Goal: Task Accomplishment & Management: Use online tool/utility

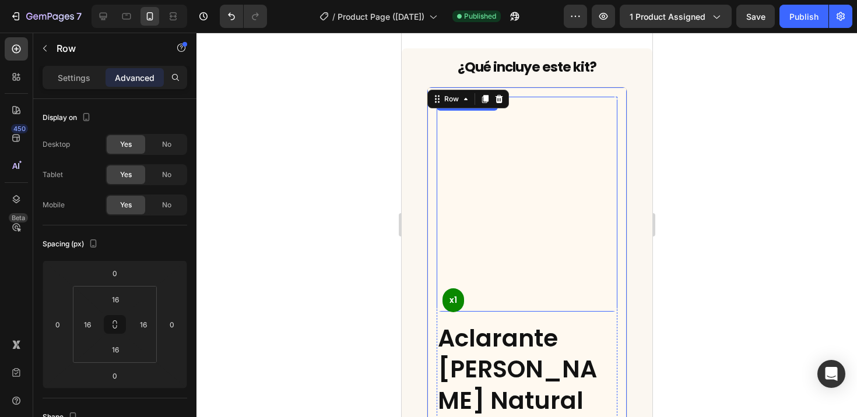
scroll to position [2569, 0]
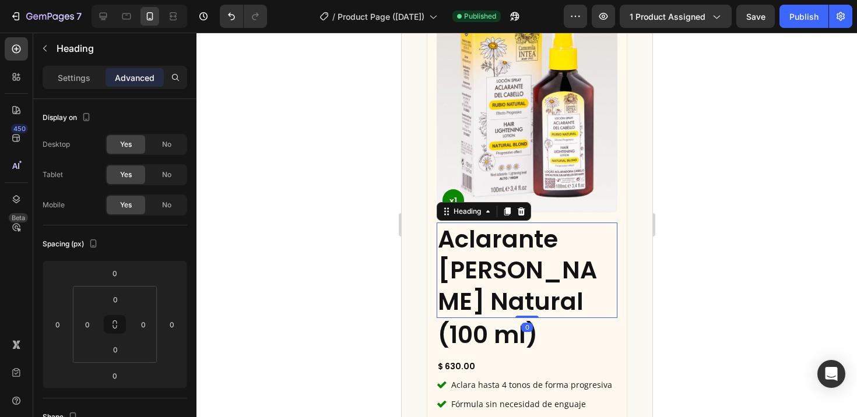
click at [530, 223] on h2 "Aclarante [PERSON_NAME] Natural" at bounding box center [526, 271] width 181 height 96
click at [71, 82] on p "Settings" at bounding box center [74, 78] width 33 height 12
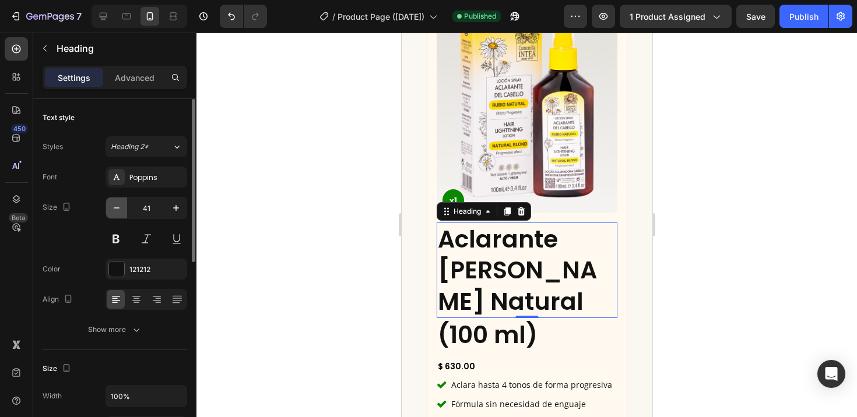
click at [121, 206] on icon "button" at bounding box center [117, 208] width 12 height 12
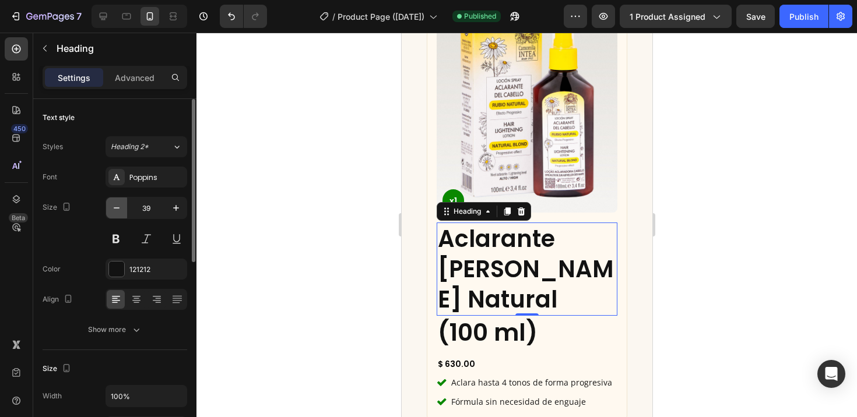
click at [121, 206] on icon "button" at bounding box center [117, 208] width 12 height 12
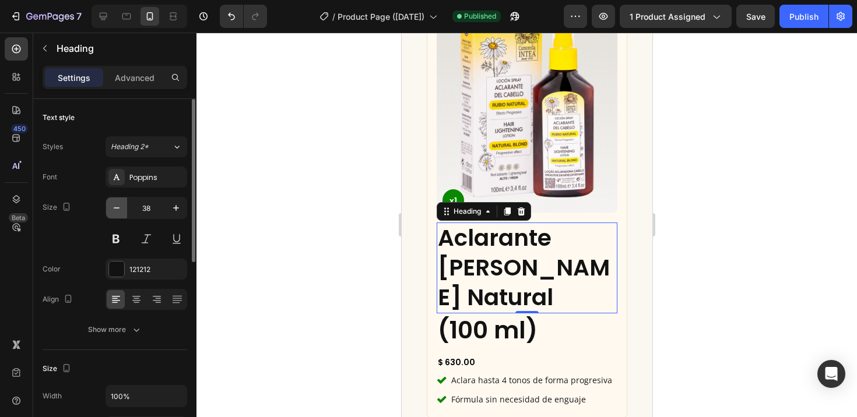
click at [121, 206] on icon "button" at bounding box center [117, 208] width 12 height 12
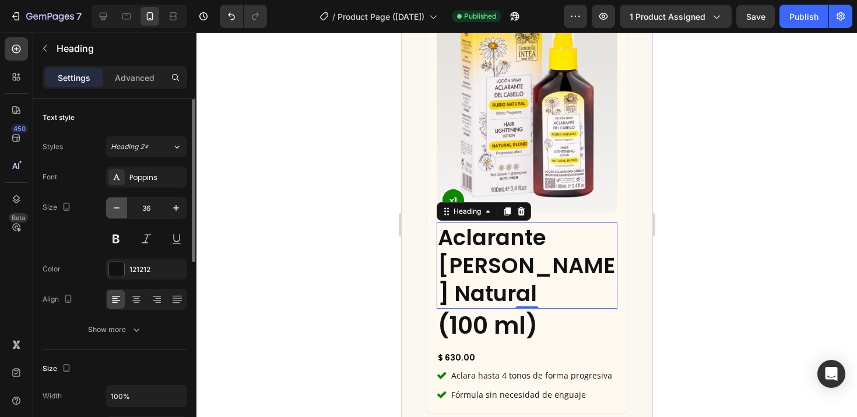
click at [121, 206] on icon "button" at bounding box center [117, 208] width 12 height 12
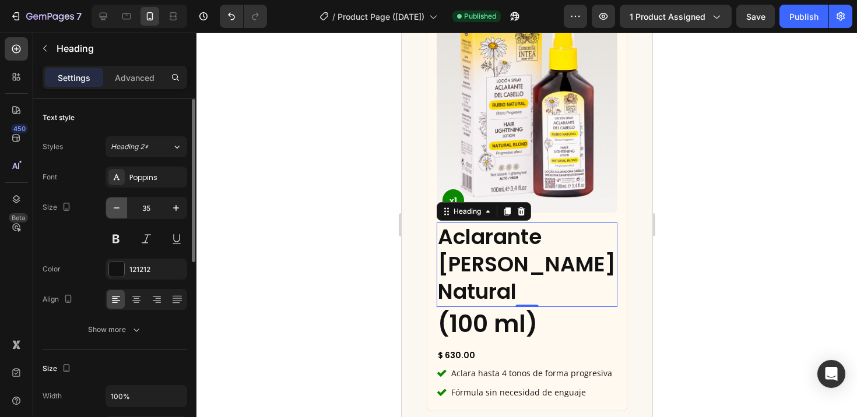
click at [121, 206] on icon "button" at bounding box center [117, 208] width 12 height 12
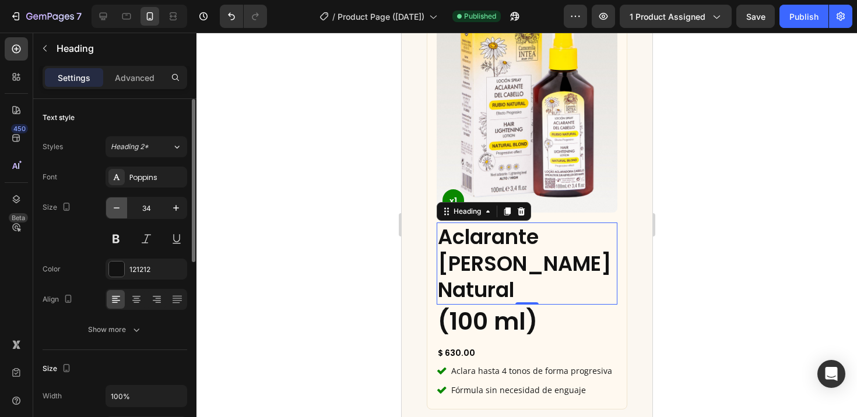
click at [121, 206] on icon "button" at bounding box center [117, 208] width 12 height 12
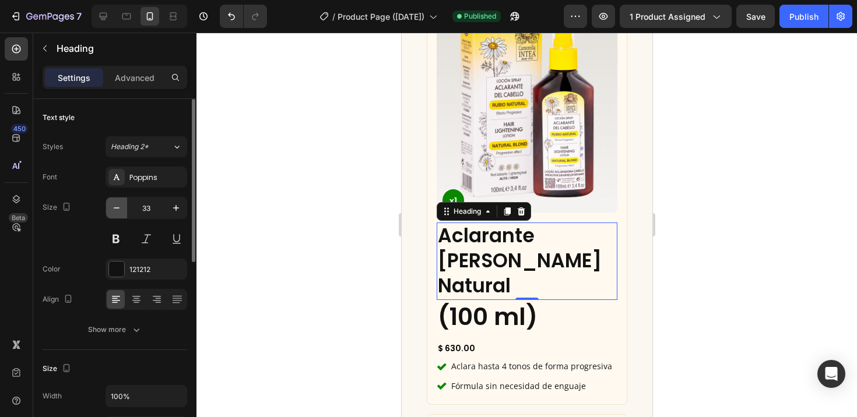
click at [121, 206] on icon "button" at bounding box center [117, 208] width 12 height 12
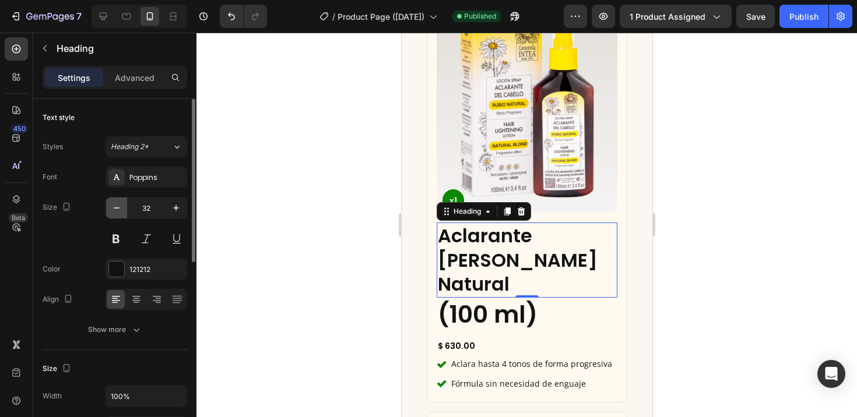
click at [121, 206] on icon "button" at bounding box center [117, 208] width 12 height 12
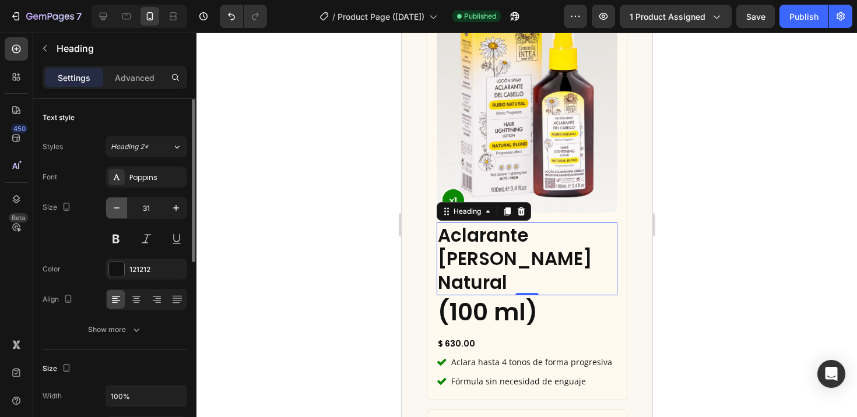
click at [121, 206] on icon "button" at bounding box center [117, 208] width 12 height 12
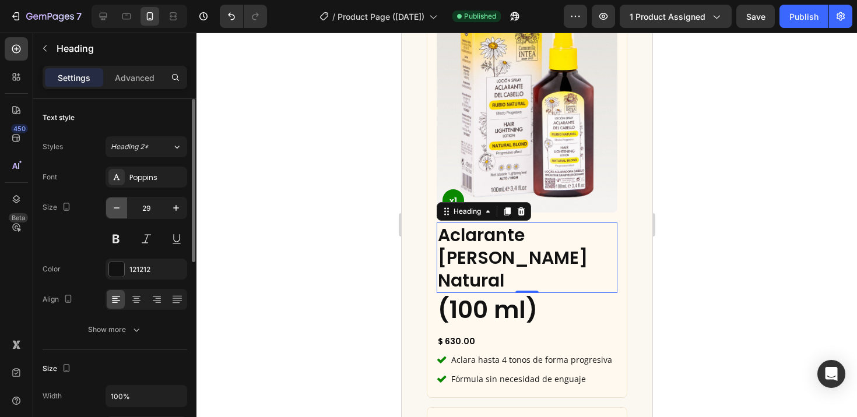
click at [121, 206] on icon "button" at bounding box center [117, 208] width 12 height 12
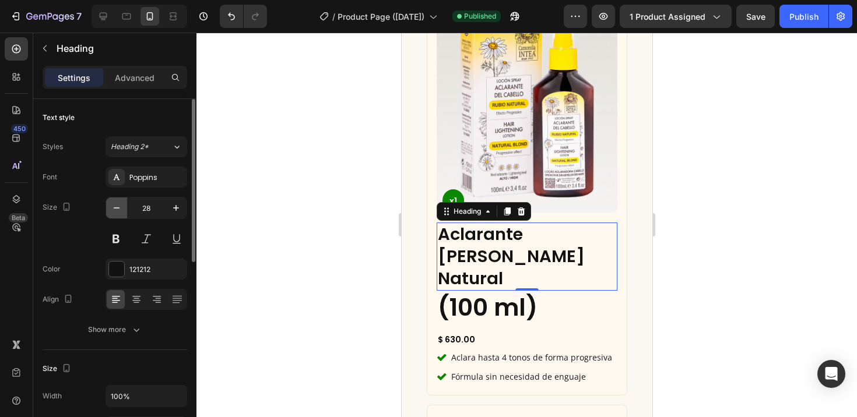
click at [121, 206] on icon "button" at bounding box center [117, 208] width 12 height 12
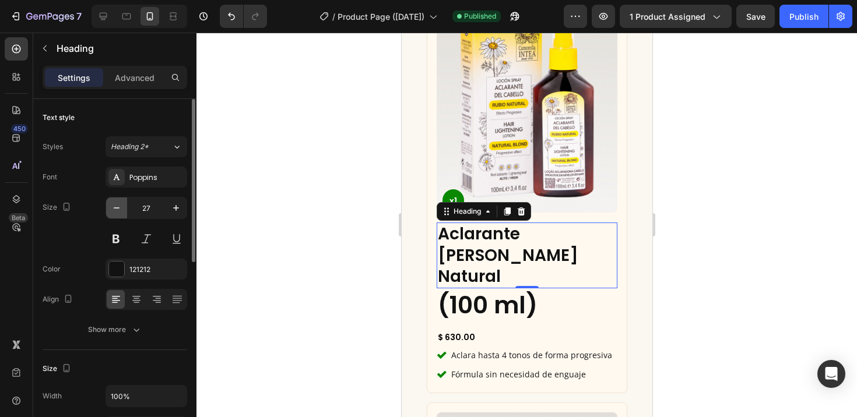
click at [121, 206] on icon "button" at bounding box center [117, 208] width 12 height 12
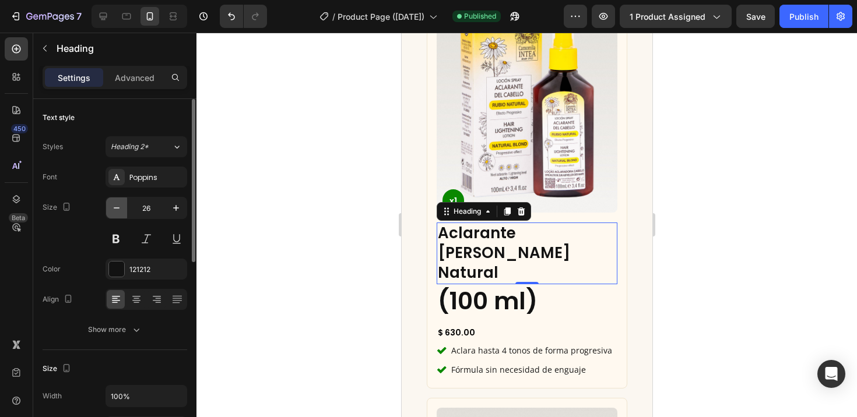
click at [121, 206] on icon "button" at bounding box center [117, 208] width 12 height 12
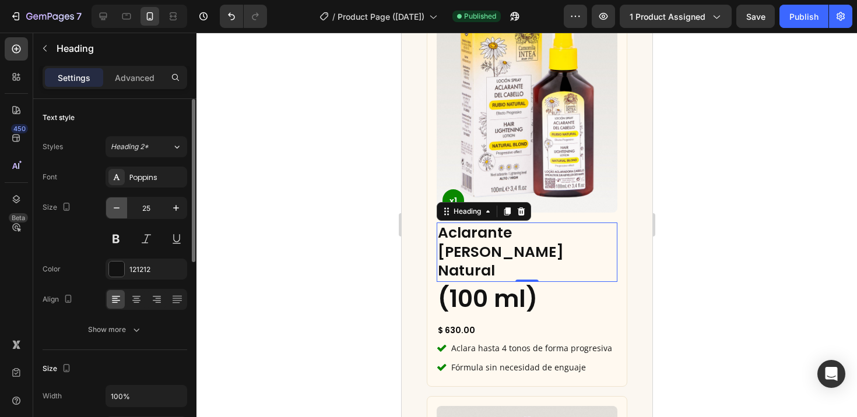
click at [121, 206] on icon "button" at bounding box center [117, 208] width 12 height 12
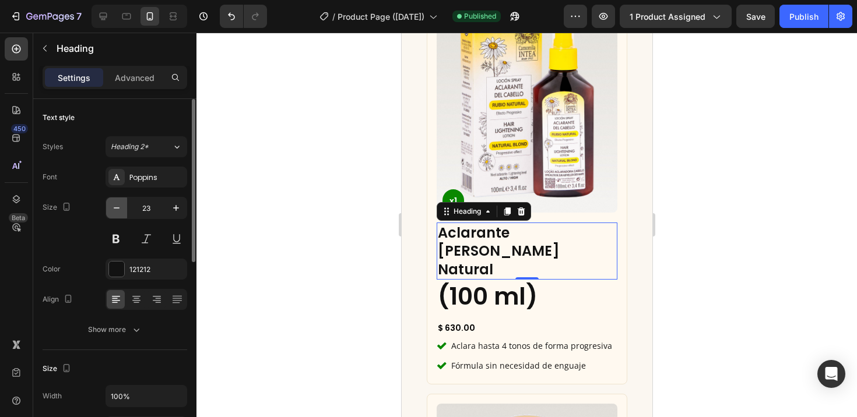
click at [121, 206] on icon "button" at bounding box center [117, 208] width 12 height 12
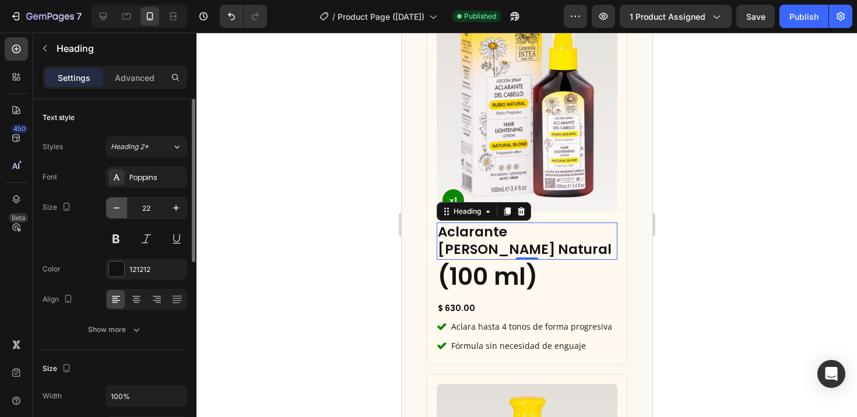
click at [121, 206] on icon "button" at bounding box center [117, 208] width 12 height 12
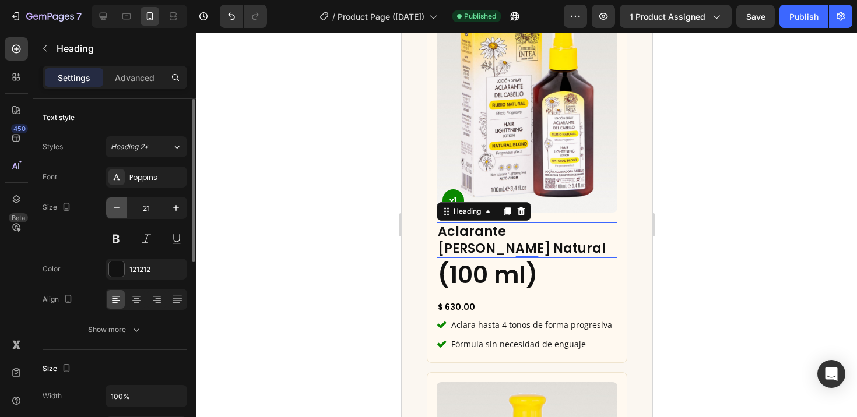
click at [121, 206] on icon "button" at bounding box center [117, 208] width 12 height 12
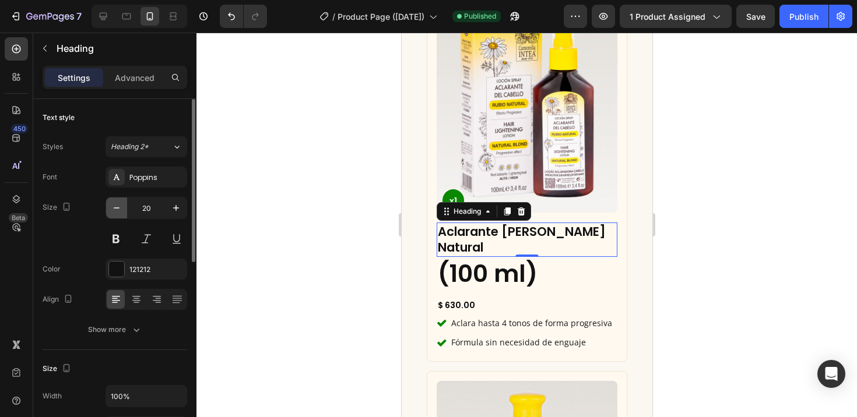
click at [121, 206] on icon "button" at bounding box center [117, 208] width 12 height 12
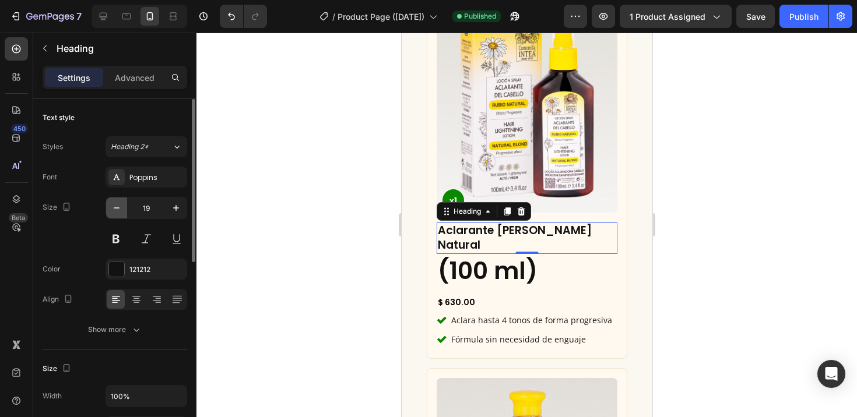
click at [121, 206] on icon "button" at bounding box center [117, 208] width 12 height 12
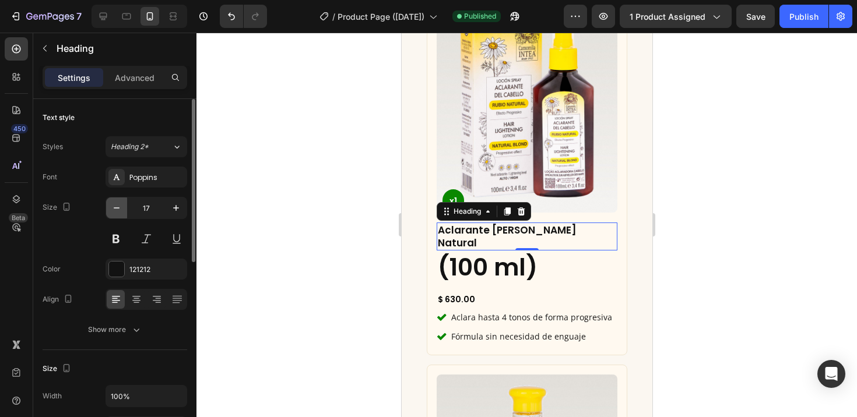
click at [121, 206] on icon "button" at bounding box center [117, 208] width 12 height 12
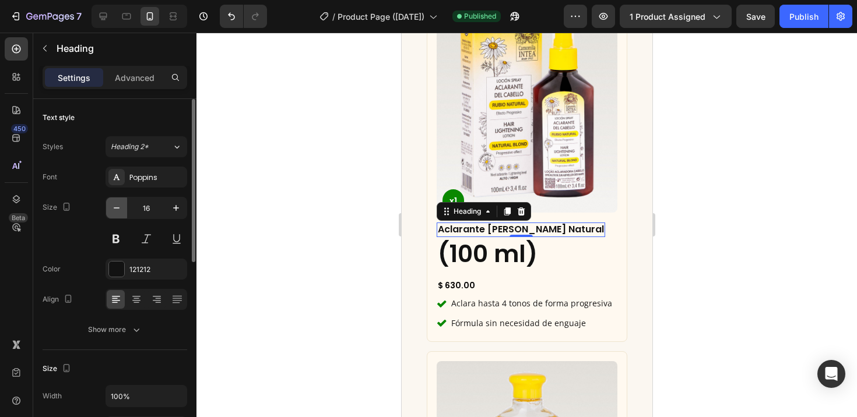
click at [121, 206] on icon "button" at bounding box center [117, 208] width 12 height 12
type input "15"
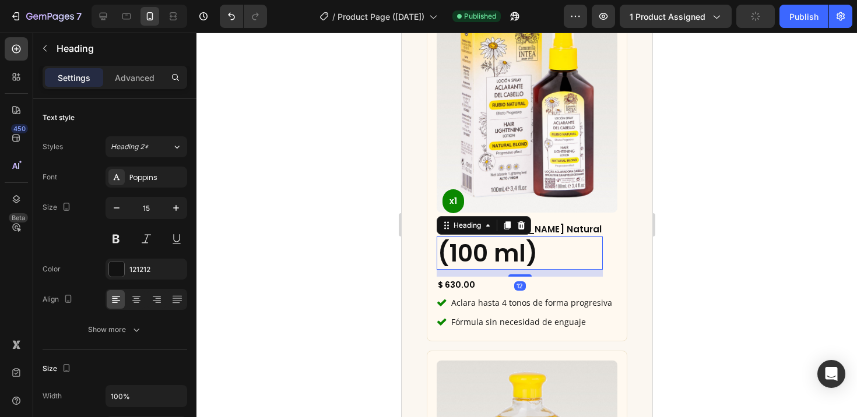
click at [483, 245] on h2 "(100 ml)" at bounding box center [519, 253] width 166 height 33
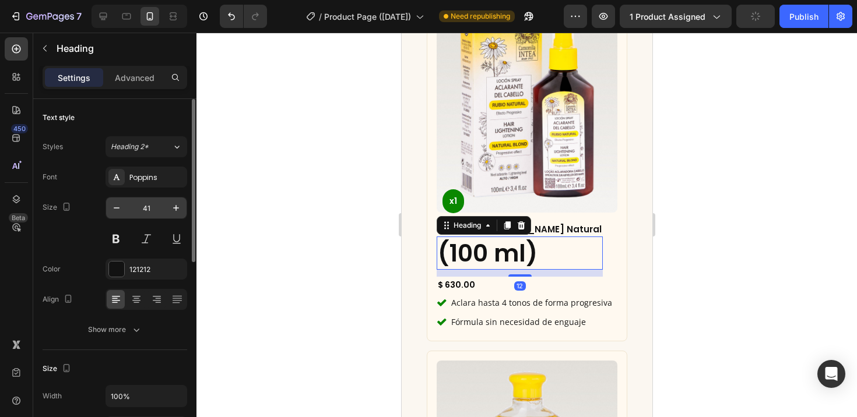
click at [139, 209] on input "41" at bounding box center [146, 208] width 38 height 21
drag, startPoint x: 142, startPoint y: 210, endPoint x: 152, endPoint y: 210, distance: 10.5
click at [152, 210] on input "41" at bounding box center [146, 208] width 38 height 21
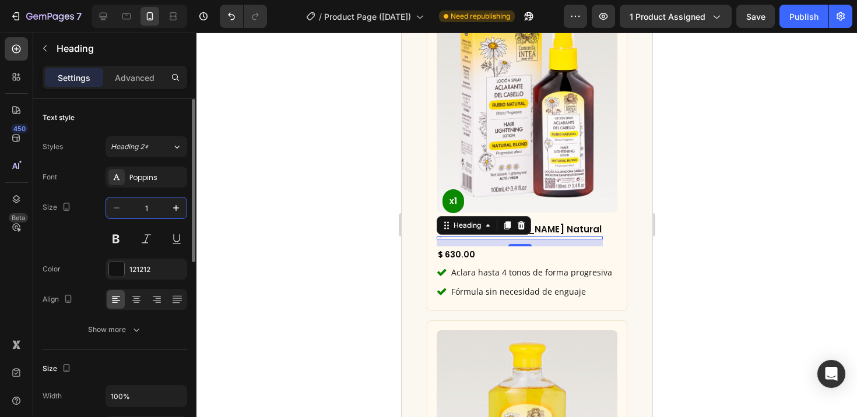
type input "13"
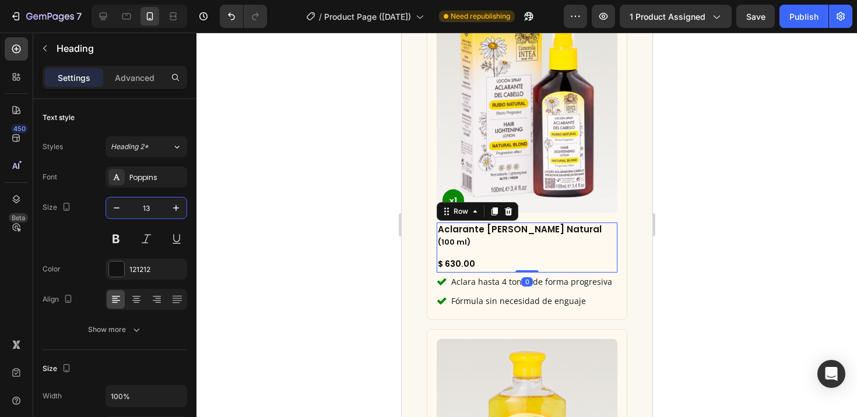
click at [602, 262] on div "Aclarante [PERSON_NAME] Natural Heading (100 ml) Heading $ 630.00 Product Price…" at bounding box center [526, 248] width 181 height 50
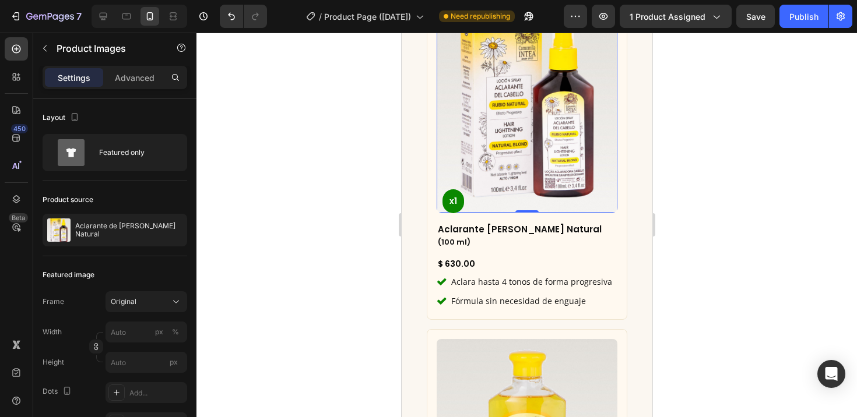
click at [542, 167] on img at bounding box center [526, 105] width 181 height 215
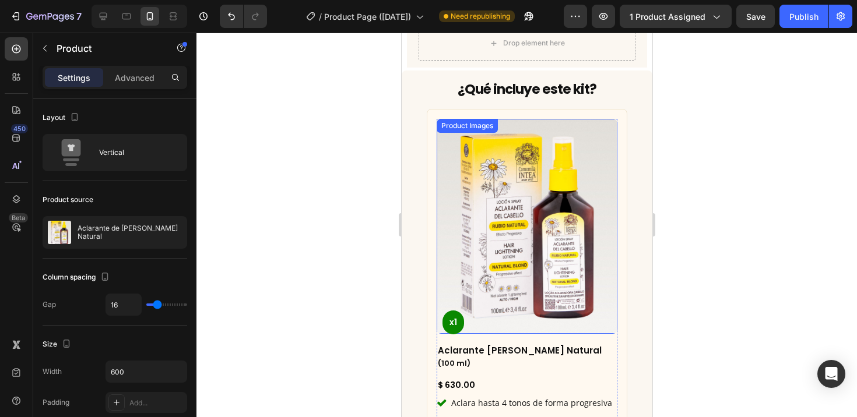
scroll to position [2498, 0]
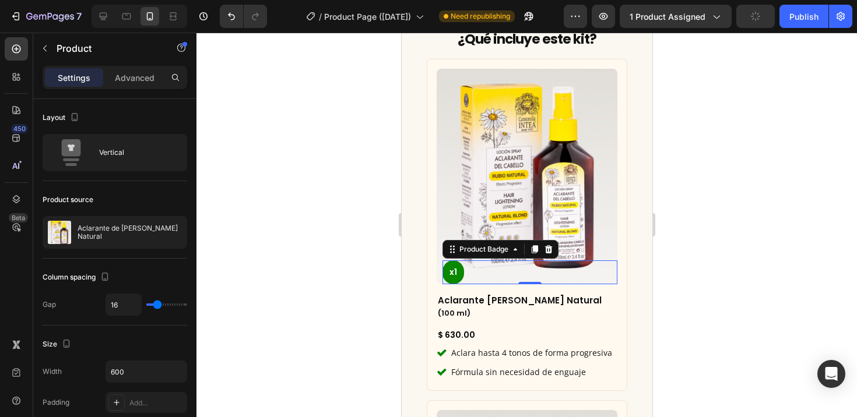
click at [455, 263] on pre "x1" at bounding box center [453, 272] width 22 height 24
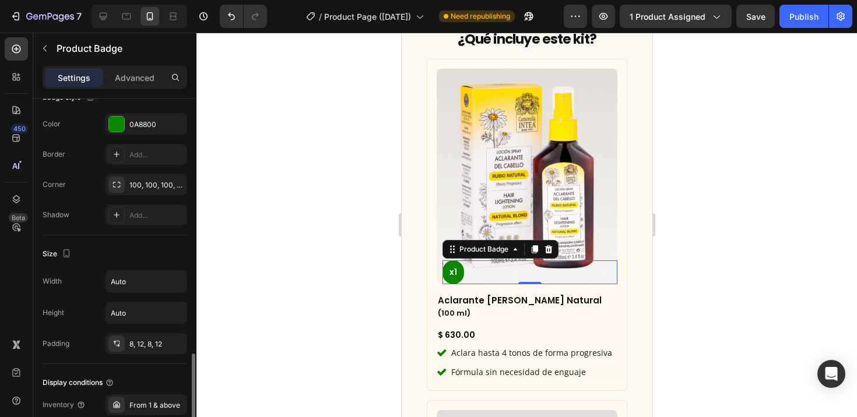
scroll to position [505, 0]
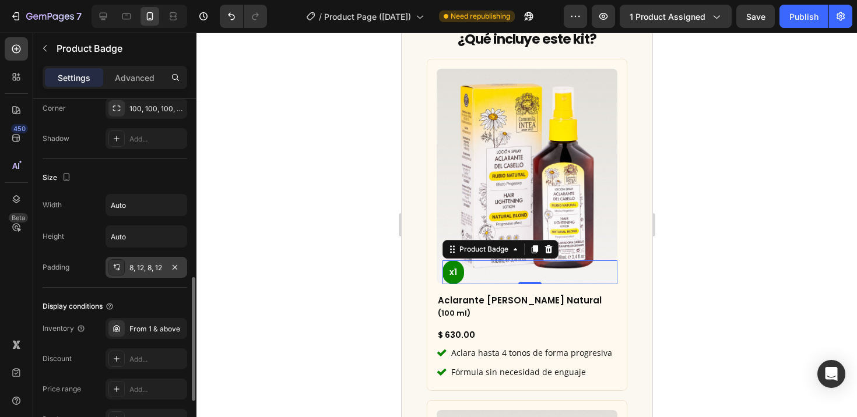
click at [134, 270] on div "8, 12, 8, 12" at bounding box center [146, 268] width 34 height 10
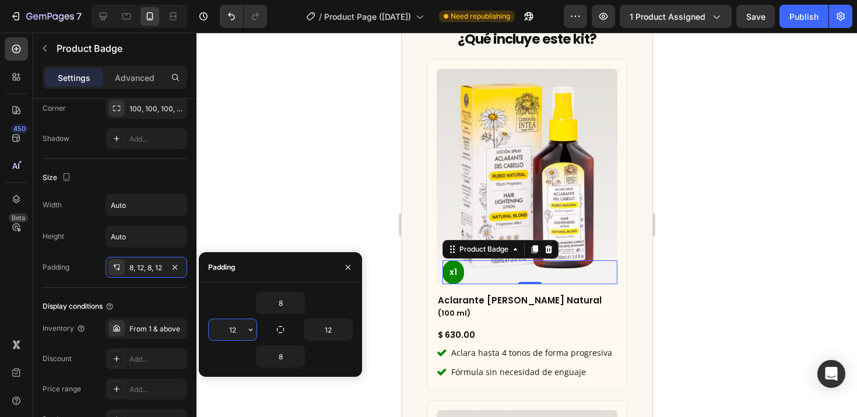
click at [239, 325] on input "12" at bounding box center [233, 329] width 48 height 21
type input "8"
click at [326, 337] on input "12" at bounding box center [328, 329] width 48 height 21
type input "8"
click at [280, 301] on input "8" at bounding box center [280, 302] width 48 height 21
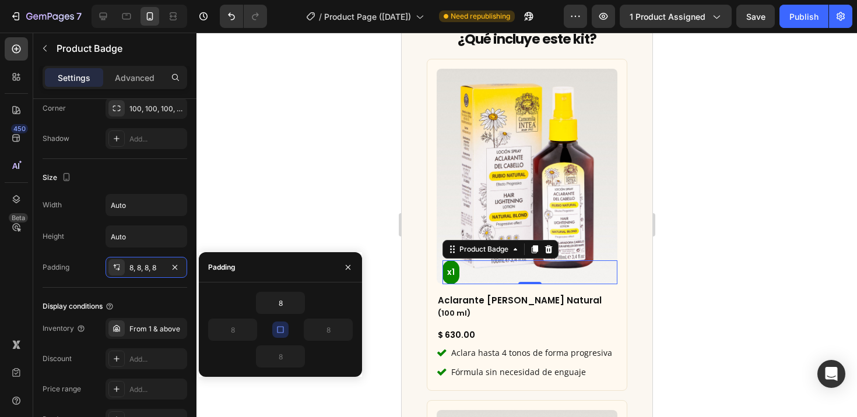
click at [278, 331] on icon "button" at bounding box center [280, 329] width 9 height 9
click at [215, 329] on input "8" at bounding box center [233, 329] width 48 height 21
type input "18"
click at [319, 332] on input "8" at bounding box center [328, 329] width 48 height 21
type input "18"
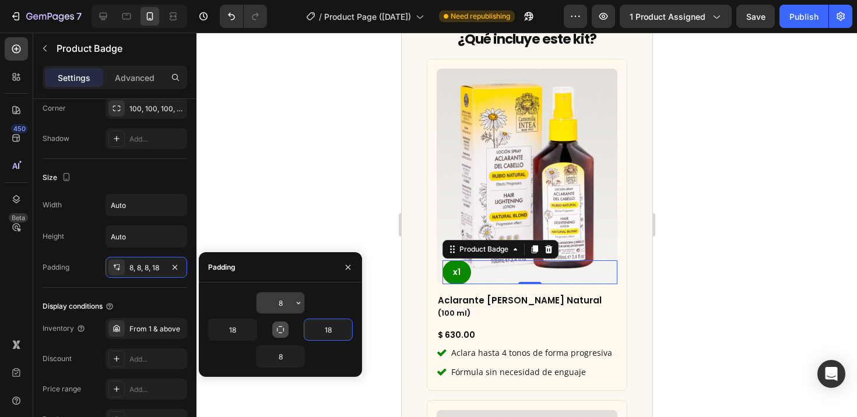
click at [280, 308] on input "8" at bounding box center [280, 302] width 48 height 21
click at [278, 306] on input "5" at bounding box center [280, 302] width 48 height 21
type input "8"
click at [234, 328] on input "18" at bounding box center [233, 329] width 48 height 21
type input "15"
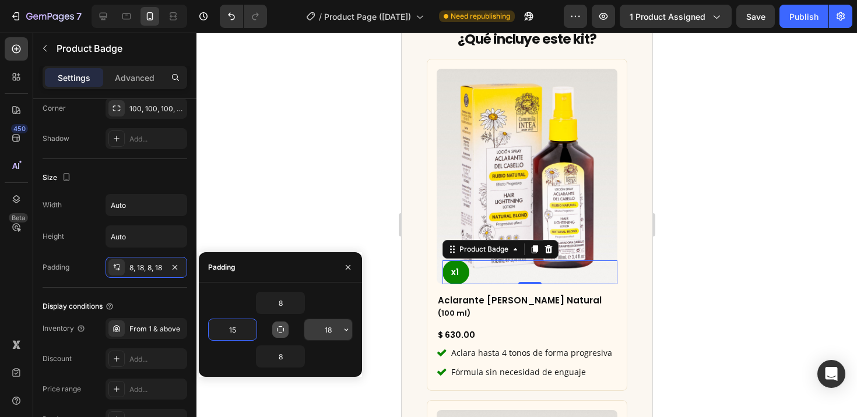
click at [318, 332] on input "18" at bounding box center [328, 329] width 48 height 21
drag, startPoint x: 322, startPoint y: 332, endPoint x: 334, endPoint y: 332, distance: 12.2
click at [334, 332] on input "18" at bounding box center [328, 329] width 48 height 21
type input "15"
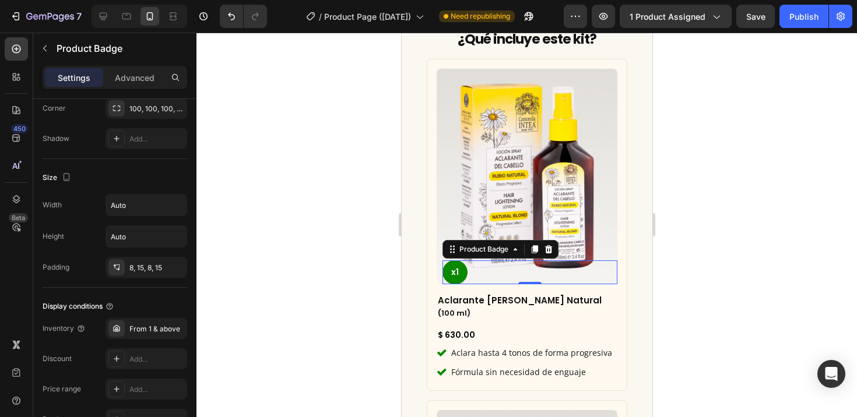
click at [346, 221] on div at bounding box center [526, 225] width 660 height 385
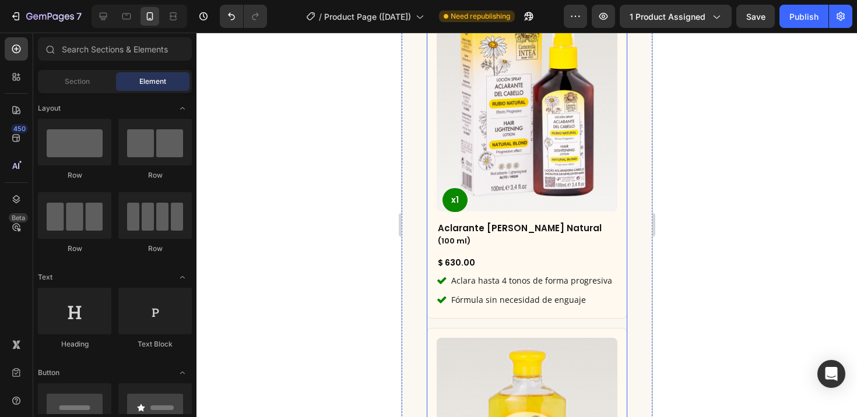
scroll to position [2573, 0]
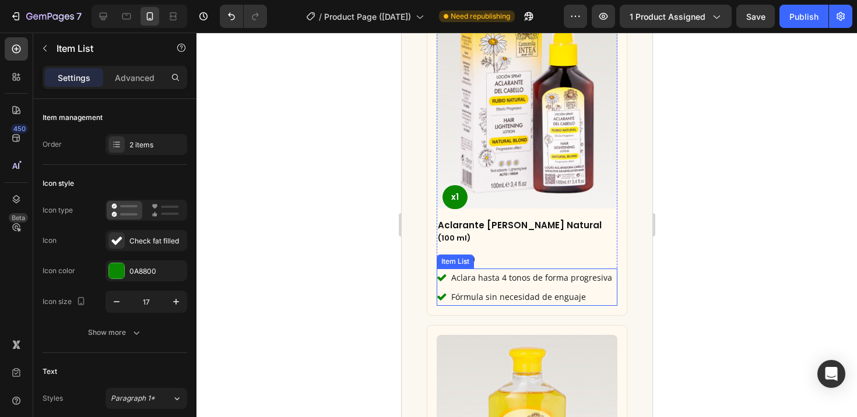
click at [504, 270] on p "Aclara hasta 4 tonos de forma progresiva" at bounding box center [530, 277] width 161 height 15
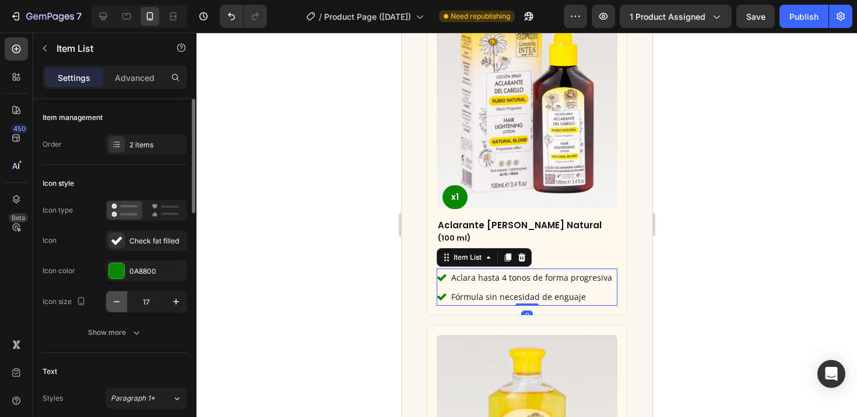
click at [121, 301] on icon "button" at bounding box center [117, 302] width 12 height 12
type input "14"
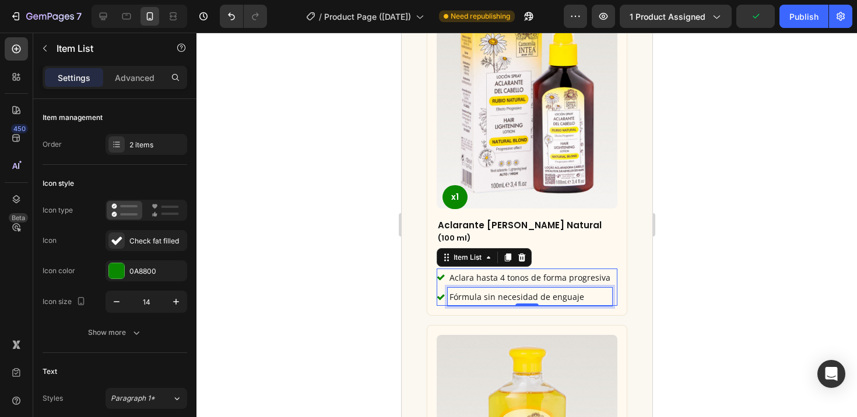
click at [465, 290] on p "Fórmula sin necesidad de enguaje" at bounding box center [529, 297] width 161 height 15
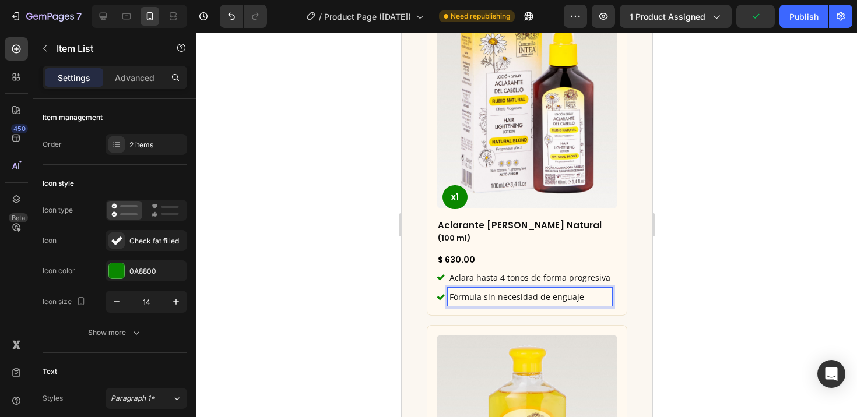
click at [464, 270] on p "Aclara hasta 4 tonos de forma progresiva" at bounding box center [529, 277] width 161 height 15
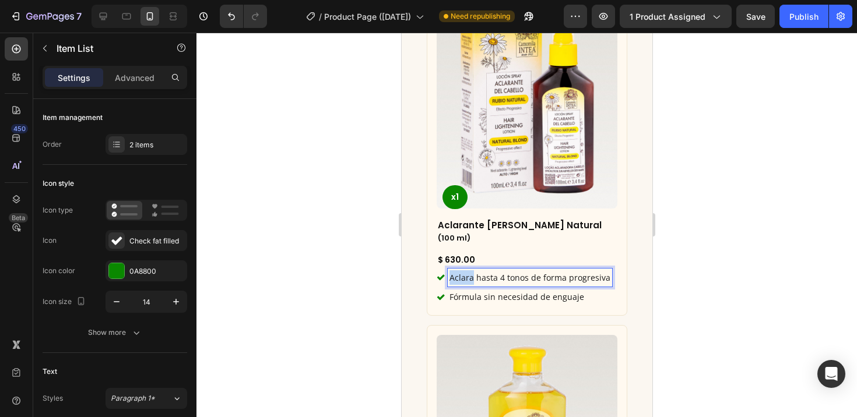
click at [464, 270] on p "Aclara hasta 4 tonos de forma progresiva" at bounding box center [529, 277] width 161 height 15
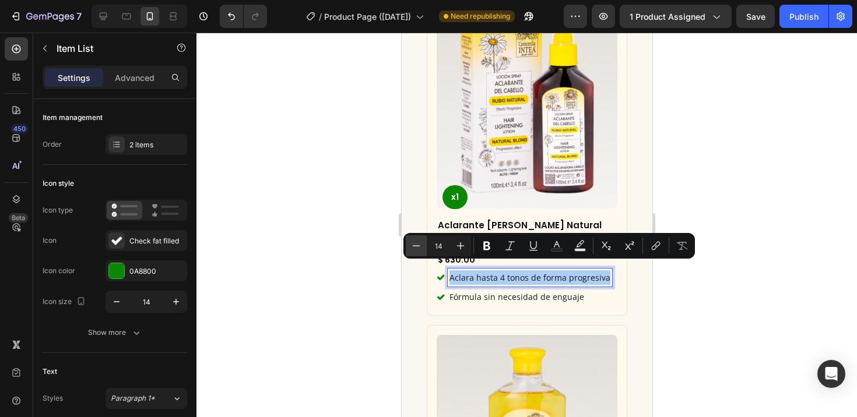
click at [418, 248] on icon "Editor contextual toolbar" at bounding box center [416, 246] width 12 height 12
type input "13"
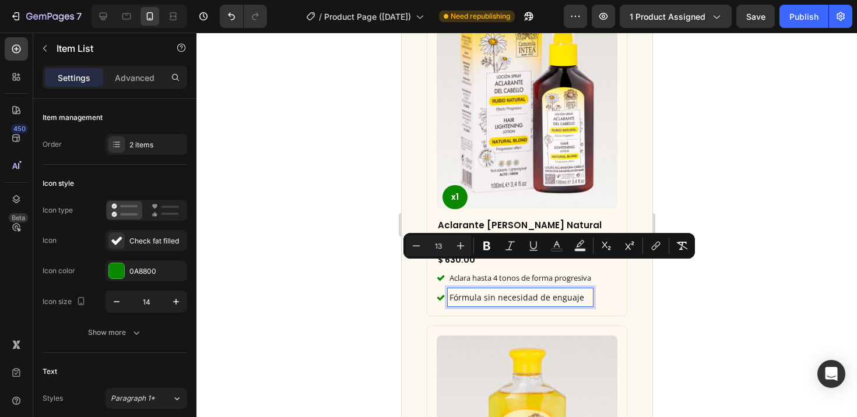
click at [504, 290] on p "Fórmula sin necesidad de enguaje" at bounding box center [520, 297] width 142 height 15
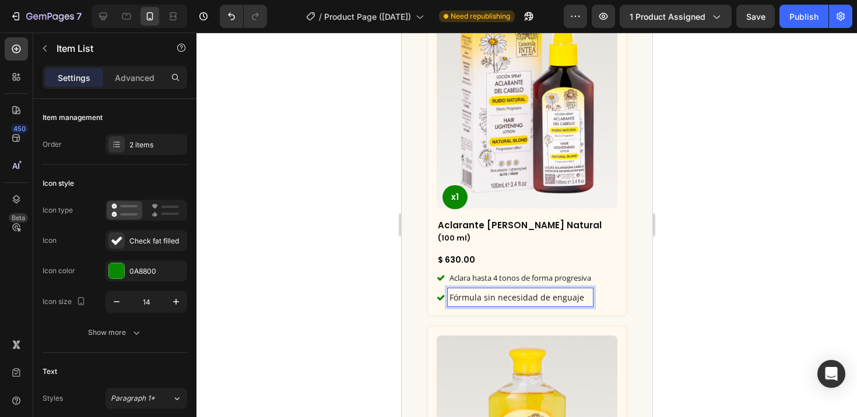
click at [487, 290] on p "Fórmula sin necesidad de enguaje" at bounding box center [520, 297] width 142 height 15
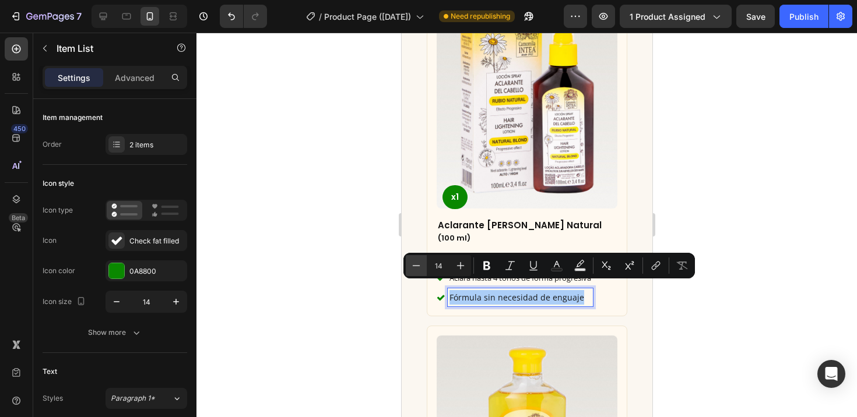
click at [420, 265] on icon "Editor contextual toolbar" at bounding box center [416, 266] width 12 height 12
type input "13"
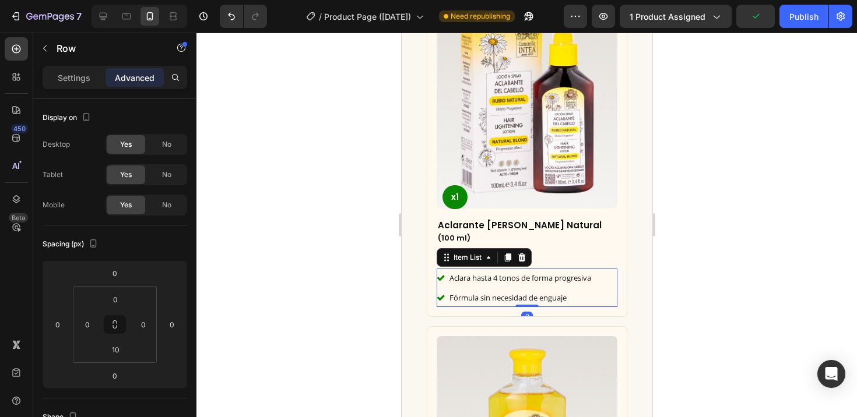
click at [598, 280] on div "Aclara hasta 4 tonos de forma progresiva Fórmula sin necesidad de enguaje" at bounding box center [526, 288] width 181 height 38
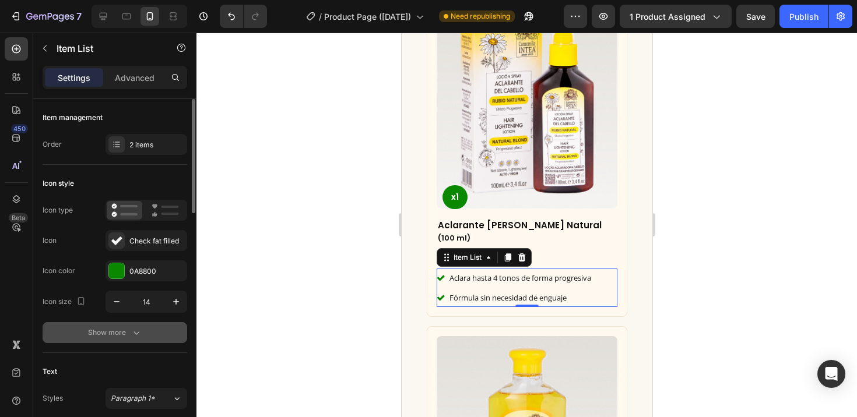
click at [138, 329] on icon "button" at bounding box center [137, 333] width 12 height 12
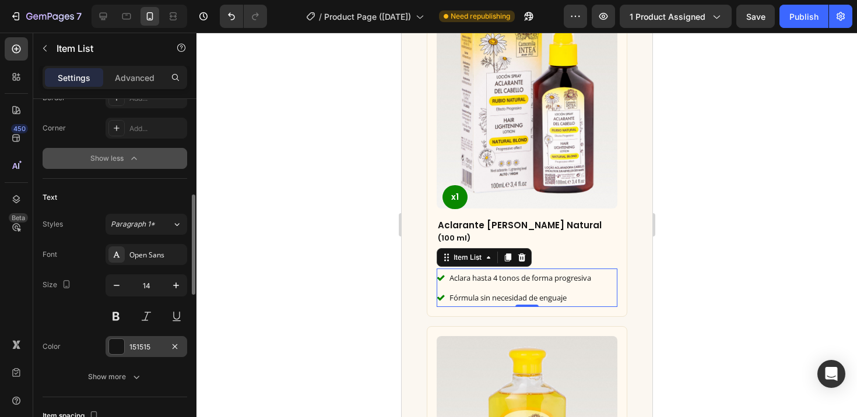
scroll to position [413, 0]
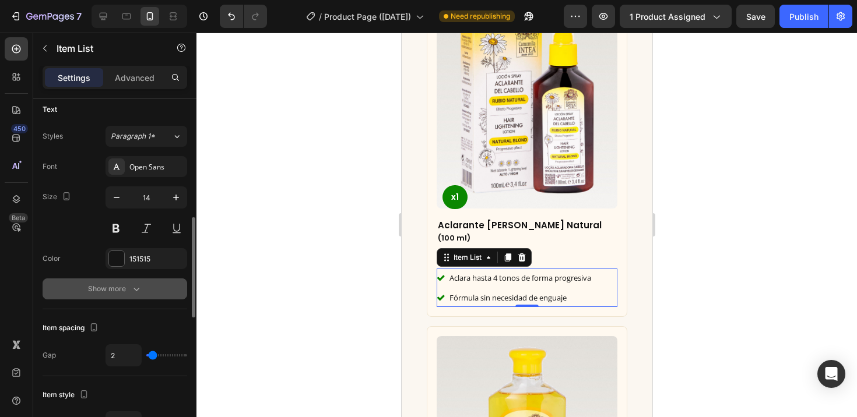
click at [129, 291] on div "Show more" at bounding box center [115, 289] width 54 height 12
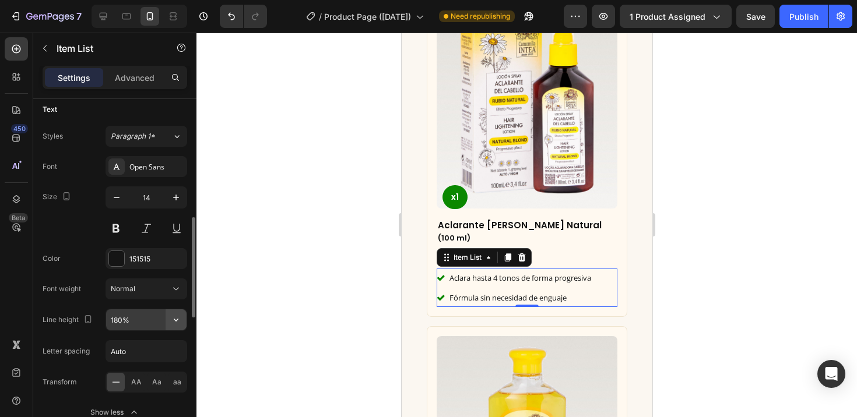
click at [175, 317] on icon "button" at bounding box center [176, 320] width 12 height 12
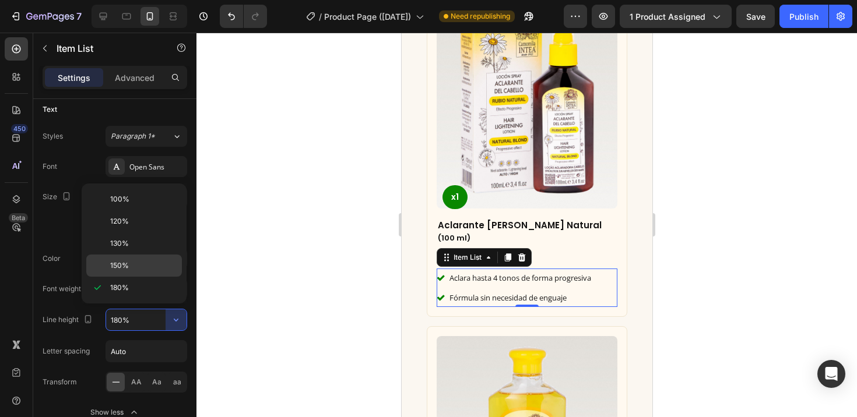
click at [131, 269] on p "150%" at bounding box center [143, 265] width 66 height 10
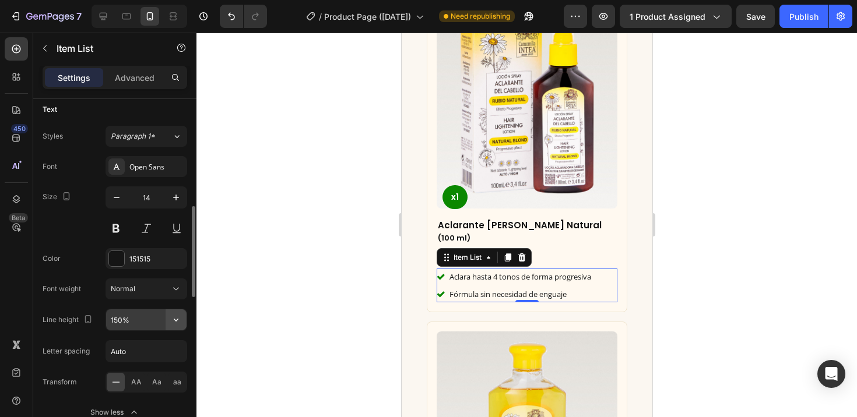
click at [178, 317] on icon "button" at bounding box center [176, 320] width 12 height 12
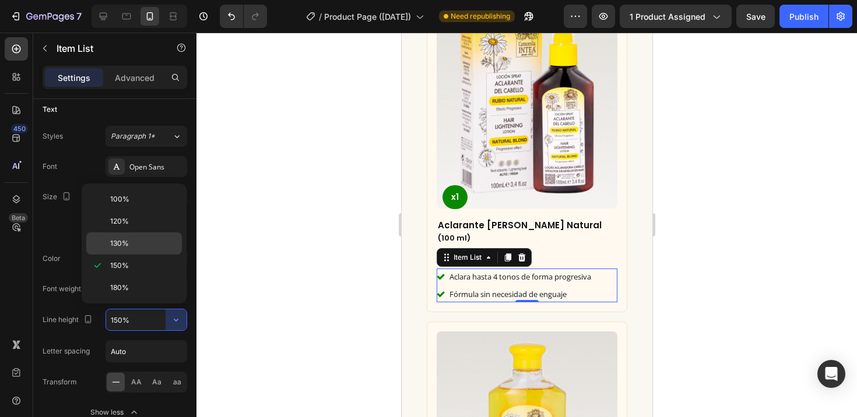
click at [132, 246] on p "130%" at bounding box center [143, 243] width 66 height 10
type input "130%"
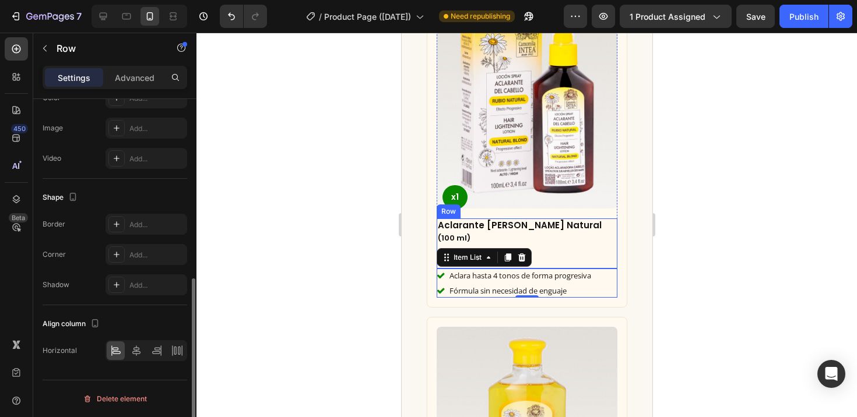
scroll to position [0, 0]
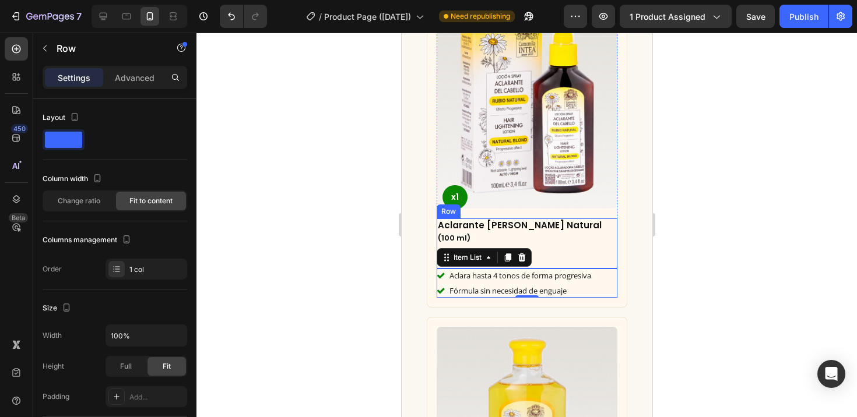
click at [583, 240] on div "Aclarante [PERSON_NAME] Natural Heading (100 ml) Heading $ 630.00 Product Price…" at bounding box center [526, 243] width 181 height 50
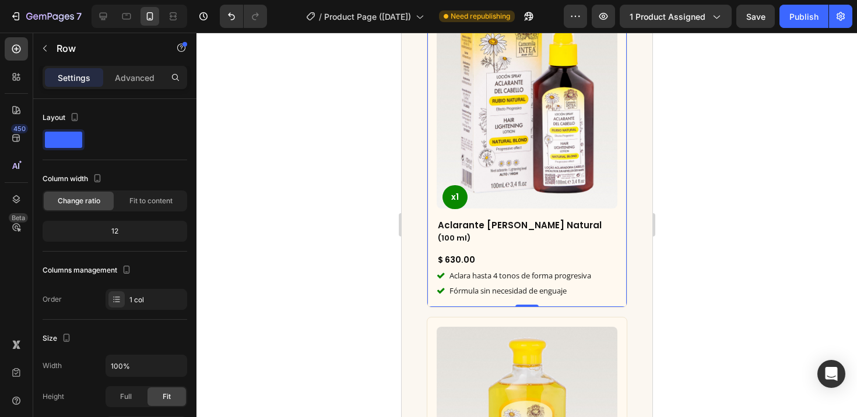
click at [612, 192] on div "Product Images x1 Product Badge Aclarante [PERSON_NAME] Natural Heading (100 ml…" at bounding box center [526, 146] width 200 height 324
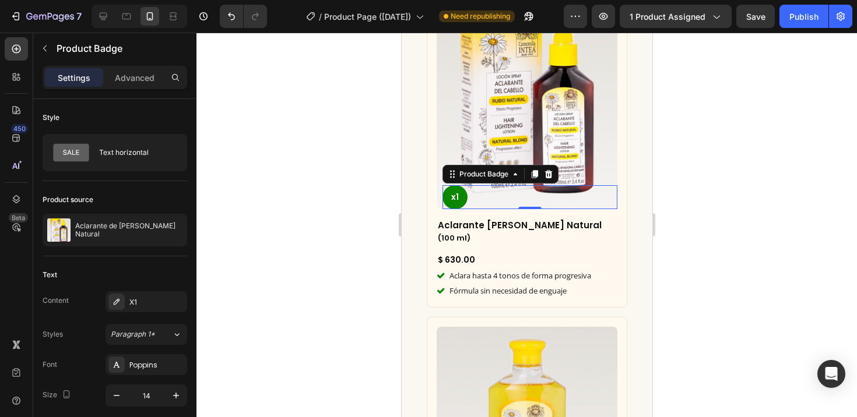
click at [607, 192] on div "x1" at bounding box center [529, 197] width 175 height 24
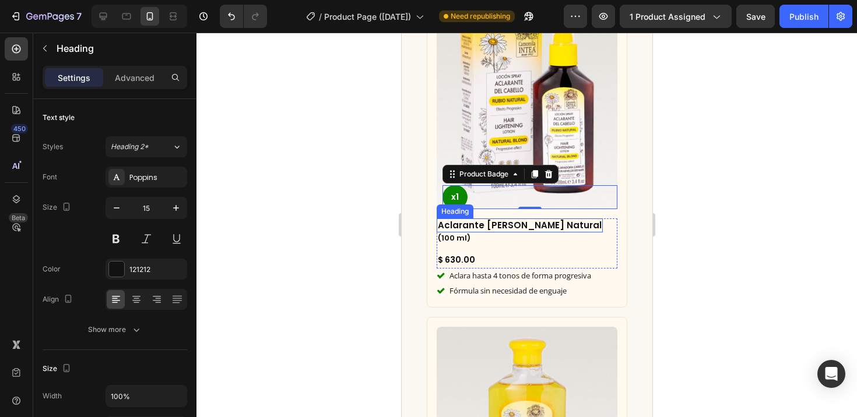
click at [531, 218] on h2 "Aclarante [PERSON_NAME] Natural" at bounding box center [519, 225] width 166 height 14
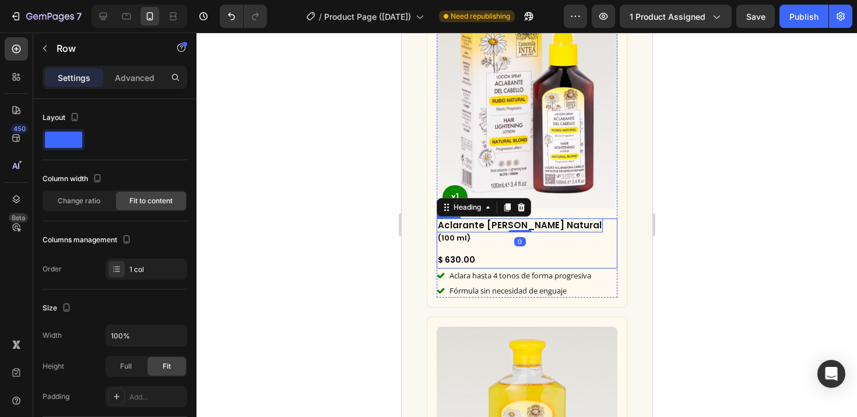
click at [556, 218] on div "Aclarante [PERSON_NAME] Natural Heading 0 (100 ml) Heading $ 630.00 Product Pri…" at bounding box center [526, 243] width 181 height 50
click at [585, 201] on div "Product Images x1 Product Badge Aclarante [PERSON_NAME] Natural Heading (100 ml…" at bounding box center [526, 146] width 181 height 304
click at [549, 220] on div "Aclarante [PERSON_NAME] Natural Heading (100 ml) Heading $ 630.00 Product Price…" at bounding box center [526, 243] width 181 height 50
click at [138, 77] on p "Advanced" at bounding box center [135, 78] width 40 height 12
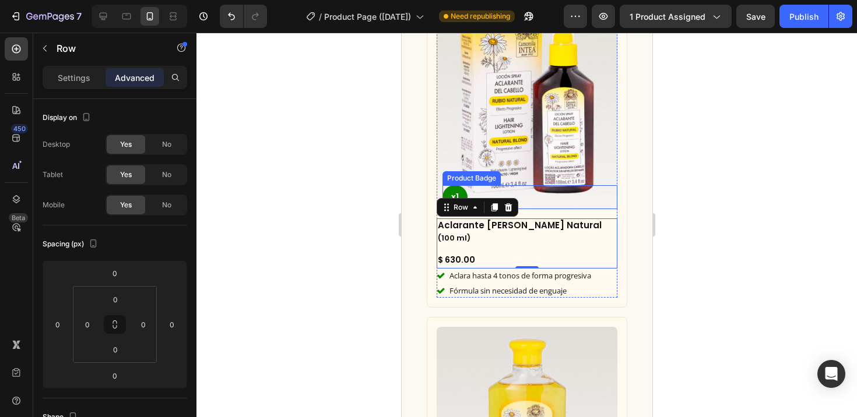
click at [545, 198] on div "x1" at bounding box center [529, 197] width 175 height 24
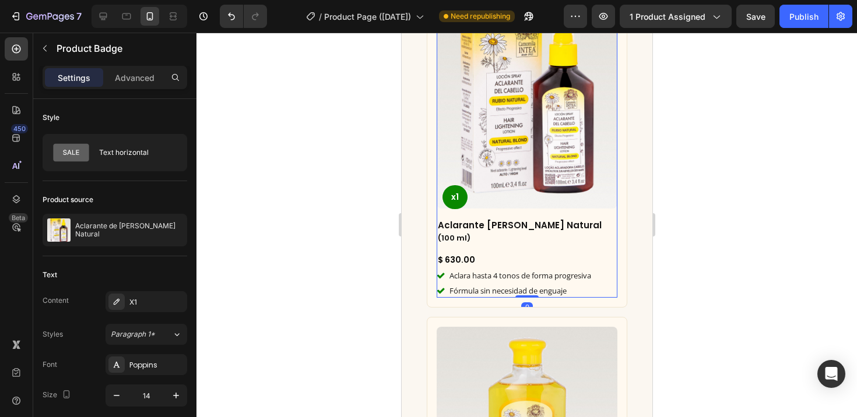
click at [547, 206] on div "Product Images x1 Product Badge Aclarante [PERSON_NAME] Natural Heading (100 ml…" at bounding box center [526, 146] width 181 height 304
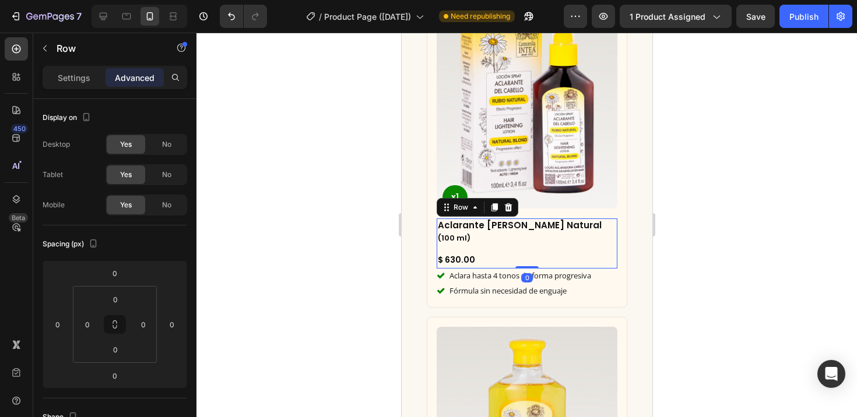
click at [562, 221] on div "Aclarante [PERSON_NAME] Natural Heading (100 ml) Heading $ 630.00 Product Price…" at bounding box center [526, 243] width 181 height 50
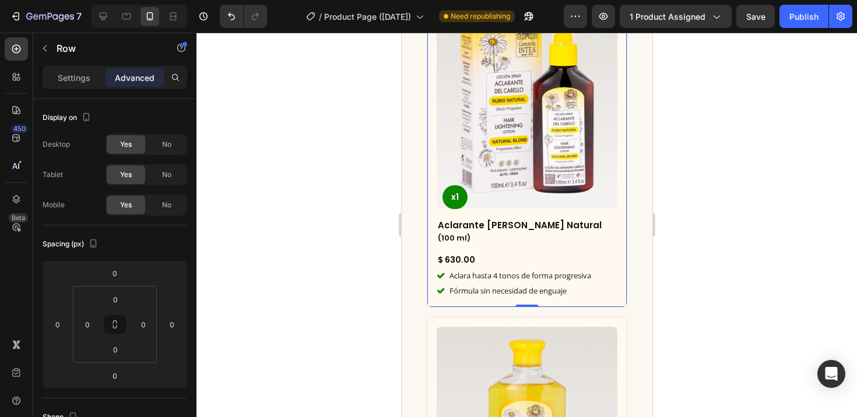
click at [432, 220] on div "Product Images x1 Product Badge Aclarante [PERSON_NAME] Natural Heading (100 ml…" at bounding box center [526, 146] width 200 height 324
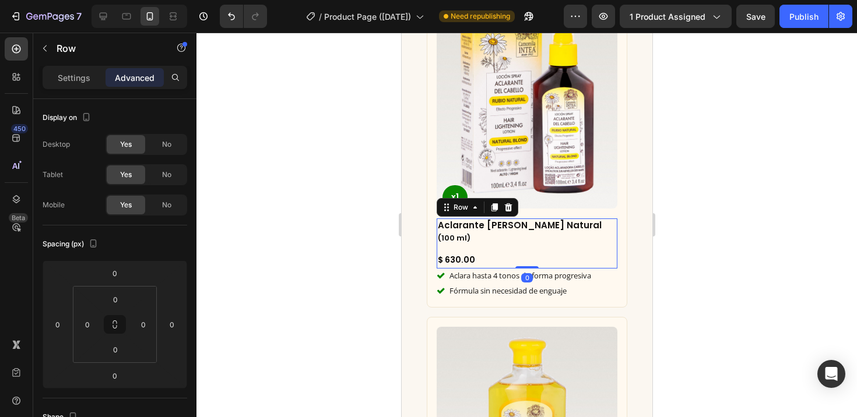
click at [562, 233] on div "Aclarante [PERSON_NAME] Natural Heading (100 ml) Heading $ 630.00 Product Price…" at bounding box center [526, 243] width 181 height 50
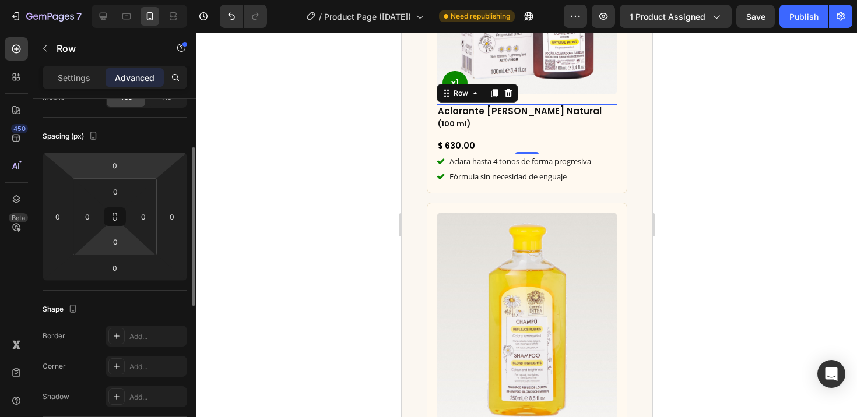
scroll to position [189, 0]
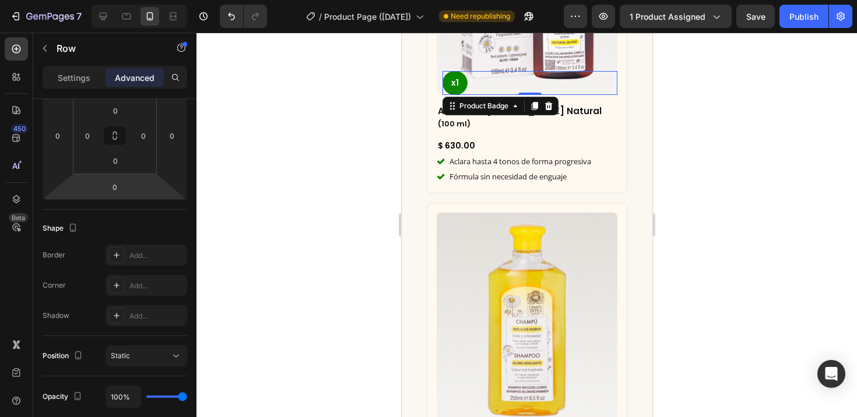
click at [583, 83] on div "x1" at bounding box center [529, 83] width 175 height 24
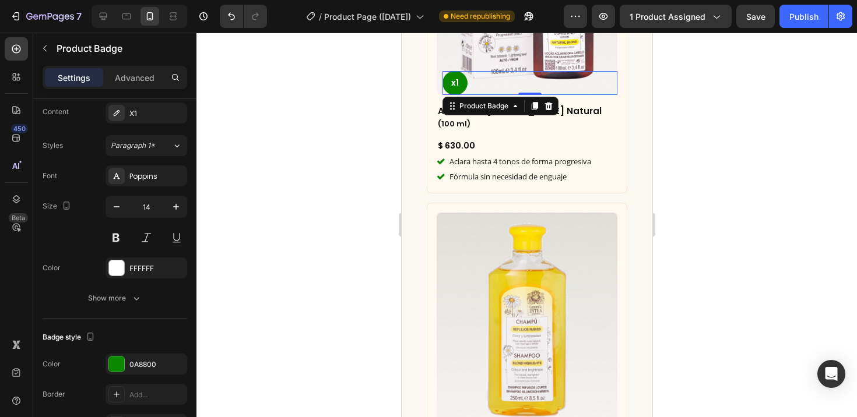
scroll to position [0, 0]
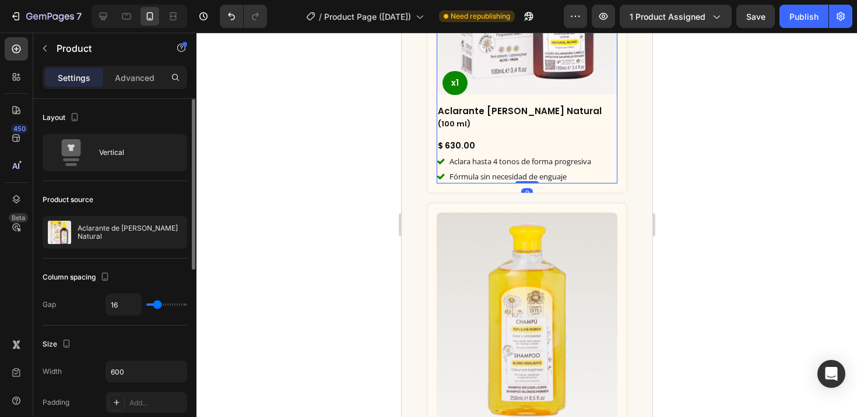
click at [585, 90] on div "Product Images x1 Product Badge Aclarante [PERSON_NAME] Natural Heading (100 ml…" at bounding box center [526, 31] width 181 height 304
click at [609, 75] on div "Product Images x1 Product Badge Aclarante [PERSON_NAME] Natural Heading (100 ml…" at bounding box center [526, 31] width 200 height 324
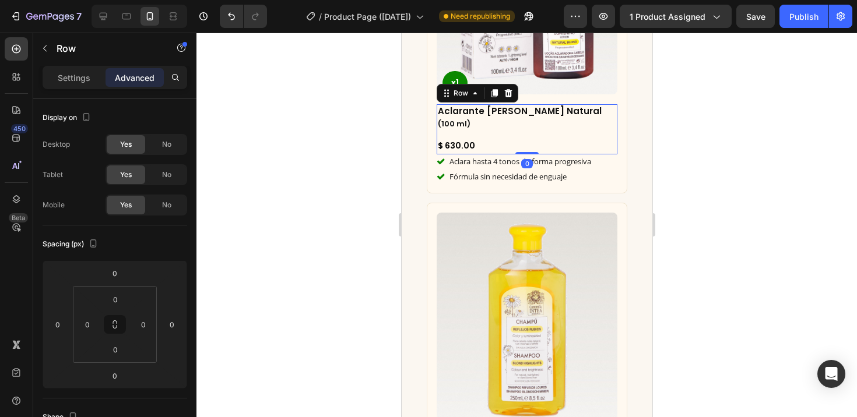
click at [133, 82] on p "Advanced" at bounding box center [135, 78] width 40 height 12
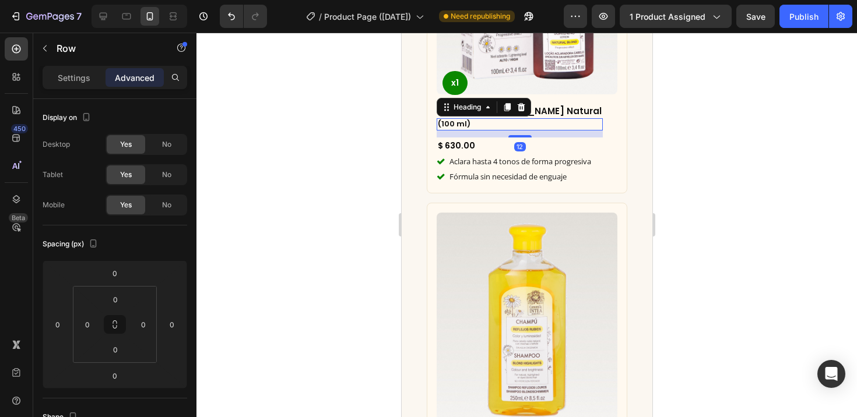
click at [477, 118] on h2 "(100 ml)" at bounding box center [519, 124] width 166 height 12
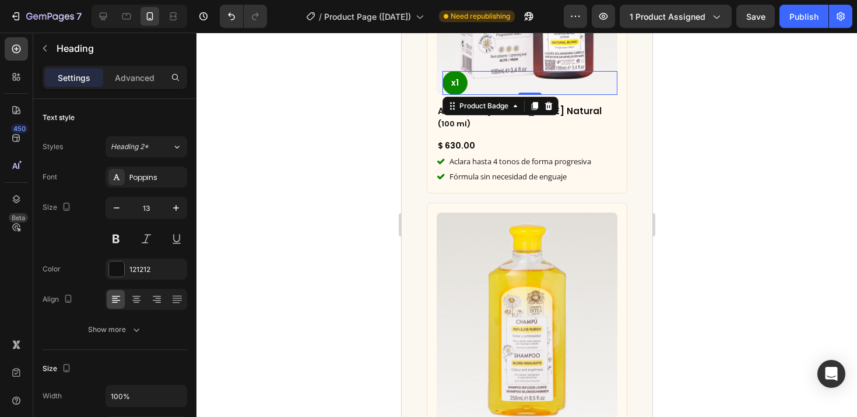
click at [547, 86] on div "x1" at bounding box center [529, 83] width 175 height 24
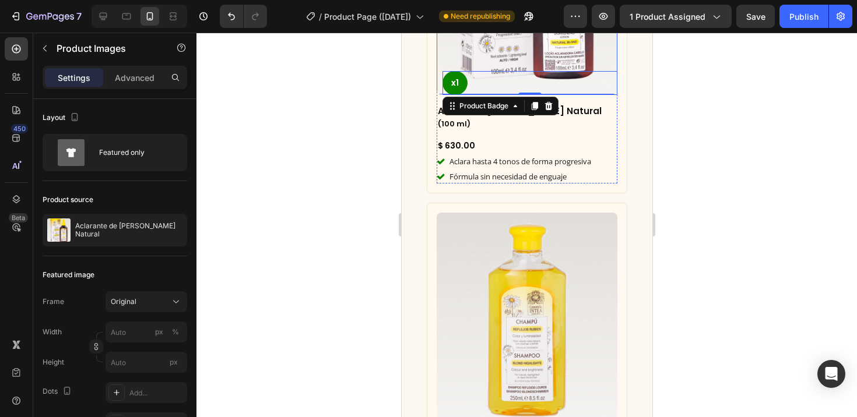
click at [138, 81] on p "Advanced" at bounding box center [135, 78] width 40 height 12
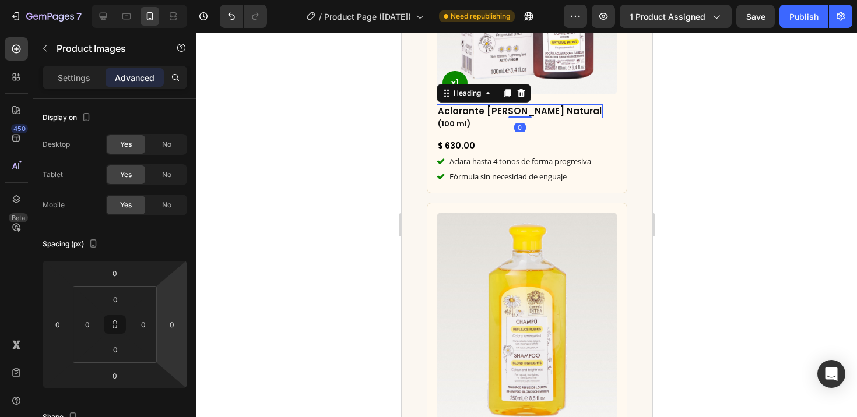
click at [541, 104] on h2 "Aclarante [PERSON_NAME] Natural" at bounding box center [519, 111] width 166 height 14
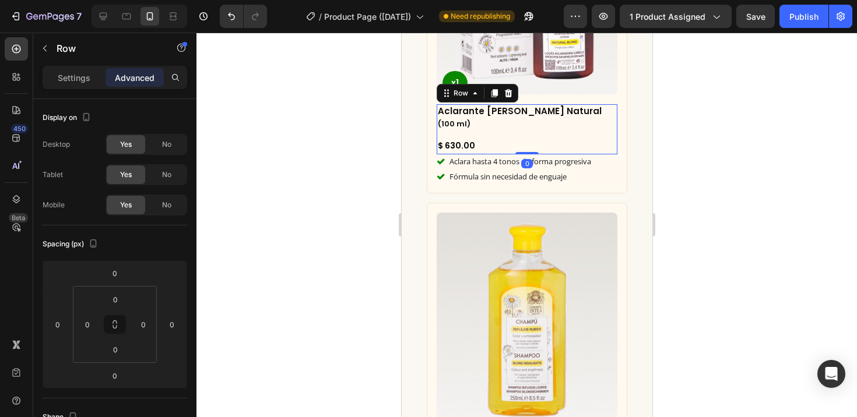
click at [554, 104] on div "Aclarante [PERSON_NAME] Natural Heading (100 ml) Heading $ 630.00 Product Price…" at bounding box center [526, 129] width 181 height 50
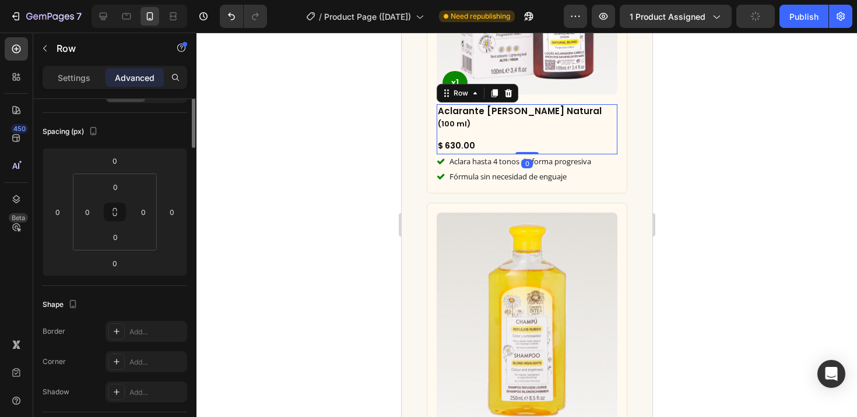
scroll to position [200, 0]
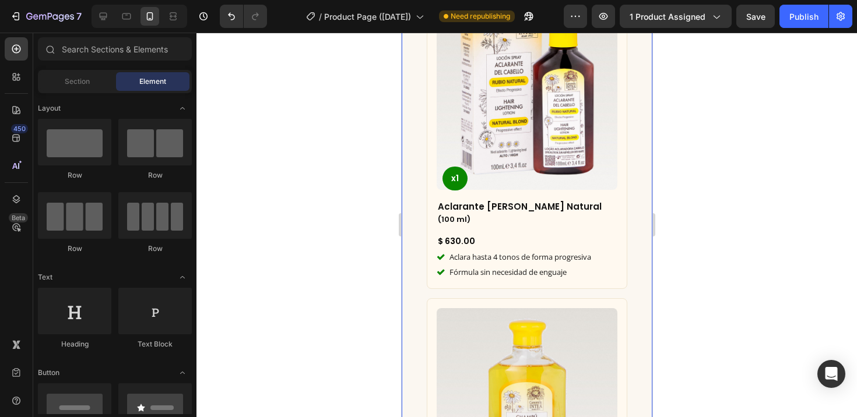
scroll to position [2405, 0]
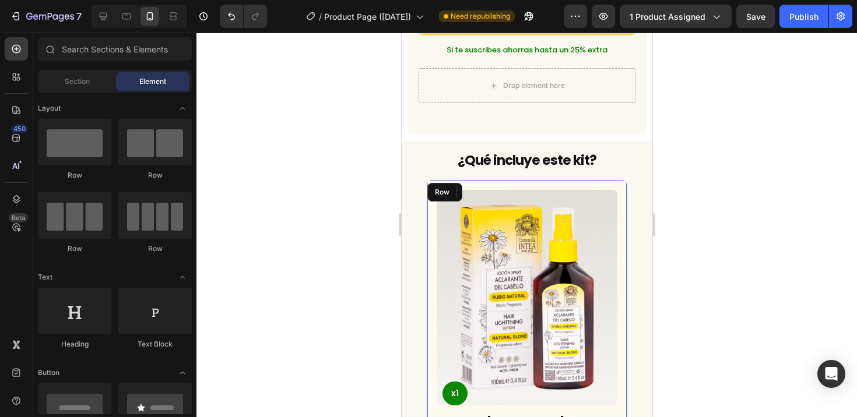
click at [617, 180] on div "Product Images x1 Product Badge Aclarante [PERSON_NAME] Natural Heading (100 ml…" at bounding box center [526, 342] width 200 height 324
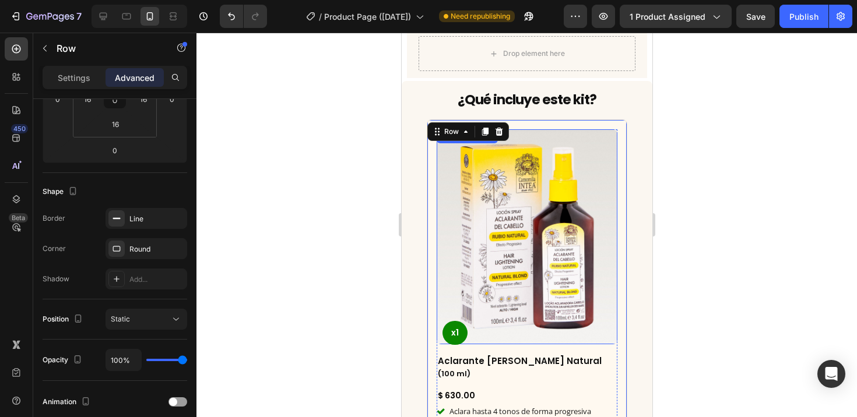
scroll to position [2376, 0]
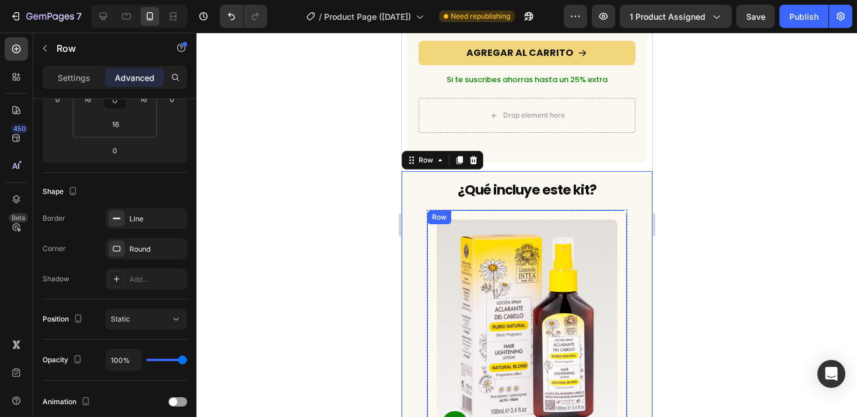
click at [616, 210] on div "Product Images x1 Product Badge Aclarante [PERSON_NAME] Natural Heading (100 ml…" at bounding box center [526, 372] width 200 height 324
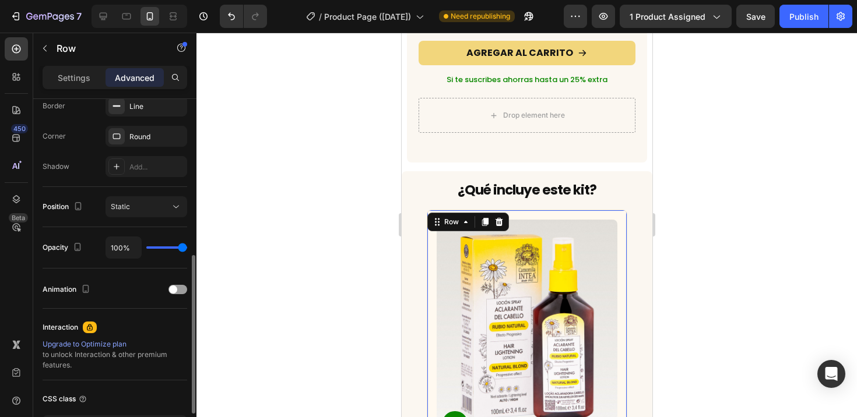
scroll to position [340, 0]
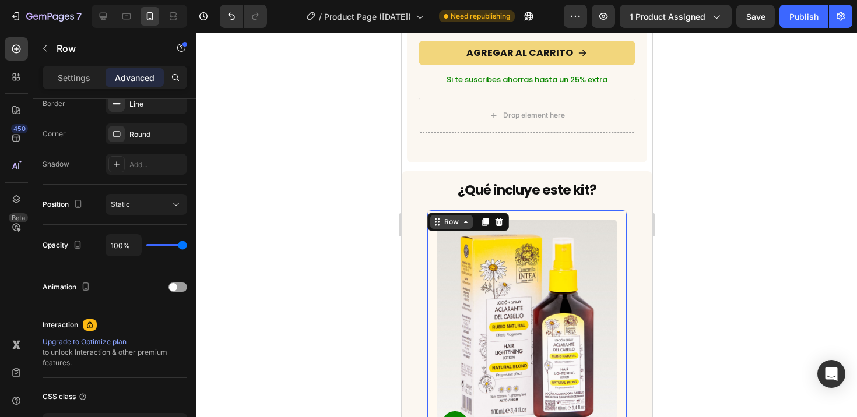
click at [448, 217] on div "Row" at bounding box center [450, 222] width 19 height 10
click at [447, 217] on div "Row" at bounding box center [450, 222] width 19 height 10
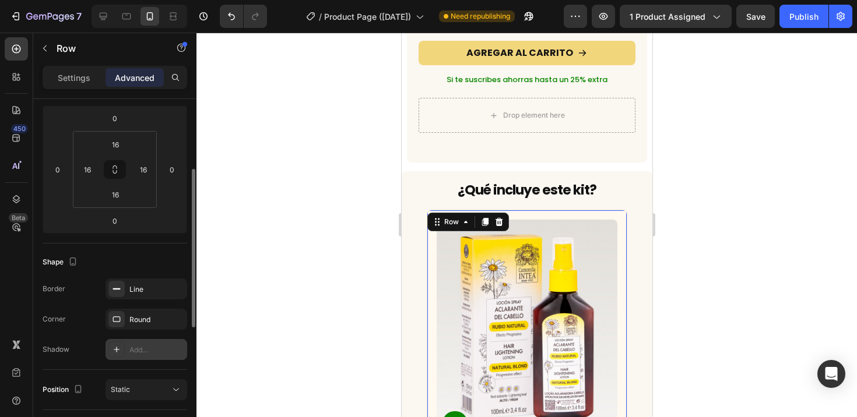
scroll to position [56, 0]
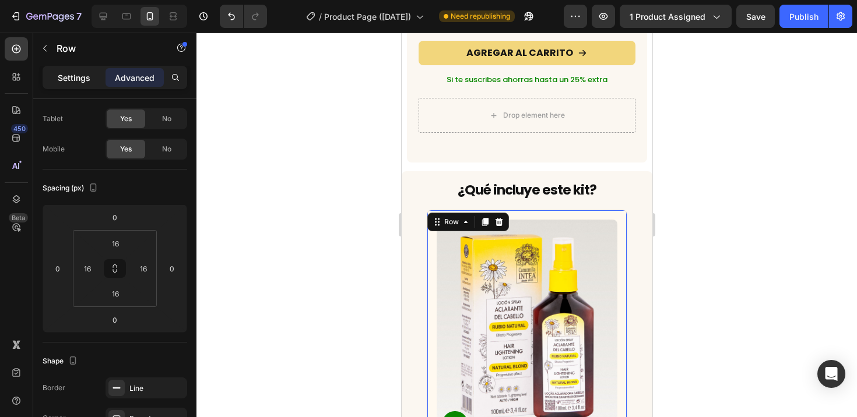
click at [73, 76] on p "Settings" at bounding box center [74, 78] width 33 height 12
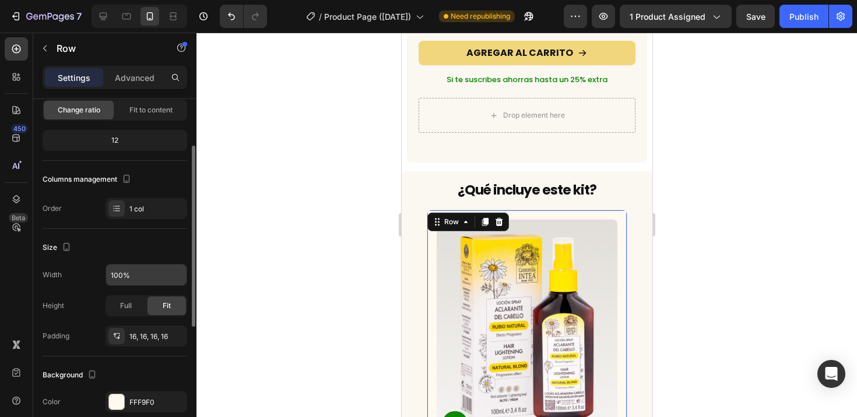
scroll to position [128, 0]
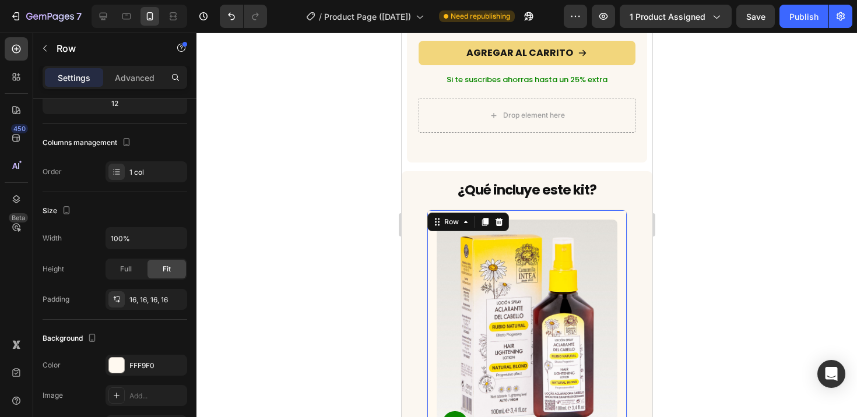
click at [613, 210] on div "Product Images x1 Product Badge Aclarante [PERSON_NAME] Natural Heading (100 ml…" at bounding box center [526, 372] width 200 height 324
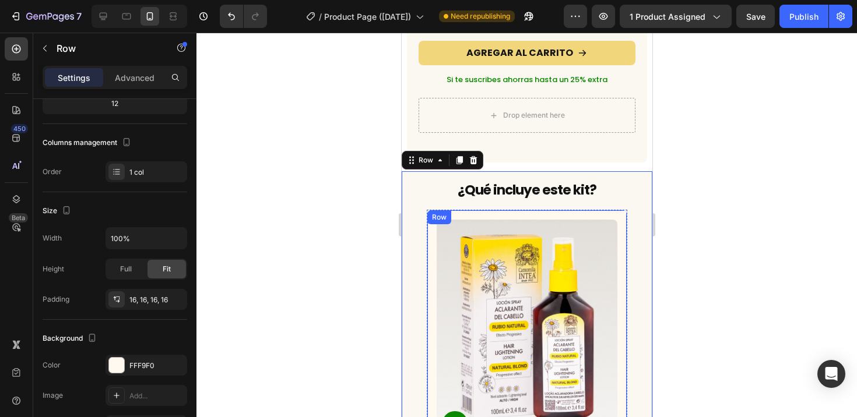
click at [436, 212] on div "Row" at bounding box center [438, 217] width 19 height 10
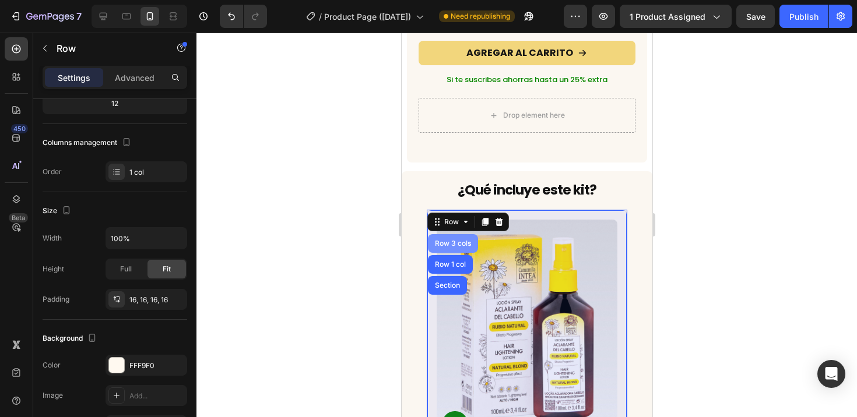
click at [446, 234] on div "Row 3 cols" at bounding box center [452, 243] width 50 height 19
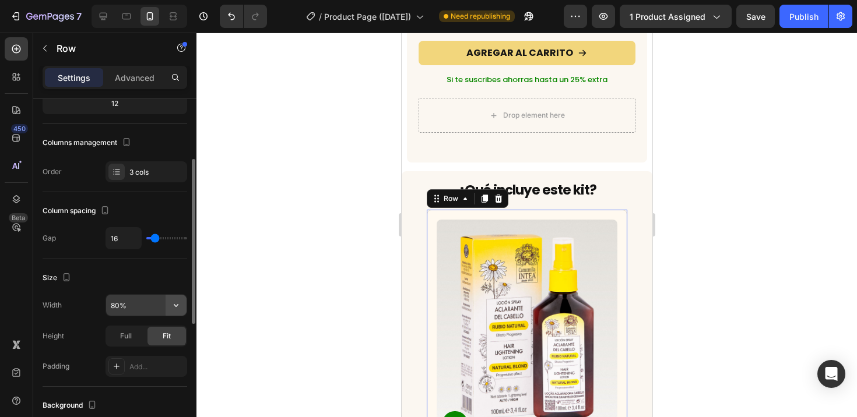
click at [177, 304] on icon "button" at bounding box center [176, 305] width 12 height 12
click at [140, 309] on input "80%" at bounding box center [146, 305] width 80 height 21
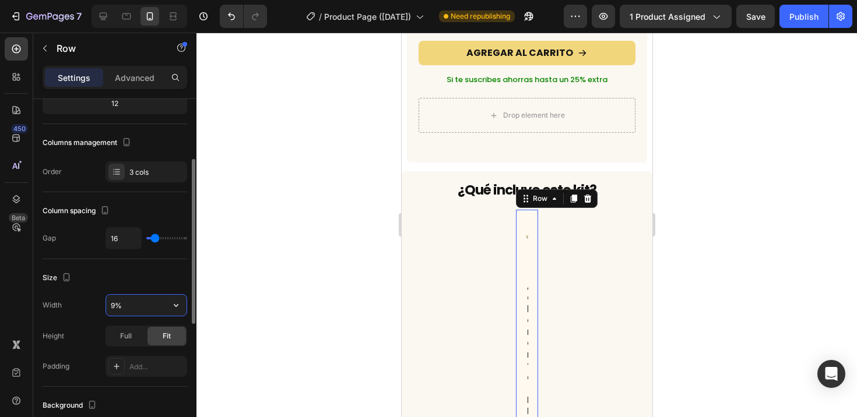
type input "90%"
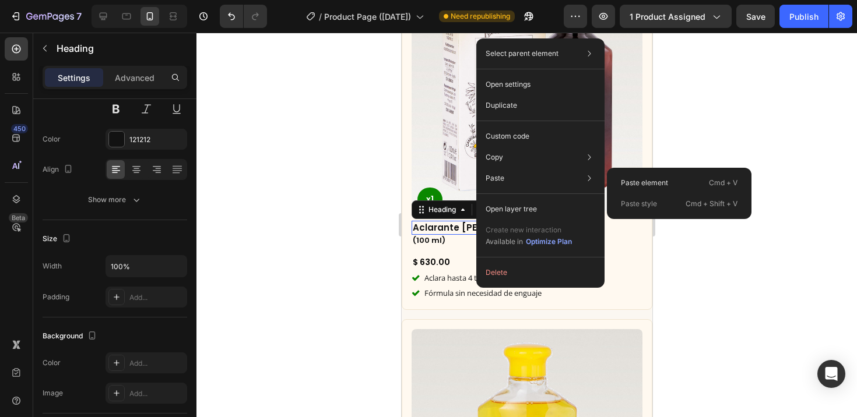
scroll to position [0, 0]
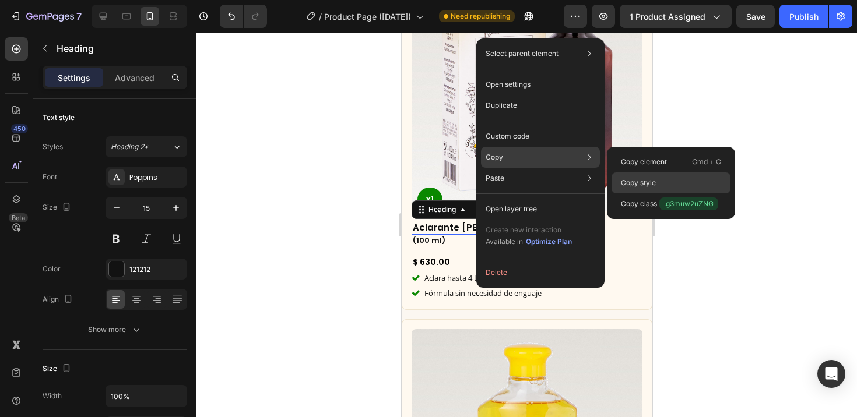
click at [654, 179] on p "Copy style" at bounding box center [638, 183] width 35 height 10
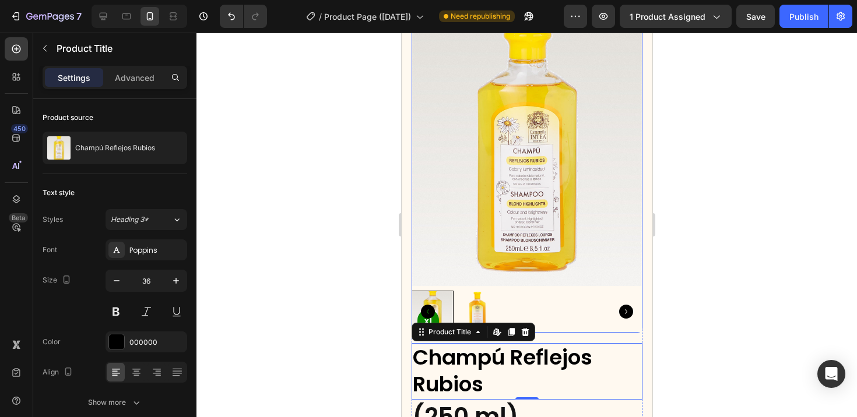
scroll to position [2779, 0]
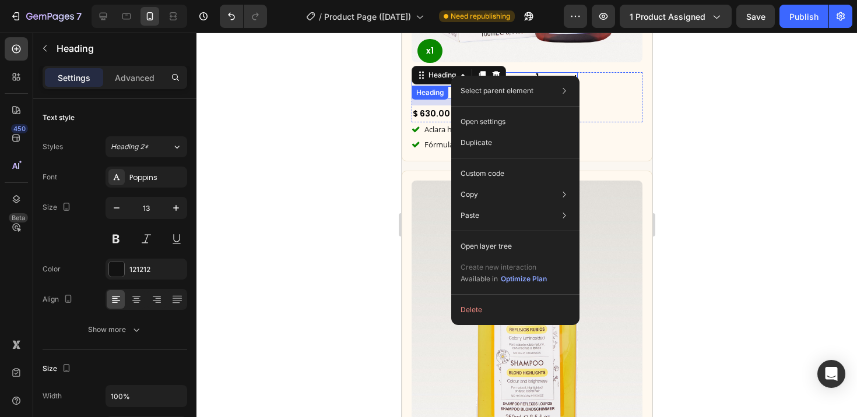
click at [516, 72] on h2 "Aclarante [PERSON_NAME] Natural" at bounding box center [494, 79] width 166 height 14
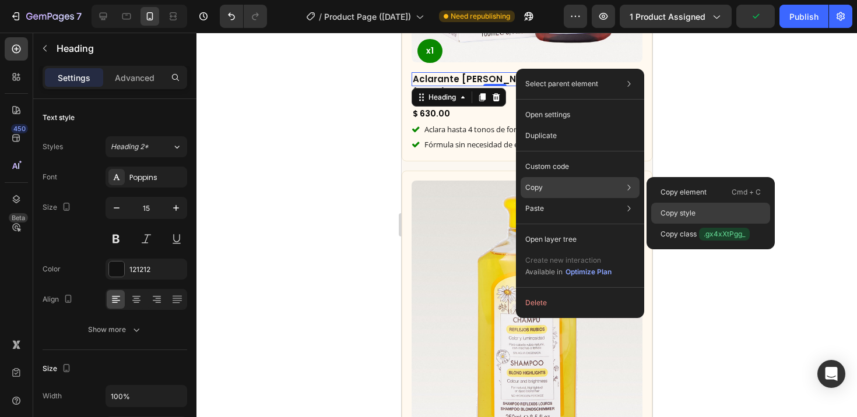
click at [694, 212] on p "Copy style" at bounding box center [677, 213] width 35 height 10
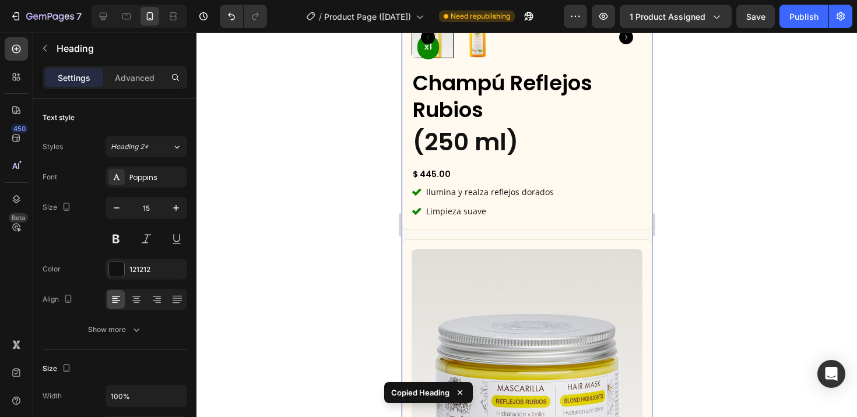
scroll to position [3173, 0]
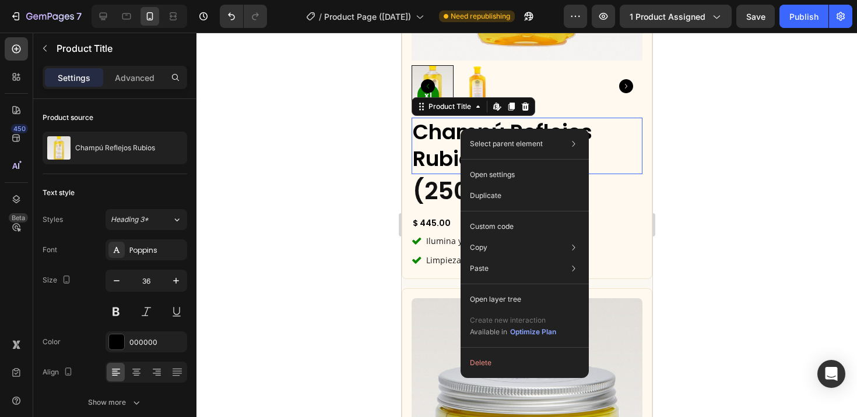
click at [574, 118] on h2 "Champú Reflejos Rubios" at bounding box center [526, 146] width 231 height 57
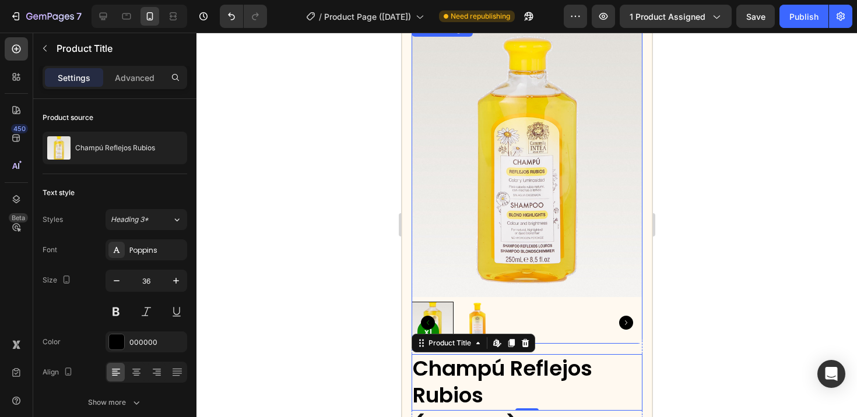
scroll to position [2773, 0]
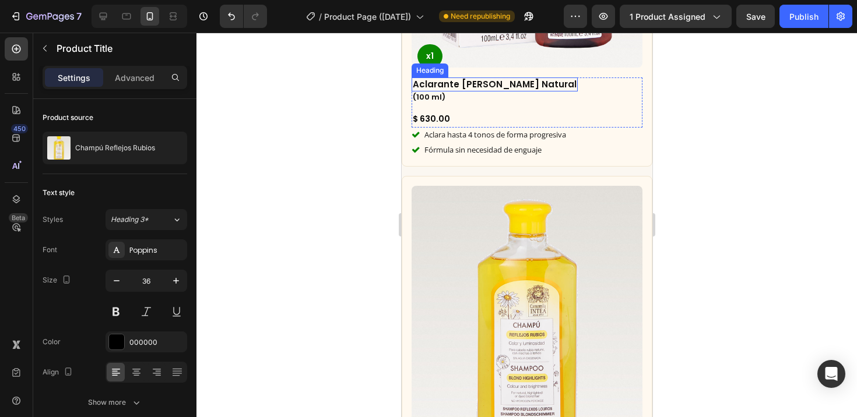
click at [487, 77] on h2 "Aclarante [PERSON_NAME] Natural" at bounding box center [494, 84] width 166 height 14
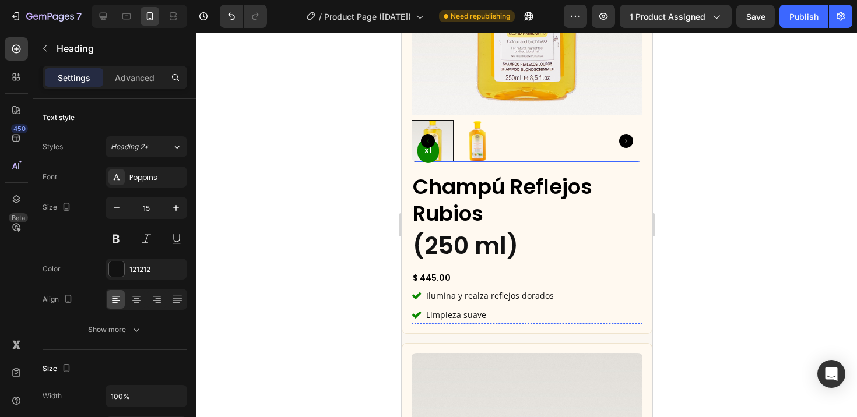
scroll to position [3122, 0]
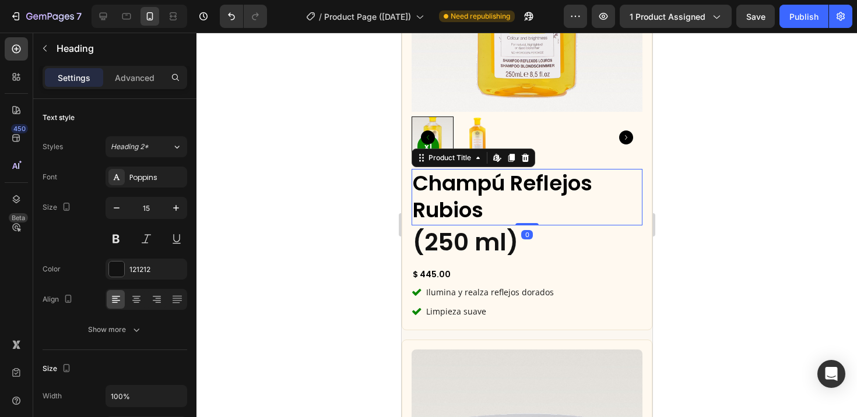
drag, startPoint x: 509, startPoint y: 160, endPoint x: 766, endPoint y: 195, distance: 258.7
click at [509, 169] on h2 "Champú Reflejos Rubios" at bounding box center [526, 197] width 231 height 57
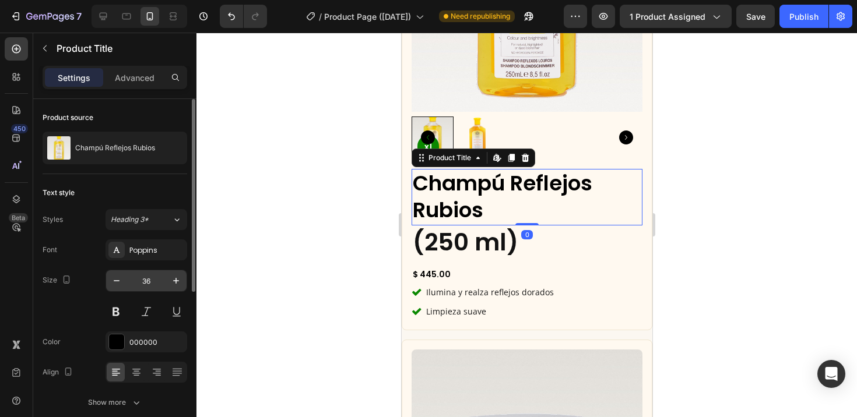
click at [154, 289] on input "36" at bounding box center [146, 280] width 38 height 21
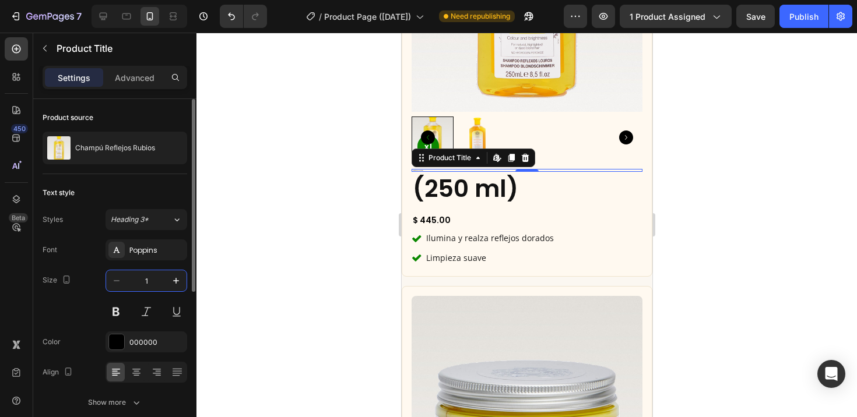
type input "15"
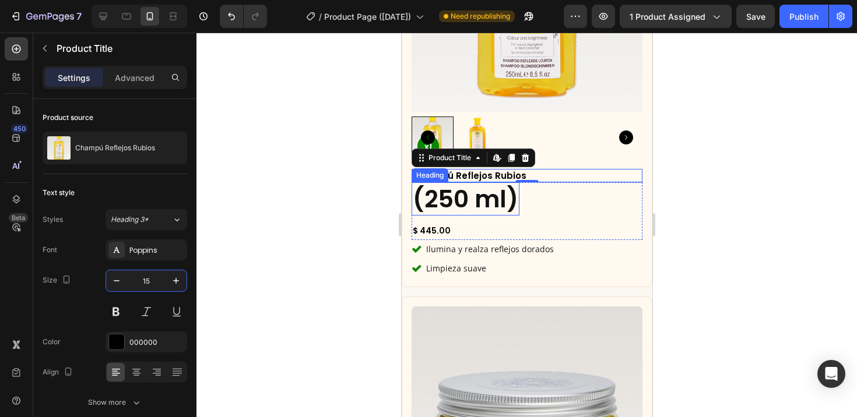
click at [492, 182] on h2 "(250 ml)" at bounding box center [465, 198] width 108 height 33
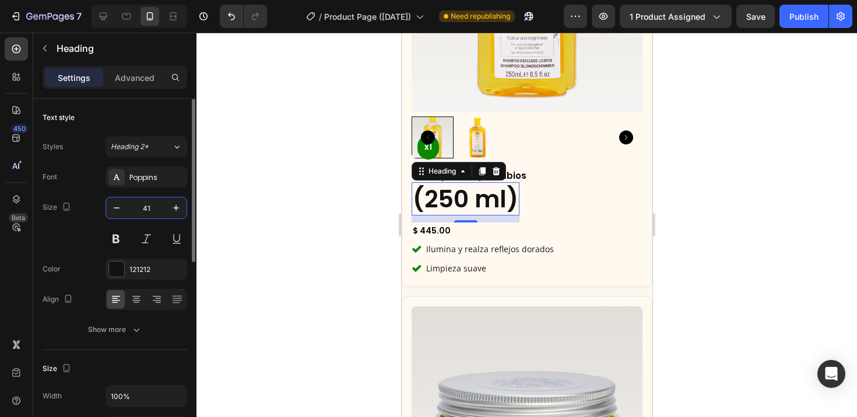
click at [151, 208] on input "41" at bounding box center [146, 208] width 38 height 21
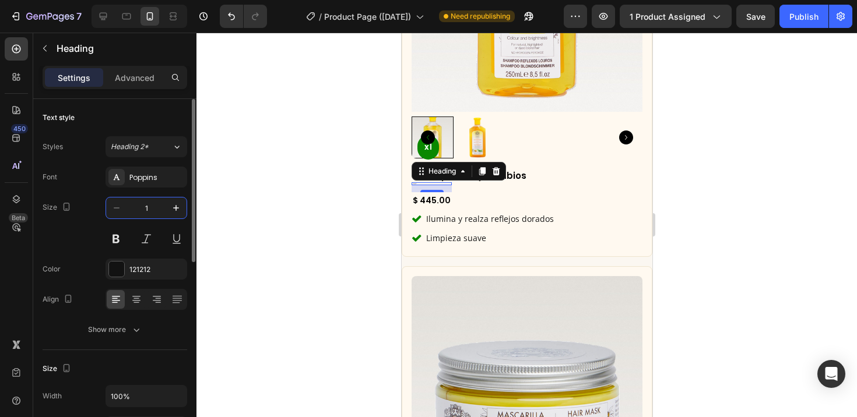
type input "13"
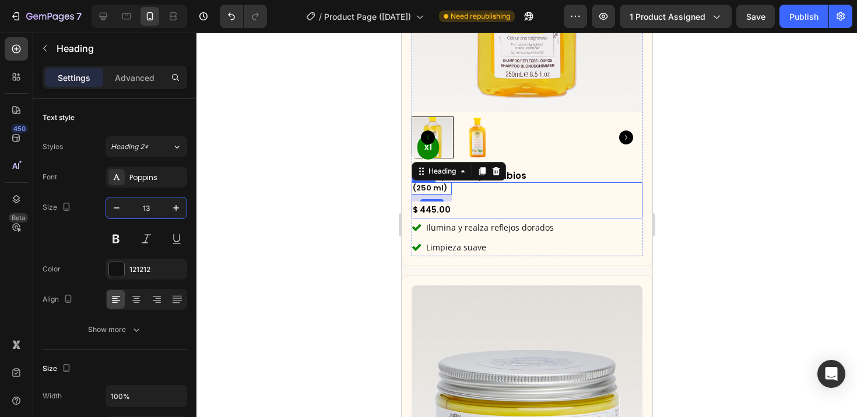
click at [562, 182] on div "(250 ml) Heading 12 $ 445.00 Product Price Product Price Row" at bounding box center [526, 200] width 231 height 36
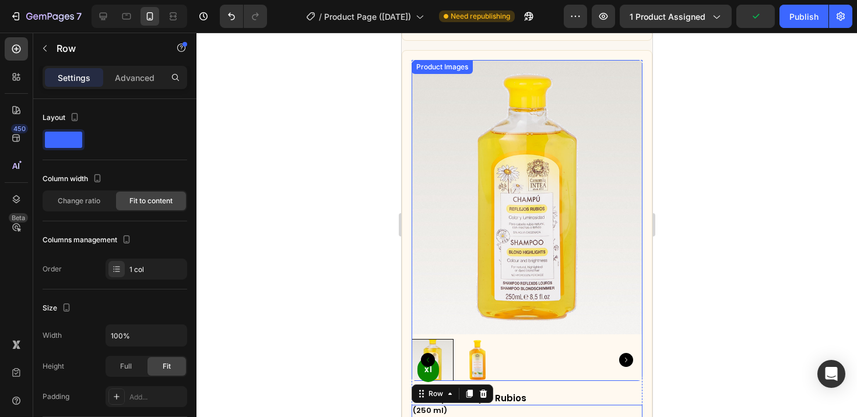
click at [548, 217] on img at bounding box center [526, 197] width 231 height 274
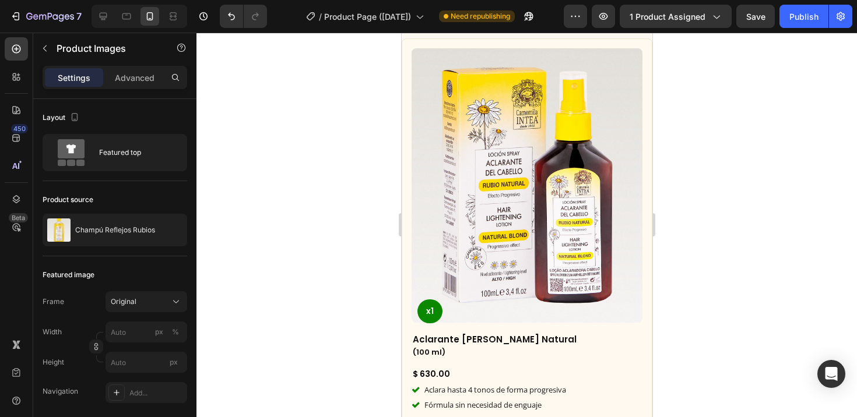
scroll to position [2416, 0]
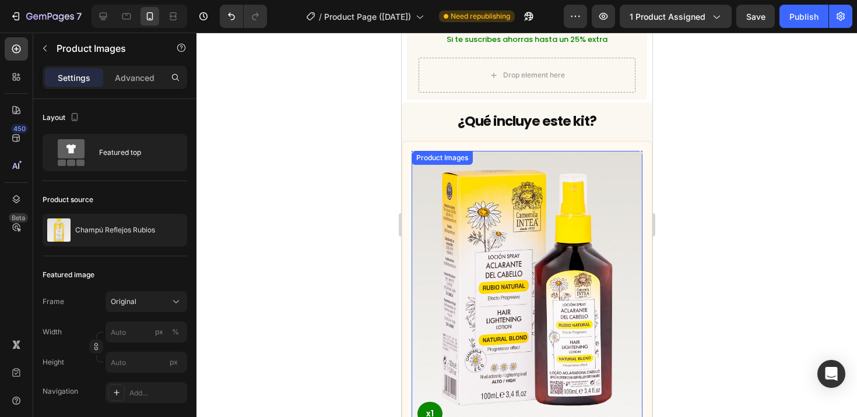
click at [535, 218] on img at bounding box center [526, 288] width 231 height 274
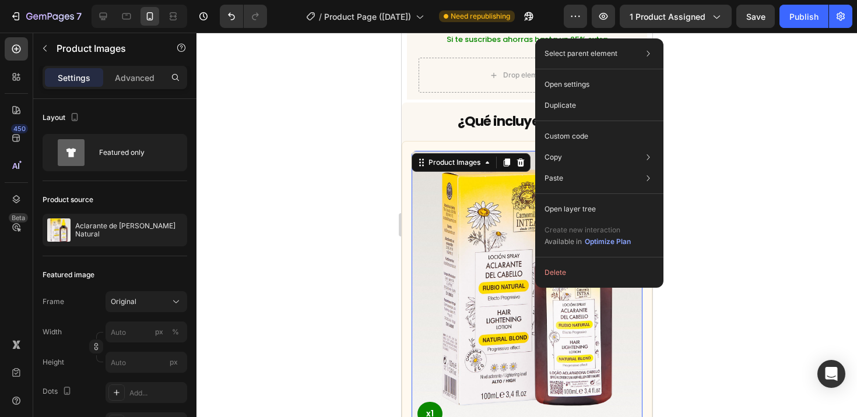
drag, startPoint x: 535, startPoint y: 218, endPoint x: 935, endPoint y: 251, distance: 401.6
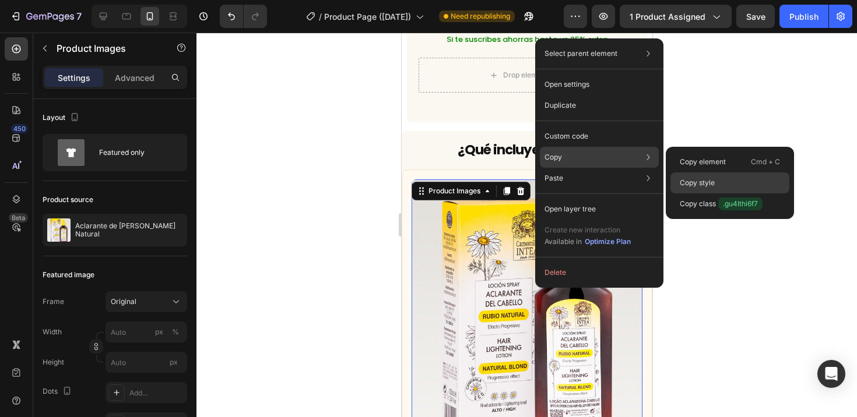
click at [703, 179] on p "Copy style" at bounding box center [696, 183] width 35 height 10
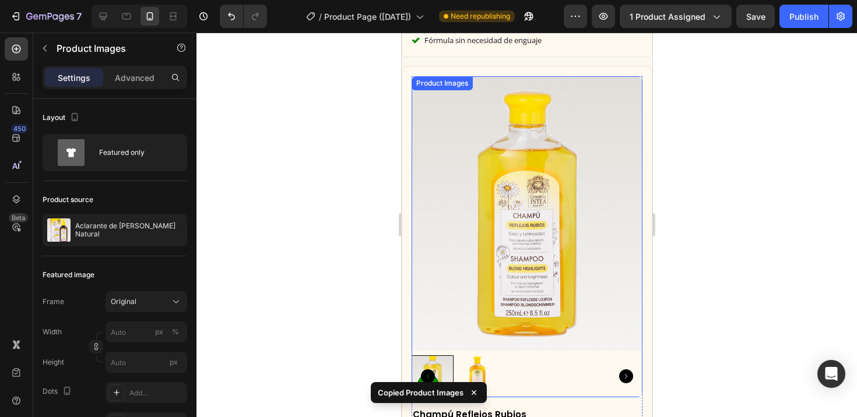
scroll to position [2954, 0]
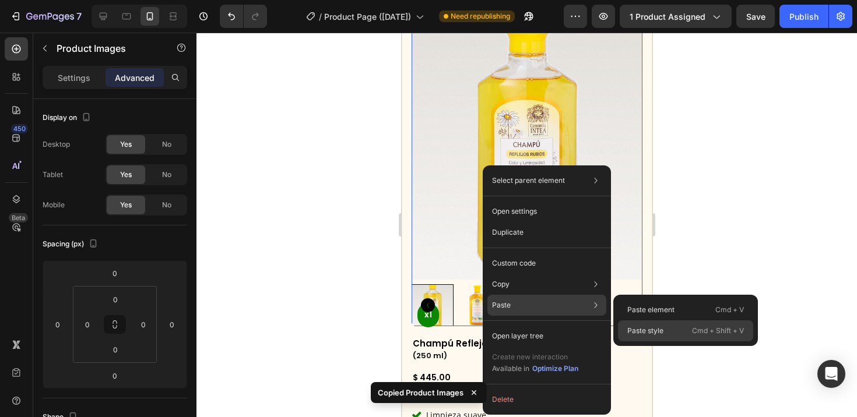
click at [655, 327] on p "Paste style" at bounding box center [645, 331] width 36 height 10
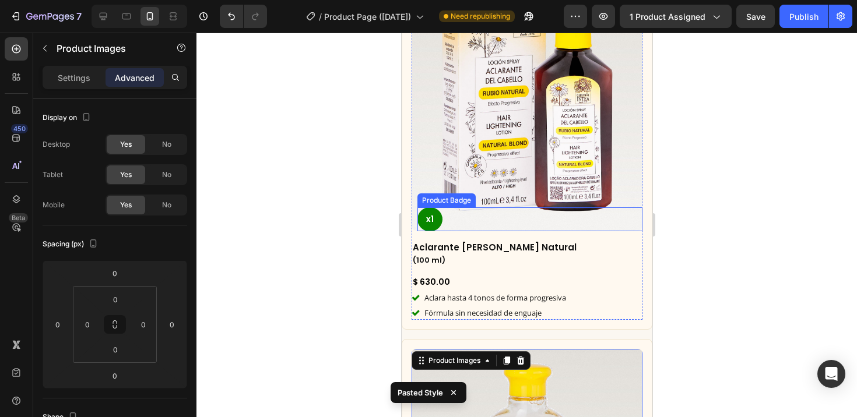
scroll to position [2599, 0]
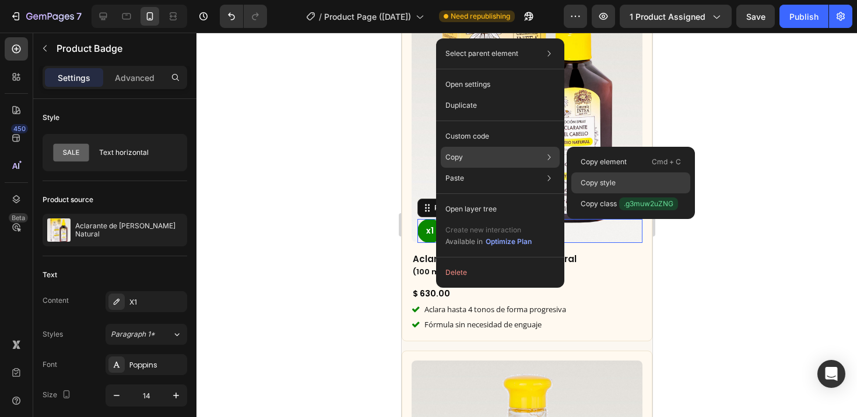
click at [600, 177] on div "Copy style" at bounding box center [630, 182] width 119 height 21
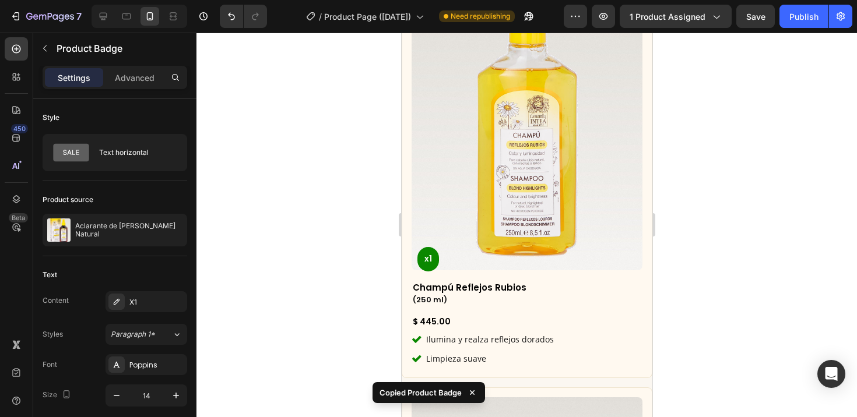
scroll to position [2972, 0]
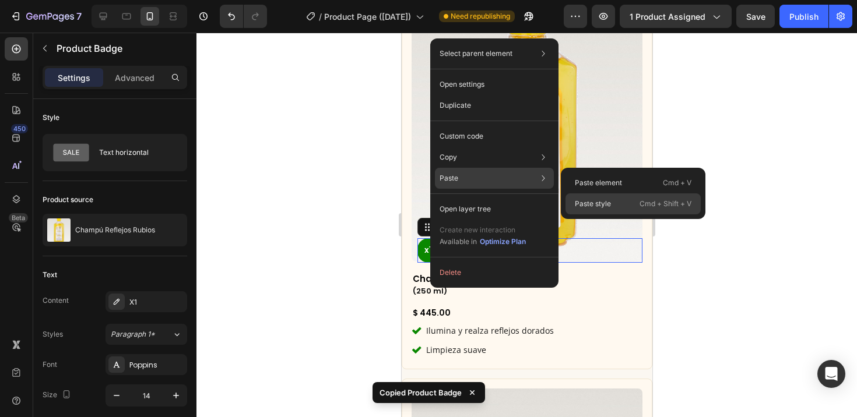
click at [594, 205] on p "Paste style" at bounding box center [593, 204] width 36 height 10
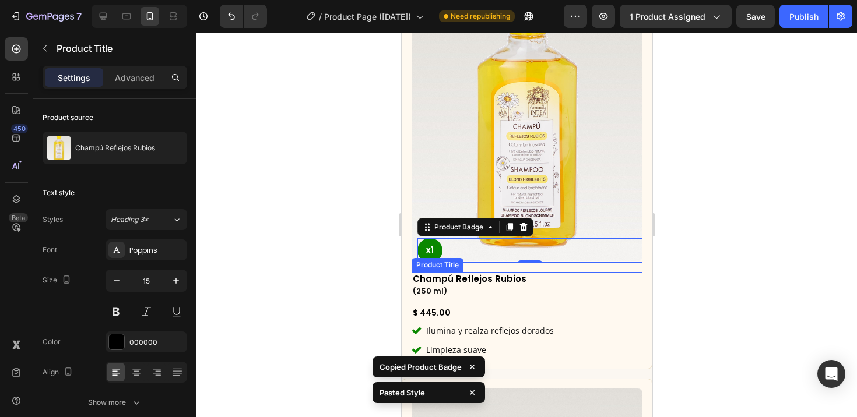
click at [560, 272] on h2 "Champú Reflejos Rubios" at bounding box center [526, 279] width 231 height 14
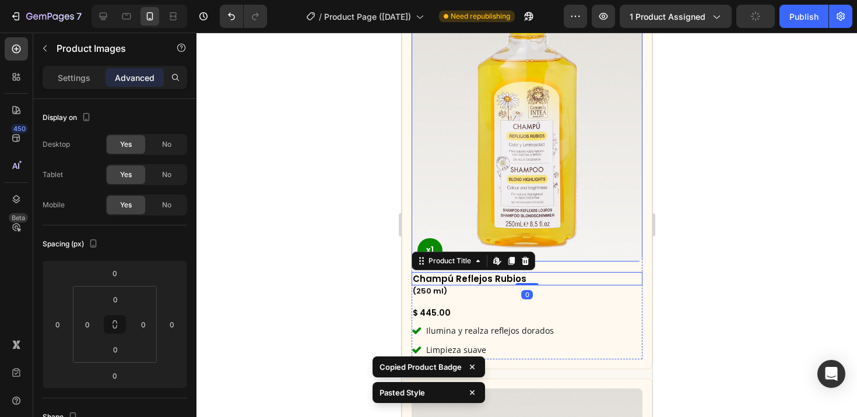
click at [594, 188] on img at bounding box center [526, 124] width 231 height 274
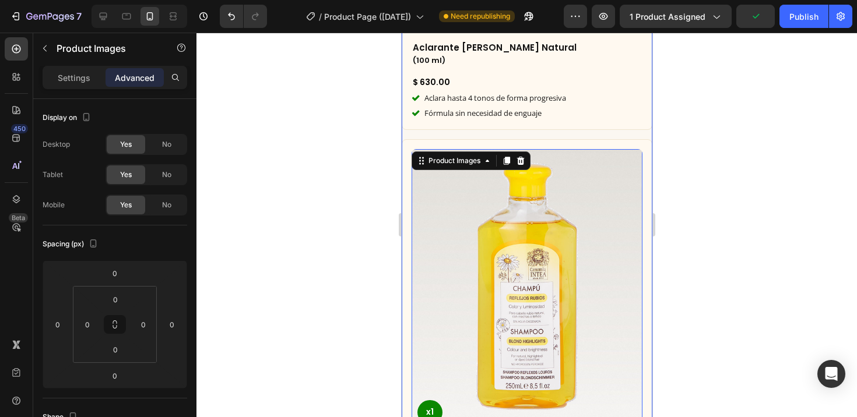
scroll to position [2751, 0]
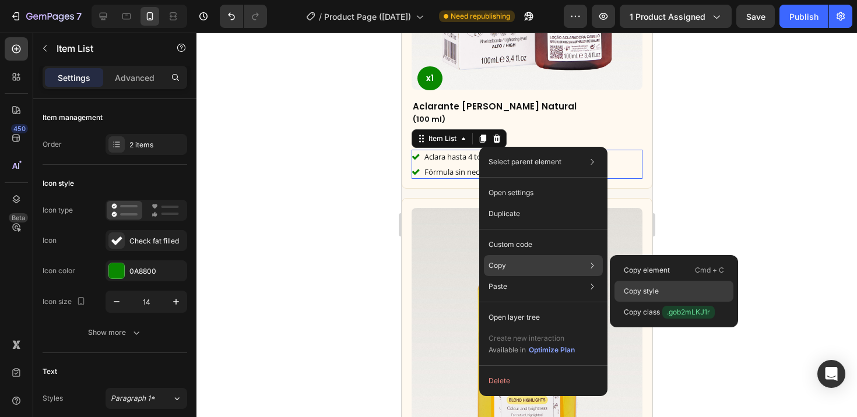
click at [639, 292] on p "Copy style" at bounding box center [640, 291] width 35 height 10
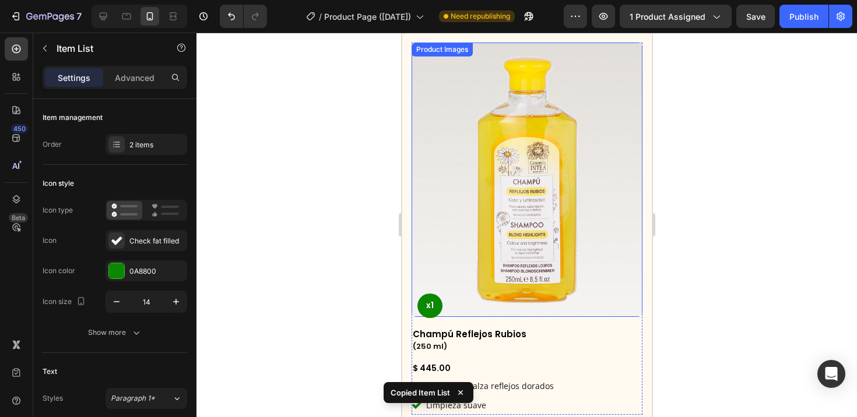
scroll to position [3005, 0]
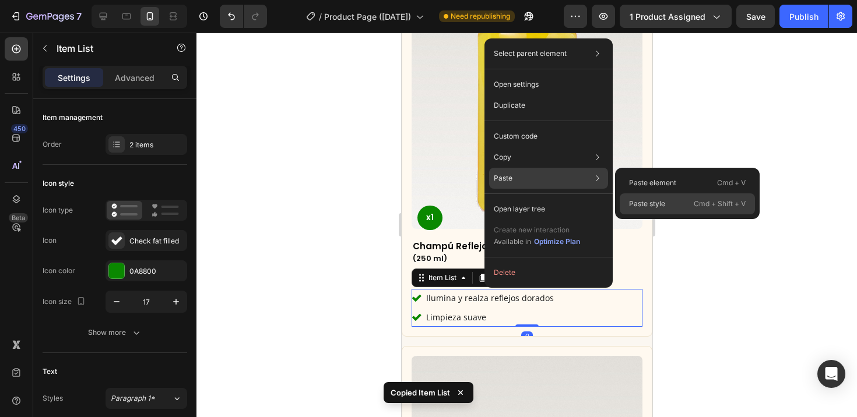
drag, startPoint x: 646, startPoint y: 202, endPoint x: 229, endPoint y: 170, distance: 417.9
click at [646, 202] on p "Paste style" at bounding box center [647, 204] width 36 height 10
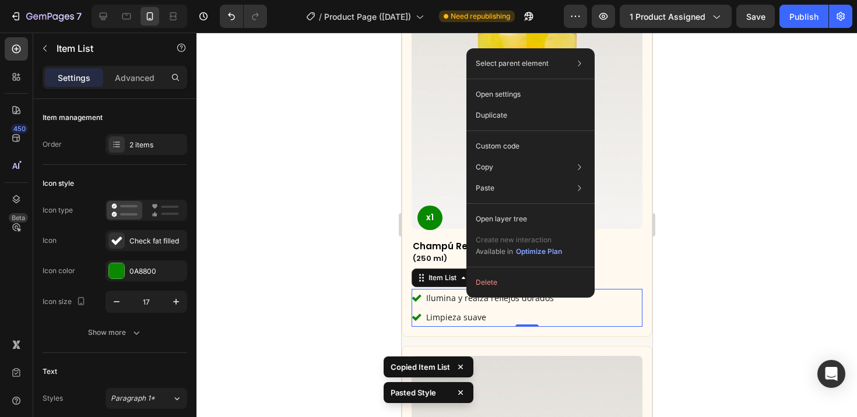
drag, startPoint x: 466, startPoint y: 298, endPoint x: 882, endPoint y: 319, distance: 416.0
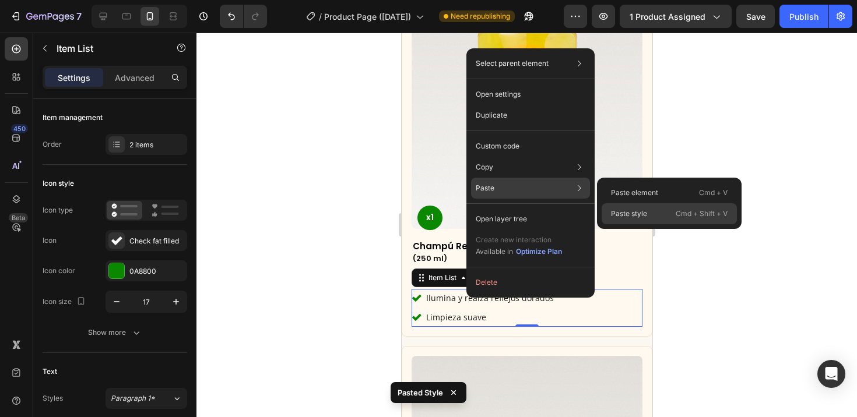
click at [632, 210] on p "Paste style" at bounding box center [629, 214] width 36 height 10
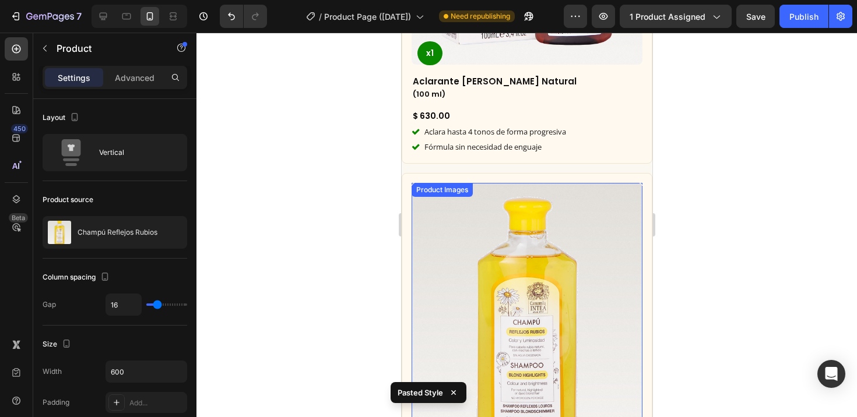
scroll to position [2678, 0]
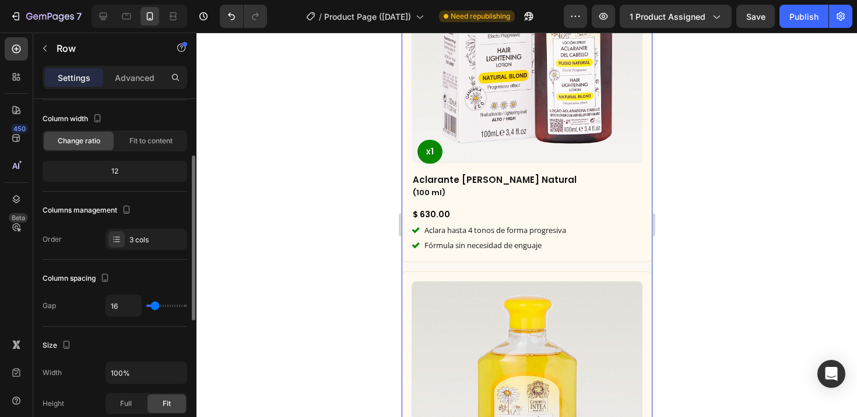
scroll to position [124, 0]
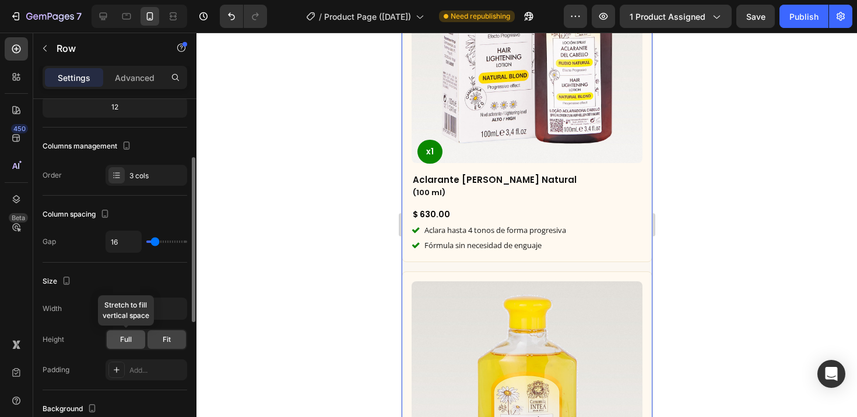
click at [139, 336] on div "Full" at bounding box center [126, 339] width 38 height 19
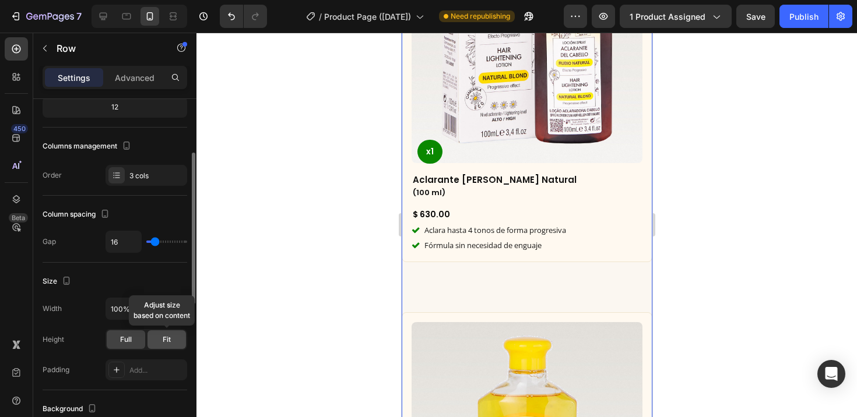
click at [156, 339] on div "Fit" at bounding box center [166, 339] width 38 height 19
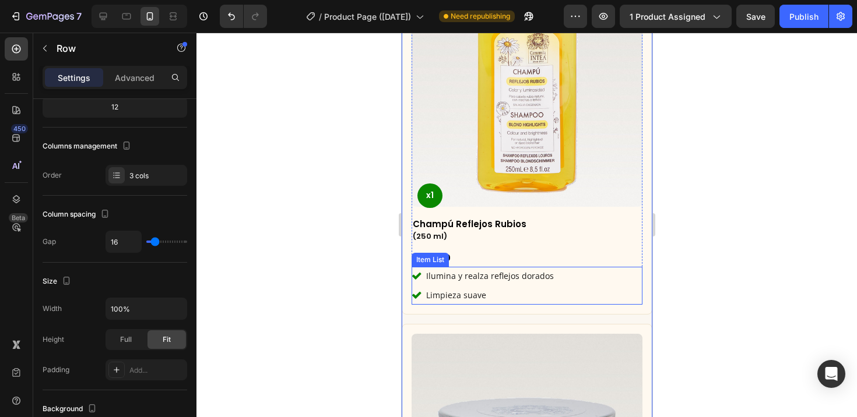
scroll to position [2643, 0]
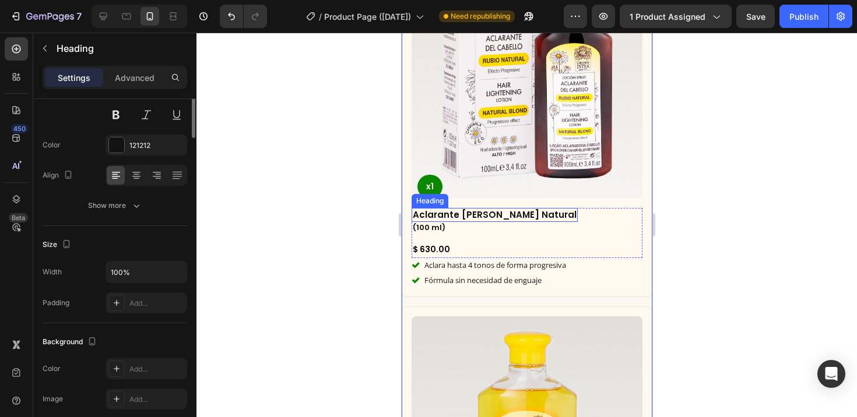
click at [503, 208] on h2 "Aclarante [PERSON_NAME] Natural" at bounding box center [494, 215] width 166 height 14
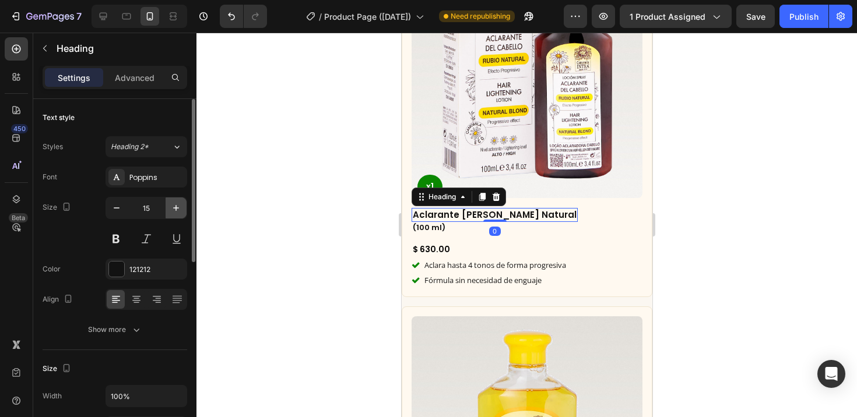
click at [175, 209] on icon "button" at bounding box center [176, 208] width 12 height 12
type input "16"
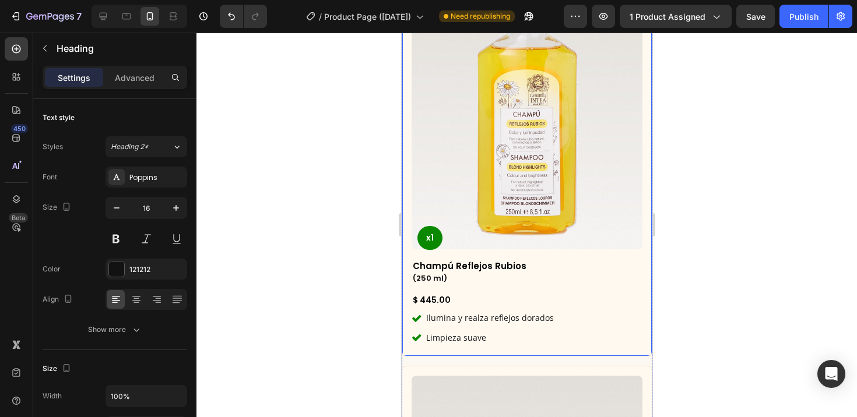
scroll to position [2987, 0]
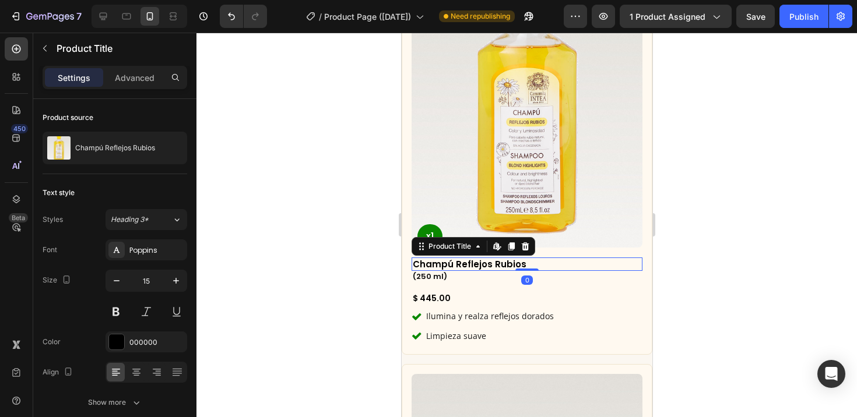
click at [475, 258] on h2 "Champú Reflejos Rubios" at bounding box center [526, 265] width 231 height 14
click at [178, 280] on icon "button" at bounding box center [176, 281] width 12 height 12
type input "16"
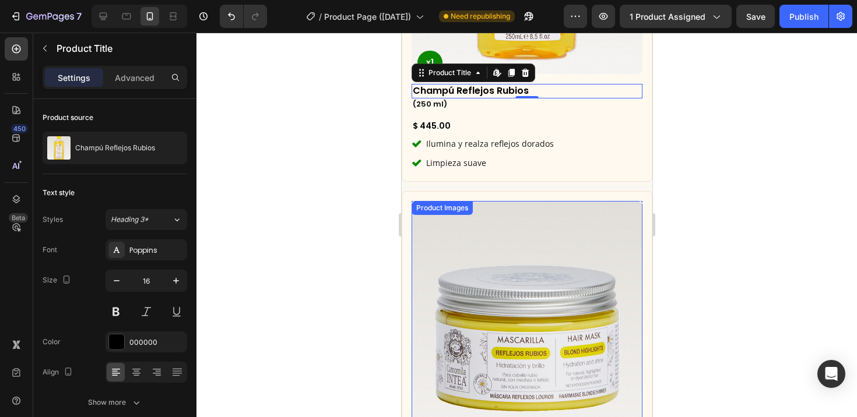
scroll to position [3069, 0]
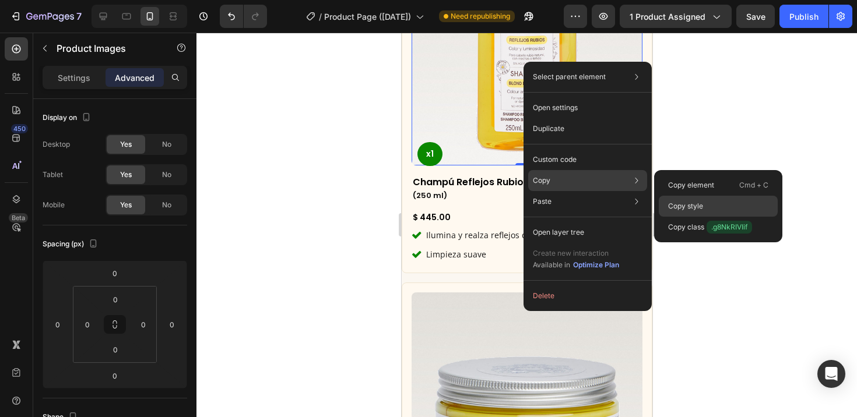
click at [686, 203] on p "Copy style" at bounding box center [685, 206] width 35 height 10
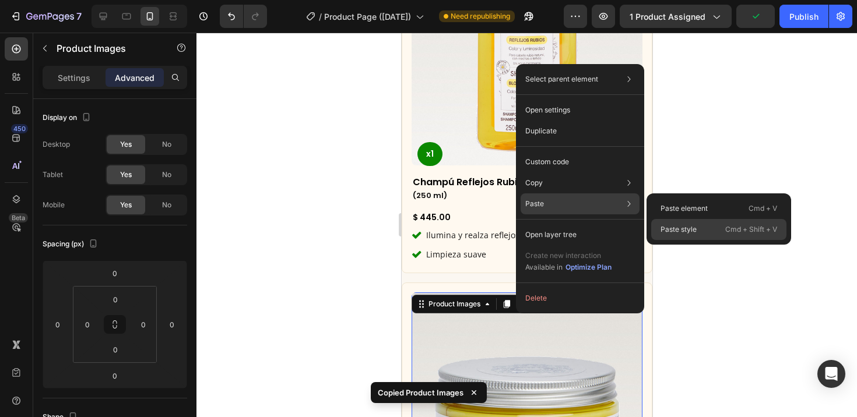
click at [681, 223] on div "Paste style Cmd + Shift + V" at bounding box center [718, 229] width 135 height 21
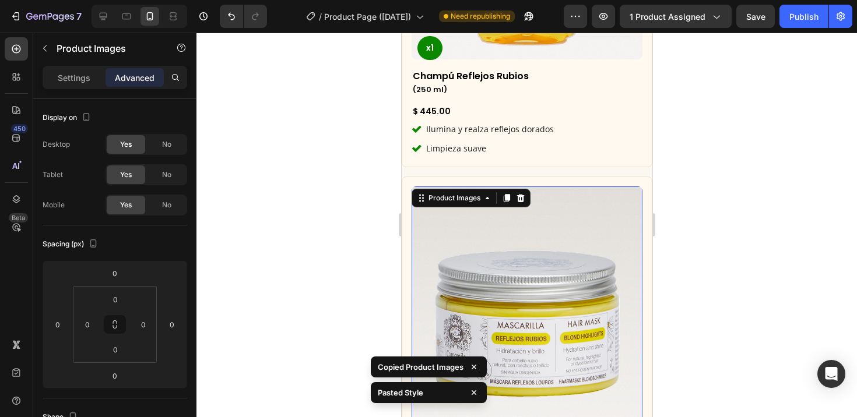
scroll to position [3153, 0]
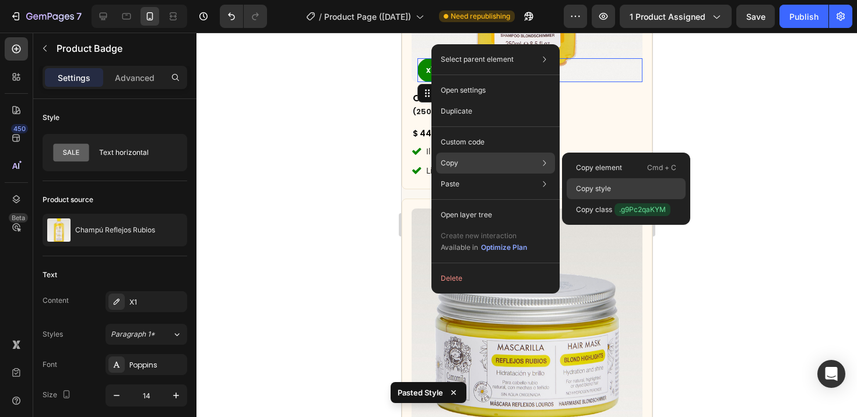
click at [611, 186] on div "Copy style" at bounding box center [625, 188] width 119 height 21
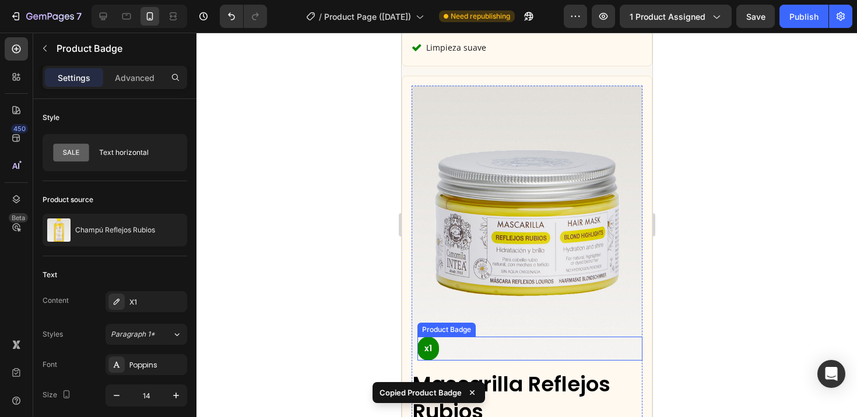
scroll to position [3277, 0]
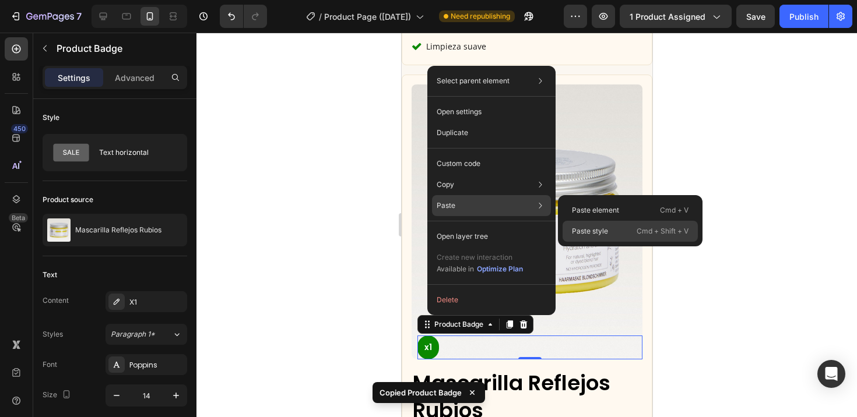
click at [602, 234] on p "Paste style" at bounding box center [590, 231] width 36 height 10
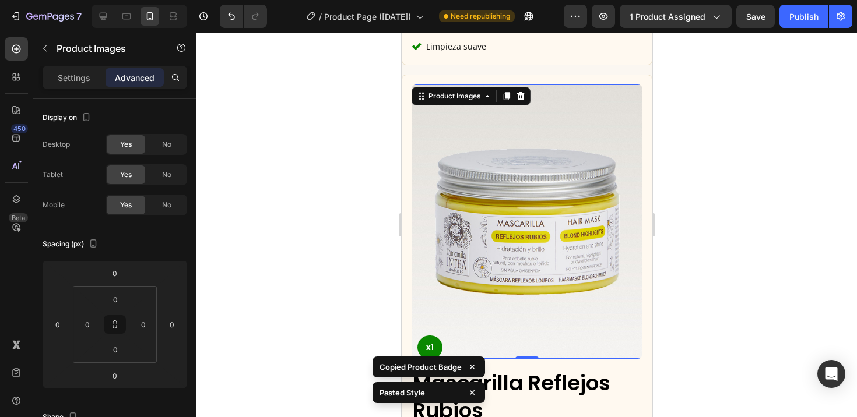
click at [424, 263] on img at bounding box center [526, 221] width 231 height 274
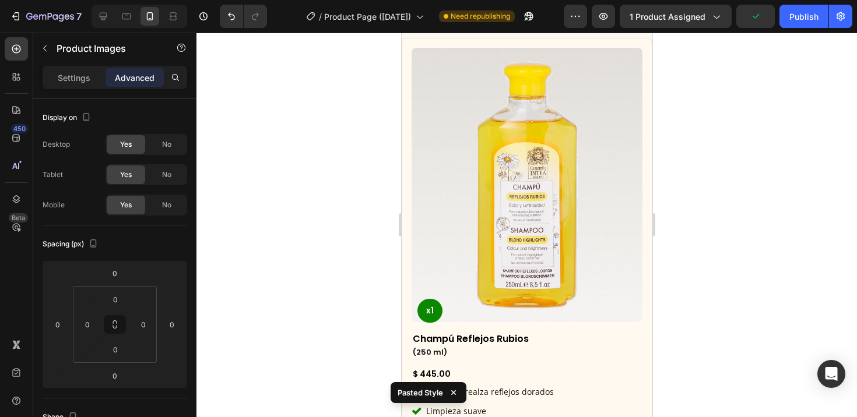
scroll to position [2908, 0]
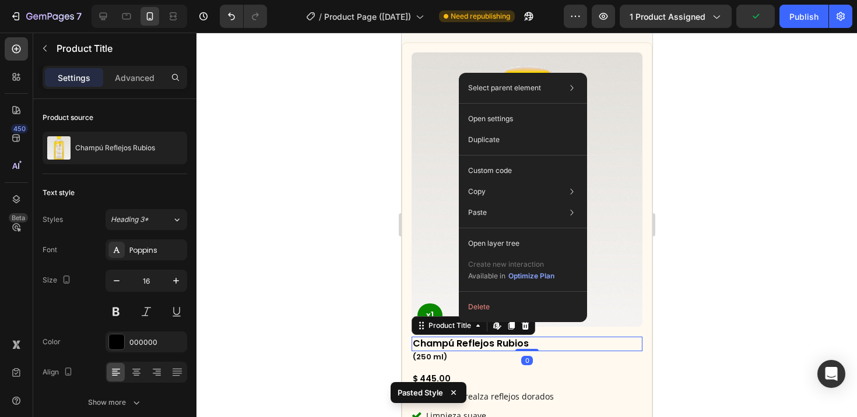
drag, startPoint x: 459, startPoint y: 322, endPoint x: 860, endPoint y: 354, distance: 402.7
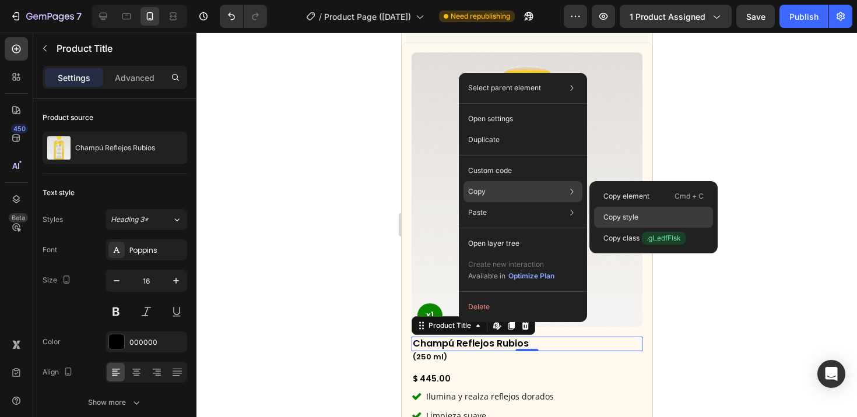
click at [611, 213] on p "Copy style" at bounding box center [620, 217] width 35 height 10
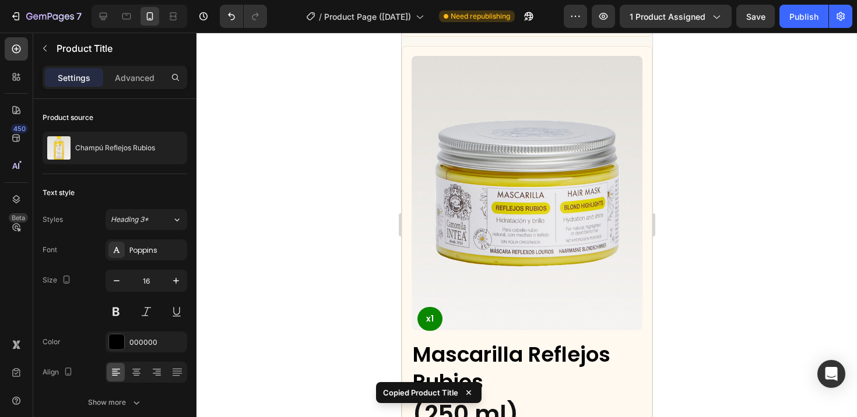
scroll to position [3330, 0]
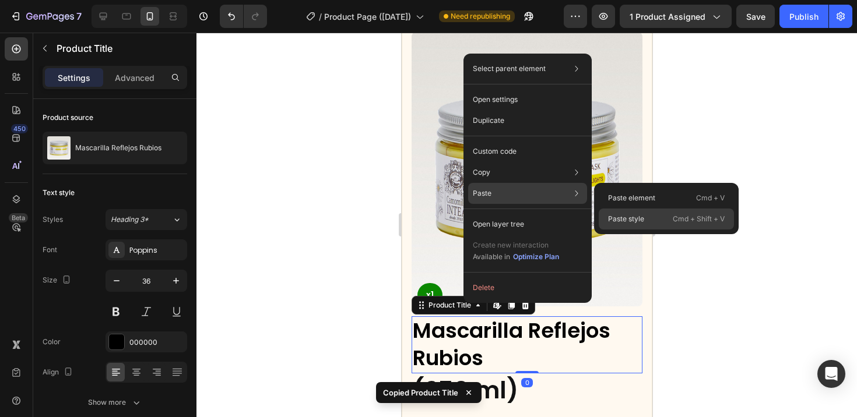
click at [617, 219] on p "Paste style" at bounding box center [626, 219] width 36 height 10
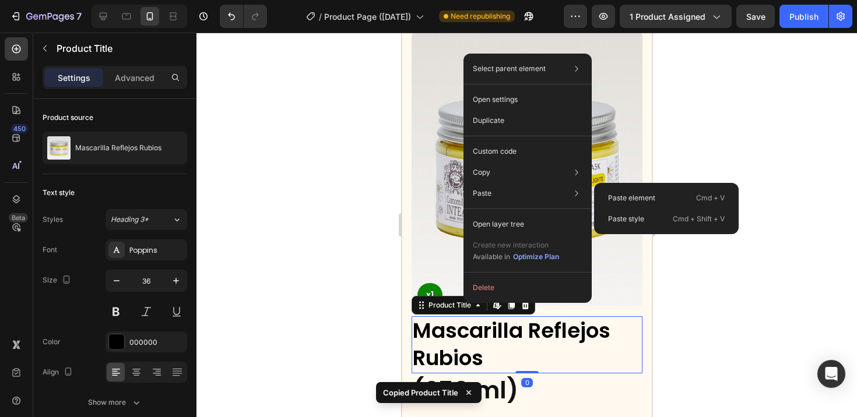
type input "16"
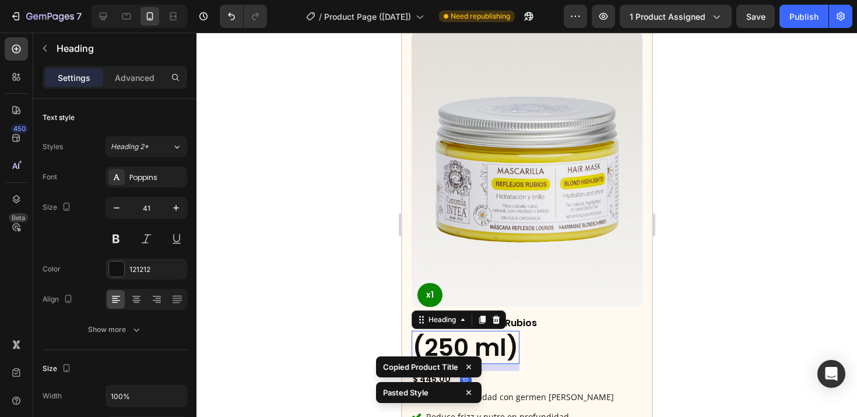
click at [481, 331] on h2 "(250 ml)" at bounding box center [465, 347] width 108 height 33
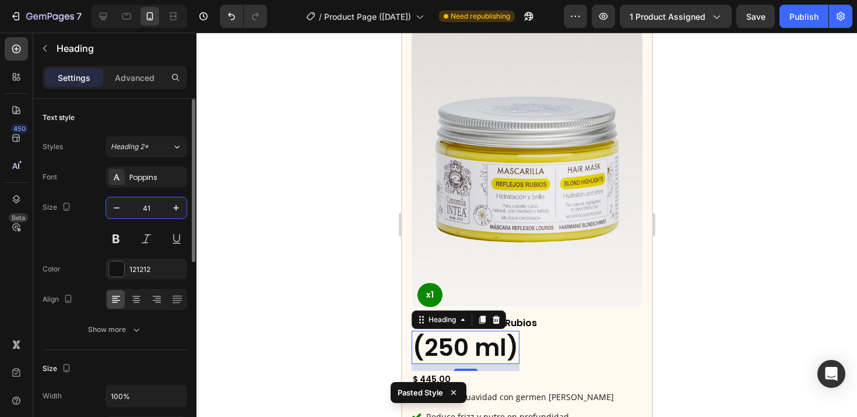
click at [156, 213] on input "41" at bounding box center [146, 208] width 38 height 21
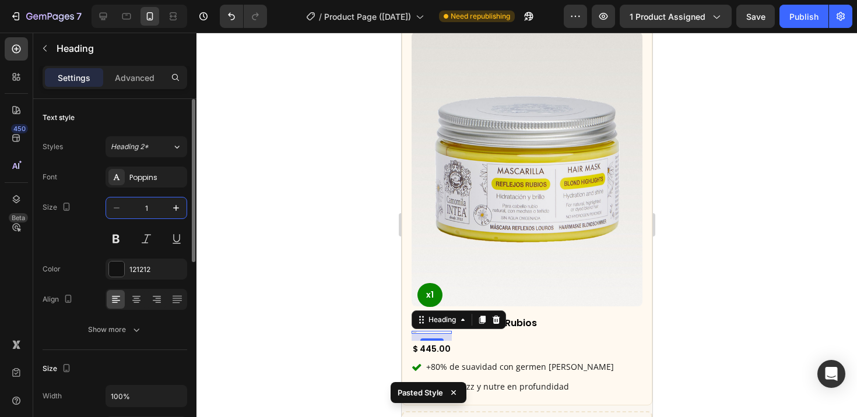
type input "13"
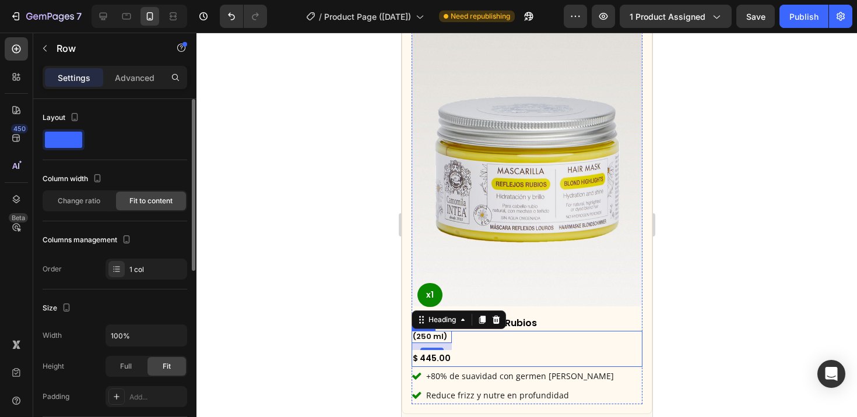
click at [577, 331] on div "(250 ml) Heading 12 $ 445.00 Product Price Product Price Row" at bounding box center [526, 349] width 231 height 36
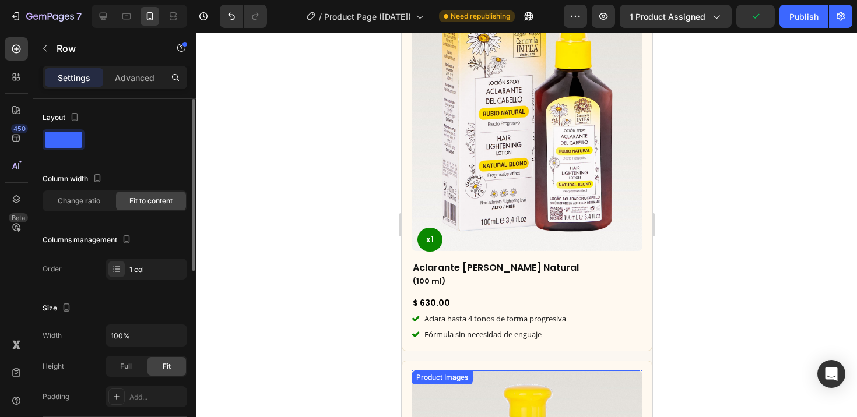
scroll to position [2357, 0]
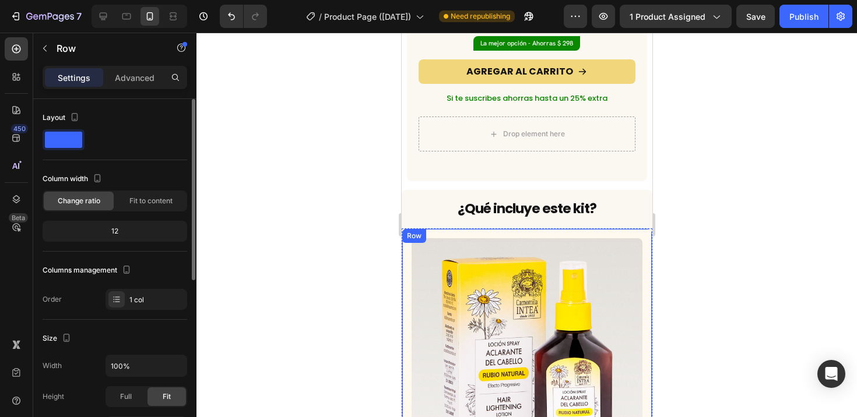
click at [415, 229] on div "Row" at bounding box center [413, 236] width 24 height 14
click at [418, 234] on div "Row" at bounding box center [425, 241] width 43 height 14
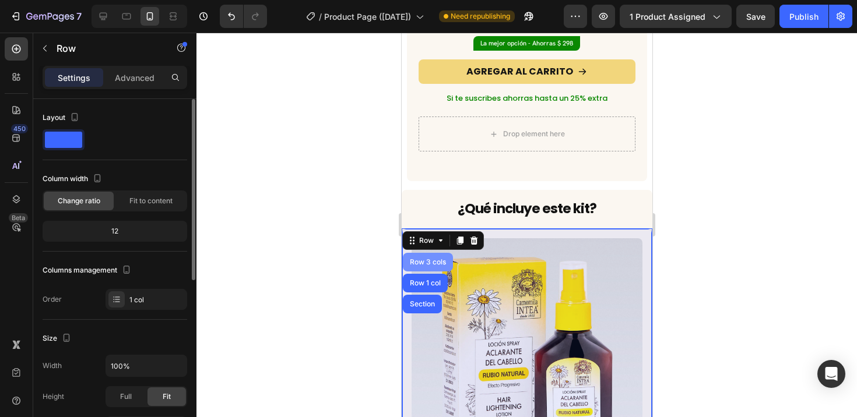
click at [427, 259] on div "Row 3 cols" at bounding box center [427, 262] width 41 height 7
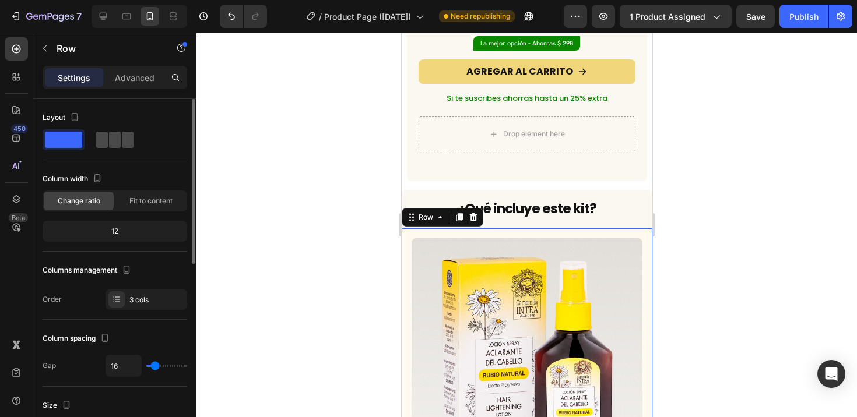
click at [115, 129] on div at bounding box center [115, 139] width 42 height 21
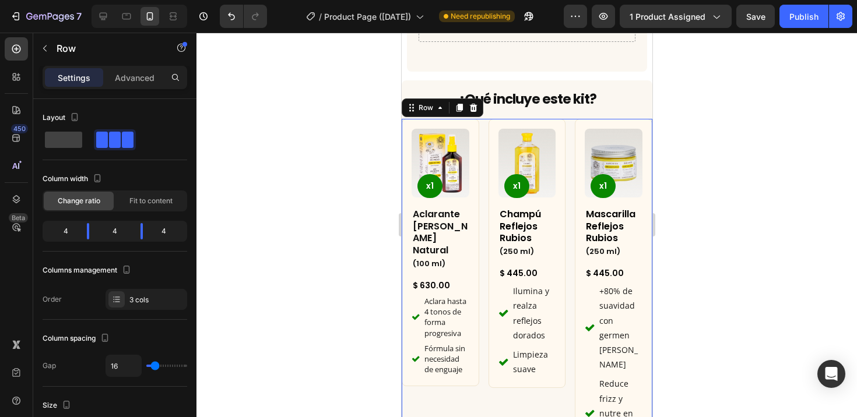
scroll to position [2467, 0]
click at [562, 147] on div "Product Images x1 Product Badge Aclarante [PERSON_NAME] Natural Heading (100 ml…" at bounding box center [526, 289] width 251 height 343
type input "0"
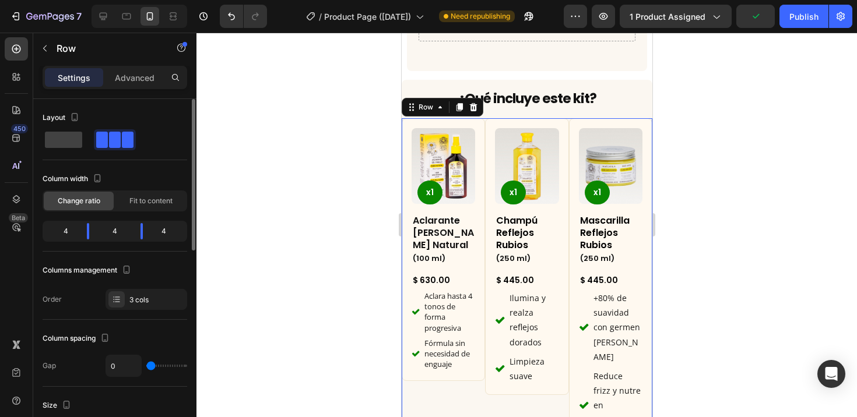
type input "2"
type input "5"
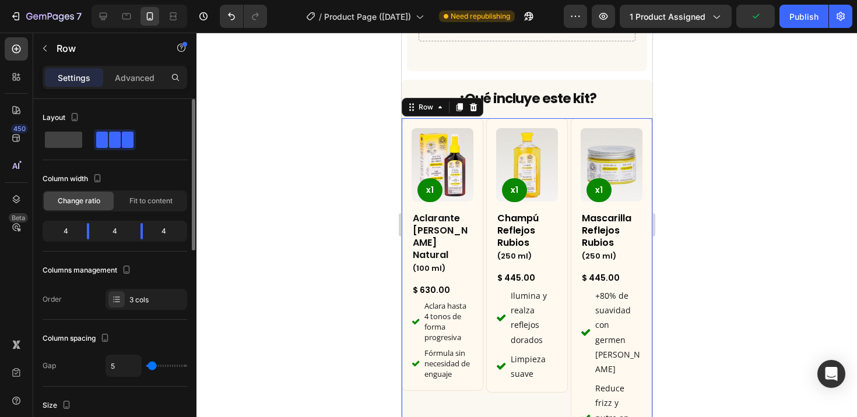
type input "6"
type input "5"
type input "4"
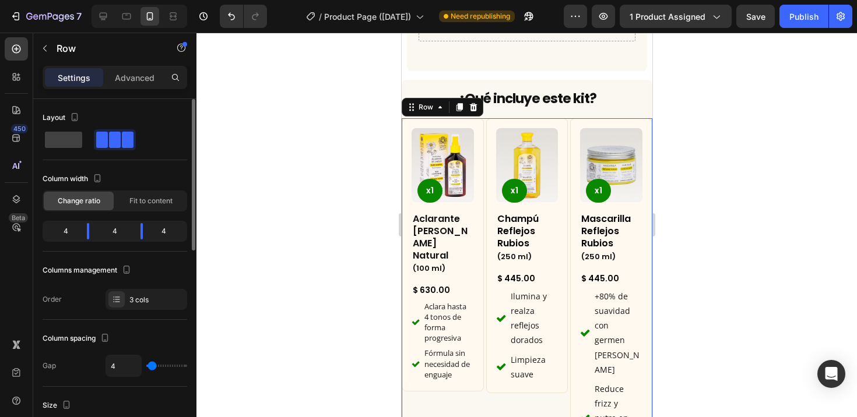
drag, startPoint x: 144, startPoint y: 363, endPoint x: 151, endPoint y: 362, distance: 7.1
type input "4"
click at [151, 365] on input "range" at bounding box center [166, 366] width 41 height 2
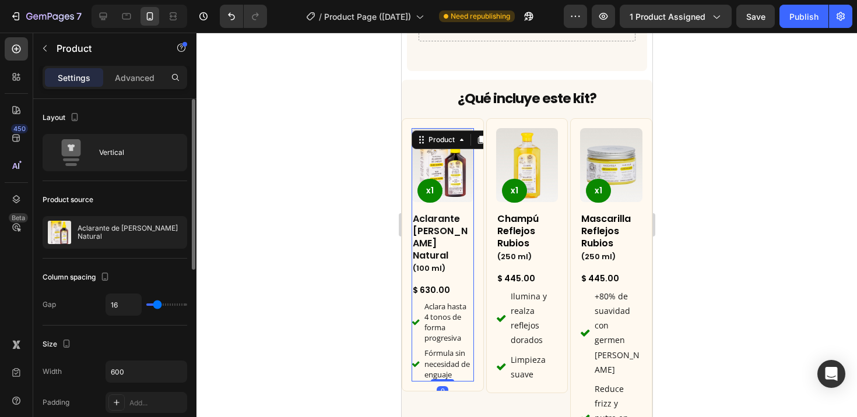
click at [456, 175] on div "Product Images x1 Product Badge Aclarante [PERSON_NAME] Natural Heading (100 ml…" at bounding box center [442, 254] width 62 height 253
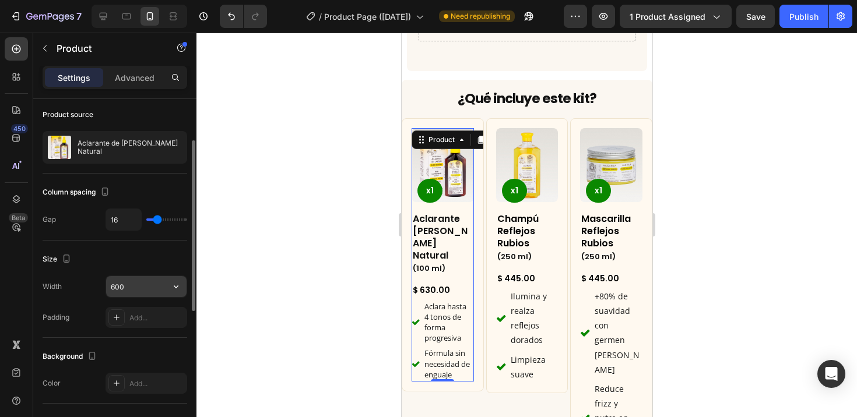
scroll to position [82, 0]
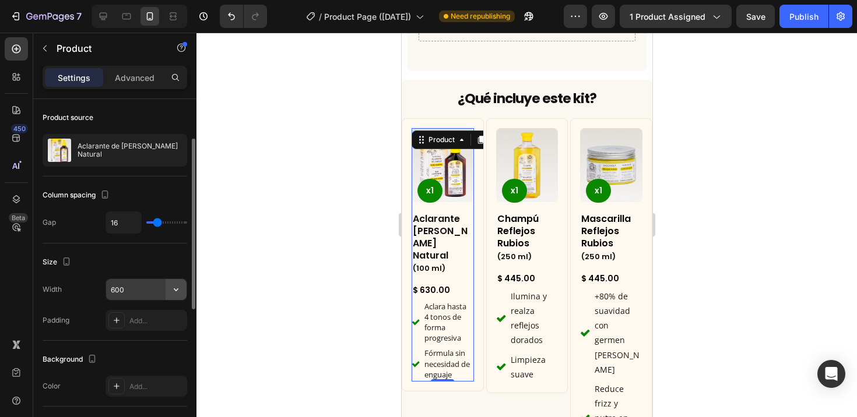
click at [178, 287] on icon "button" at bounding box center [176, 290] width 12 height 12
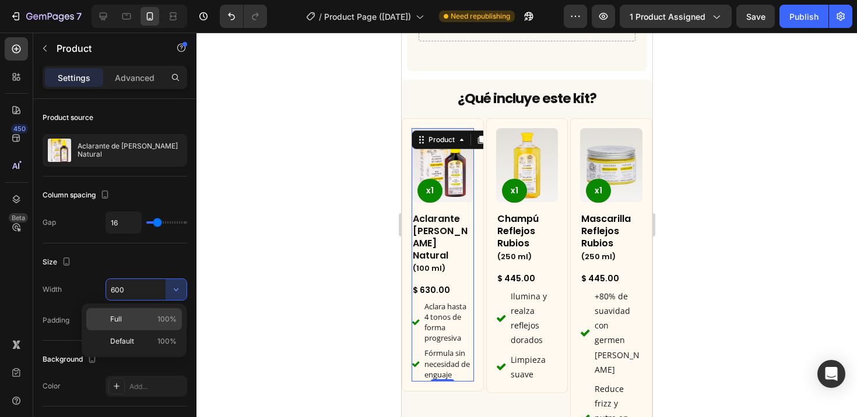
click at [162, 320] on span "100%" at bounding box center [166, 319] width 19 height 10
type input "100%"
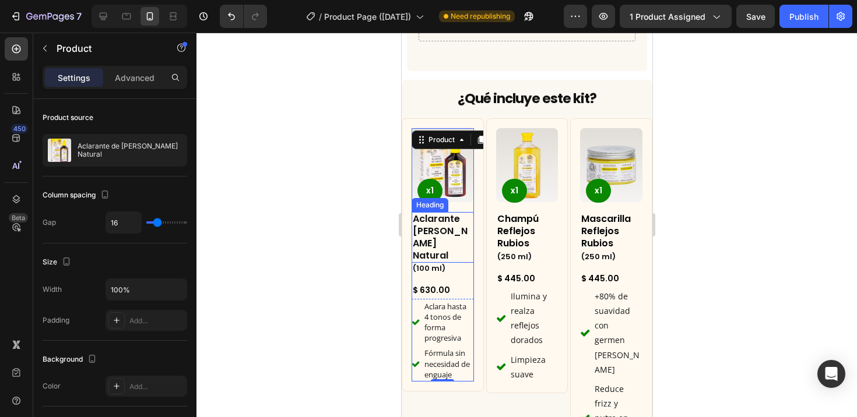
click at [435, 212] on h2 "Aclarante [PERSON_NAME] Natural" at bounding box center [442, 237] width 62 height 51
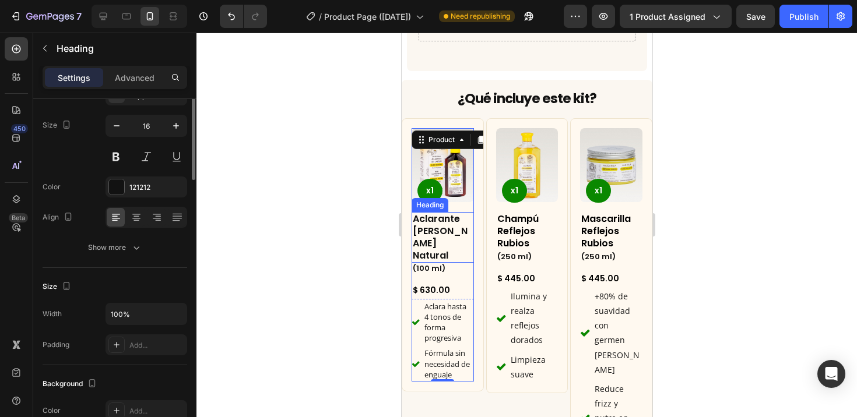
scroll to position [0, 0]
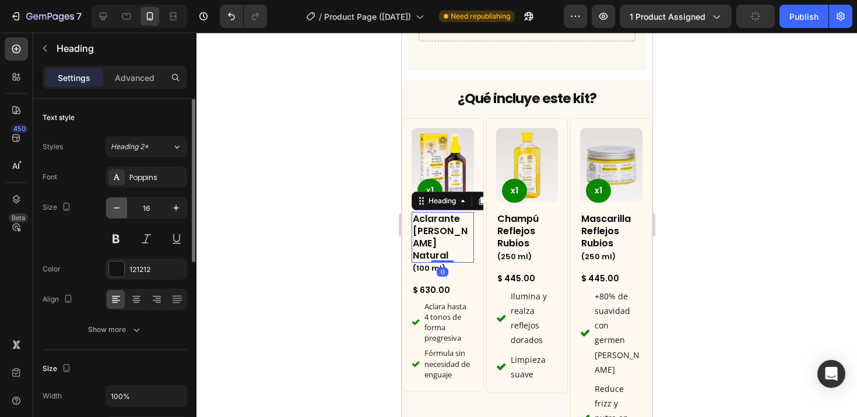
click at [119, 211] on icon "button" at bounding box center [117, 208] width 12 height 12
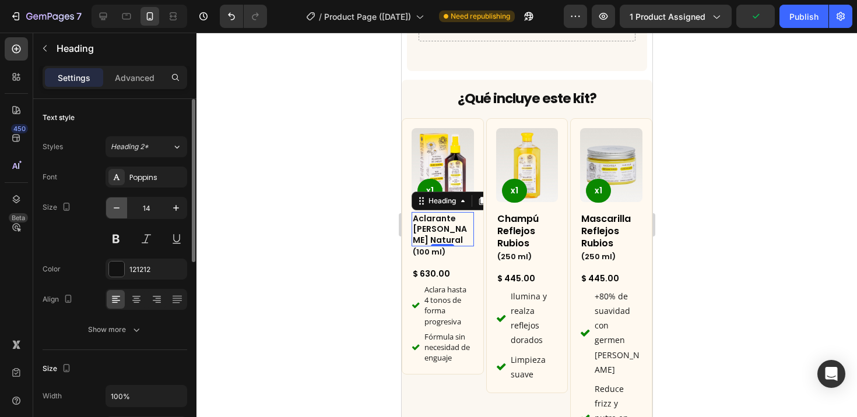
click at [119, 211] on icon "button" at bounding box center [117, 208] width 12 height 12
type input "13"
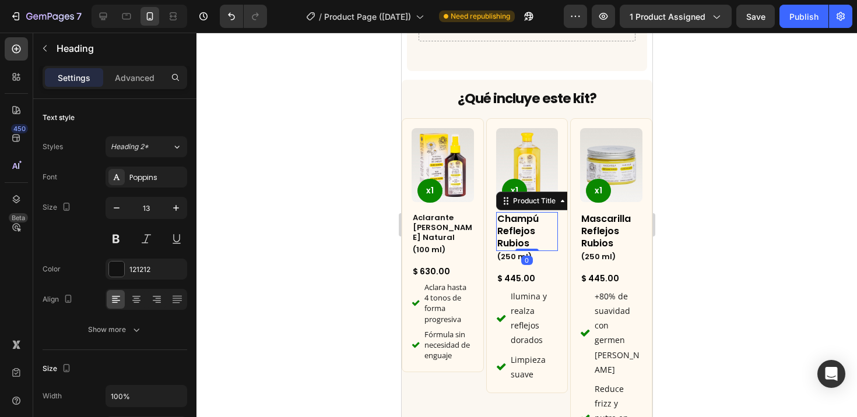
click at [505, 212] on h2 "Champú Reflejos Rubios" at bounding box center [526, 231] width 62 height 38
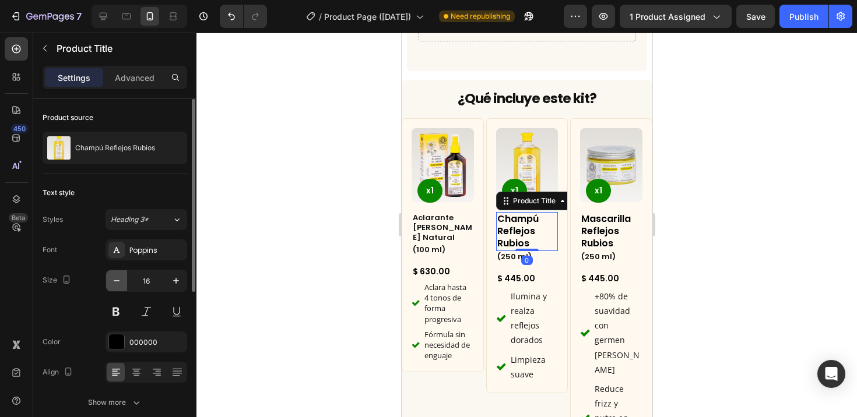
click at [118, 281] on icon "button" at bounding box center [117, 280] width 6 height 1
click at [119, 281] on icon "button" at bounding box center [117, 280] width 6 height 1
type input "13"
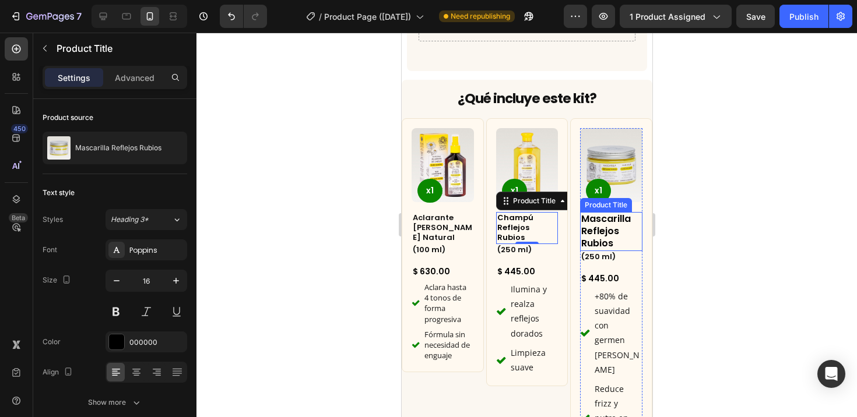
click at [594, 212] on h2 "Mascarilla Reflejos Rubios" at bounding box center [610, 231] width 62 height 38
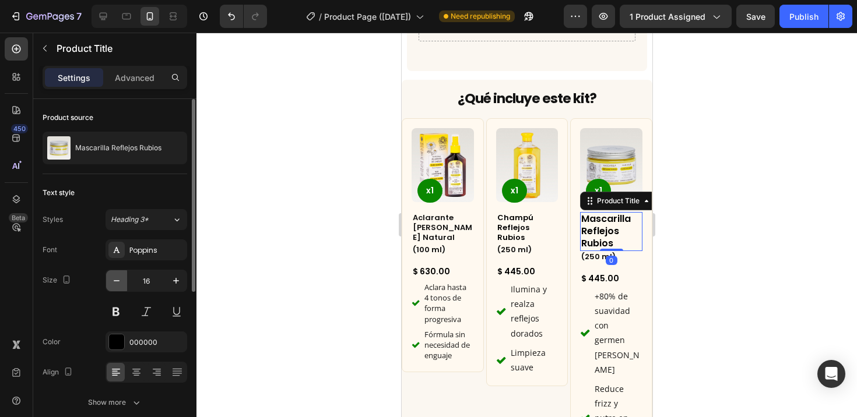
click at [112, 278] on icon "button" at bounding box center [117, 281] width 12 height 12
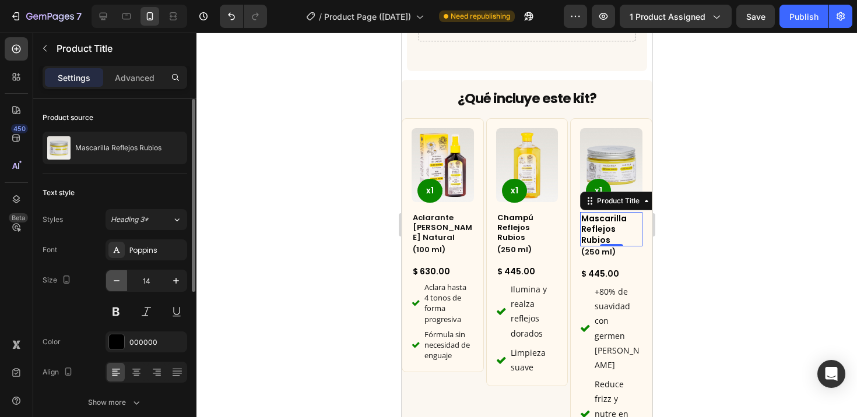
type input "13"
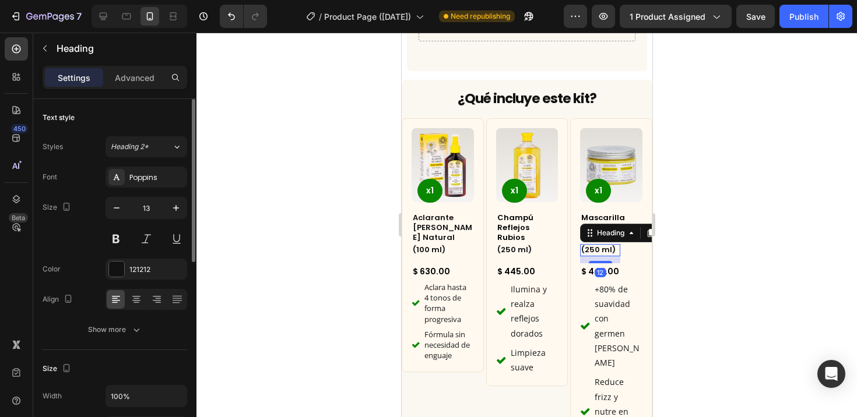
click at [579, 244] on h2 "(250 ml)" at bounding box center [599, 250] width 40 height 12
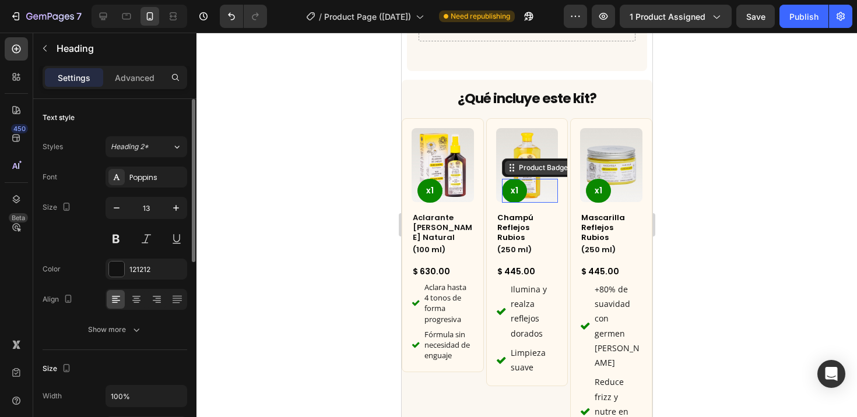
click at [517, 158] on div "Product Badge" at bounding box center [559, 167] width 116 height 19
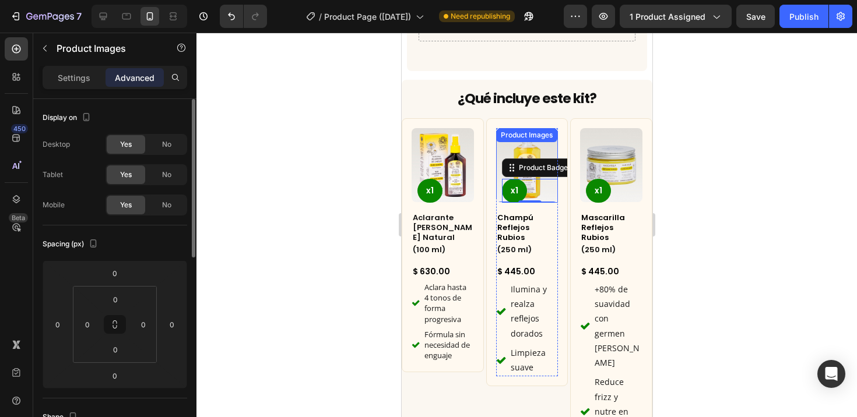
click at [522, 128] on div "Product Images" at bounding box center [526, 165] width 62 height 74
click at [522, 133] on div "Product Images" at bounding box center [538, 140] width 80 height 14
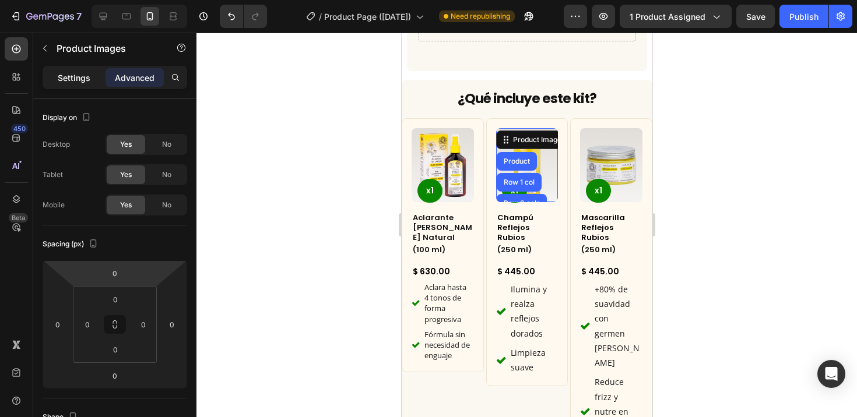
click at [85, 80] on p "Settings" at bounding box center [74, 78] width 33 height 12
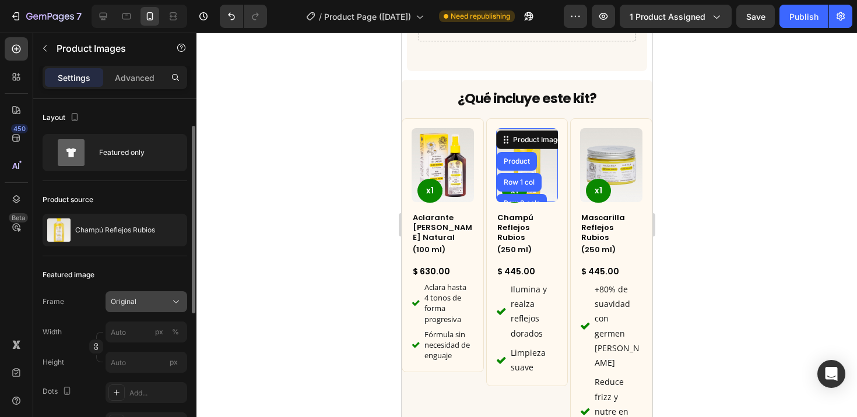
scroll to position [78, 0]
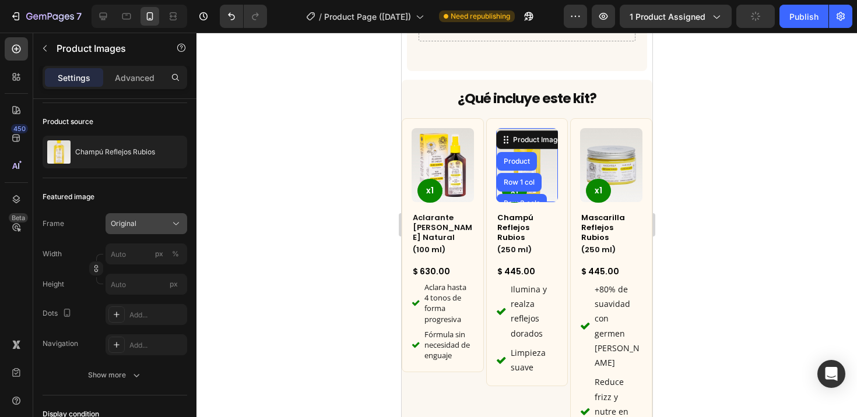
click at [147, 224] on div "Original" at bounding box center [139, 223] width 57 height 10
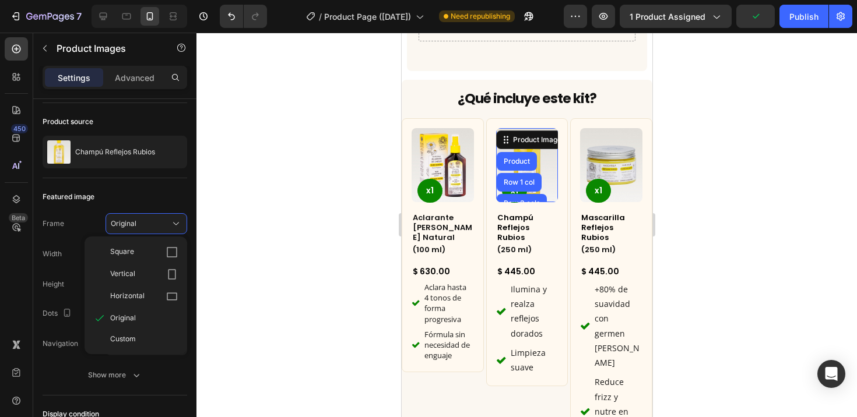
click at [318, 212] on div at bounding box center [526, 225] width 660 height 385
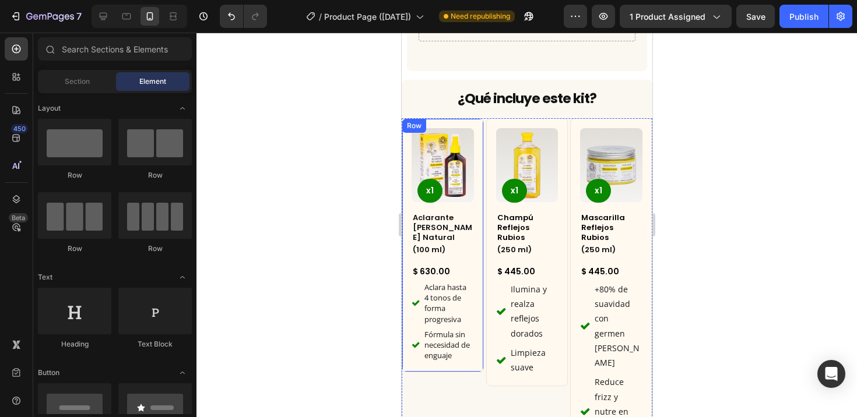
click at [466, 118] on div "Product Images x1 Product Badge Aclarante [PERSON_NAME] Natural Heading (100 ml…" at bounding box center [442, 245] width 82 height 254
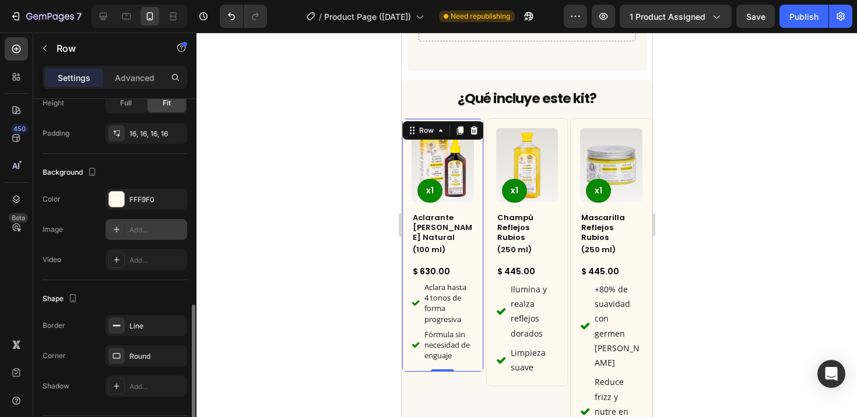
scroll to position [329, 0]
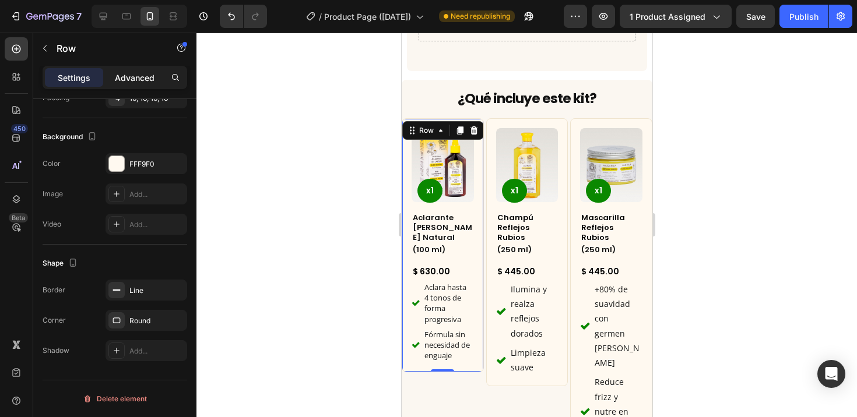
click at [137, 76] on p "Advanced" at bounding box center [135, 78] width 40 height 12
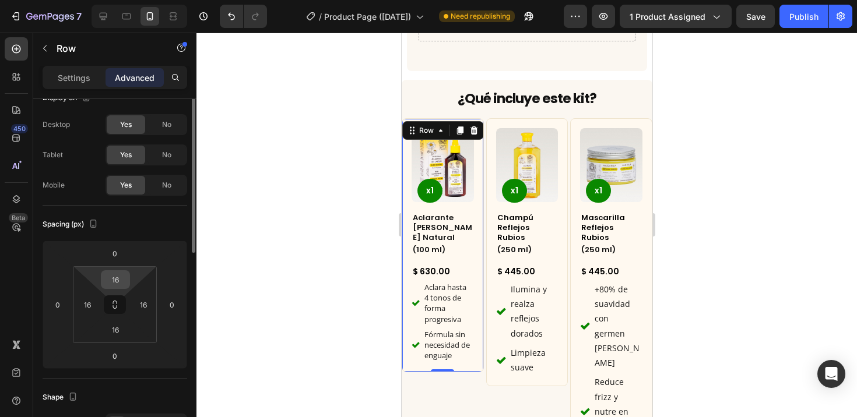
scroll to position [107, 0]
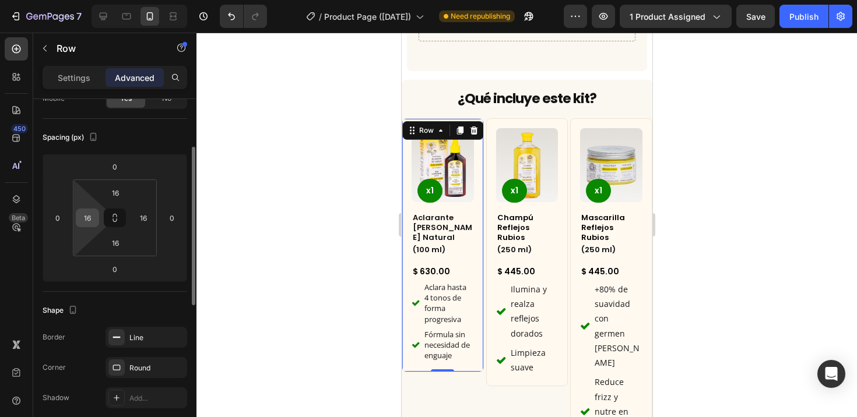
click at [90, 217] on input "16" at bounding box center [87, 217] width 17 height 17
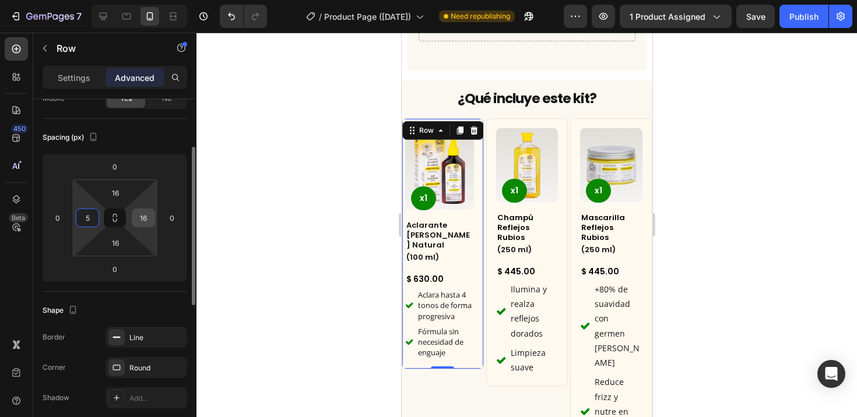
type input "5"
click at [147, 220] on input "16" at bounding box center [143, 217] width 17 height 17
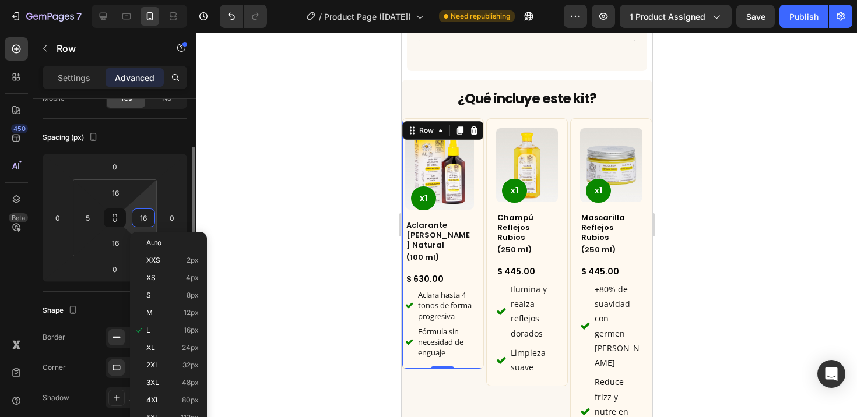
type input "5"
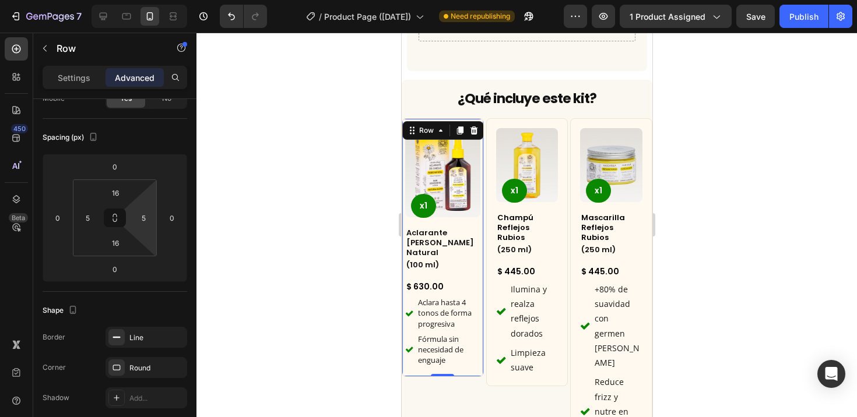
click at [350, 235] on div at bounding box center [526, 225] width 660 height 385
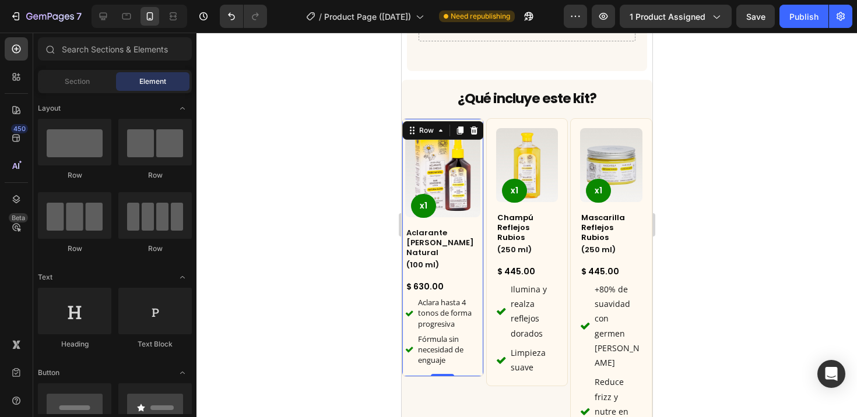
click at [447, 118] on div "Product Images x1 Product Badge Aclarante [PERSON_NAME] Natural Heading (100 ml…" at bounding box center [442, 247] width 82 height 259
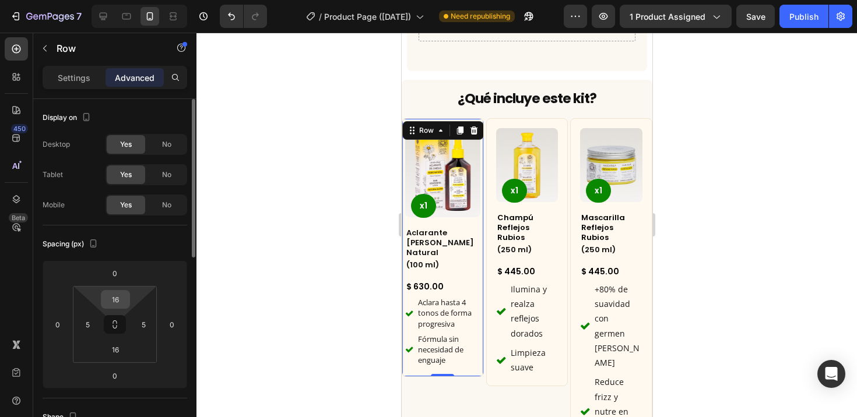
click at [121, 295] on input "16" at bounding box center [115, 299] width 23 height 17
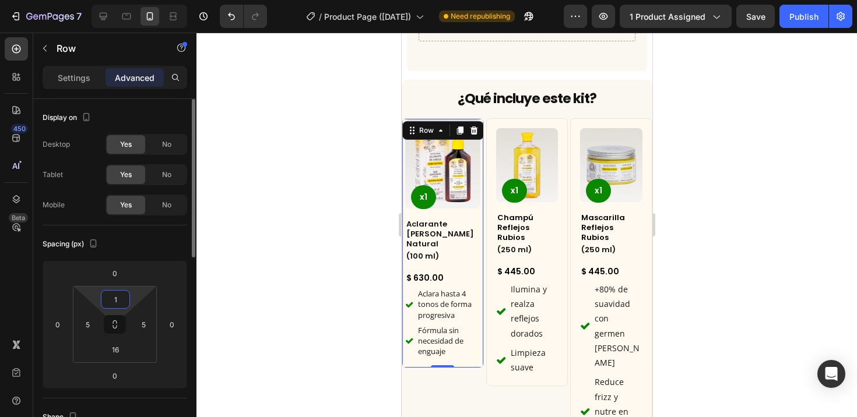
type input "10"
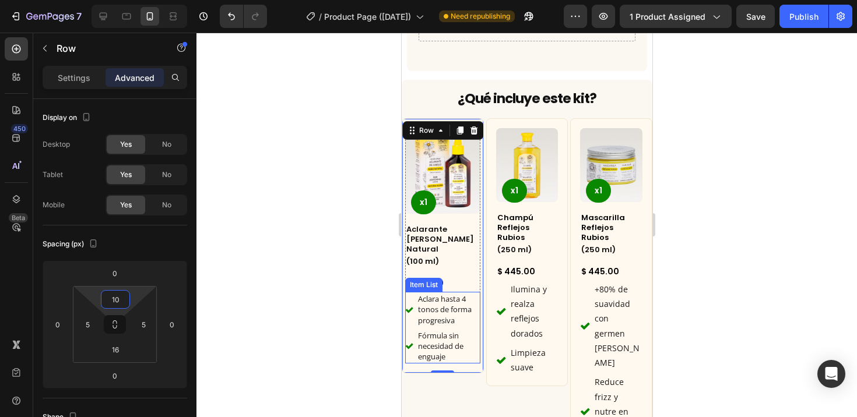
click at [443, 294] on span "Aclara hasta 4 tonos de forma progresiva" at bounding box center [444, 309] width 54 height 31
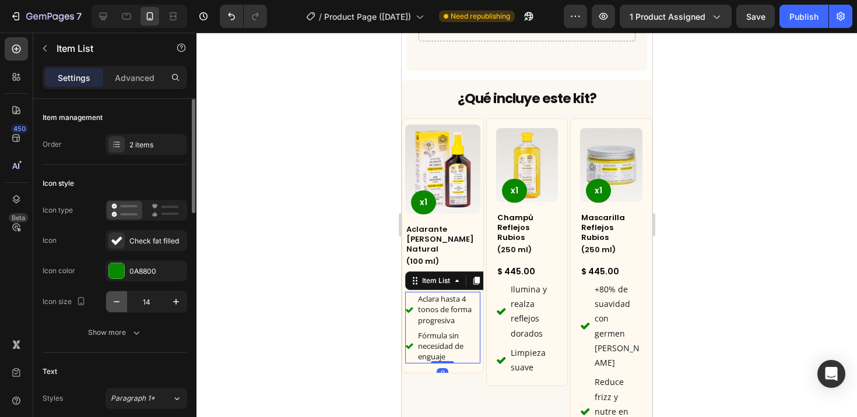
click at [120, 301] on icon "button" at bounding box center [117, 302] width 12 height 12
click at [120, 300] on icon "button" at bounding box center [117, 302] width 12 height 12
type input "11"
click at [423, 294] on span "Aclara hasta 4 tonos de forma progresiva" at bounding box center [442, 309] width 54 height 31
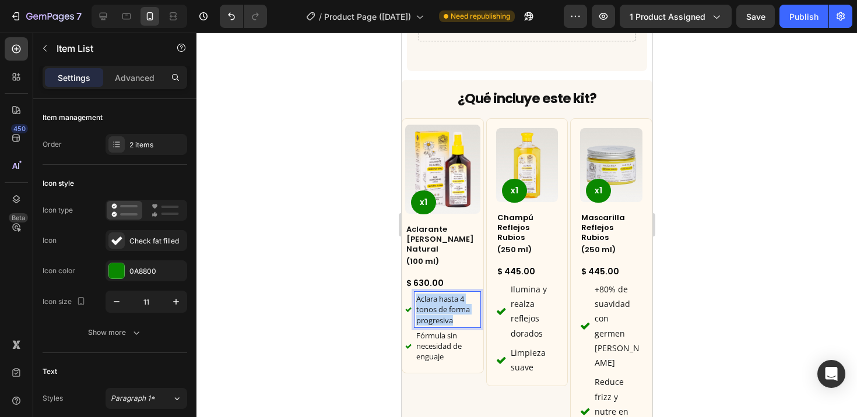
click at [423, 294] on span "Aclara hasta 4 tonos de forma progresiva" at bounding box center [442, 309] width 54 height 31
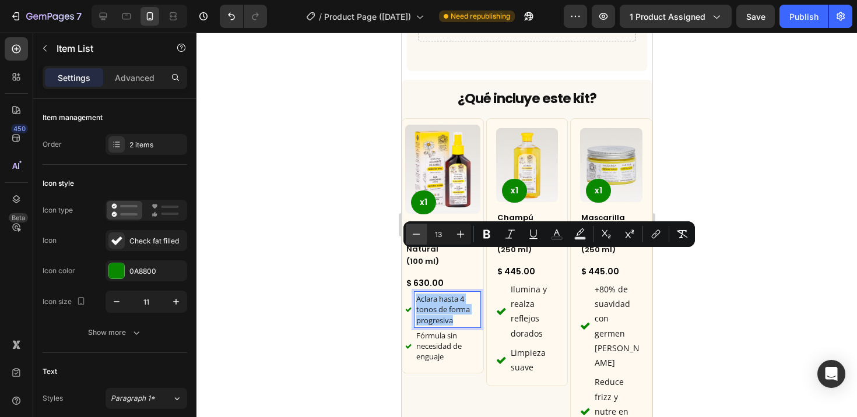
click at [417, 235] on icon "Editor contextual toolbar" at bounding box center [416, 234] width 12 height 12
type input "11"
click at [424, 332] on p "Fórmula sin necesidad de enguaje" at bounding box center [446, 348] width 62 height 32
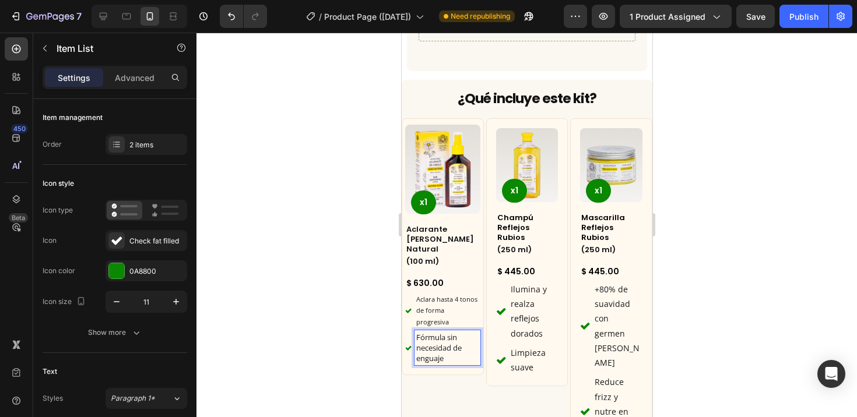
click at [425, 332] on span "Fórmula sin necesidad de enguaje" at bounding box center [437, 347] width 45 height 31
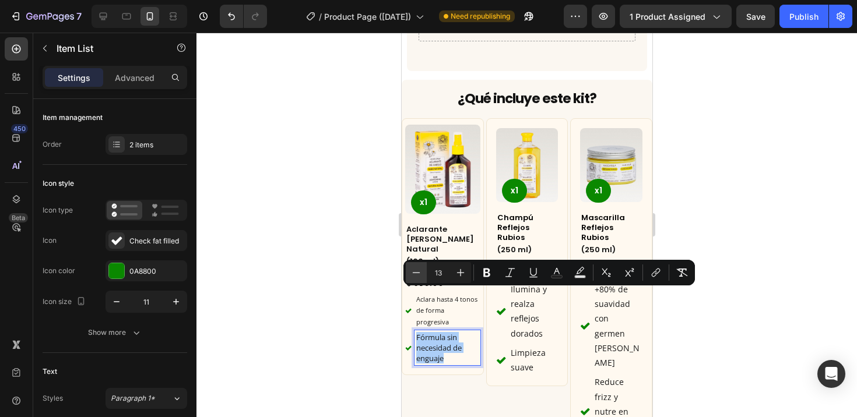
click at [417, 273] on icon "Editor contextual toolbar" at bounding box center [416, 273] width 12 height 12
click at [417, 273] on icon "Editor contextual toolbar" at bounding box center [417, 272] width 8 height 1
type input "11"
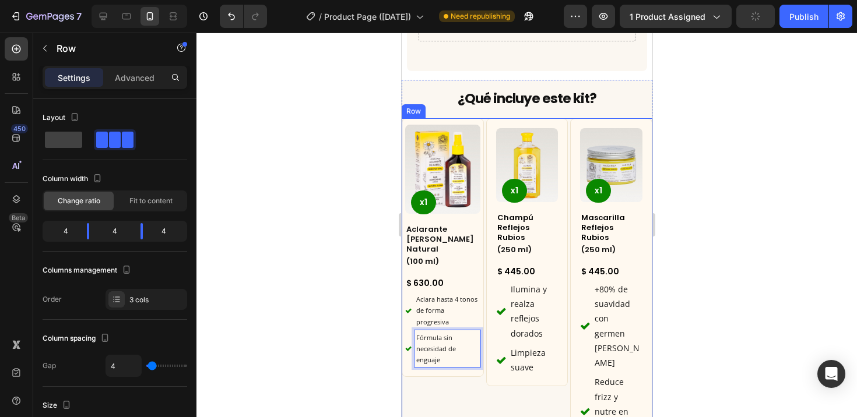
click at [448, 357] on div "Product Images x1 Product Badge Aclarante [PERSON_NAME] Natural Heading (100 ml…" at bounding box center [442, 288] width 82 height 341
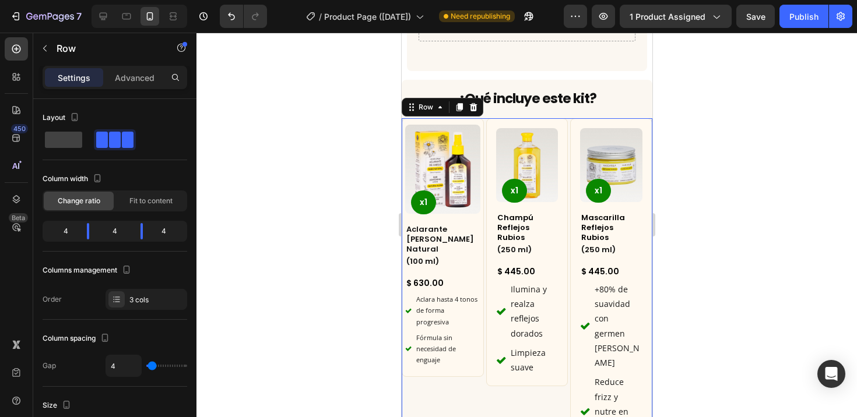
click at [454, 361] on div "Product Images x1 Product Badge Aclarante [PERSON_NAME] Natural Heading (100 ml…" at bounding box center [442, 288] width 82 height 341
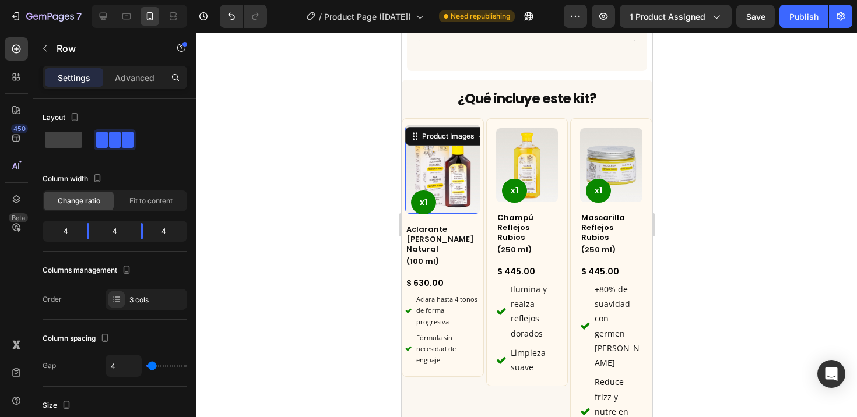
click at [453, 129] on img at bounding box center [441, 169] width 75 height 89
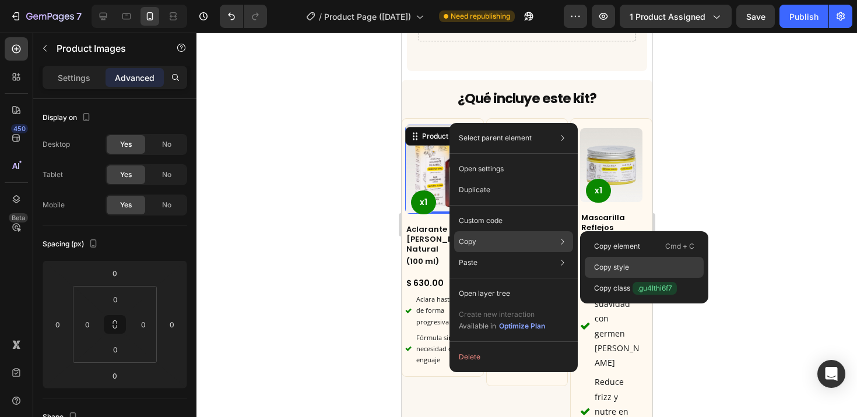
click at [602, 265] on p "Copy style" at bounding box center [611, 267] width 35 height 10
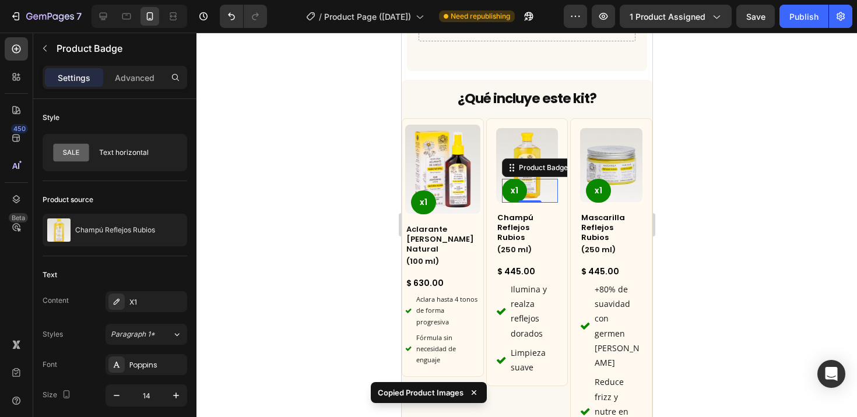
click at [520, 158] on div "Product Badge" at bounding box center [559, 167] width 116 height 19
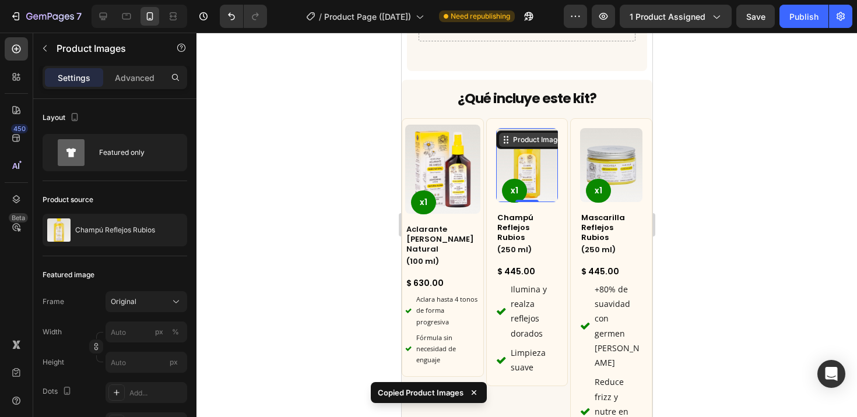
click at [519, 128] on div "Product Images 0" at bounding box center [526, 165] width 62 height 74
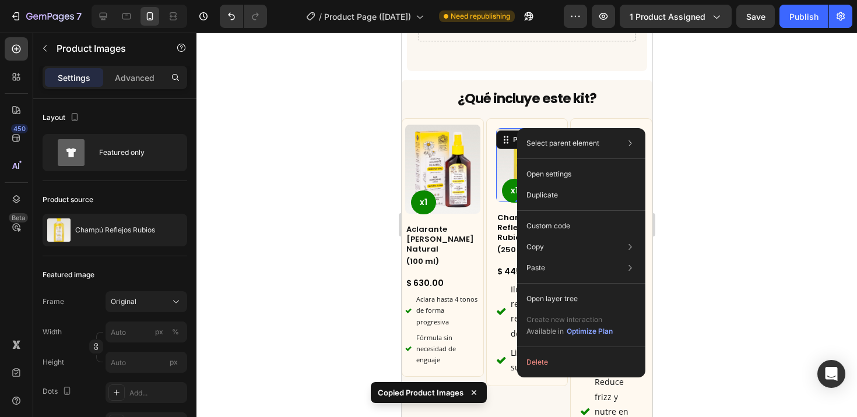
drag, startPoint x: 517, startPoint y: 128, endPoint x: 918, endPoint y: 161, distance: 402.2
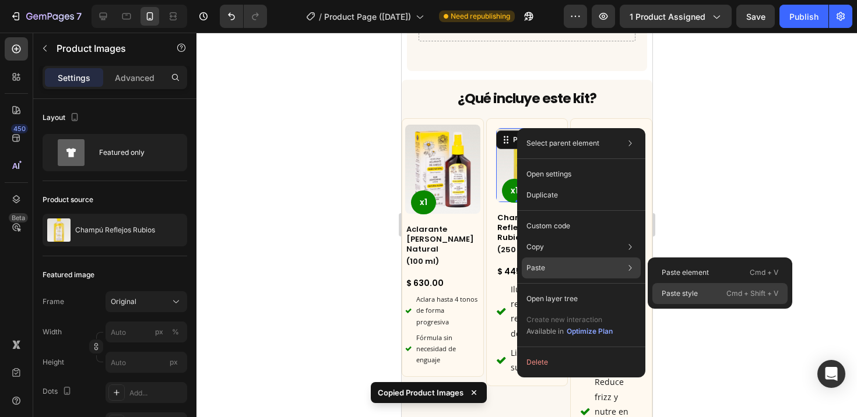
click at [705, 294] on div "Paste style Cmd + Shift + V" at bounding box center [719, 293] width 135 height 21
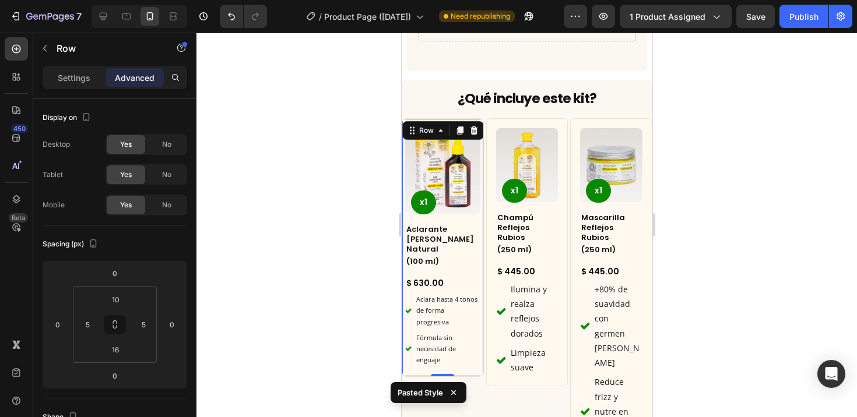
click at [471, 118] on div "Product Images x1 Product Badge Aclarante [PERSON_NAME] Natural Heading (100 ml…" at bounding box center [442, 247] width 82 height 259
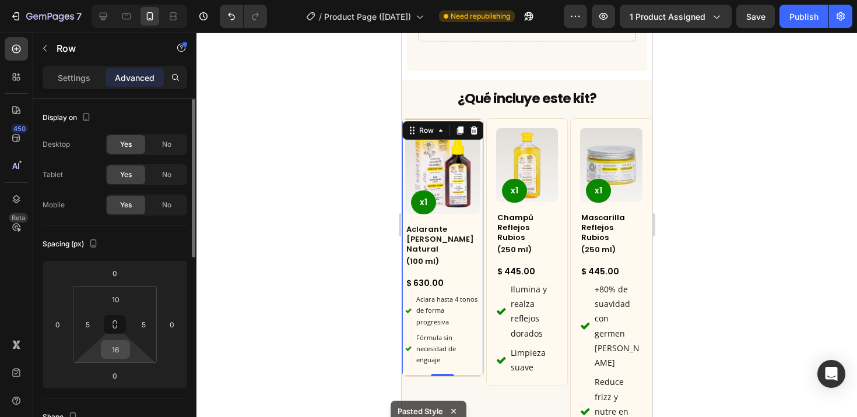
click at [119, 349] on input "16" at bounding box center [115, 349] width 23 height 17
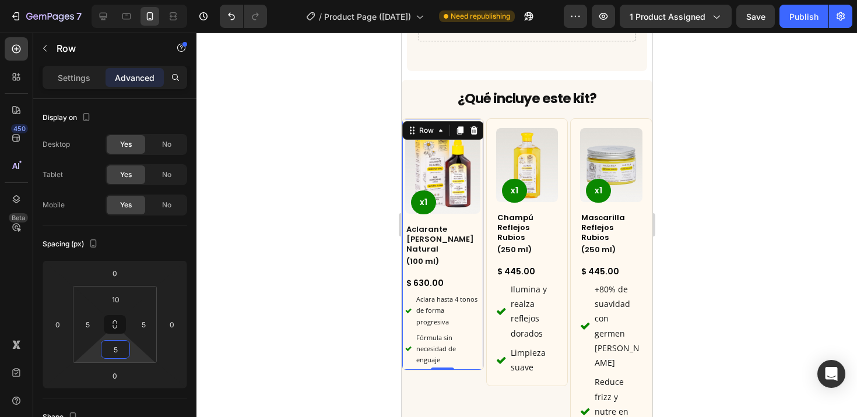
type input "5"
click at [315, 248] on div at bounding box center [526, 225] width 660 height 385
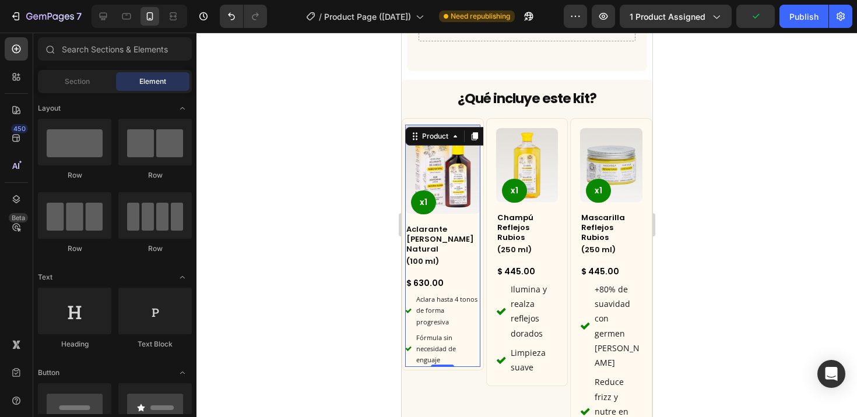
click at [445, 188] on div "Product Images x1 Product Badge Aclarante [PERSON_NAME] Natural Heading (100 ml…" at bounding box center [441, 246] width 75 height 242
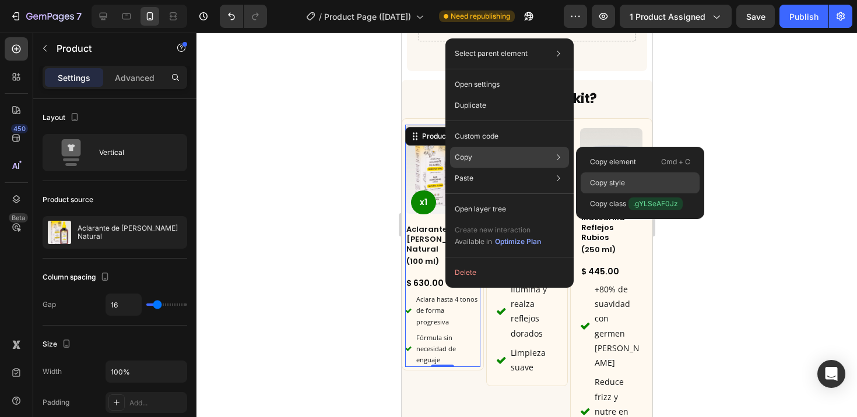
click at [616, 182] on p "Copy style" at bounding box center [607, 183] width 35 height 10
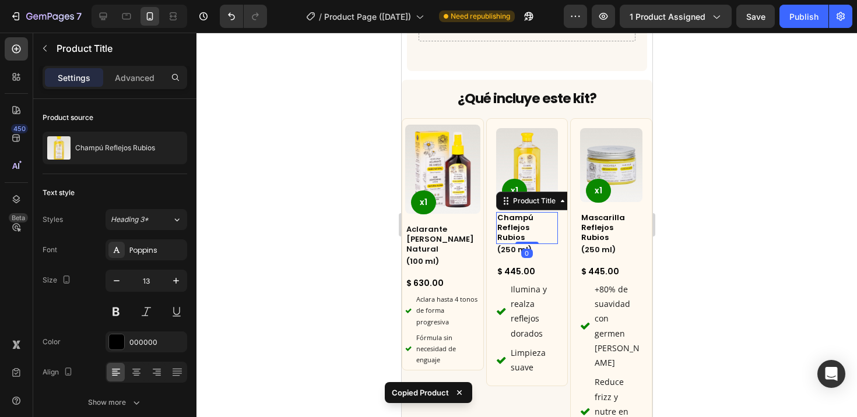
click at [547, 212] on h2 "Champú Reflejos Rubios" at bounding box center [526, 228] width 62 height 32
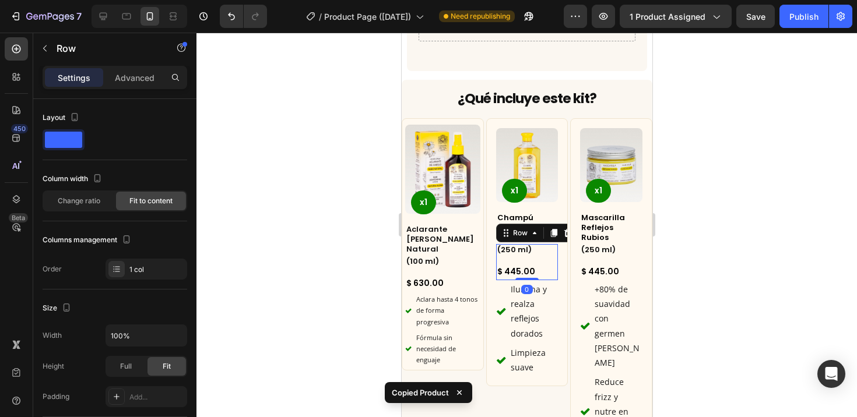
click at [548, 244] on div "(250 ml) Heading $ 445.00 Product Price Product Price Row 0" at bounding box center [526, 262] width 62 height 36
click at [547, 171] on div "Product Images x1 Product Badge Champú Reflejos Rubios Product Title (250 ml) H…" at bounding box center [526, 252] width 62 height 248
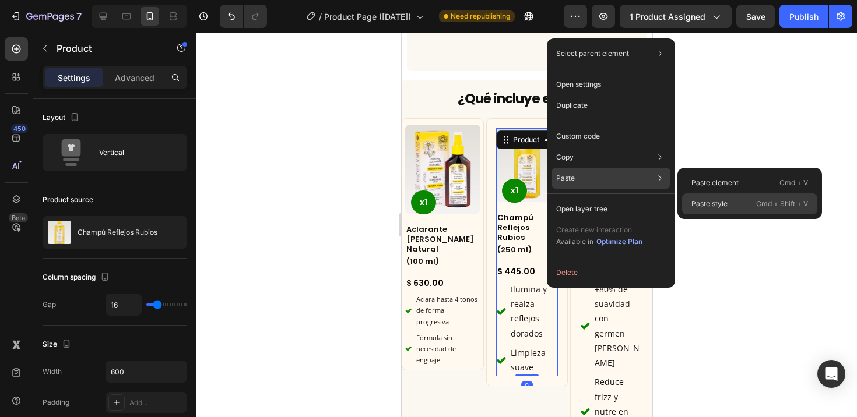
click at [726, 202] on p "Paste style" at bounding box center [709, 204] width 36 height 10
type input "100%"
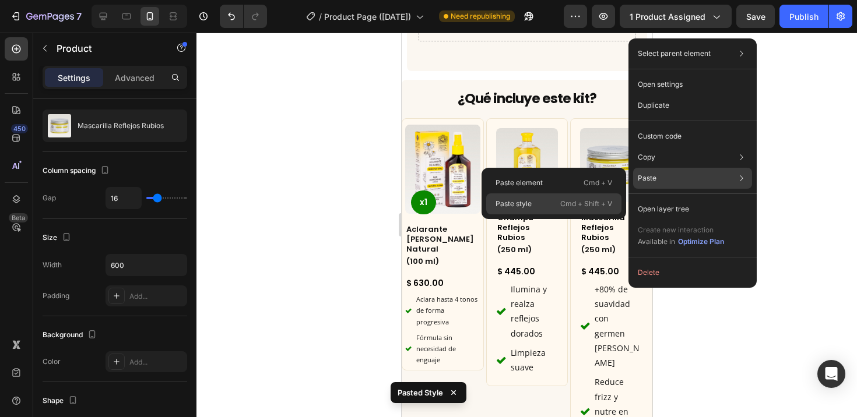
click at [536, 199] on div "Paste style Cmd + Shift + V" at bounding box center [553, 203] width 135 height 21
type input "100%"
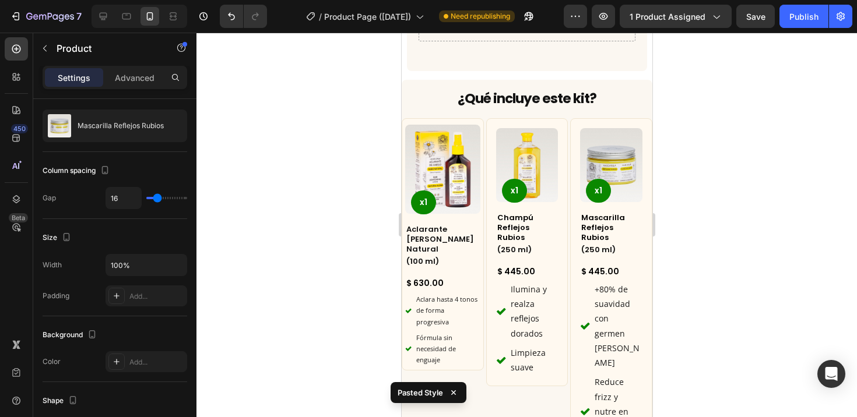
click at [756, 154] on div at bounding box center [526, 225] width 660 height 385
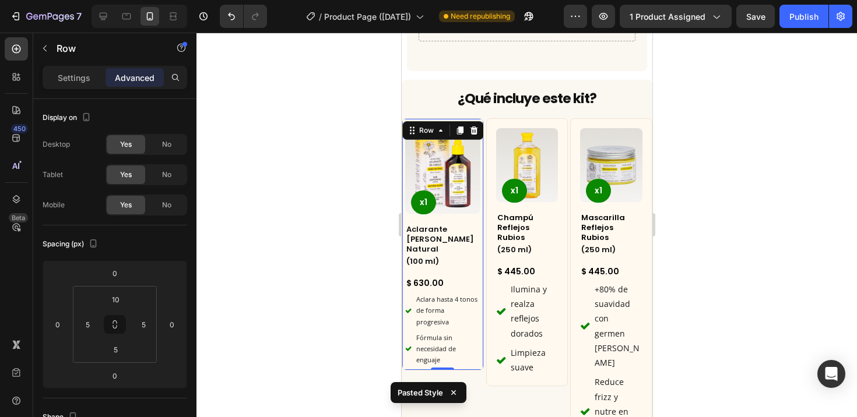
click at [474, 118] on div "Product Images x1 Product Badge Aclarante [PERSON_NAME] Natural Heading (100 ml…" at bounding box center [442, 244] width 82 height 252
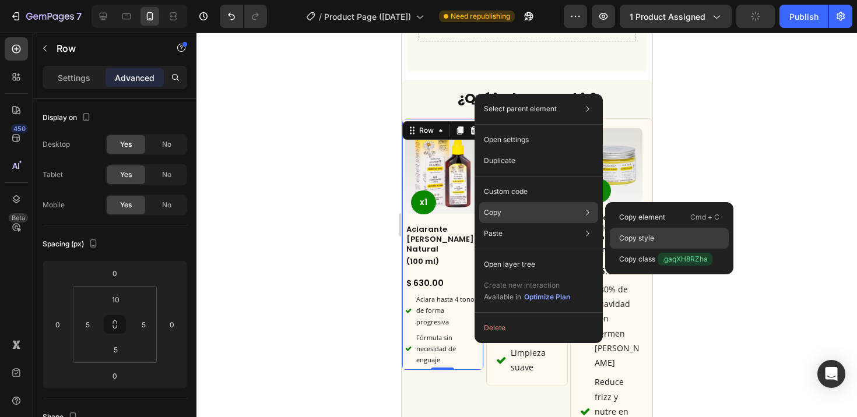
click at [629, 235] on p "Copy style" at bounding box center [636, 238] width 35 height 10
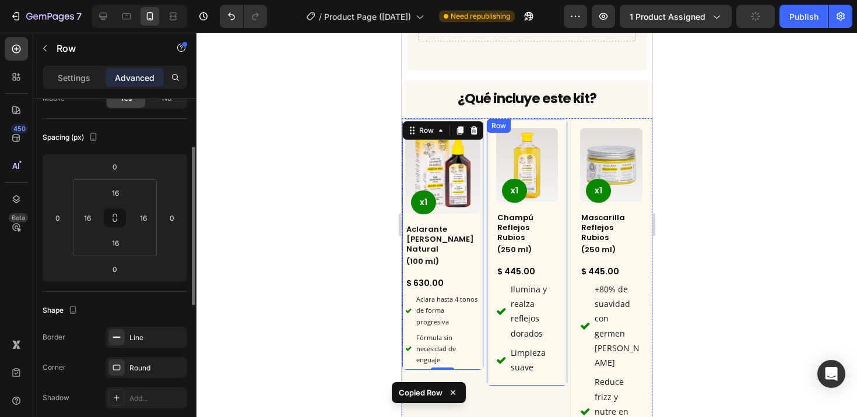
click at [544, 118] on div "Product Images x1 Product Badge Champú Reflejos Rubios Product Title (250 ml) H…" at bounding box center [526, 252] width 82 height 268
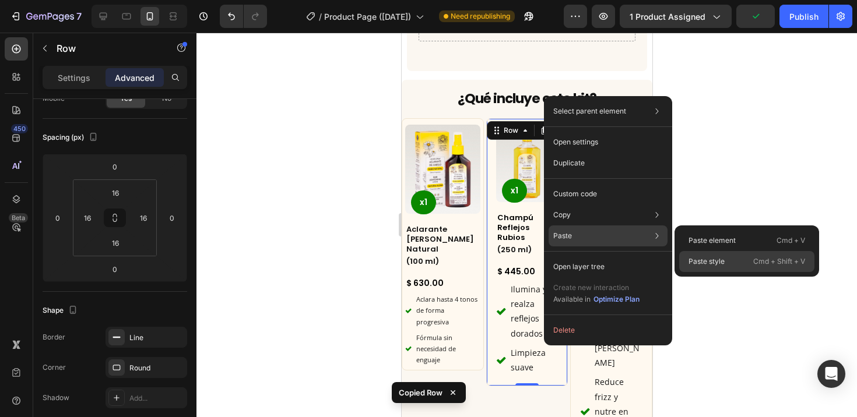
click at [703, 259] on p "Paste style" at bounding box center [706, 261] width 36 height 10
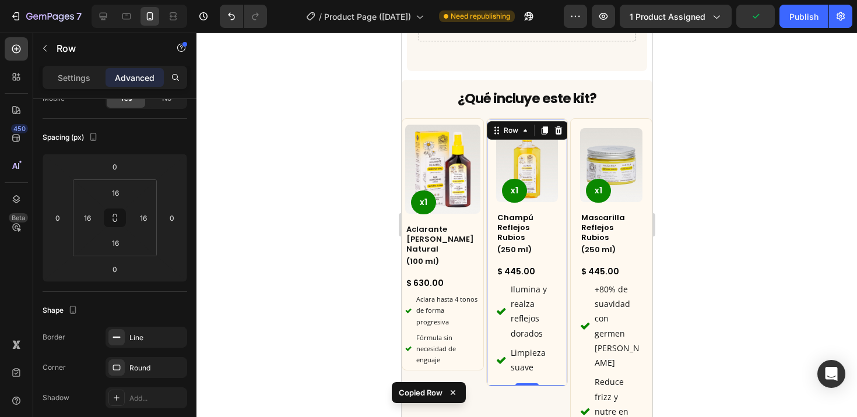
type input "10"
type input "5"
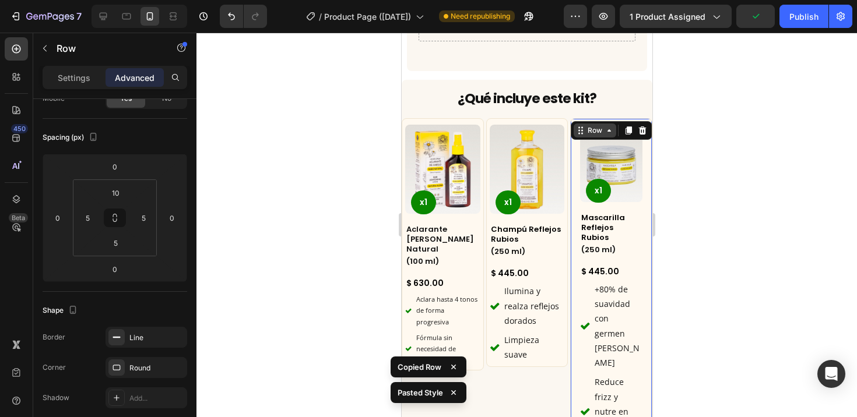
click at [598, 118] on div "Product Images x1 Product Badge Mascarilla Reflejos Rubios Product Title (250 m…" at bounding box center [610, 288] width 82 height 341
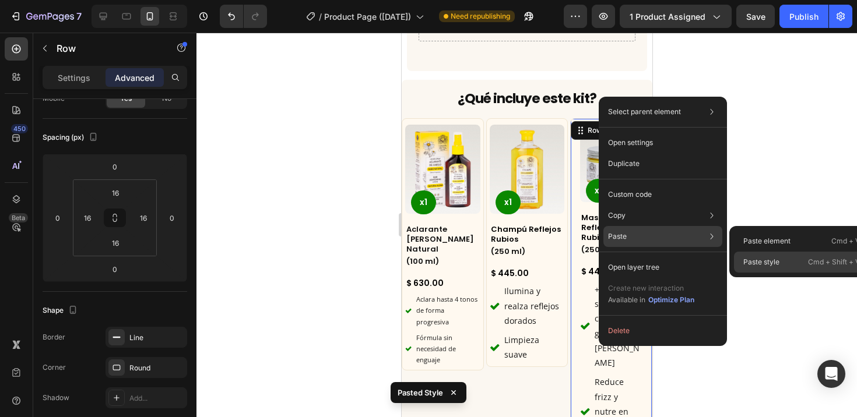
click at [788, 261] on div "Paste style Cmd + Shift + V" at bounding box center [801, 262] width 135 height 21
type input "10"
type input "5"
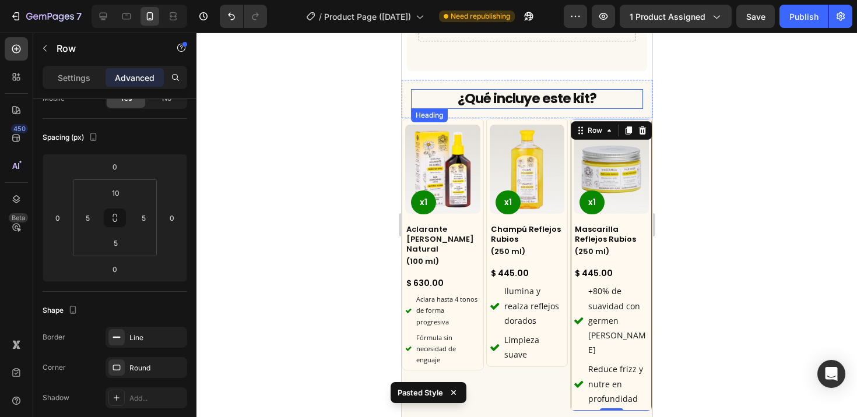
click at [619, 89] on h2 "¿Qué incluye este kit?" at bounding box center [526, 99] width 232 height 20
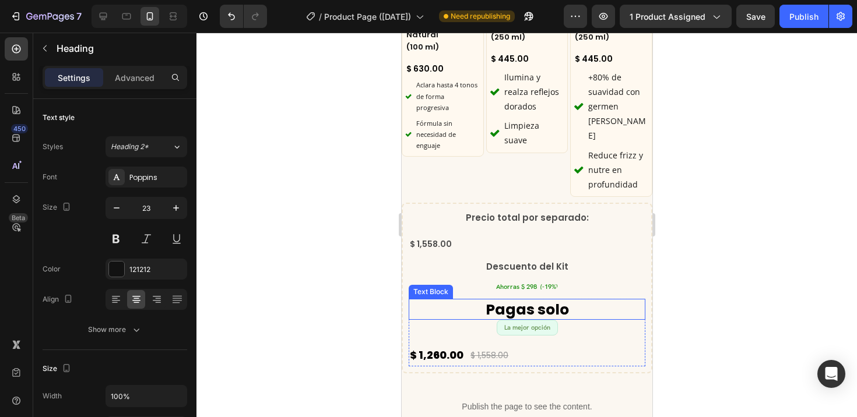
scroll to position [2520, 0]
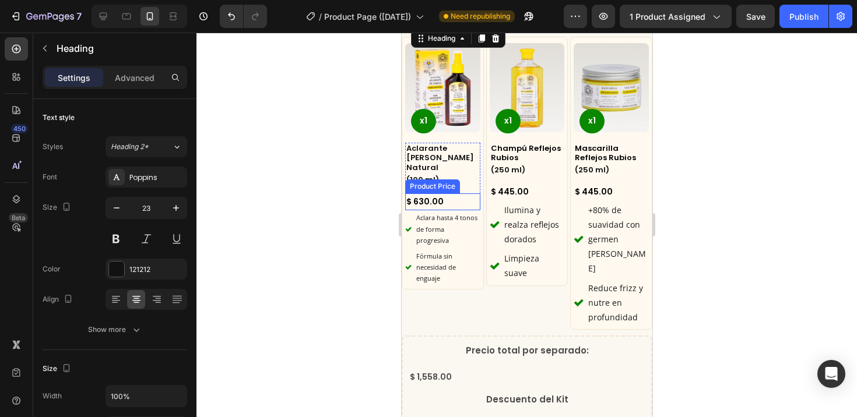
click at [441, 193] on div "$ 630.00" at bounding box center [441, 201] width 75 height 17
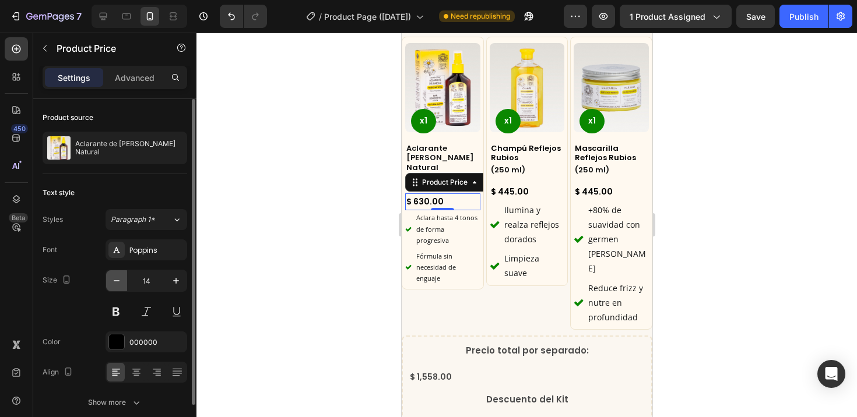
click at [115, 282] on icon "button" at bounding box center [117, 281] width 12 height 12
click at [117, 280] on icon "button" at bounding box center [117, 281] width 12 height 12
type input "12"
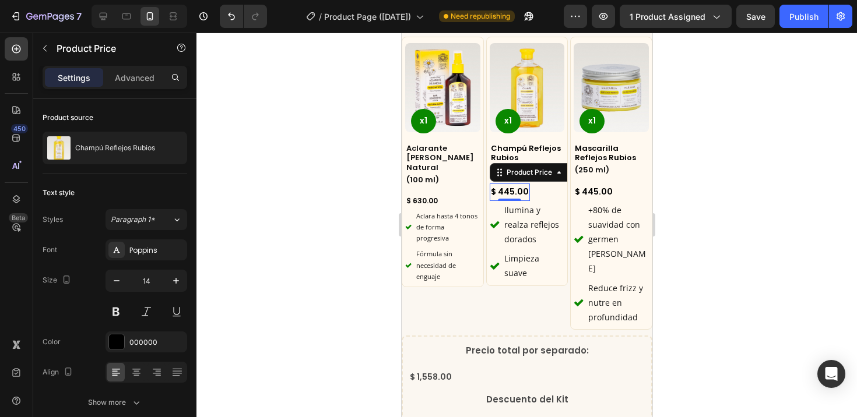
click at [499, 188] on div "$ 445.00" at bounding box center [509, 192] width 40 height 17
click at [115, 284] on icon "button" at bounding box center [117, 281] width 12 height 12
click at [115, 283] on icon "button" at bounding box center [117, 281] width 12 height 12
type input "12"
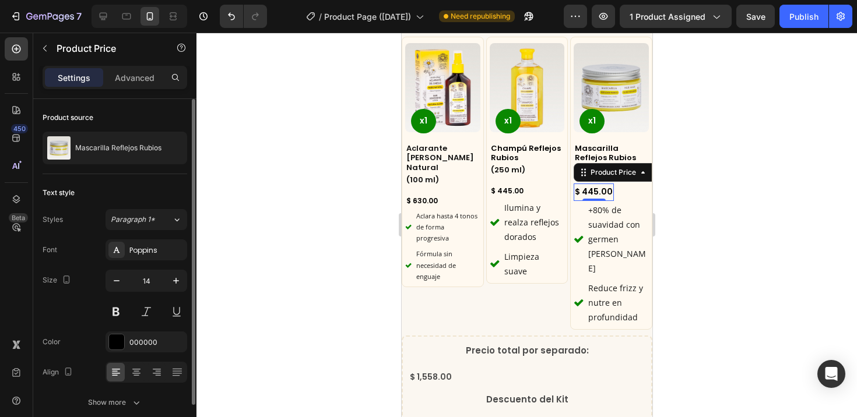
click at [594, 188] on div "$ 445.00" at bounding box center [593, 192] width 40 height 17
click at [114, 276] on icon "button" at bounding box center [117, 281] width 12 height 12
type input "12"
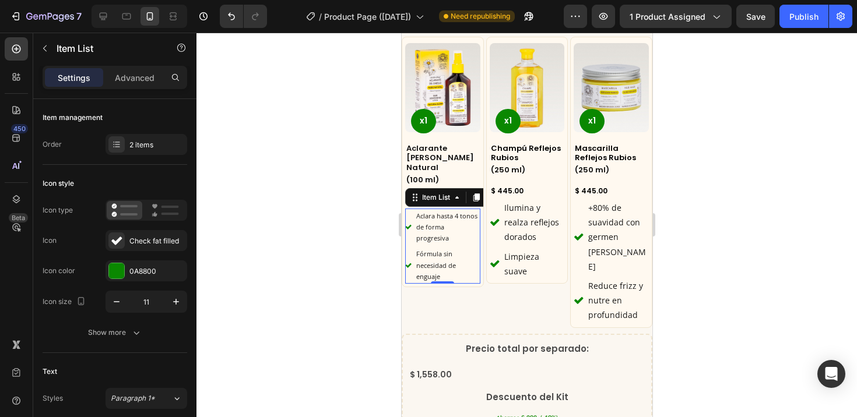
click at [429, 218] on span "Aclara hasta 4 tonos de forma progresiva" at bounding box center [445, 227] width 61 height 31
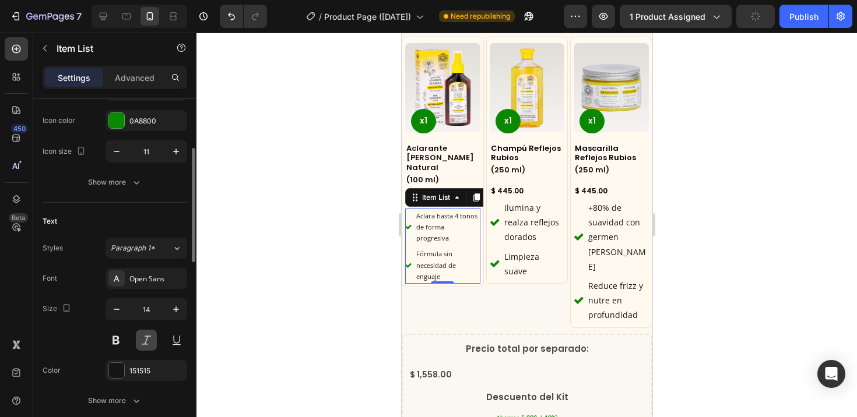
scroll to position [224, 0]
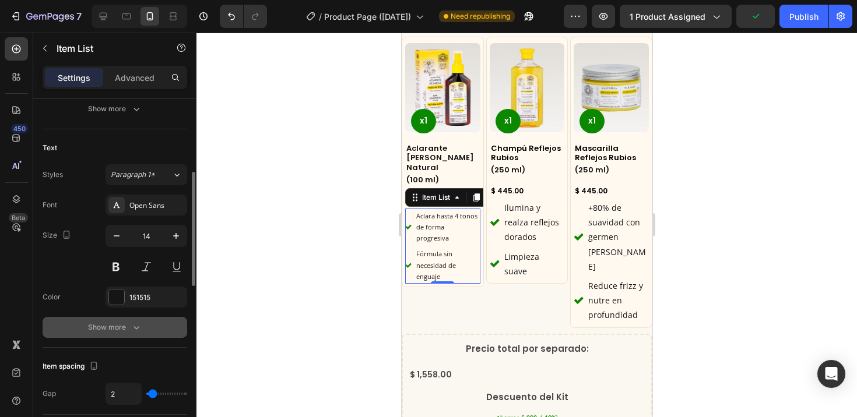
click at [143, 329] on button "Show more" at bounding box center [115, 327] width 144 height 21
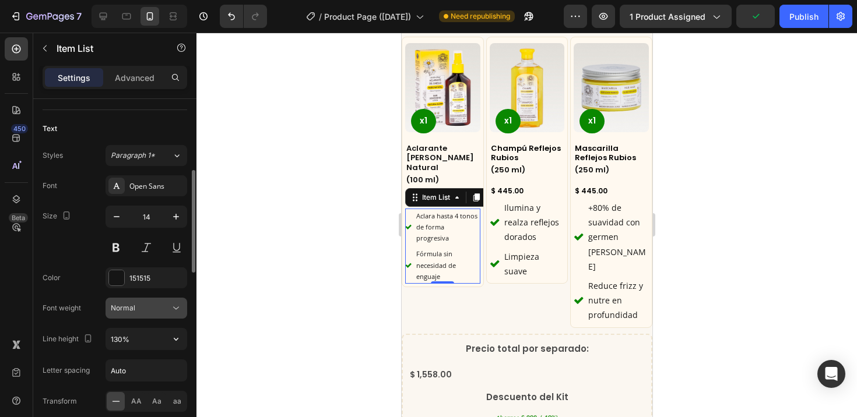
scroll to position [265, 0]
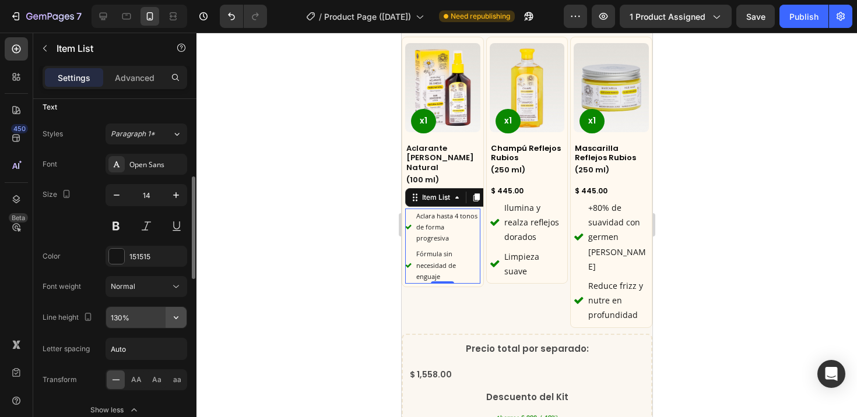
click at [172, 319] on icon "button" at bounding box center [176, 318] width 12 height 12
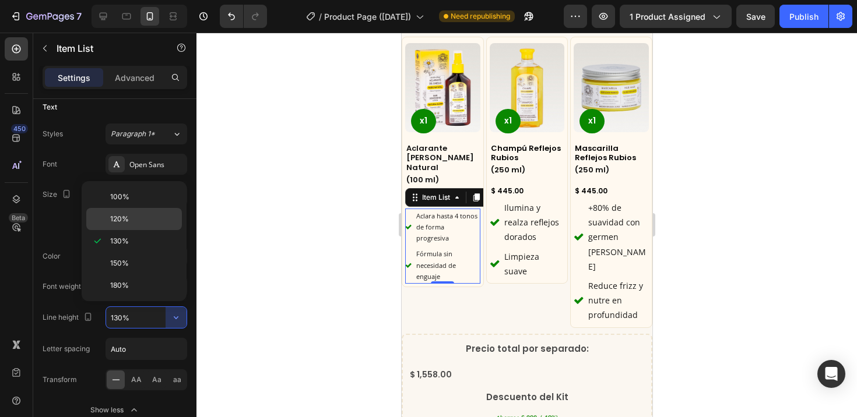
click at [151, 220] on p "120%" at bounding box center [143, 219] width 66 height 10
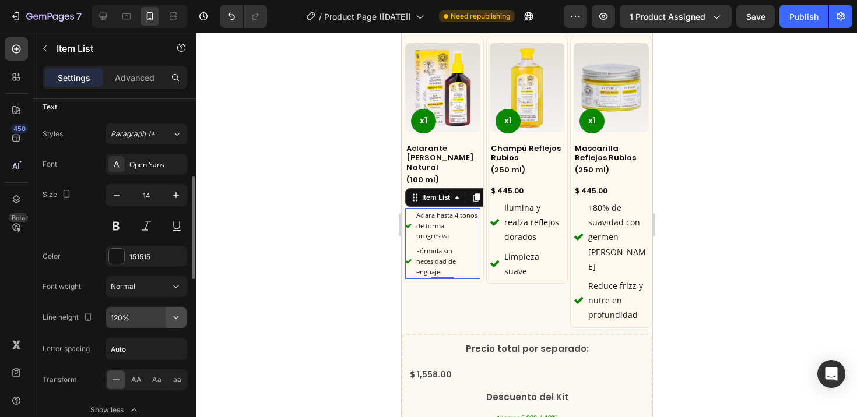
click at [174, 319] on icon "button" at bounding box center [176, 318] width 12 height 12
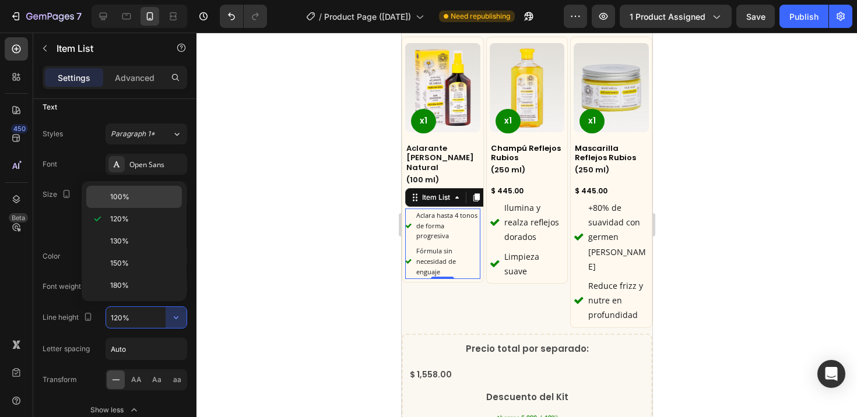
click at [129, 195] on p "100%" at bounding box center [143, 197] width 66 height 10
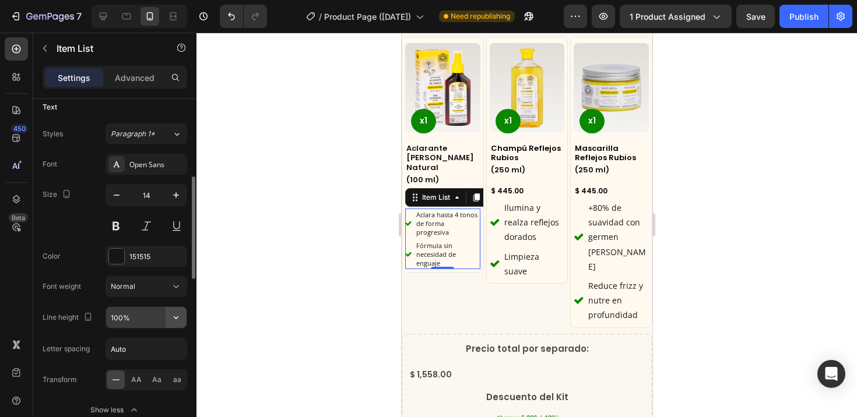
click at [175, 318] on icon "button" at bounding box center [176, 317] width 5 height 3
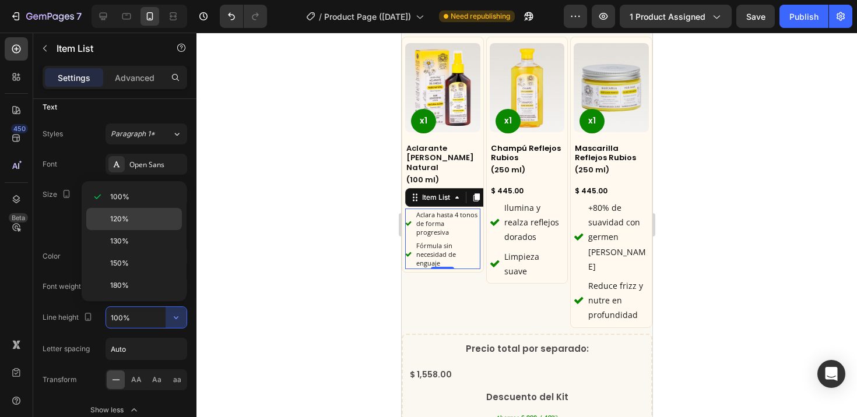
click at [119, 223] on span "120%" at bounding box center [119, 219] width 19 height 10
type input "120%"
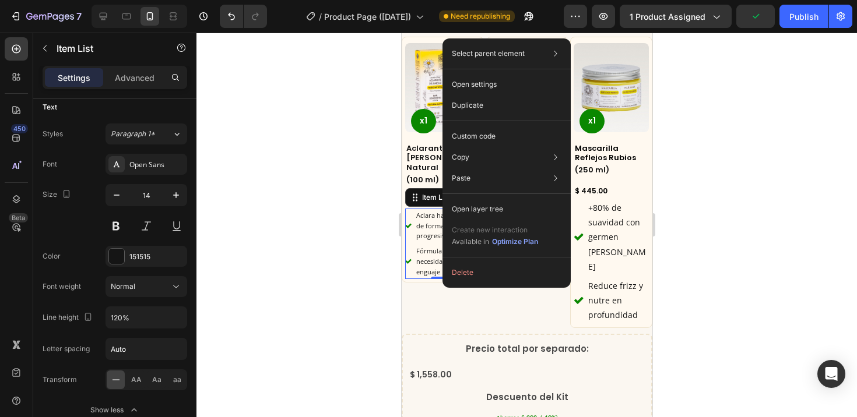
click at [408, 224] on icon at bounding box center [408, 226] width 6 height 5
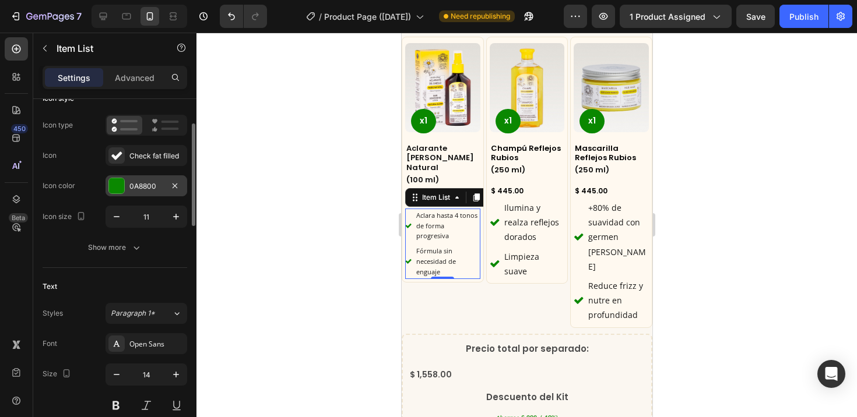
scroll to position [0, 0]
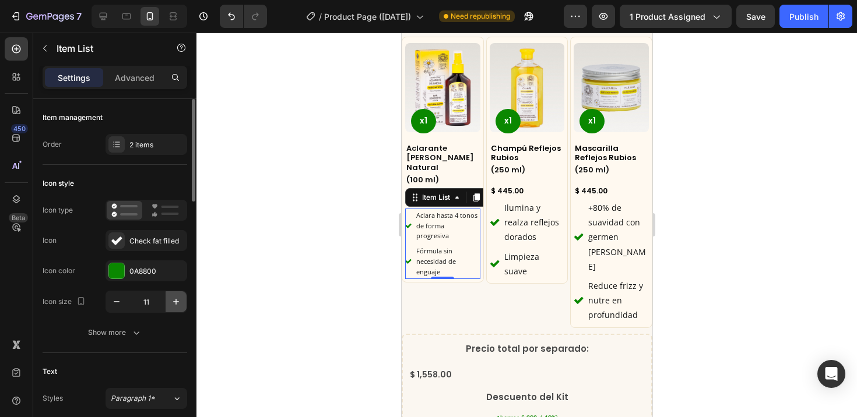
click at [178, 301] on icon "button" at bounding box center [176, 302] width 6 height 6
type input "13"
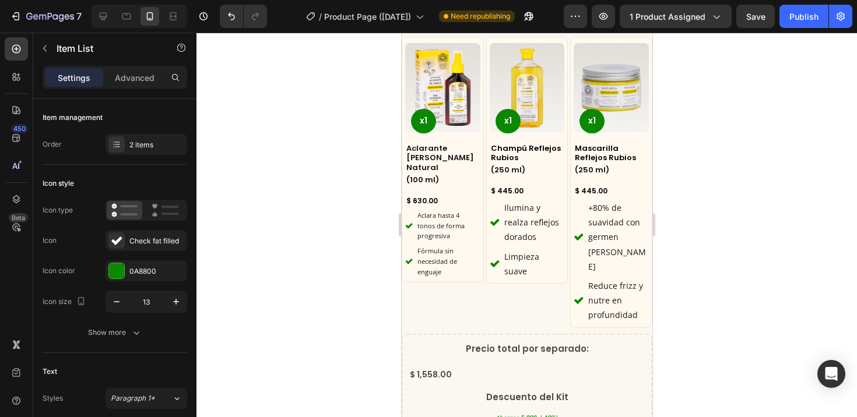
click at [382, 267] on div at bounding box center [526, 225] width 660 height 385
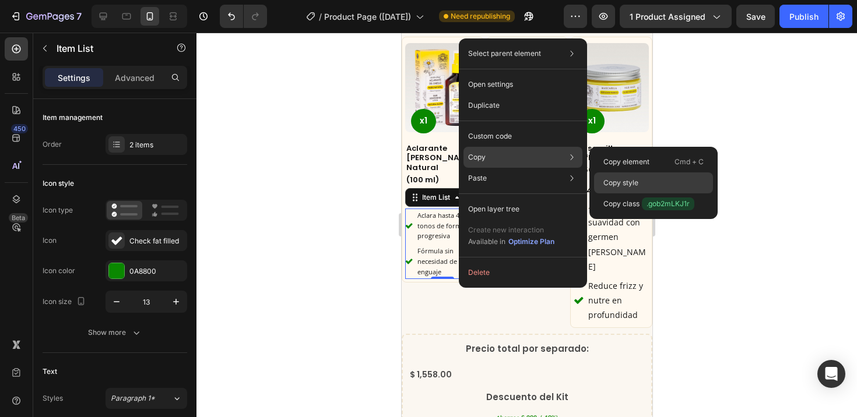
drag, startPoint x: 639, startPoint y: 178, endPoint x: 166, endPoint y: 153, distance: 473.2
click at [639, 178] on div "Copy style" at bounding box center [653, 182] width 119 height 21
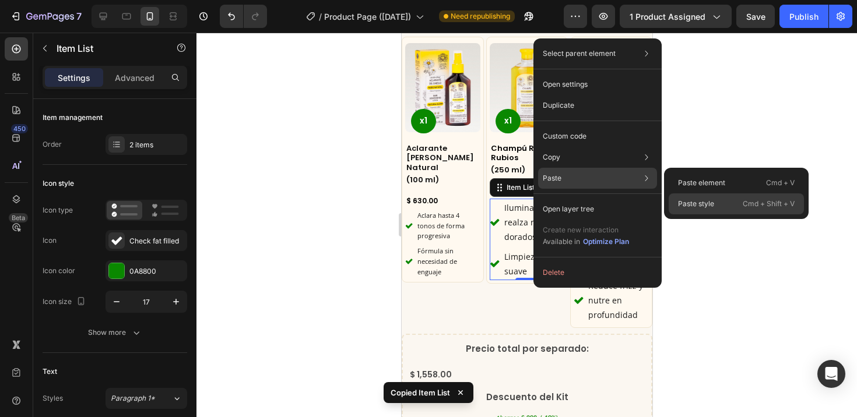
click at [709, 199] on p "Paste style" at bounding box center [696, 204] width 36 height 10
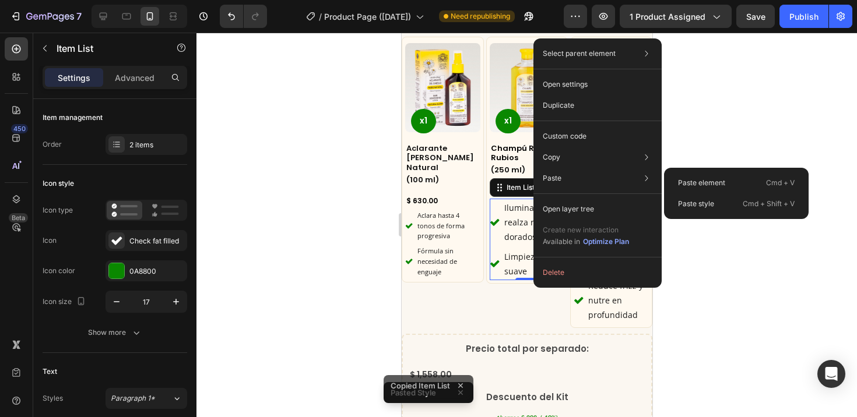
click at [690, 206] on p "Paste style" at bounding box center [696, 204] width 36 height 10
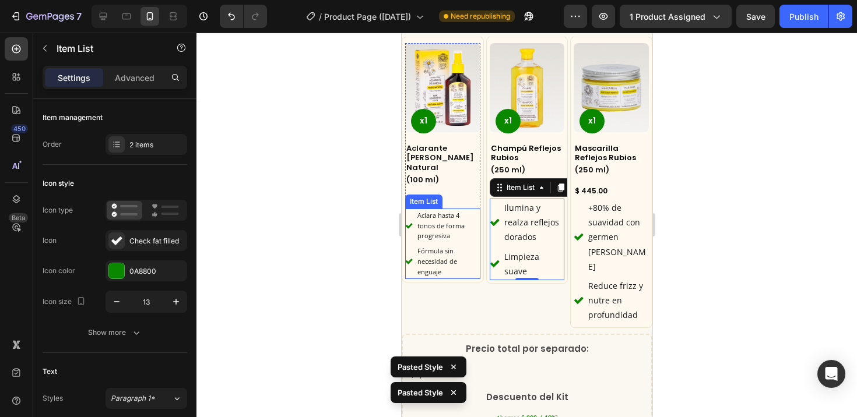
click at [454, 211] on span "Aclara hasta 4 tonos de forma progresiva" at bounding box center [440, 226] width 47 height 30
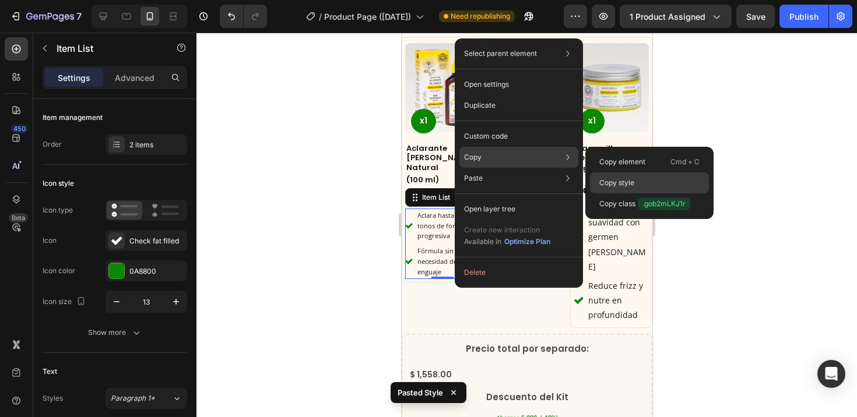
click at [611, 179] on p "Copy style" at bounding box center [616, 183] width 35 height 10
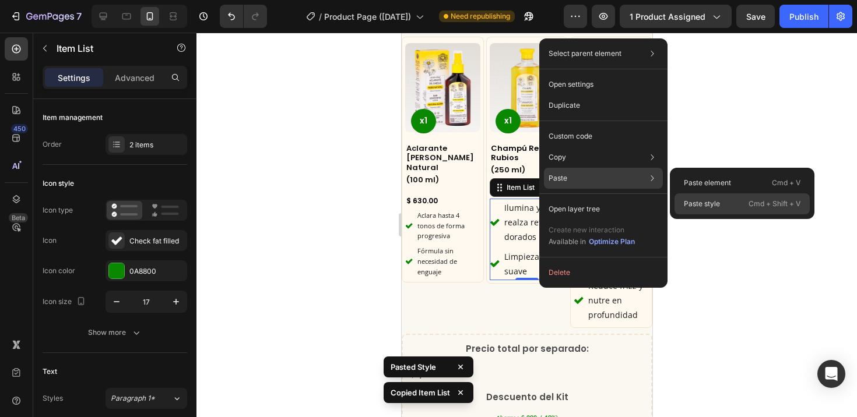
click at [710, 200] on p "Paste style" at bounding box center [701, 204] width 36 height 10
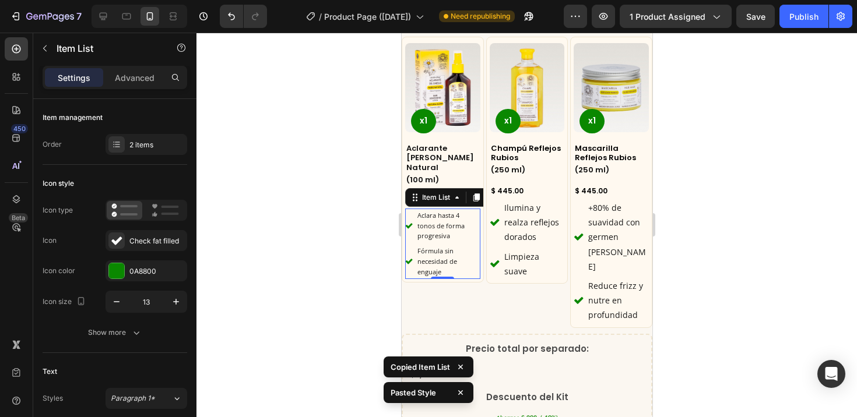
click at [449, 211] on span "Aclara hasta 4 tonos de forma progresiva" at bounding box center [440, 226] width 47 height 30
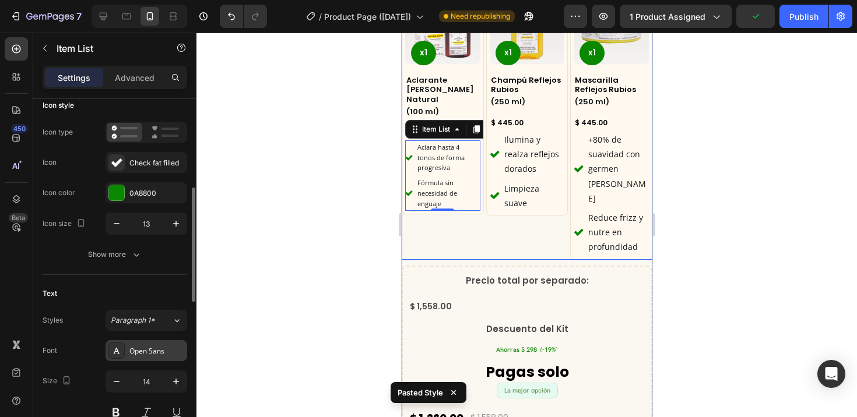
scroll to position [126, 0]
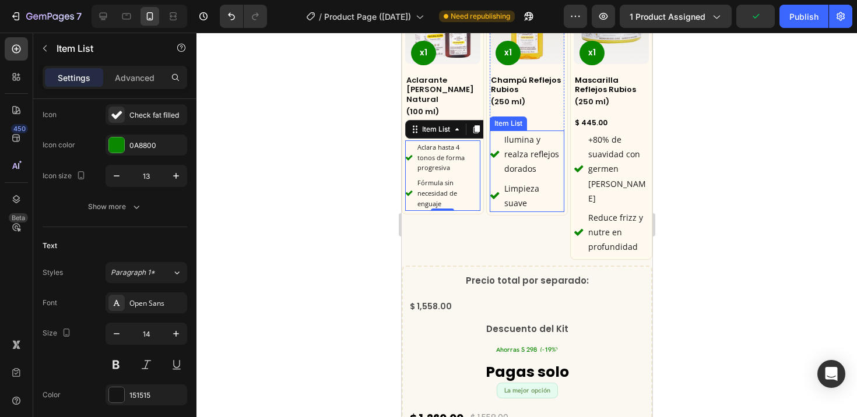
click at [521, 144] on p "Ilumina y realza reflejos dorados" at bounding box center [532, 154] width 59 height 44
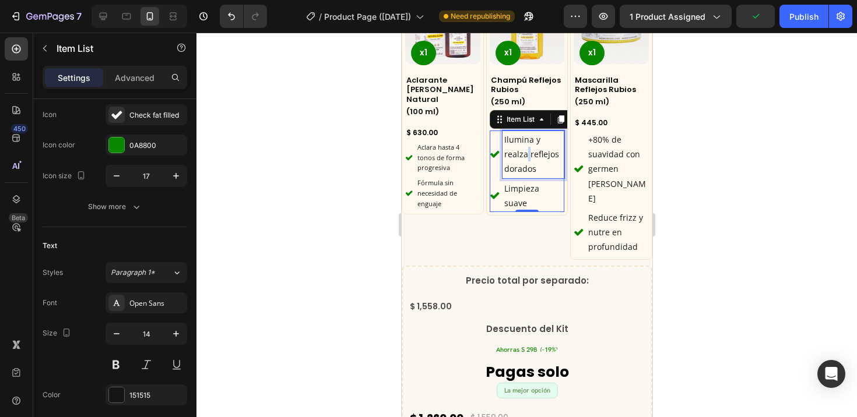
click at [521, 144] on p "Ilumina y realza reflejos dorados" at bounding box center [532, 154] width 59 height 44
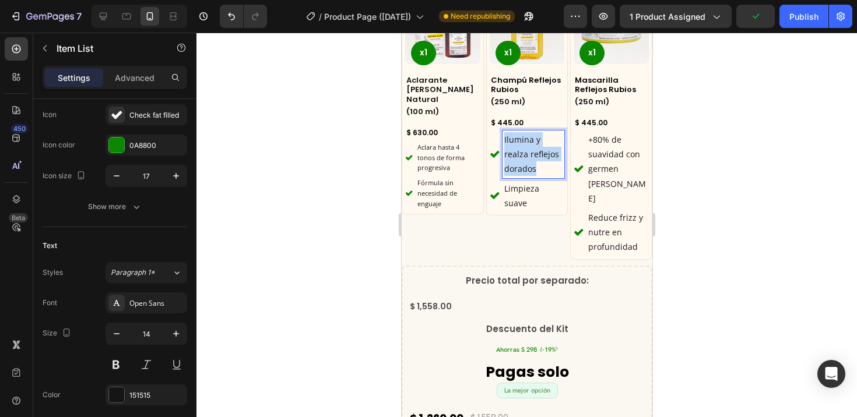
click at [521, 144] on p "Ilumina y realza reflejos dorados" at bounding box center [532, 154] width 59 height 44
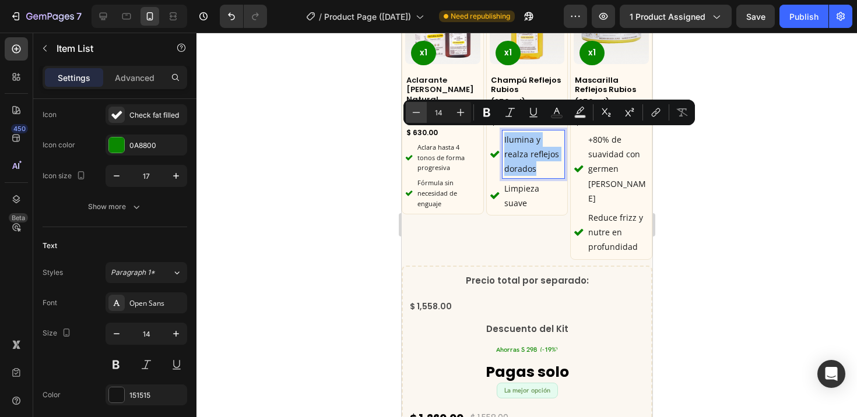
click at [415, 113] on icon "Editor contextual toolbar" at bounding box center [416, 113] width 12 height 12
type input "12"
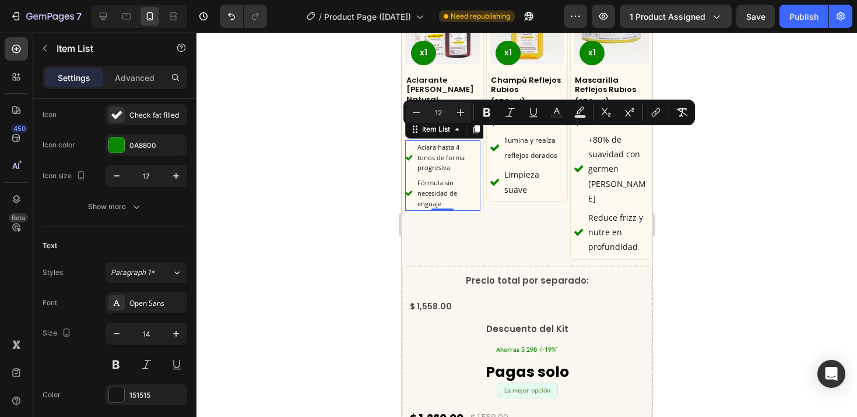
click at [432, 148] on span "Aclara hasta 4 tonos de forma progresiva" at bounding box center [440, 158] width 47 height 30
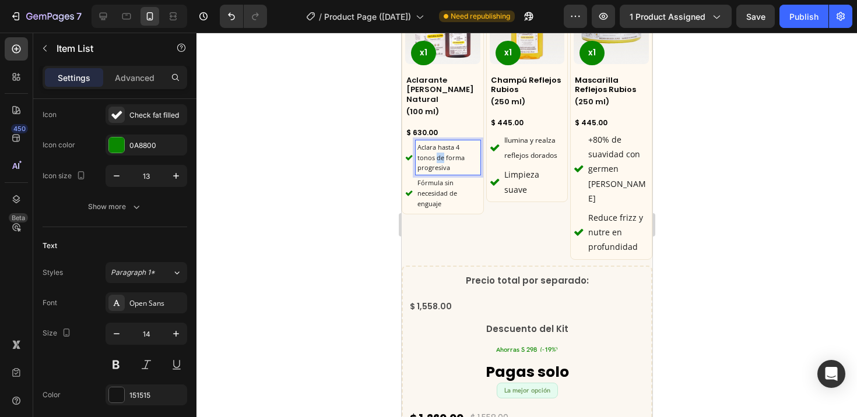
click at [436, 145] on span "Aclara hasta 4 tonos de forma progresiva" at bounding box center [440, 158] width 47 height 30
click at [529, 144] on p "Ilumina y realza reflejos dorados" at bounding box center [532, 147] width 59 height 30
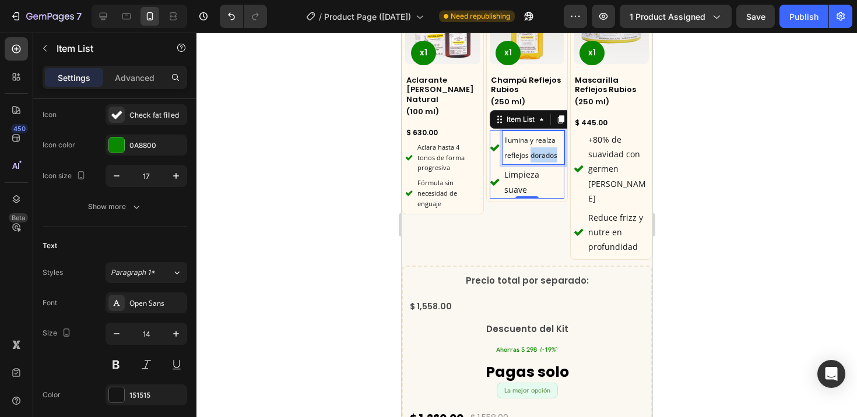
click at [528, 144] on p "Ilumina y realza reflejos dorados" at bounding box center [532, 147] width 59 height 30
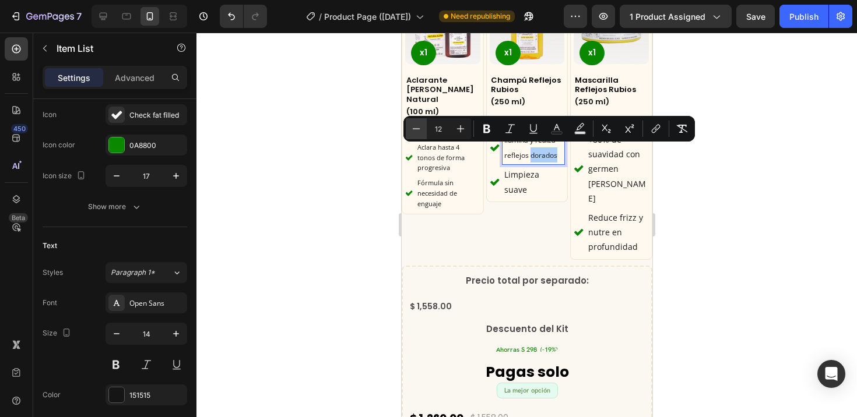
click at [421, 131] on icon "Editor contextual toolbar" at bounding box center [416, 129] width 12 height 12
type input "12"
click at [543, 151] on span "Ilumina y realza reflejos dorados" at bounding box center [529, 147] width 53 height 25
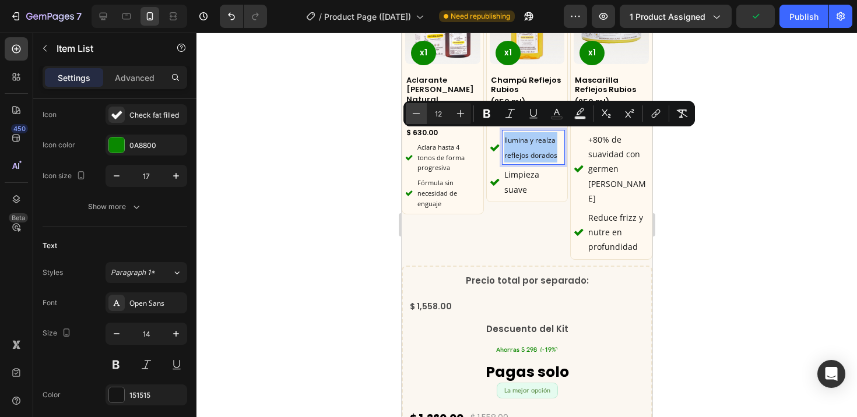
click at [413, 115] on icon "Editor contextual toolbar" at bounding box center [416, 114] width 12 height 12
type input "11"
click at [516, 169] on p "Limpieza suave" at bounding box center [532, 181] width 59 height 29
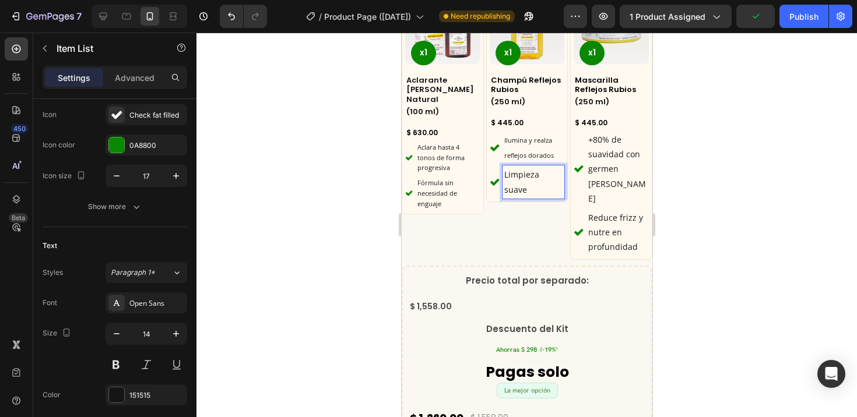
click at [512, 170] on p "Limpieza suave" at bounding box center [532, 181] width 59 height 29
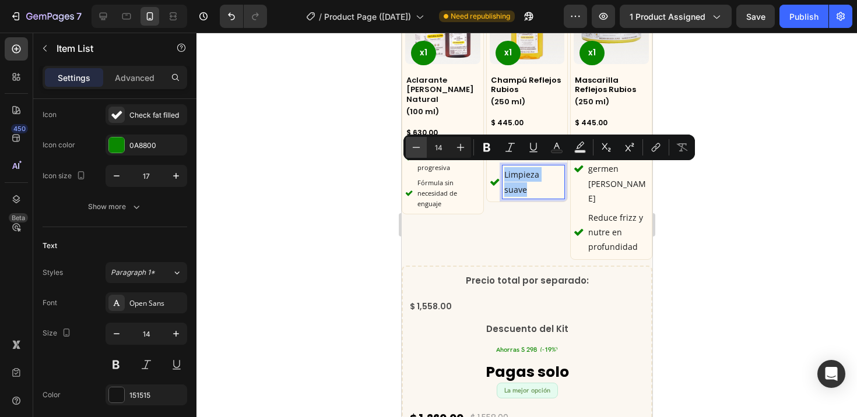
click at [417, 149] on icon "Editor contextual toolbar" at bounding box center [416, 148] width 12 height 12
click at [417, 148] on icon "Editor contextual toolbar" at bounding box center [416, 148] width 12 height 12
type input "11"
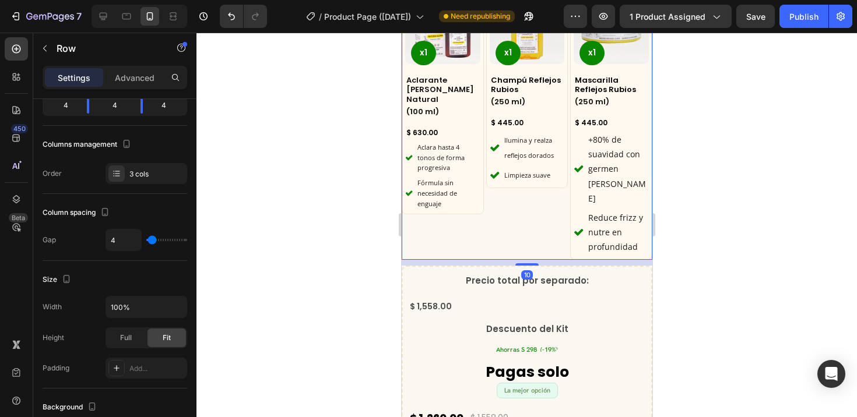
click at [510, 196] on div "Product Images x1 Product Badge Champú Reflejos Rubios Product Title (250 ml) H…" at bounding box center [526, 114] width 82 height 291
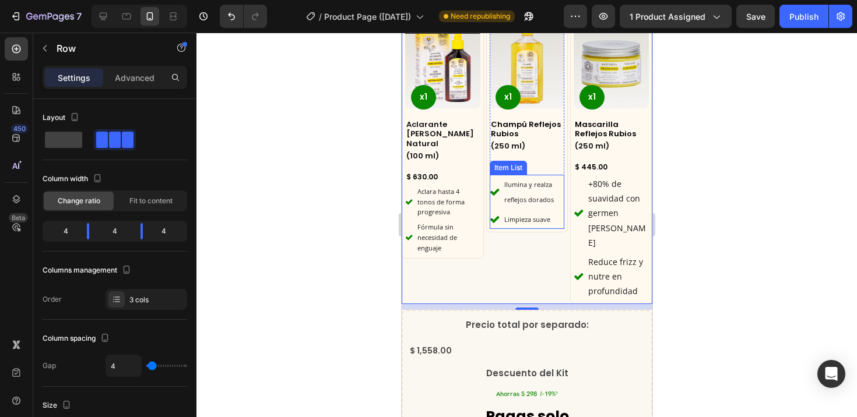
scroll to position [2537, 0]
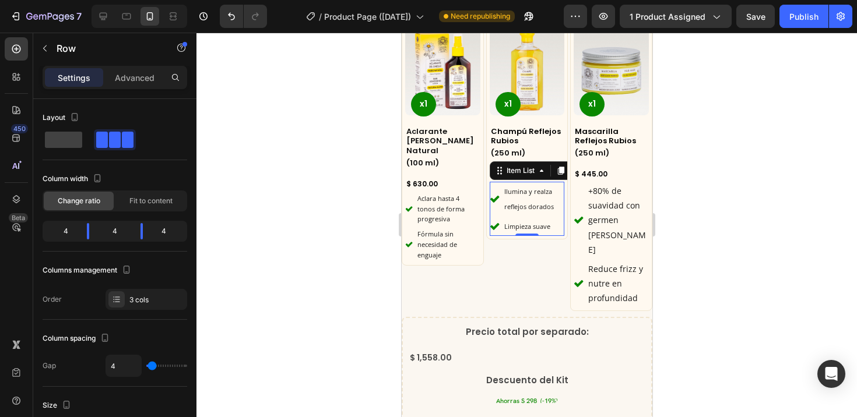
click at [534, 196] on p "Ilumina y realza reflejos dorados" at bounding box center [532, 199] width 59 height 30
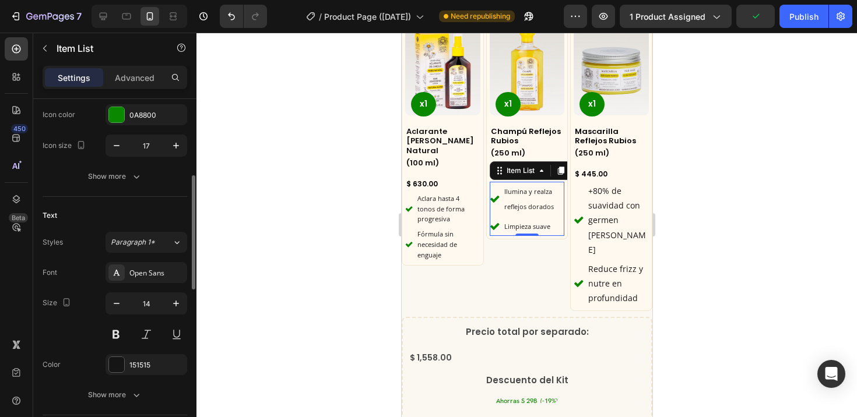
scroll to position [235, 0]
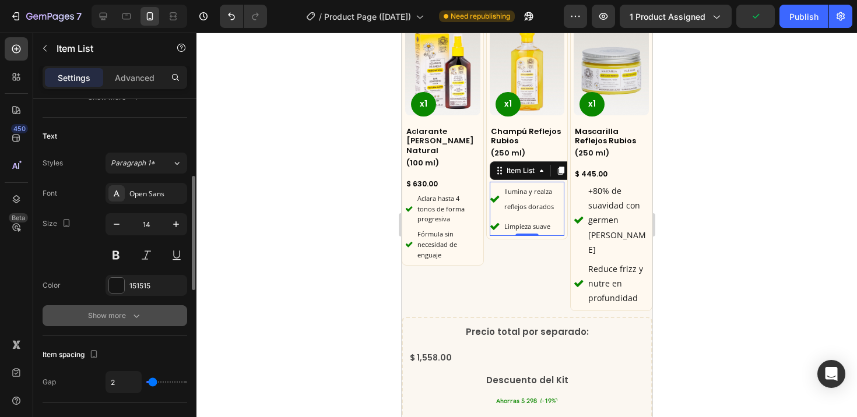
click at [139, 318] on icon "button" at bounding box center [137, 316] width 12 height 12
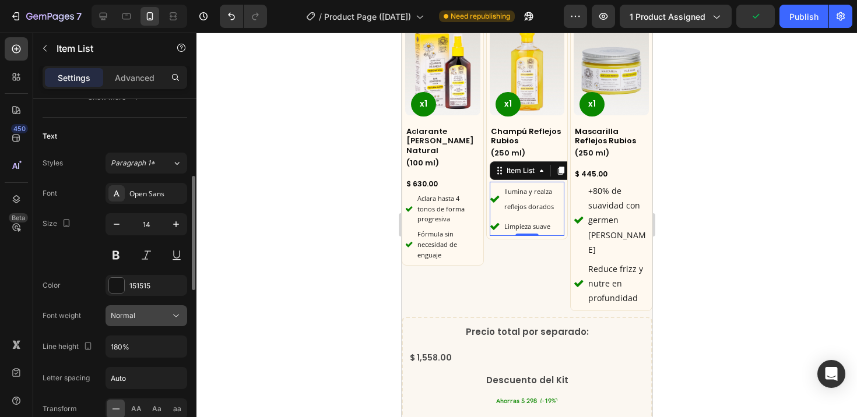
click at [171, 313] on icon at bounding box center [176, 316] width 12 height 12
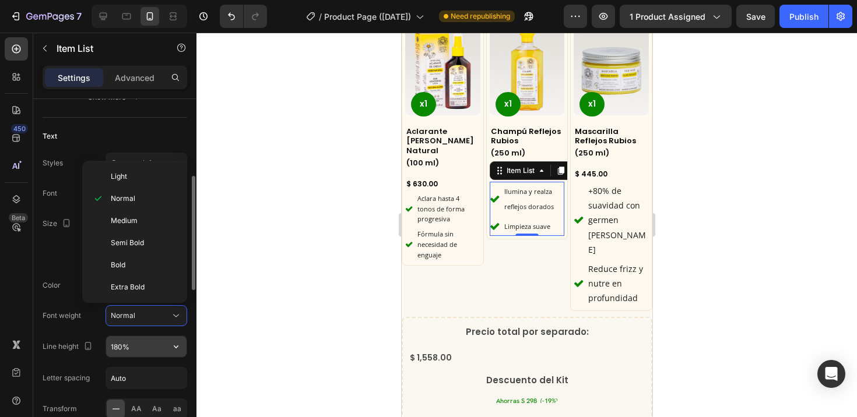
click at [146, 347] on input "180%" at bounding box center [146, 346] width 80 height 21
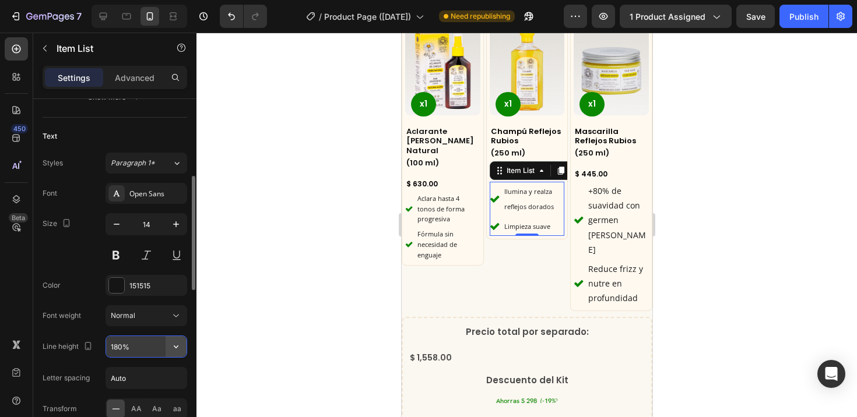
click at [176, 343] on icon "button" at bounding box center [176, 347] width 12 height 12
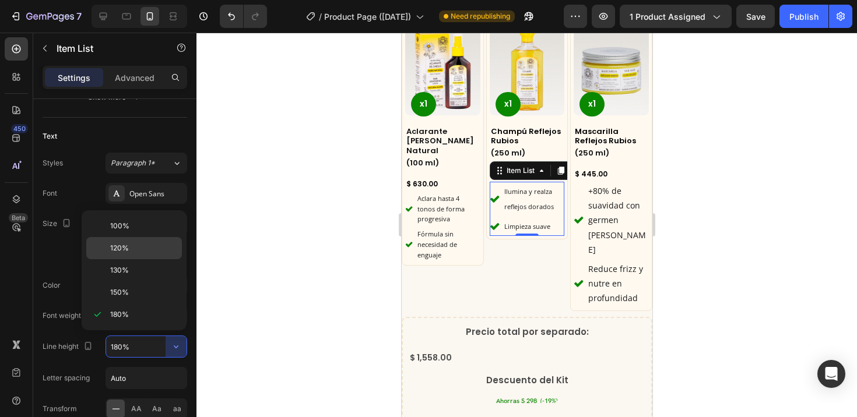
click at [124, 250] on span "120%" at bounding box center [119, 248] width 19 height 10
type input "120%"
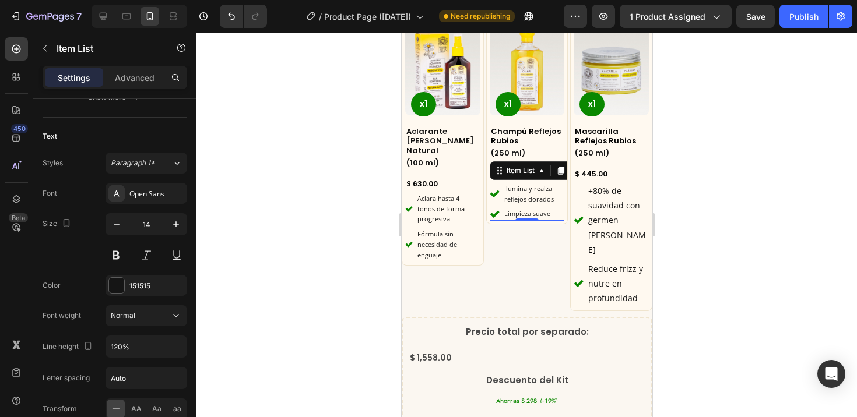
click at [382, 243] on div at bounding box center [526, 225] width 660 height 385
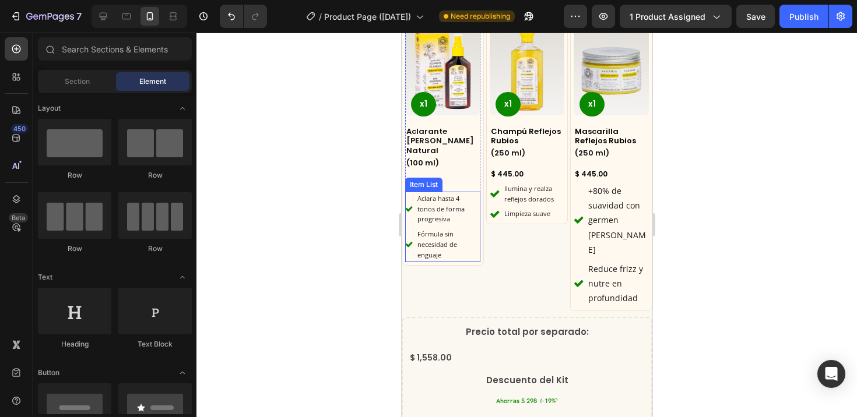
click at [445, 195] on span "Aclara hasta 4 tonos de forma progresiva" at bounding box center [440, 209] width 47 height 30
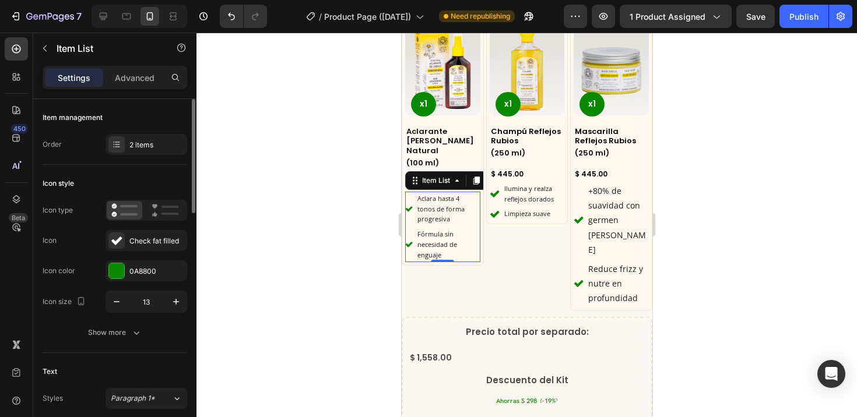
scroll to position [199, 0]
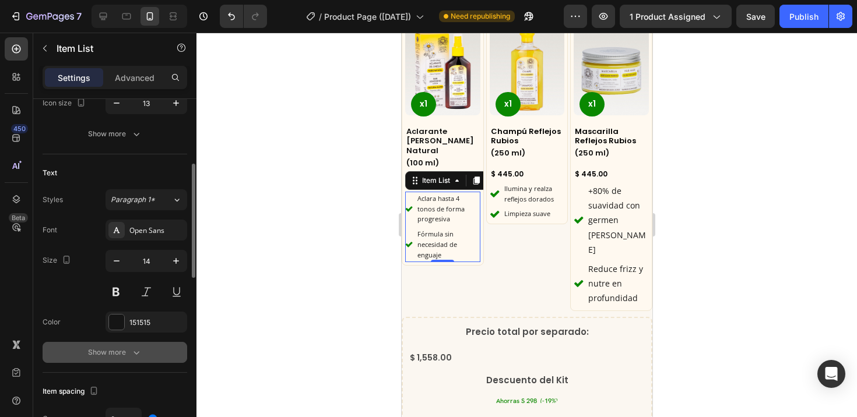
click at [133, 347] on icon "button" at bounding box center [137, 353] width 12 height 12
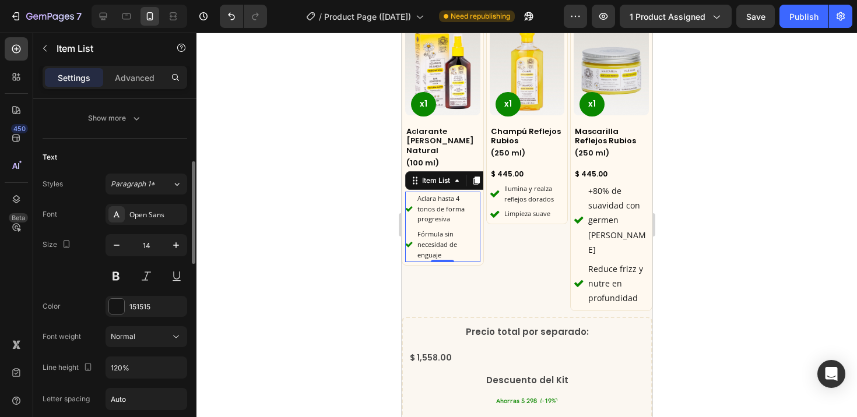
scroll to position [234, 0]
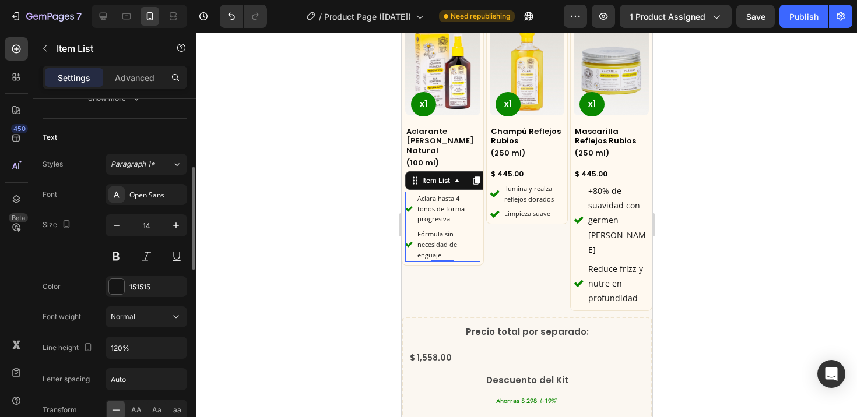
click at [300, 307] on div at bounding box center [526, 225] width 660 height 385
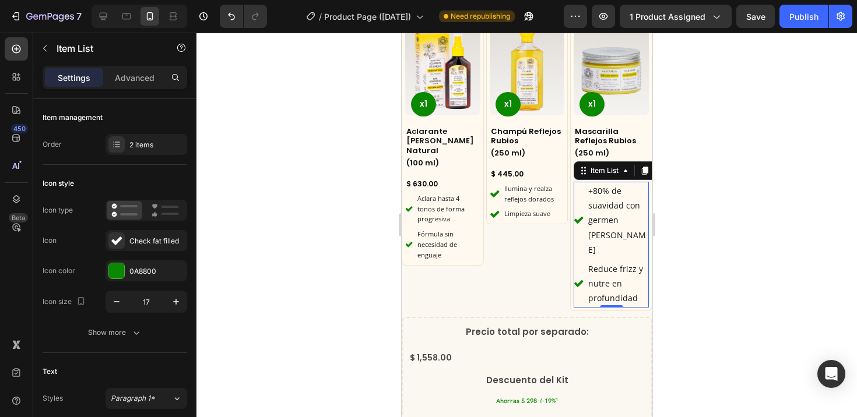
click at [590, 212] on p "+80% de suavidad con germen [PERSON_NAME]" at bounding box center [616, 220] width 59 height 73
click at [612, 273] on p "Reduce frizz y nutre en profundidad" at bounding box center [616, 284] width 59 height 44
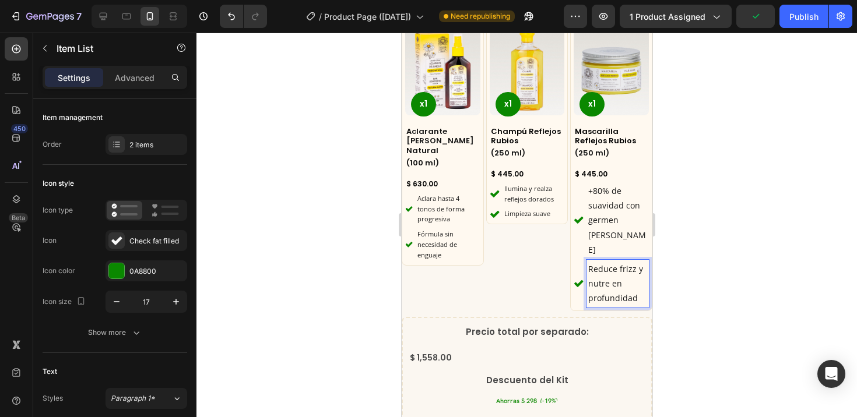
click at [588, 206] on p "+80% de suavidad con germen [PERSON_NAME]" at bounding box center [616, 220] width 59 height 73
click at [576, 217] on div "+80% de suavidad con germen [PERSON_NAME]" at bounding box center [610, 220] width 75 height 77
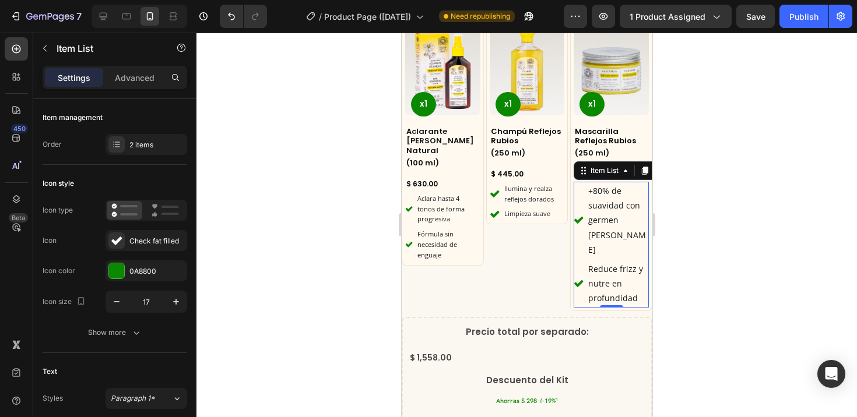
click at [588, 220] on p "+80% de suavidad con germen [PERSON_NAME]" at bounding box center [616, 220] width 59 height 73
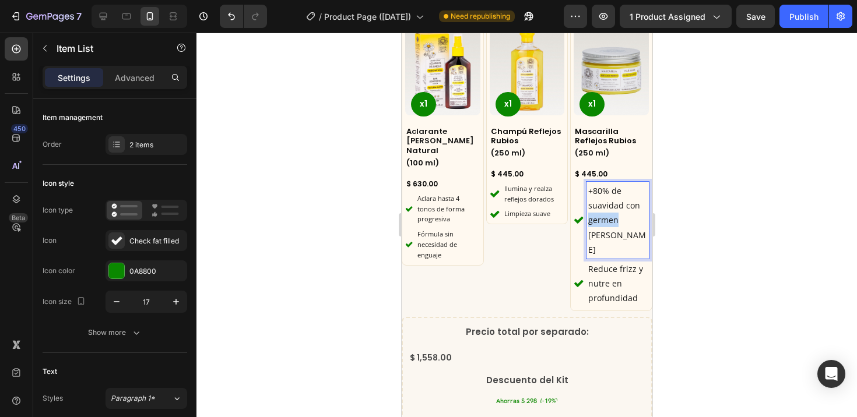
click at [588, 220] on p "+80% de suavidad con germen [PERSON_NAME]" at bounding box center [616, 220] width 59 height 73
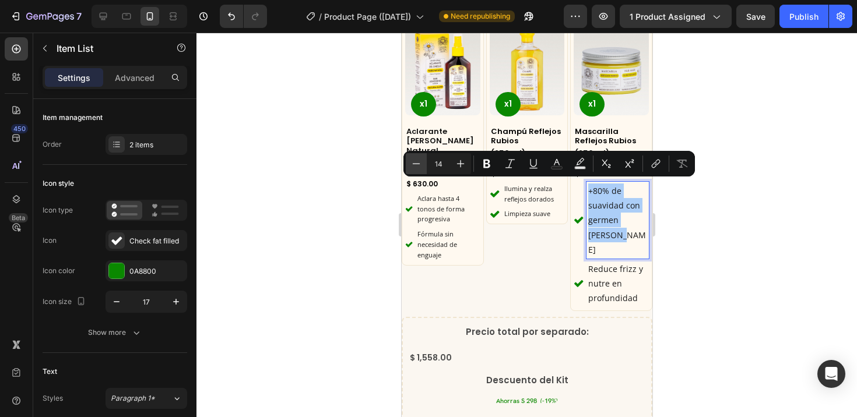
click at [419, 165] on icon "Editor contextual toolbar" at bounding box center [416, 164] width 12 height 12
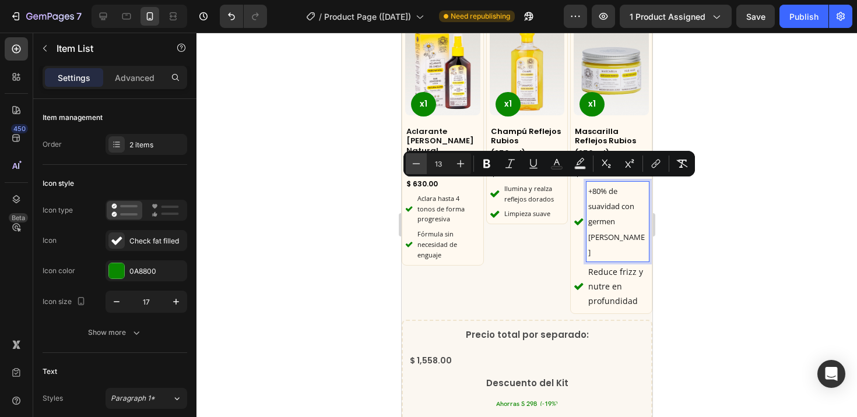
click at [419, 165] on icon "Editor contextual toolbar" at bounding box center [416, 164] width 12 height 12
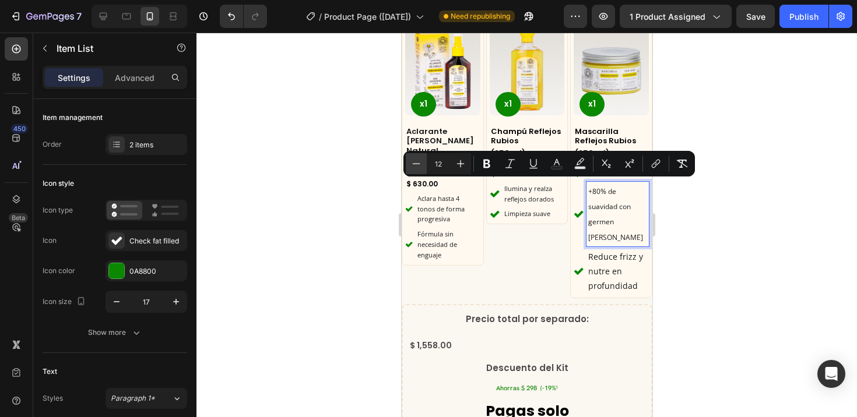
click at [419, 165] on icon "Editor contextual toolbar" at bounding box center [416, 164] width 12 height 12
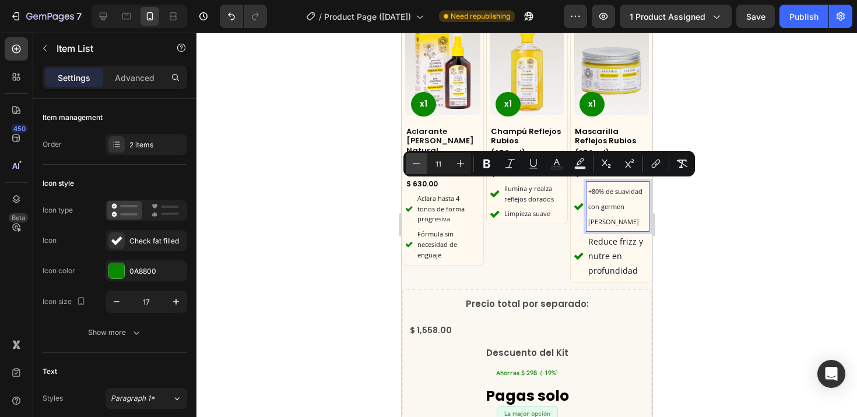
click at [419, 165] on icon "Editor contextual toolbar" at bounding box center [416, 164] width 12 height 12
click at [459, 165] on icon "Editor contextual toolbar" at bounding box center [460, 164] width 12 height 12
type input "11"
click at [604, 245] on p "Reduce frizz y nutre en profundidad" at bounding box center [616, 256] width 59 height 44
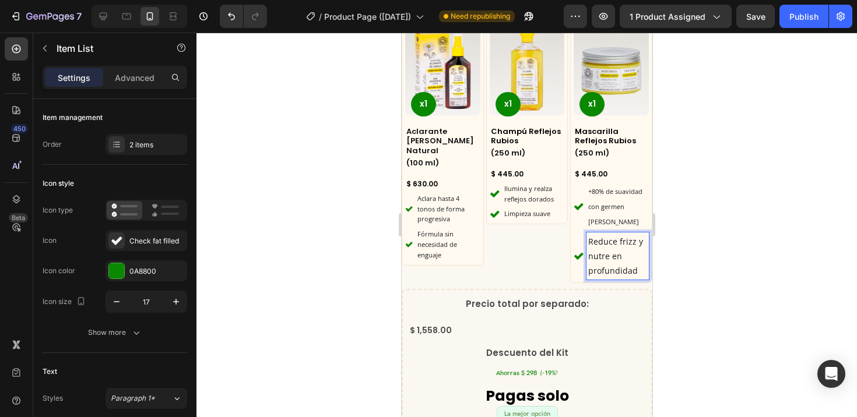
click at [605, 235] on p "Reduce frizz y nutre en profundidad" at bounding box center [616, 256] width 59 height 44
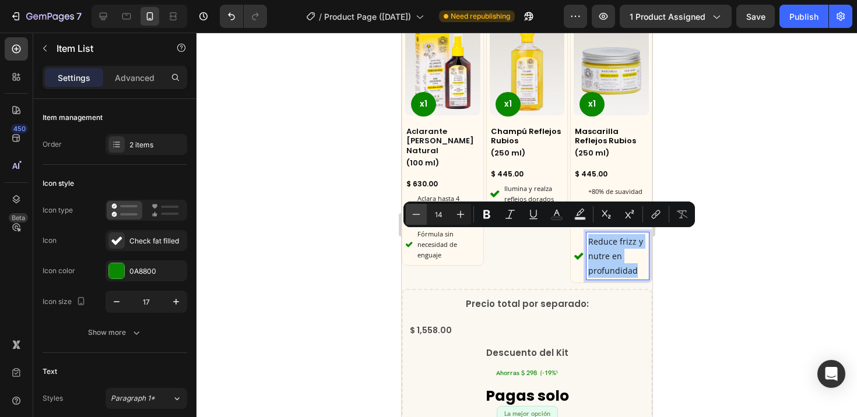
click at [418, 216] on icon "Editor contextual toolbar" at bounding box center [416, 215] width 12 height 12
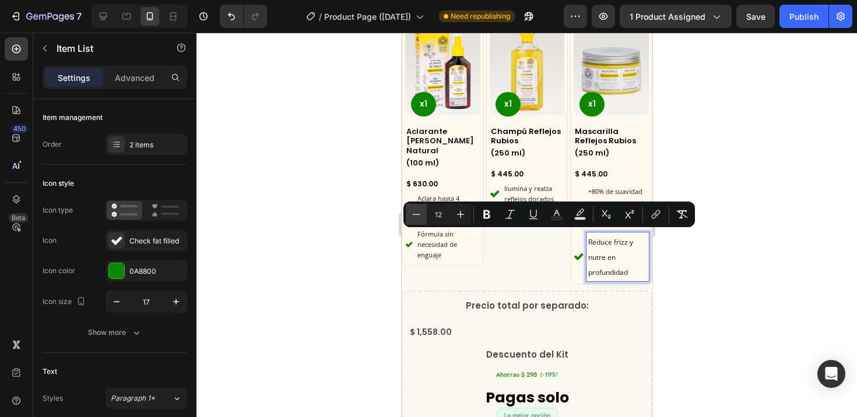
click at [418, 216] on icon "Editor contextual toolbar" at bounding box center [416, 215] width 12 height 12
type input "11"
click at [521, 269] on div "Product Images x1 Product Badge Champú Reflejos Rubios Product Title (250 ml) H…" at bounding box center [526, 152] width 82 height 265
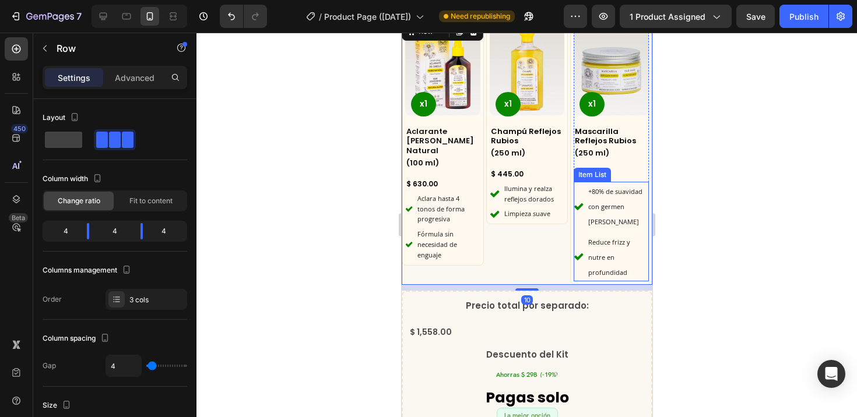
click at [600, 207] on p "+80% de suavidad con germen [PERSON_NAME]" at bounding box center [616, 207] width 59 height 46
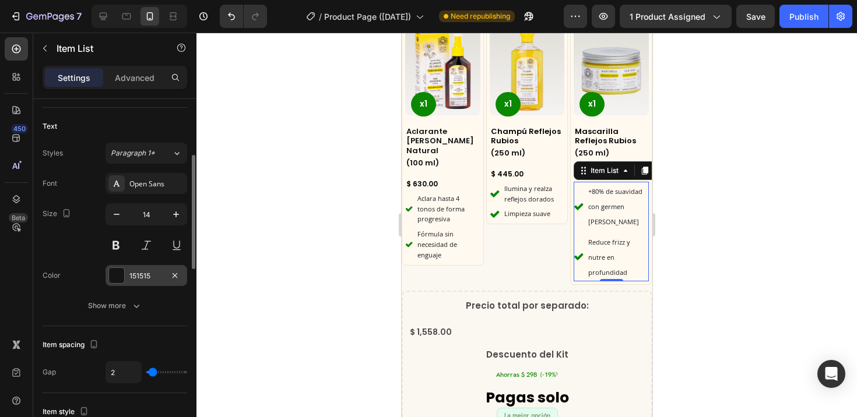
scroll to position [301, 0]
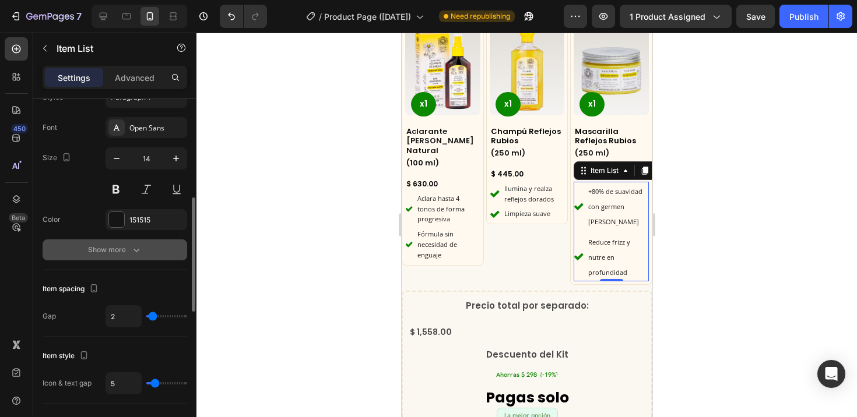
click at [131, 249] on icon "button" at bounding box center [137, 250] width 12 height 12
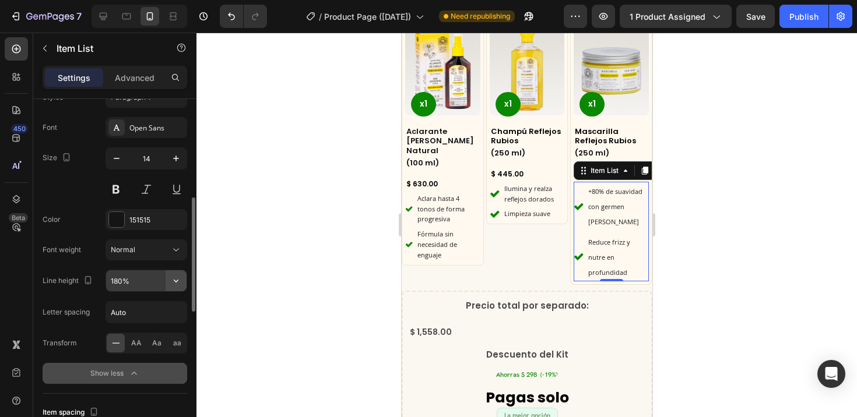
click at [175, 278] on icon "button" at bounding box center [176, 281] width 12 height 12
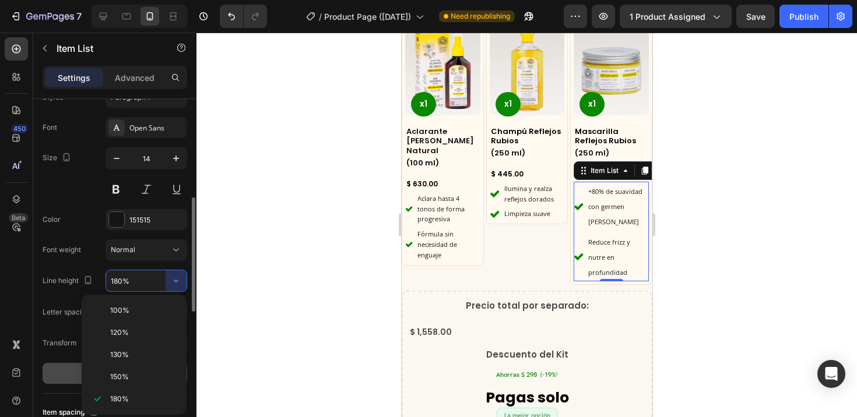
click at [130, 332] on p "120%" at bounding box center [143, 332] width 66 height 10
type input "120%"
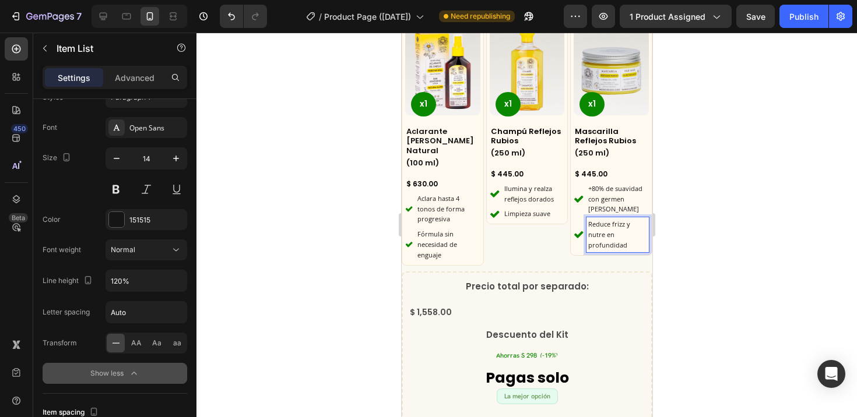
click at [607, 231] on span "Reduce frizz y nutre en profundidad" at bounding box center [608, 235] width 42 height 30
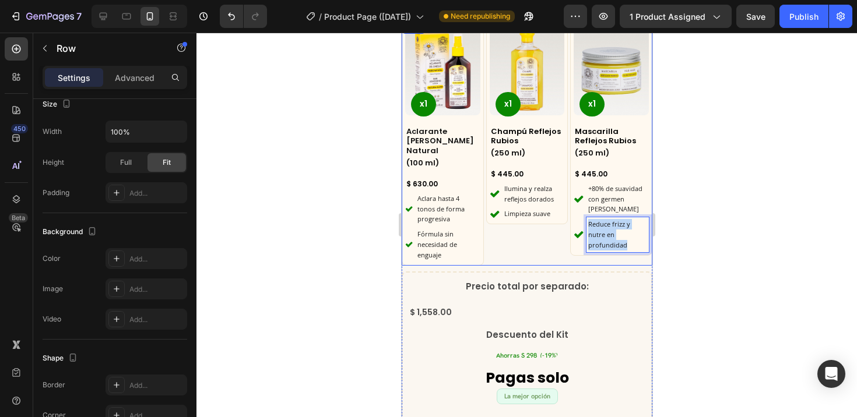
click at [504, 234] on div "Product Images x1 Product Badge Champú Reflejos Rubios Product Title (250 ml) H…" at bounding box center [526, 142] width 82 height 245
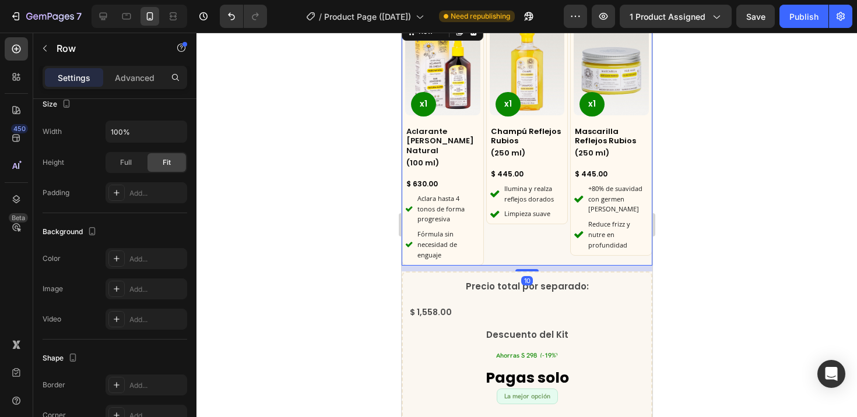
scroll to position [0, 0]
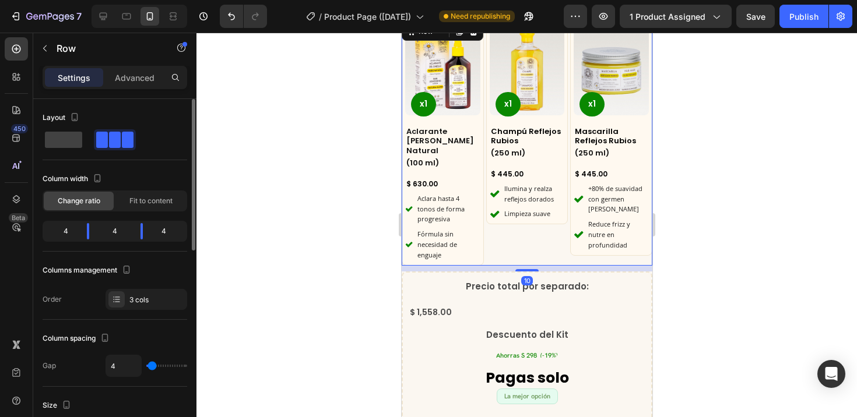
click at [504, 234] on div "Product Images x1 Product Badge Champú Reflejos Rubios Product Title (250 ml) H…" at bounding box center [526, 142] width 82 height 245
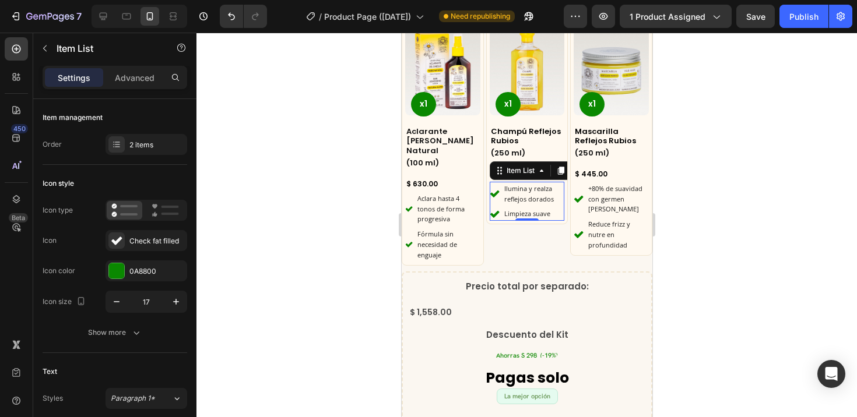
click at [489, 191] on icon at bounding box center [493, 194] width 9 height 7
click at [116, 302] on icon "button" at bounding box center [117, 302] width 12 height 12
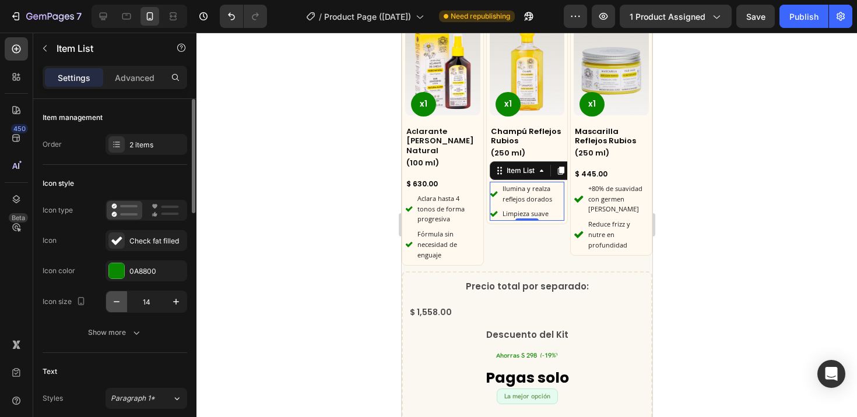
type input "13"
click at [573, 195] on icon at bounding box center [578, 199] width 10 height 10
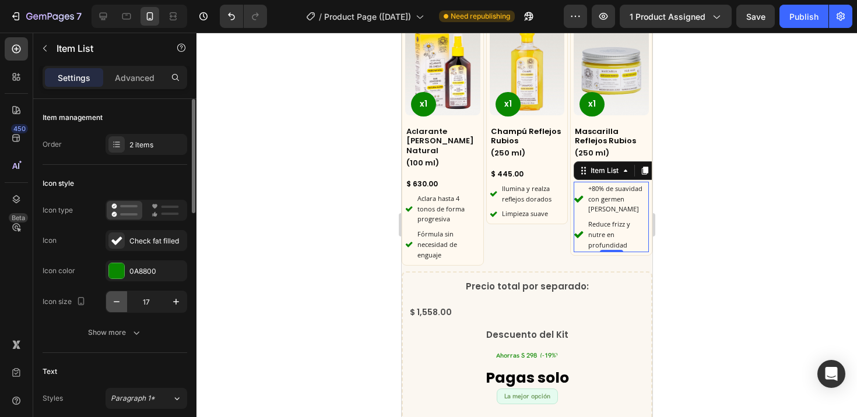
click at [111, 304] on icon "button" at bounding box center [117, 302] width 12 height 12
type input "13"
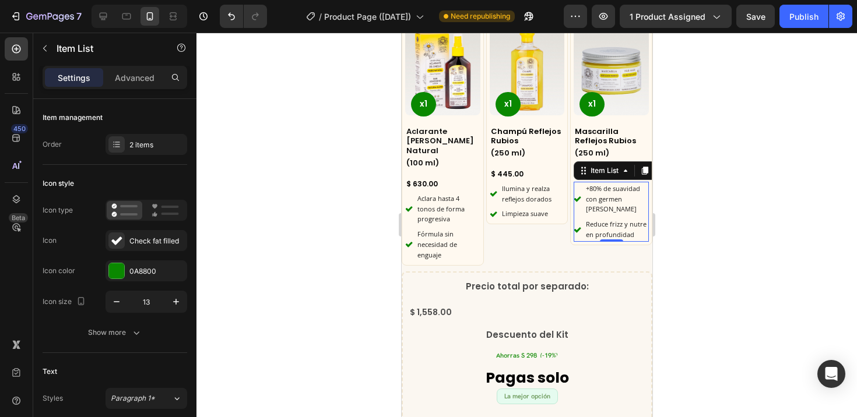
click at [278, 317] on div at bounding box center [526, 225] width 660 height 385
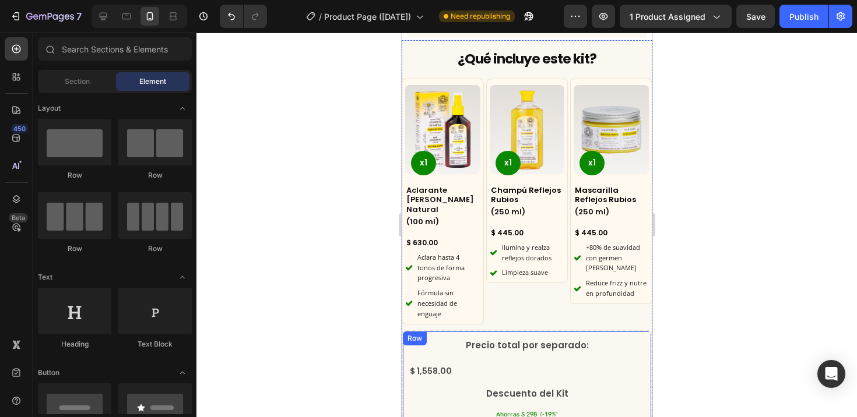
scroll to position [2478, 0]
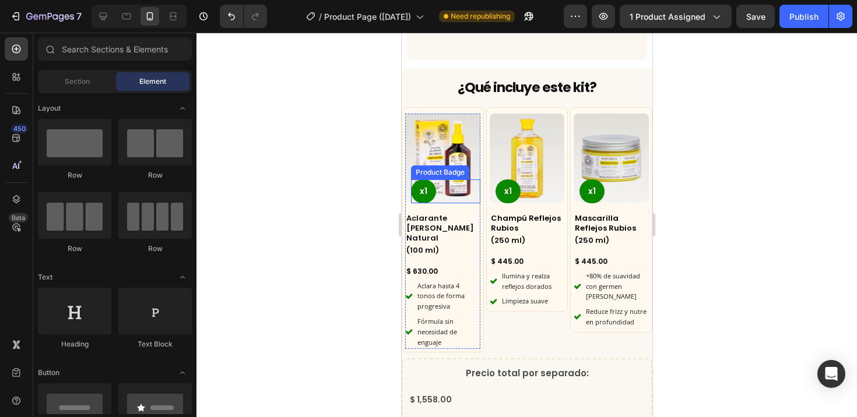
click at [422, 179] on pre "x1" at bounding box center [422, 191] width 25 height 24
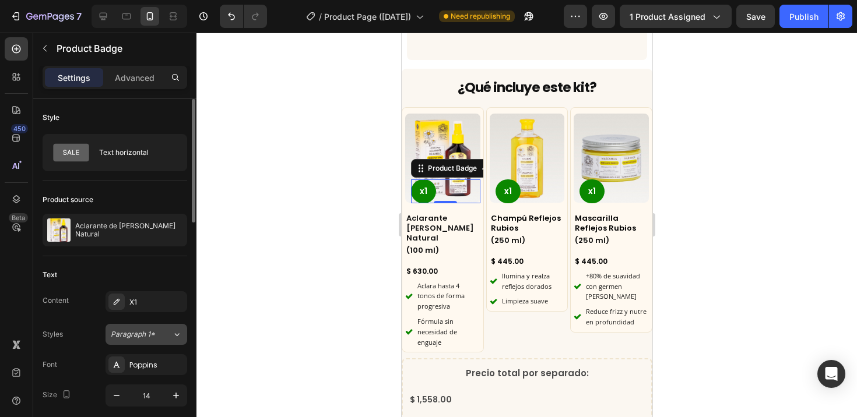
scroll to position [133, 0]
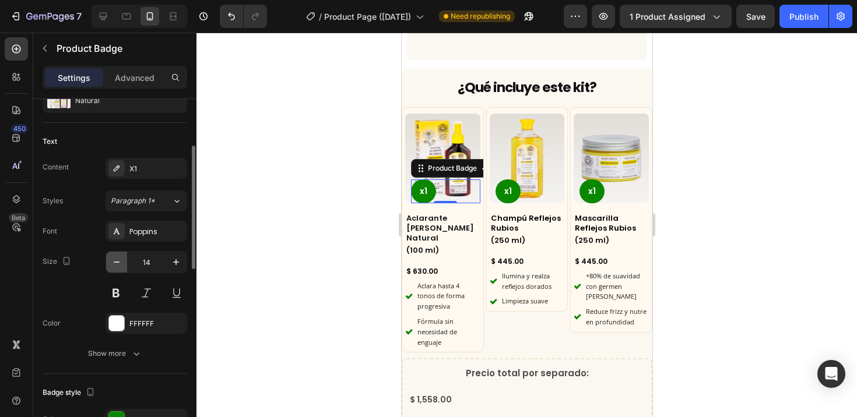
click at [117, 262] on icon "button" at bounding box center [117, 262] width 12 height 12
type input "12"
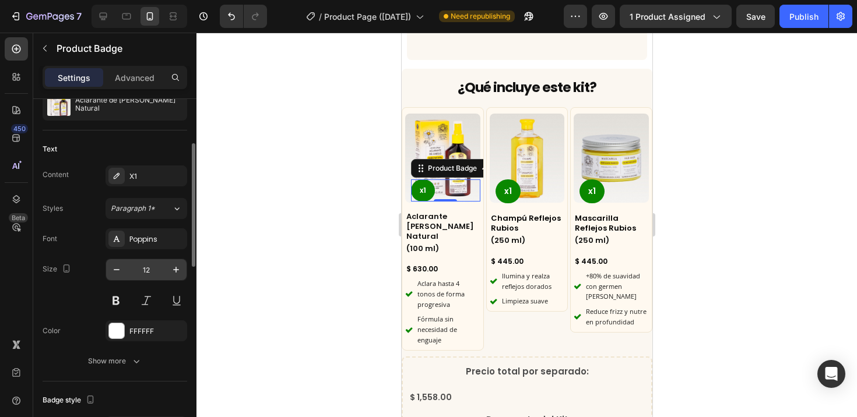
scroll to position [142, 0]
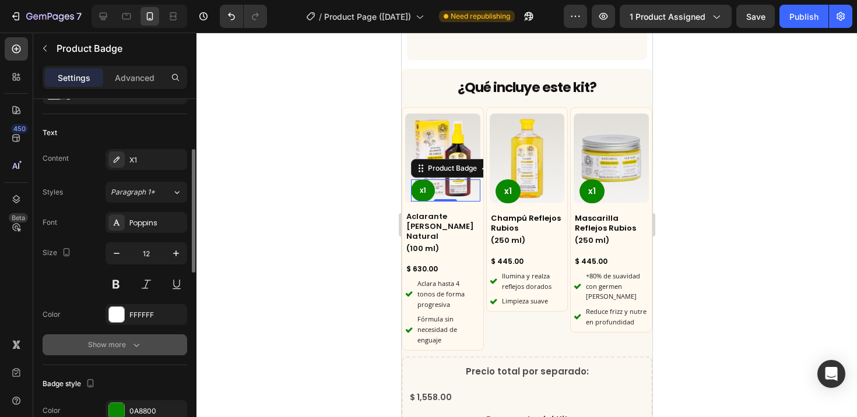
click at [136, 347] on icon "button" at bounding box center [137, 345] width 12 height 12
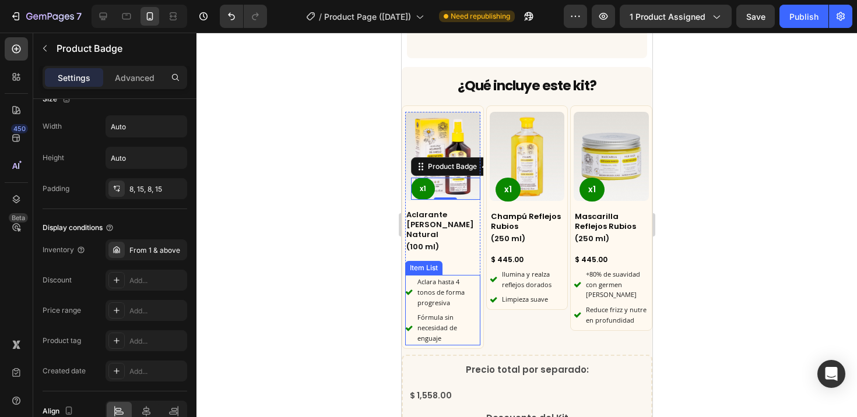
scroll to position [2480, 0]
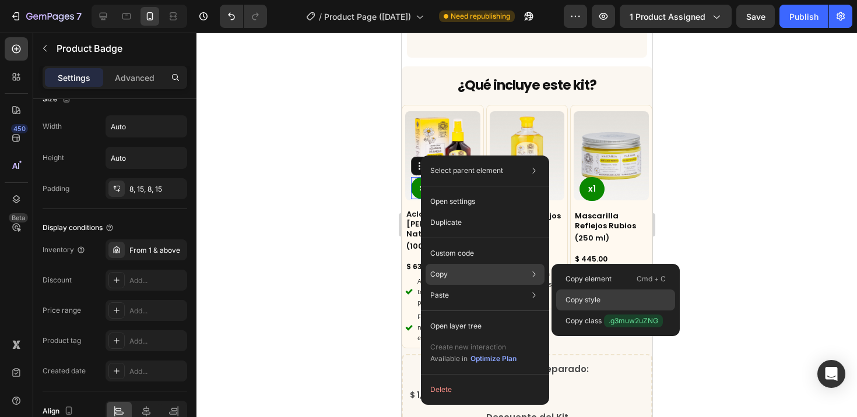
click at [583, 299] on p "Copy style" at bounding box center [582, 300] width 35 height 10
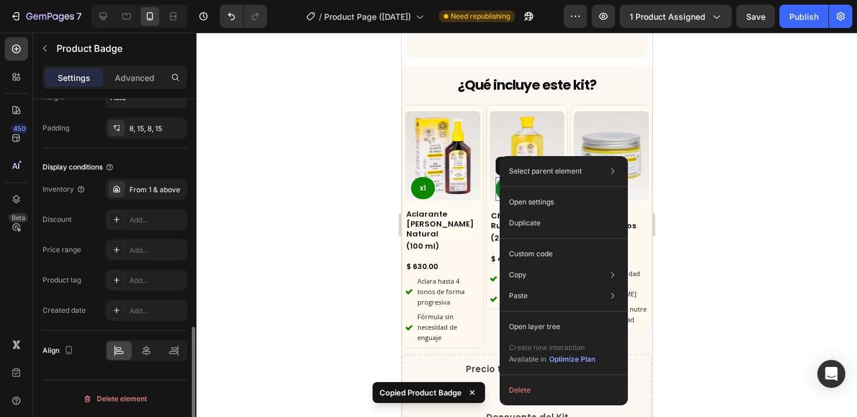
scroll to position [644, 0]
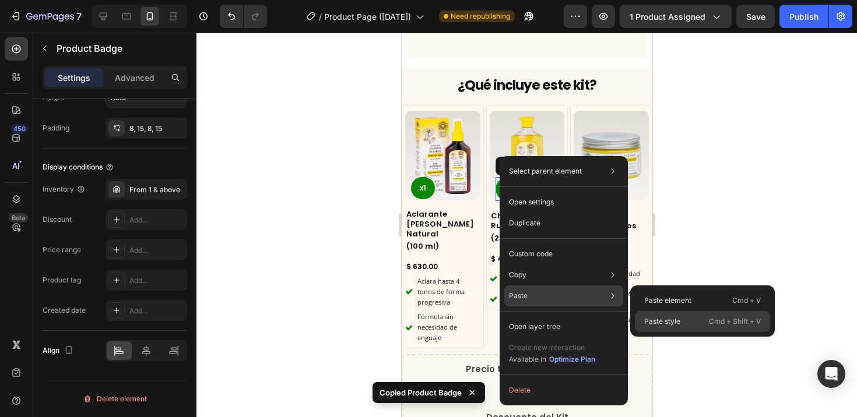
drag, startPoint x: 651, startPoint y: 319, endPoint x: 250, endPoint y: 287, distance: 402.2
click at [651, 319] on p "Paste style" at bounding box center [662, 321] width 36 height 10
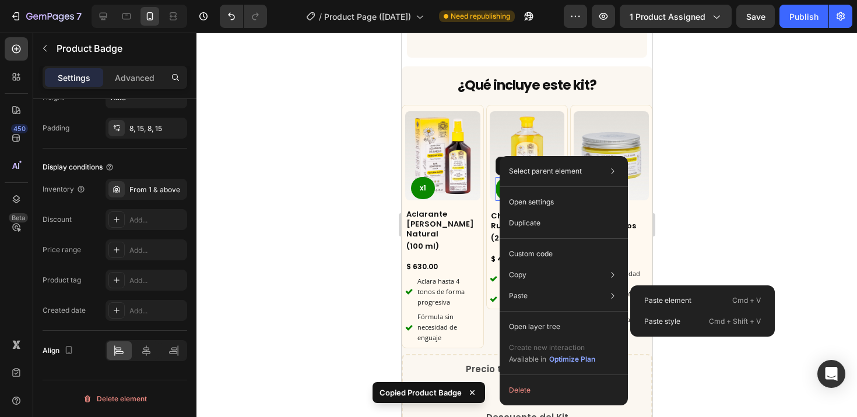
type input "12"
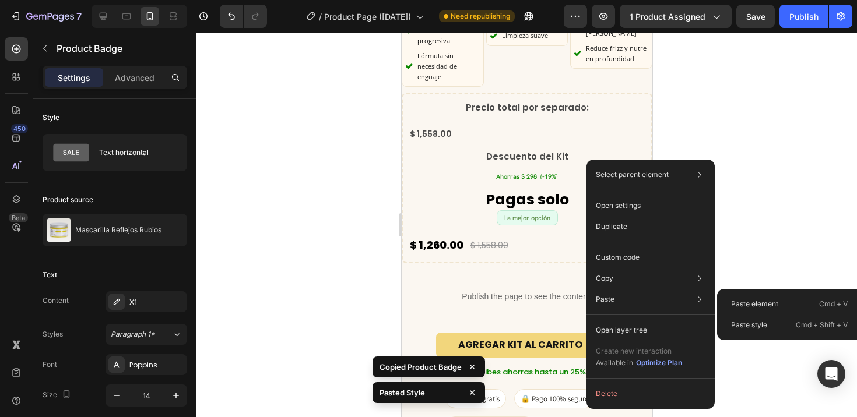
scroll to position [644, 0]
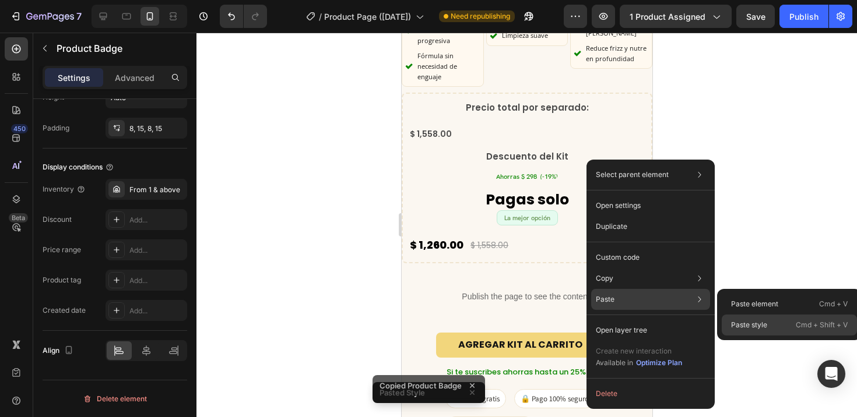
click at [745, 325] on p "Paste style" at bounding box center [749, 325] width 36 height 10
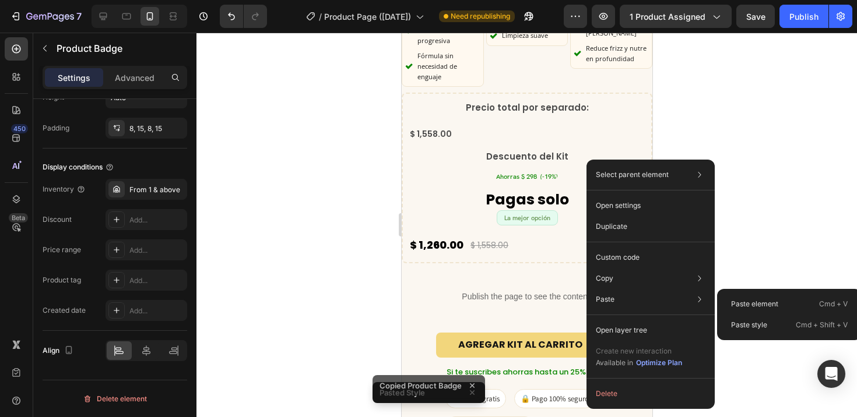
type input "12"
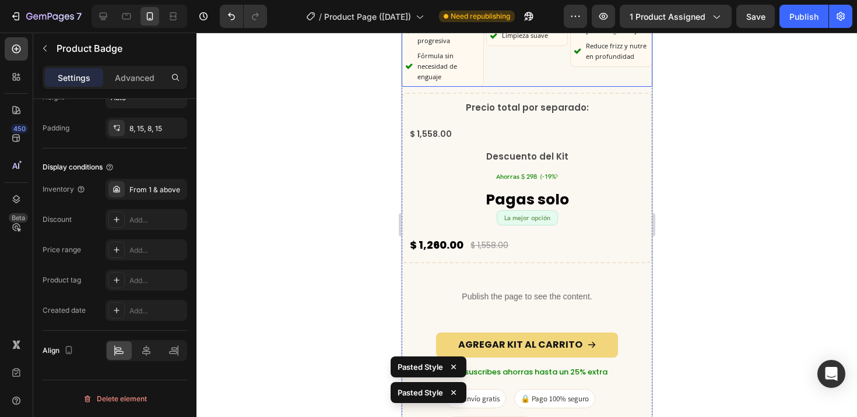
scroll to position [462, 0]
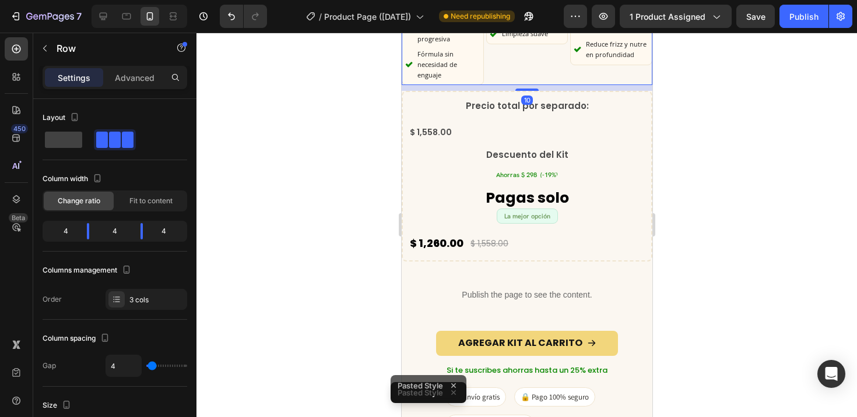
scroll to position [2483, 0]
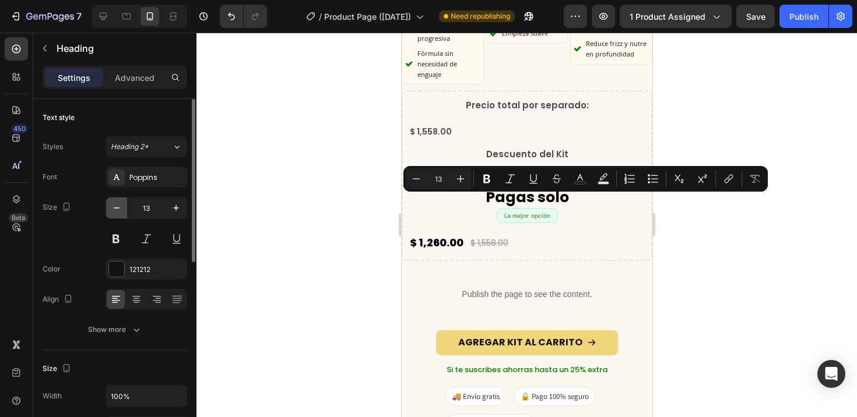
click at [115, 209] on icon "button" at bounding box center [117, 208] width 12 height 12
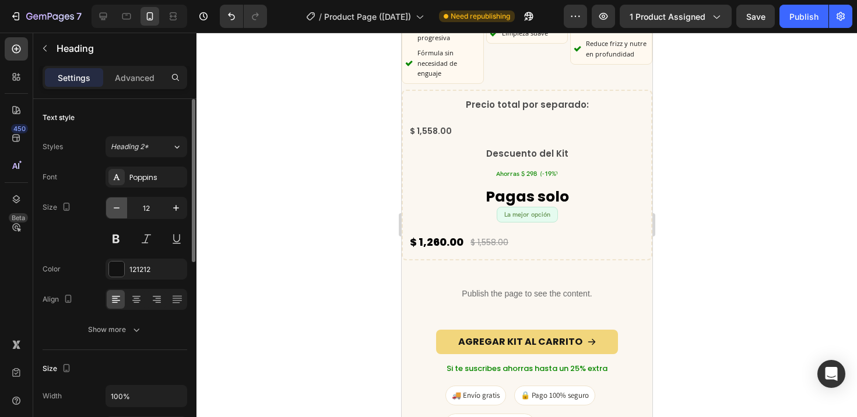
click at [115, 209] on icon "button" at bounding box center [117, 208] width 12 height 12
type input "11"
click at [120, 207] on icon "button" at bounding box center [117, 208] width 12 height 12
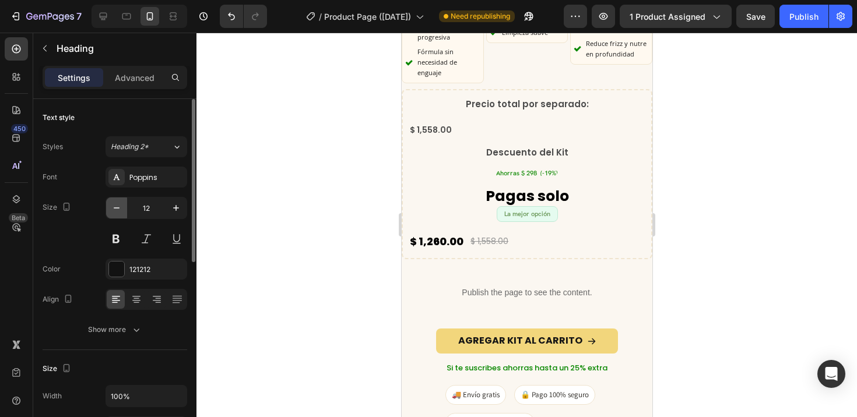
type input "11"
click at [111, 205] on icon "button" at bounding box center [117, 208] width 12 height 12
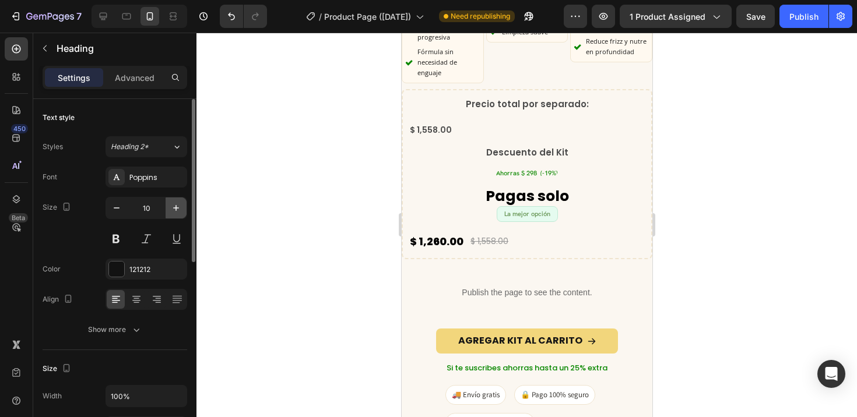
click at [175, 207] on icon "button" at bounding box center [176, 208] width 12 height 12
type input "11"
click at [234, 256] on div at bounding box center [526, 225] width 660 height 385
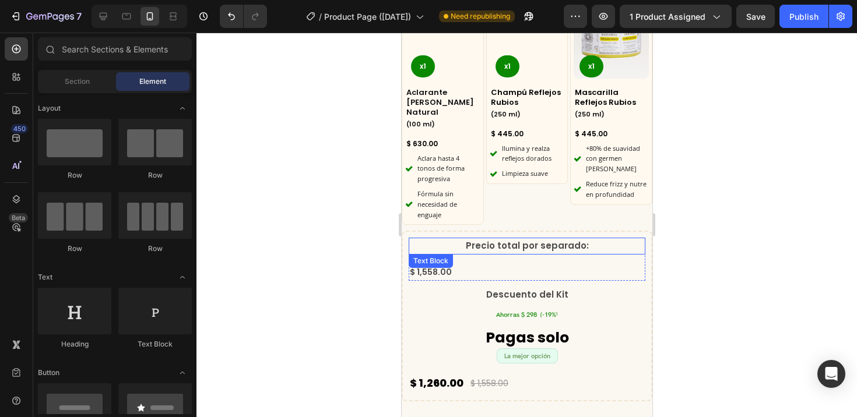
scroll to position [2574, 0]
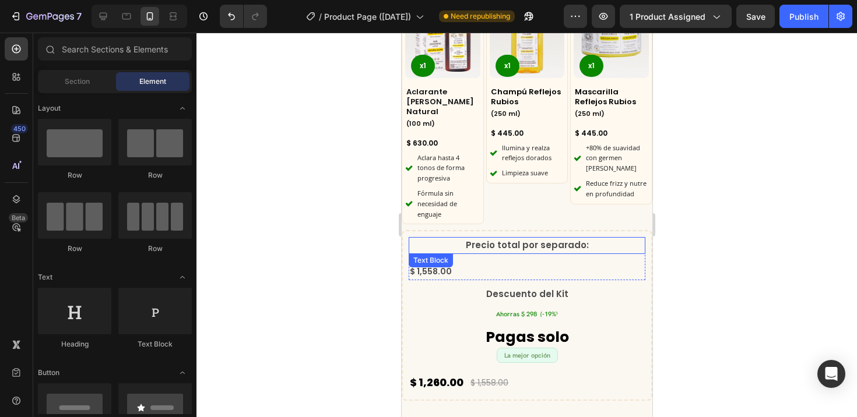
click at [439, 238] on p "Precio total por separado:" at bounding box center [526, 245] width 234 height 14
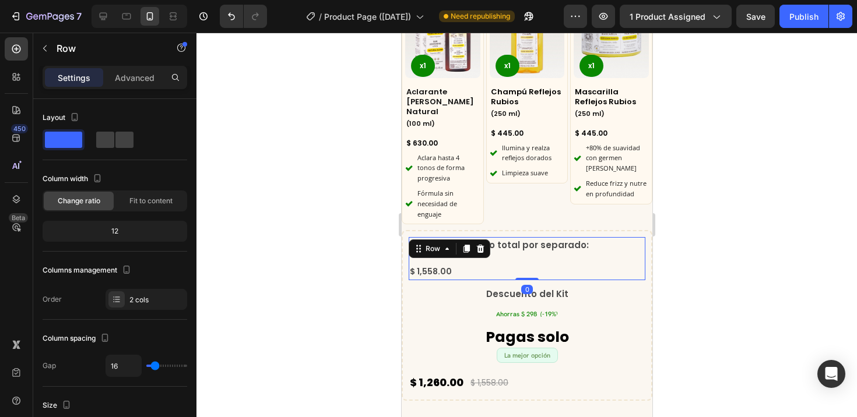
click at [565, 249] on div "Precio total por separado: Text Block $ 1,558.00 Compare Price Compare Price Ro…" at bounding box center [526, 258] width 237 height 43
click at [114, 135] on span at bounding box center [105, 140] width 18 height 16
type input "0"
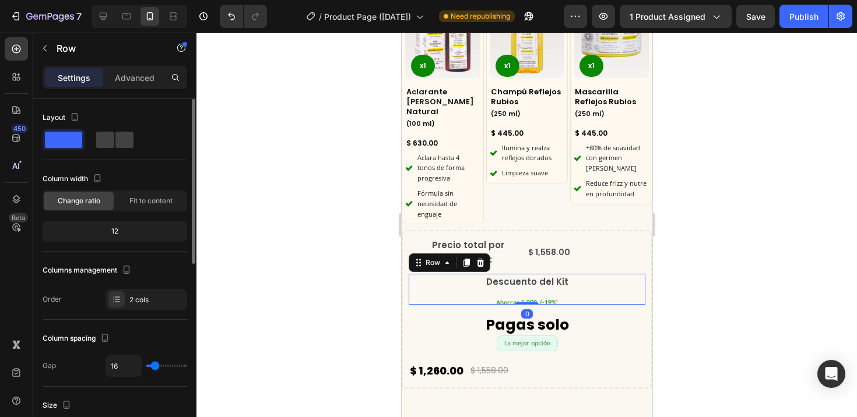
click at [473, 281] on div "Descuento del Kit Text Block Ahorras $ 298 (-19%) Product Badge Row 0" at bounding box center [526, 289] width 237 height 31
click at [110, 144] on span at bounding box center [105, 140] width 18 height 16
type input "0"
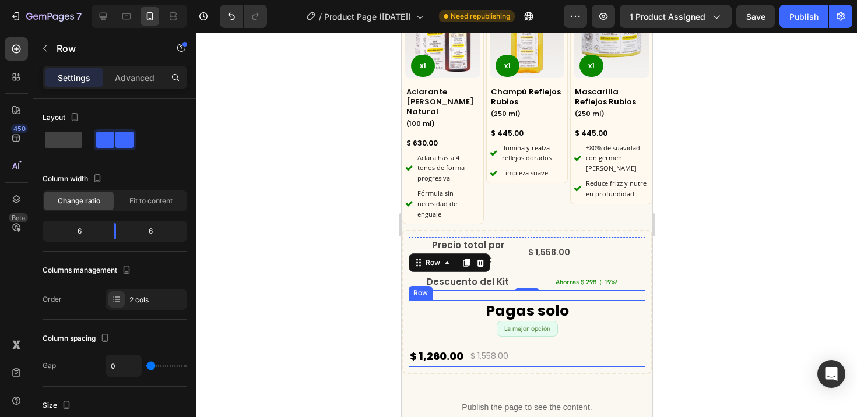
click at [623, 328] on div "Pagas solo Text Block La mejor opción Product Badge $ 1,260.00 Product Price Pr…" at bounding box center [526, 334] width 237 height 68
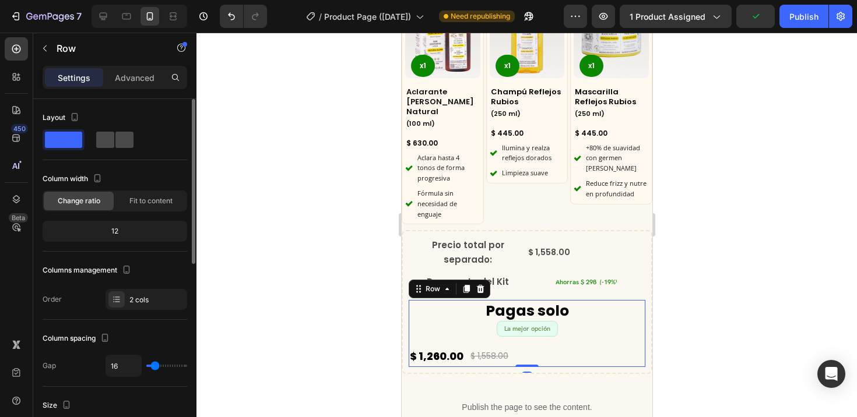
click at [115, 135] on div at bounding box center [114, 140] width 37 height 16
type input "0"
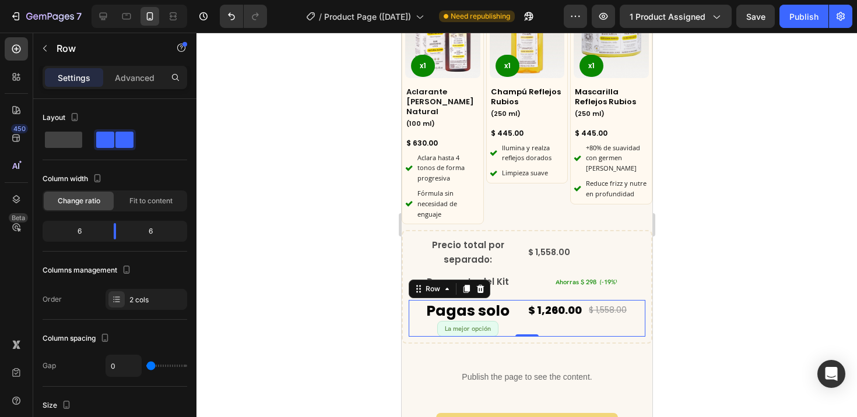
click at [307, 297] on div at bounding box center [526, 225] width 660 height 385
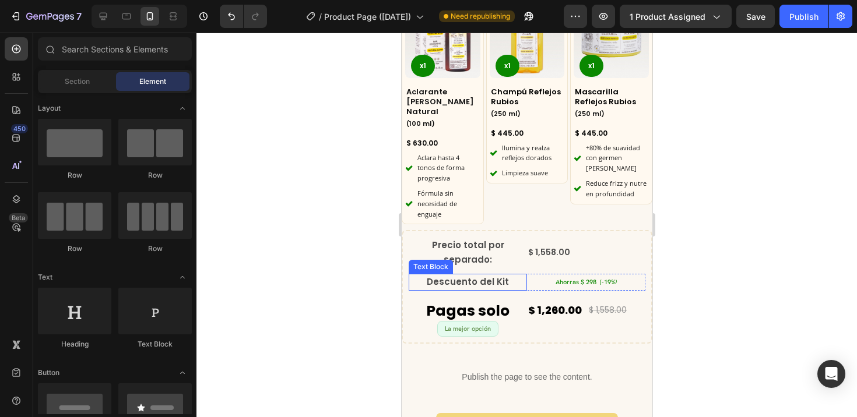
scroll to position [2591, 0]
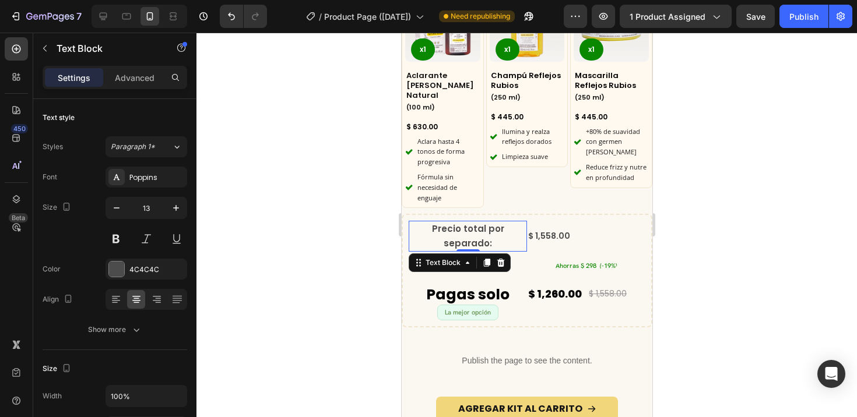
click at [505, 222] on p "Precio total por separado:" at bounding box center [467, 236] width 116 height 29
click at [121, 211] on icon "button" at bounding box center [117, 208] width 12 height 12
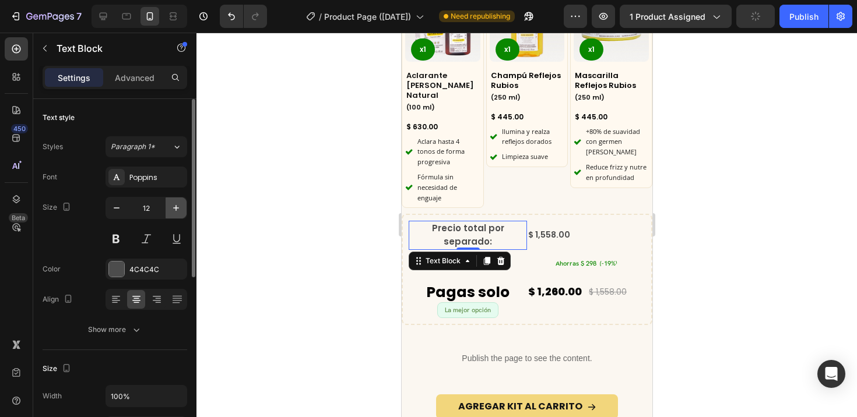
click at [177, 209] on icon "button" at bounding box center [176, 208] width 12 height 12
type input "13"
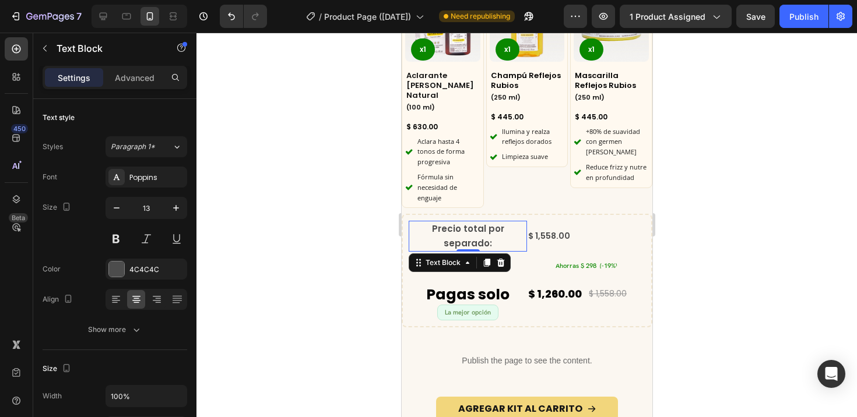
click at [440, 223] on span "Precio total por separado:" at bounding box center [467, 236] width 72 height 26
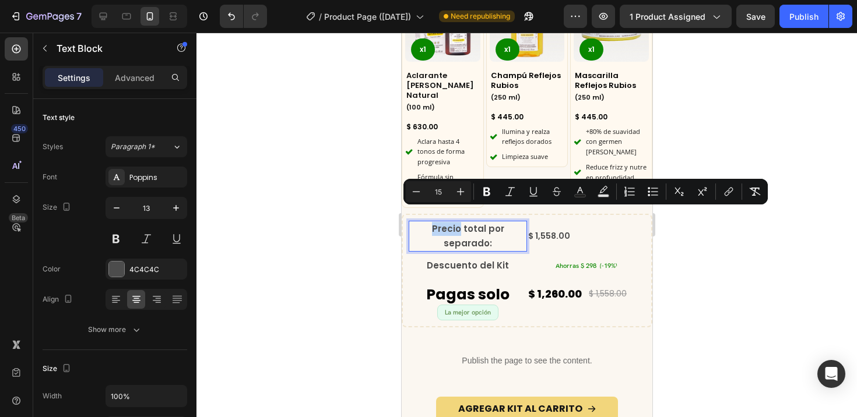
click at [440, 223] on span "Precio total por separado:" at bounding box center [467, 236] width 72 height 26
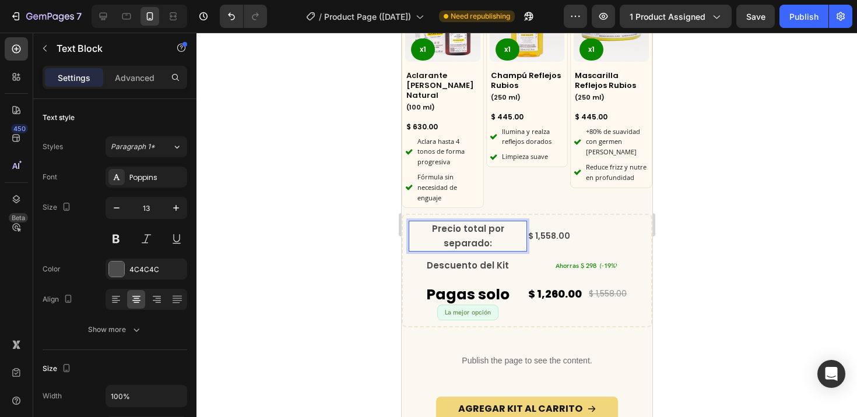
click at [485, 229] on span "Precio total por separado:" at bounding box center [467, 236] width 72 height 26
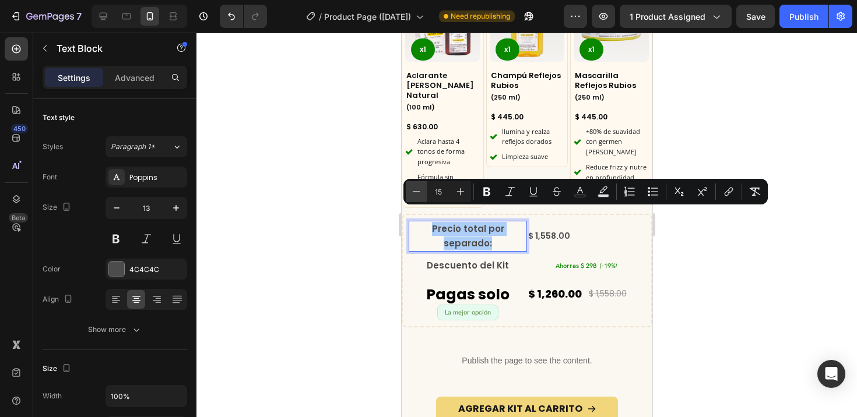
click at [424, 196] on button "Minus" at bounding box center [416, 191] width 21 height 21
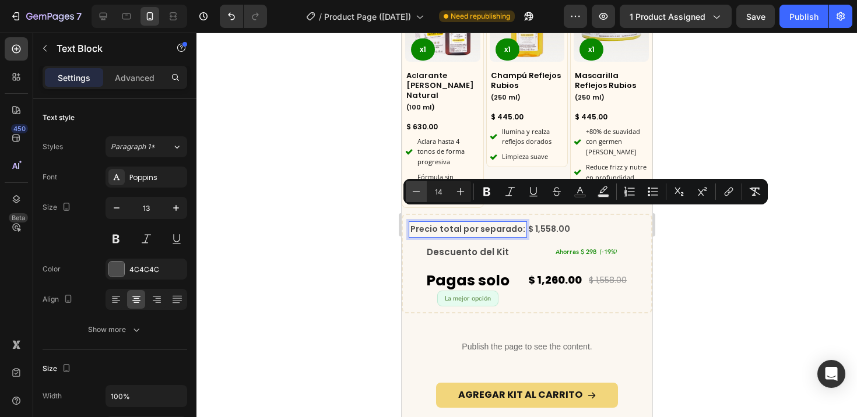
click at [420, 195] on icon "Editor contextual toolbar" at bounding box center [416, 192] width 12 height 12
type input "13"
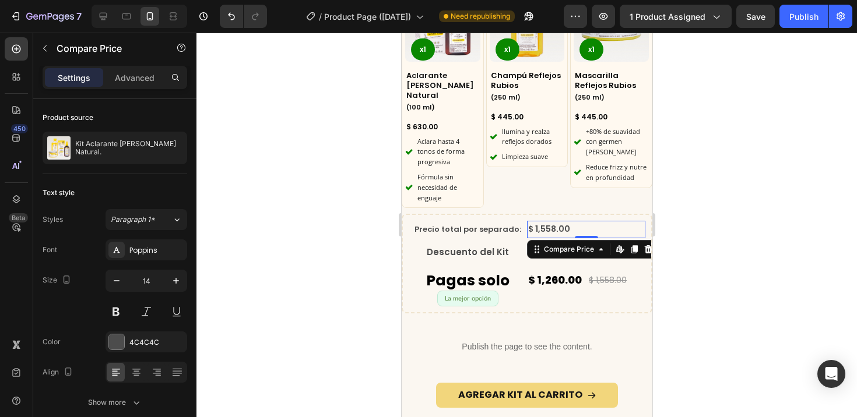
click at [555, 221] on div "$ 1,558.00" at bounding box center [585, 229] width 118 height 17
click at [551, 221] on div "$ 1,558.00" at bounding box center [585, 229] width 118 height 17
click at [538, 221] on div "$ 1,558.00" at bounding box center [585, 229] width 118 height 17
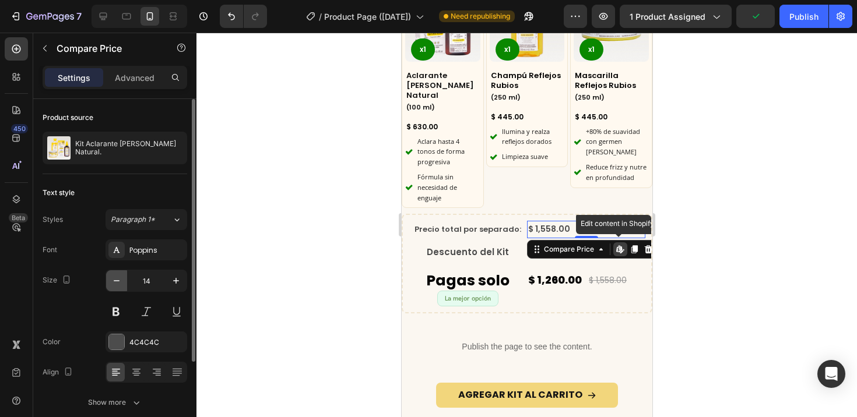
click at [115, 279] on icon "button" at bounding box center [117, 281] width 12 height 12
type input "13"
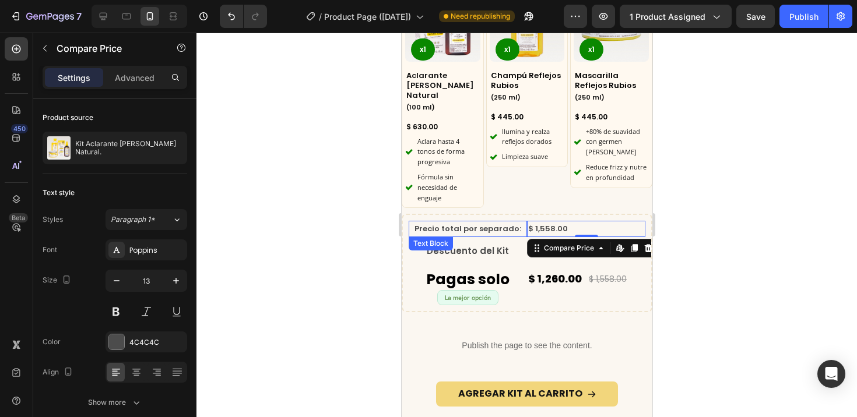
click at [482, 223] on span "Precio total por separado:" at bounding box center [467, 228] width 107 height 11
click at [549, 221] on div "$ 1,558.00" at bounding box center [585, 229] width 118 height 16
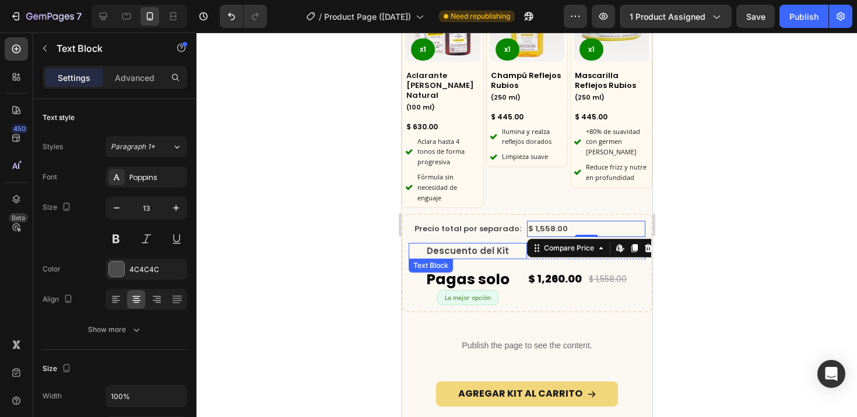
click at [470, 243] on div "Descuento del Kit Text Block" at bounding box center [467, 251] width 118 height 16
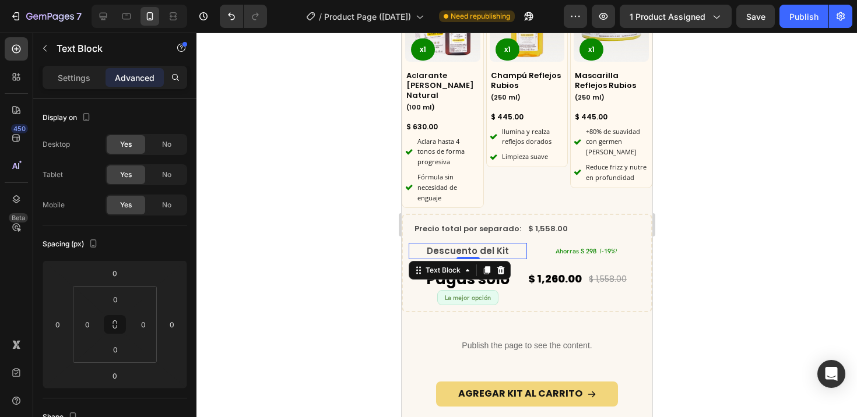
click at [431, 245] on span "Descuento del Kit" at bounding box center [467, 251] width 82 height 12
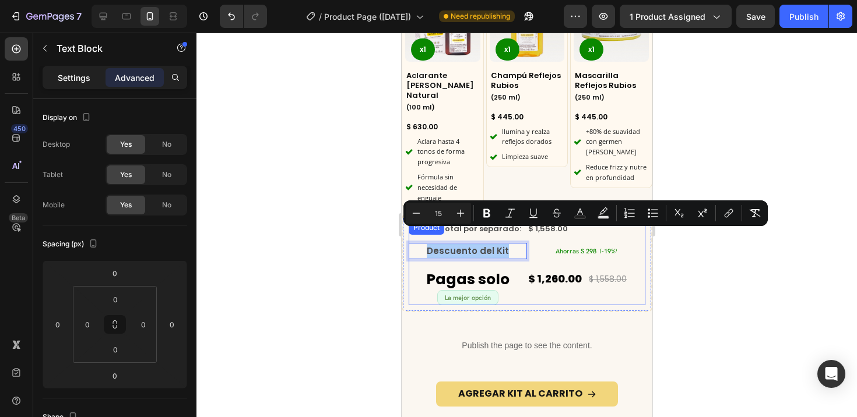
click at [86, 81] on p "Settings" at bounding box center [74, 78] width 33 height 12
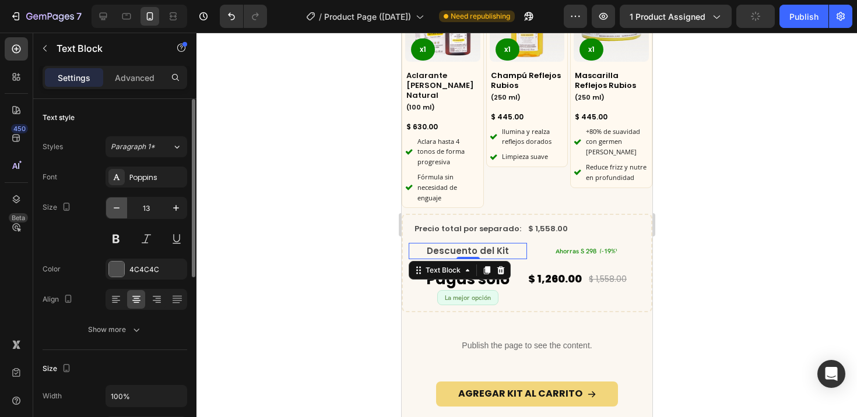
click at [113, 211] on icon "button" at bounding box center [117, 208] width 12 height 12
type input "12"
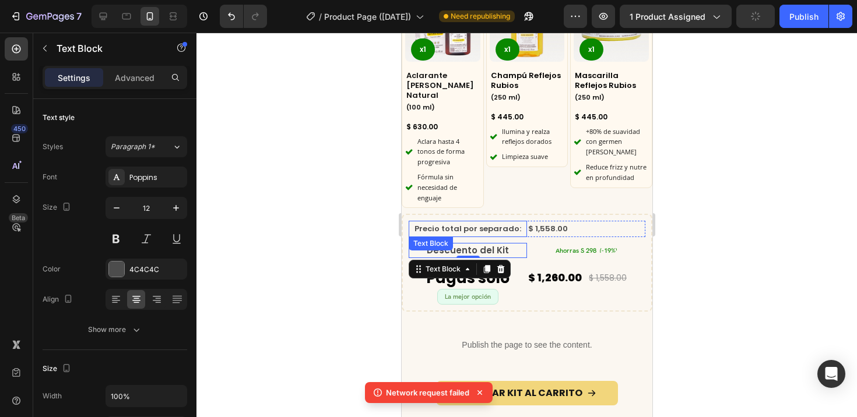
click at [496, 223] on span "Precio total por separado:" at bounding box center [467, 228] width 107 height 11
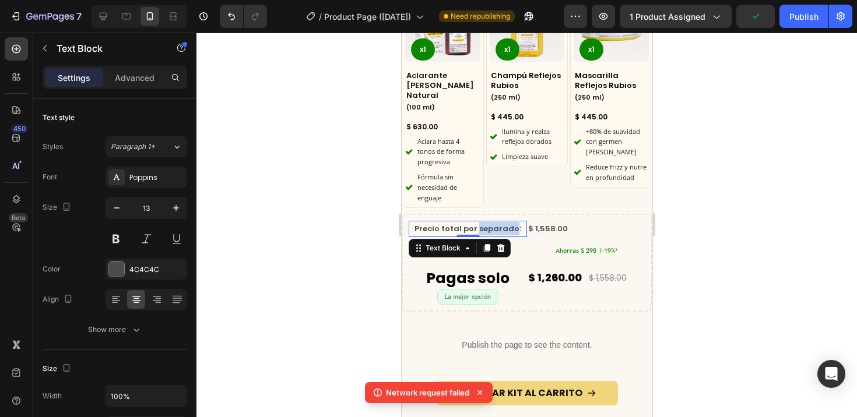
click at [495, 223] on span "Precio total por separado:" at bounding box center [467, 228] width 107 height 11
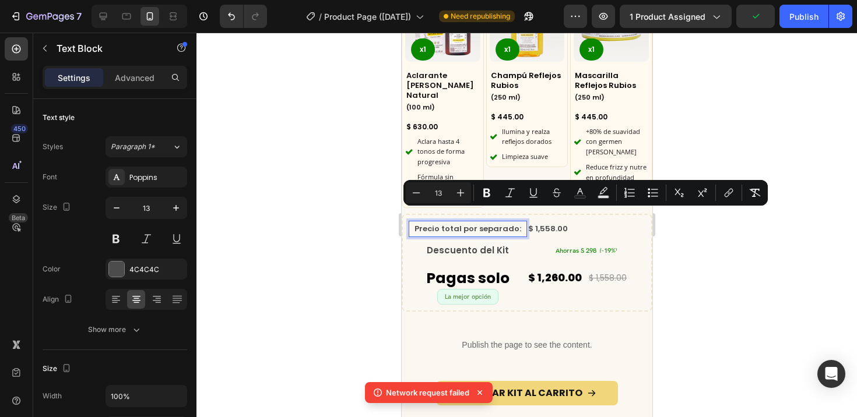
click at [459, 223] on span "Precio total por separado:" at bounding box center [467, 228] width 107 height 11
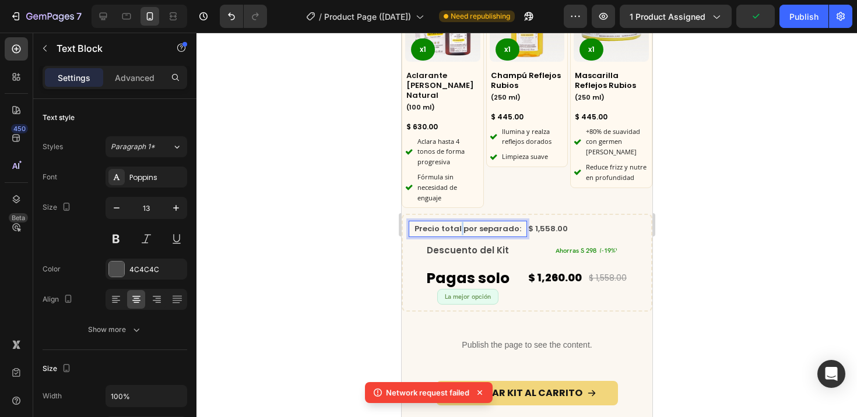
click at [459, 223] on span "Precio total por separado:" at bounding box center [467, 228] width 107 height 11
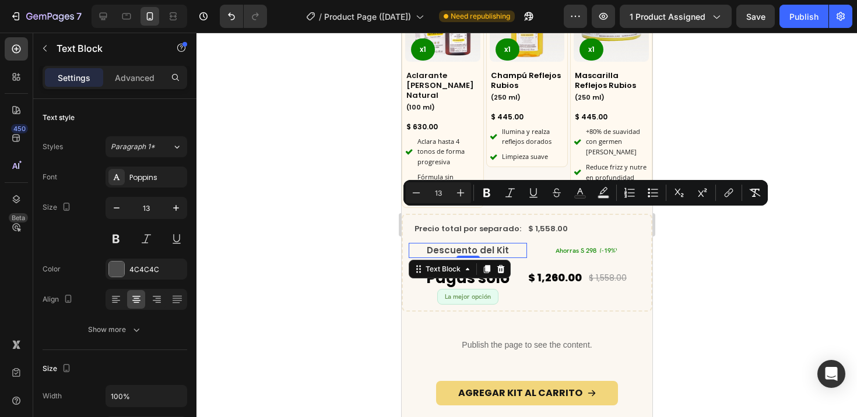
click at [452, 244] on span "Descuento del Kit" at bounding box center [467, 250] width 82 height 12
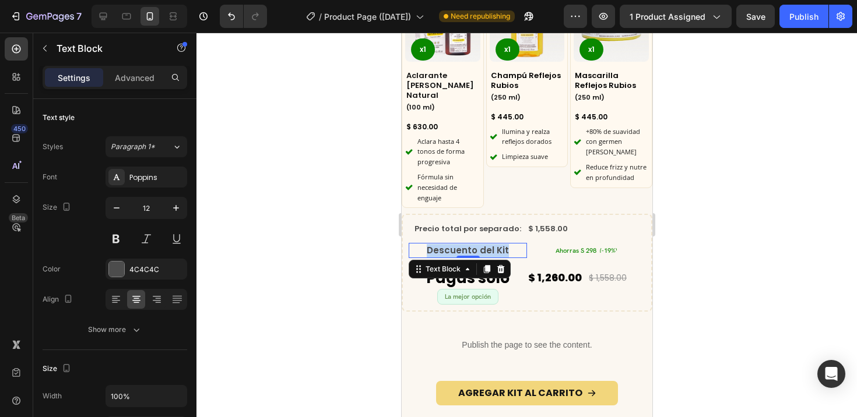
click at [452, 244] on span "Descuento del Kit" at bounding box center [467, 250] width 82 height 12
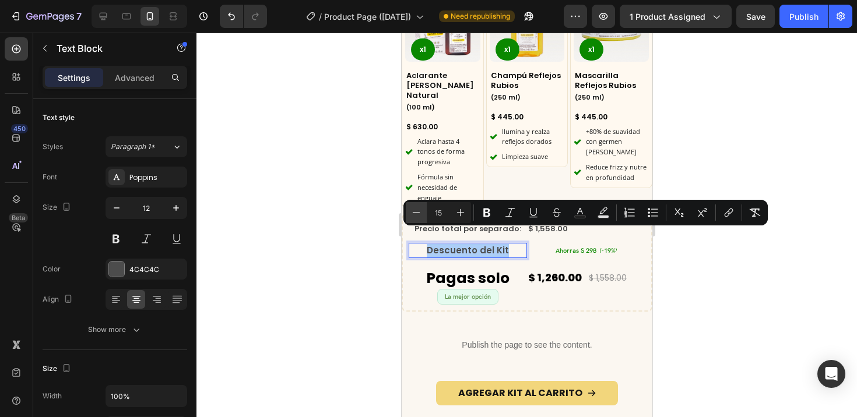
click at [412, 214] on icon "Editor contextual toolbar" at bounding box center [416, 213] width 12 height 12
type input "13"
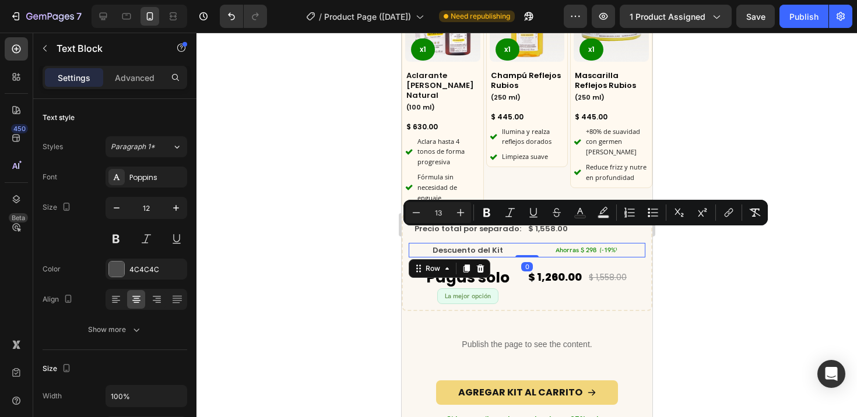
click at [579, 243] on div "Ahorras $ 298 (-19%) Product Badge" at bounding box center [585, 250] width 118 height 15
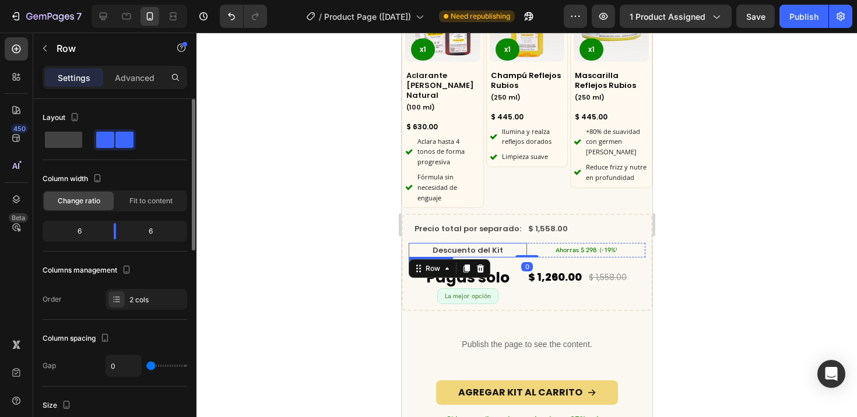
scroll to position [96, 0]
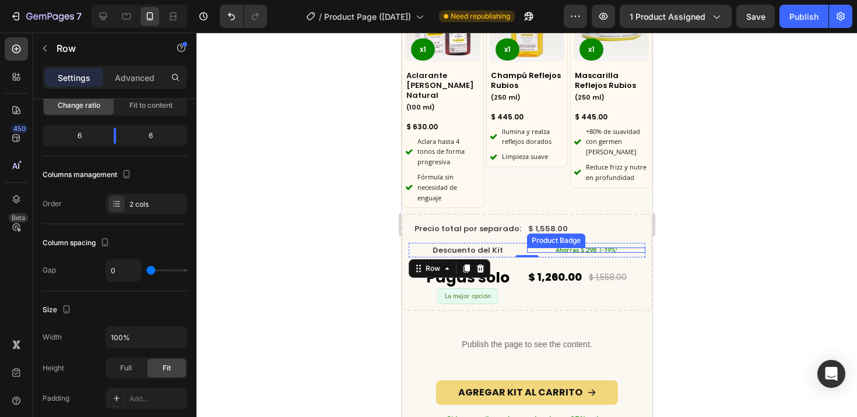
click at [555, 248] on pre "Ahorras $ 298 (-19%)" at bounding box center [586, 250] width 62 height 5
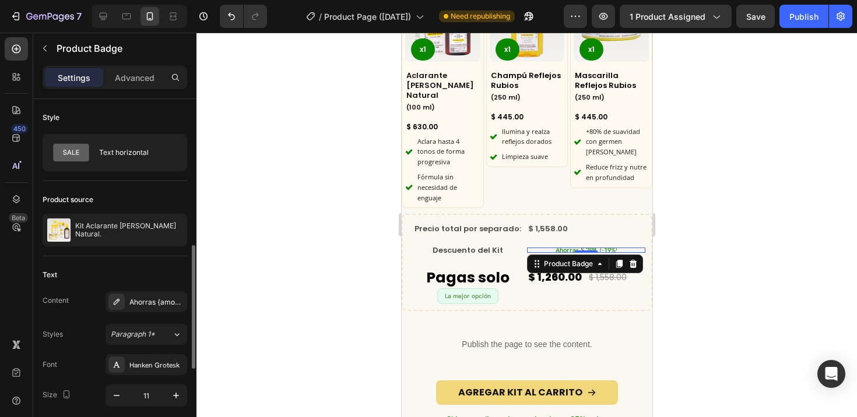
scroll to position [108, 0]
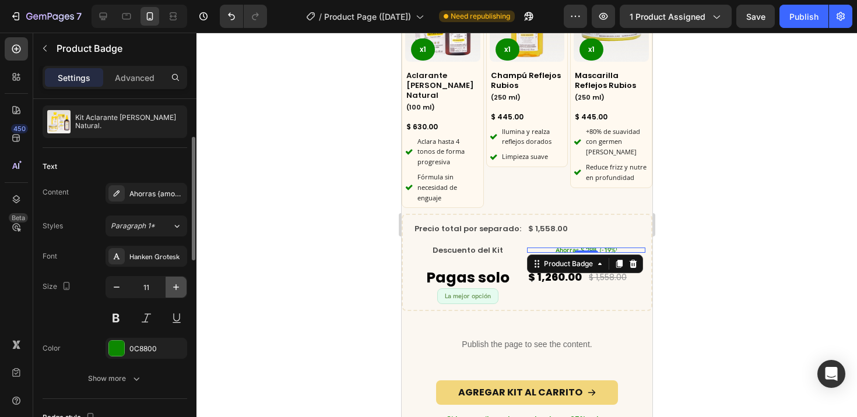
click at [177, 290] on icon "button" at bounding box center [176, 287] width 12 height 12
click at [176, 290] on icon "button" at bounding box center [176, 287] width 12 height 12
click at [118, 284] on icon "button" at bounding box center [117, 287] width 12 height 12
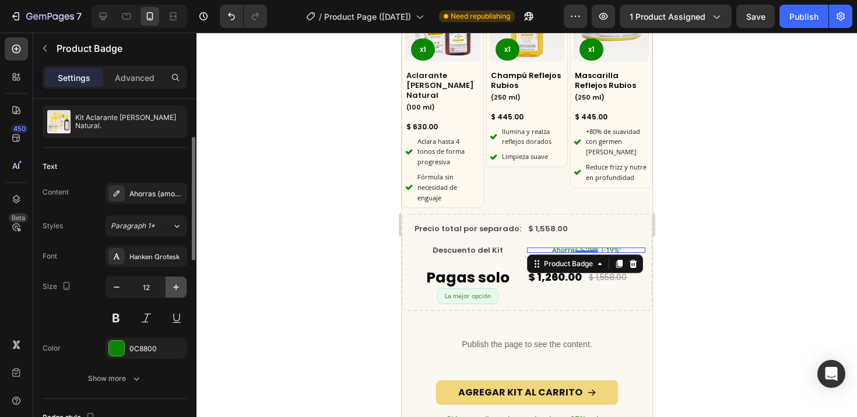
click at [175, 285] on icon "button" at bounding box center [176, 287] width 12 height 12
type input "13"
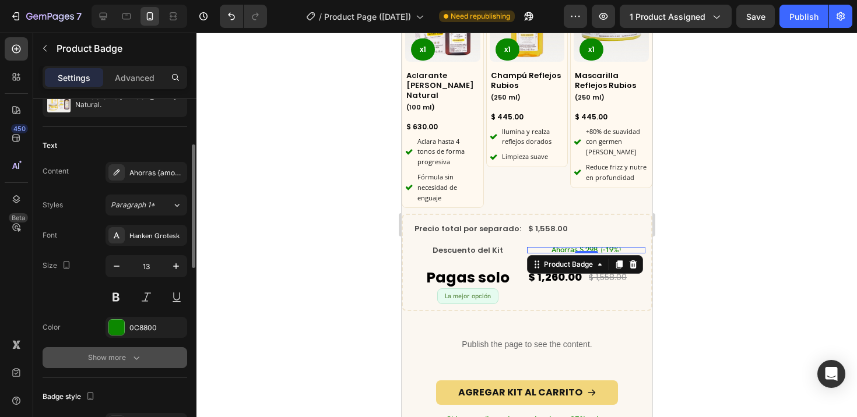
click at [132, 357] on icon "button" at bounding box center [137, 358] width 12 height 12
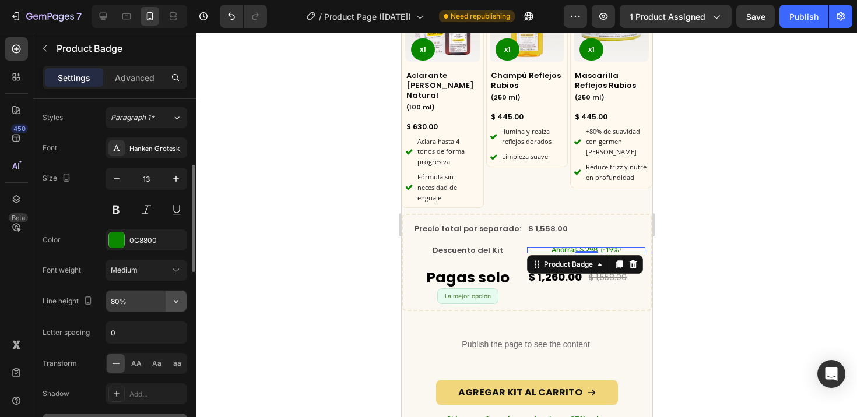
click at [176, 298] on icon "button" at bounding box center [176, 301] width 12 height 12
click at [175, 301] on icon "button" at bounding box center [176, 301] width 12 height 12
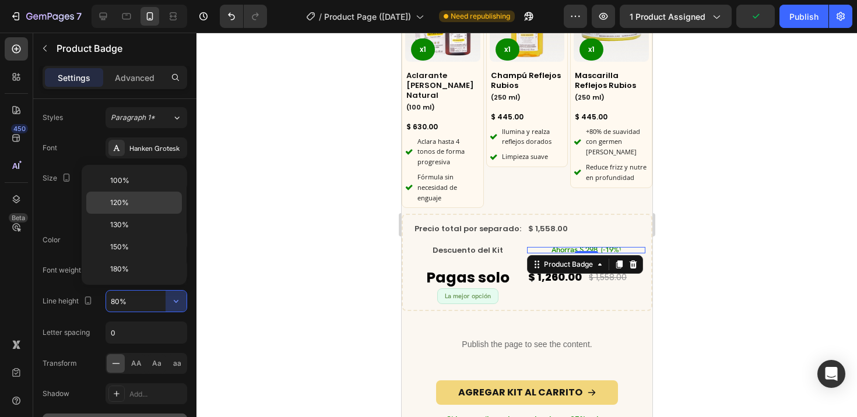
click at [126, 205] on span "120%" at bounding box center [119, 203] width 19 height 10
type input "120%"
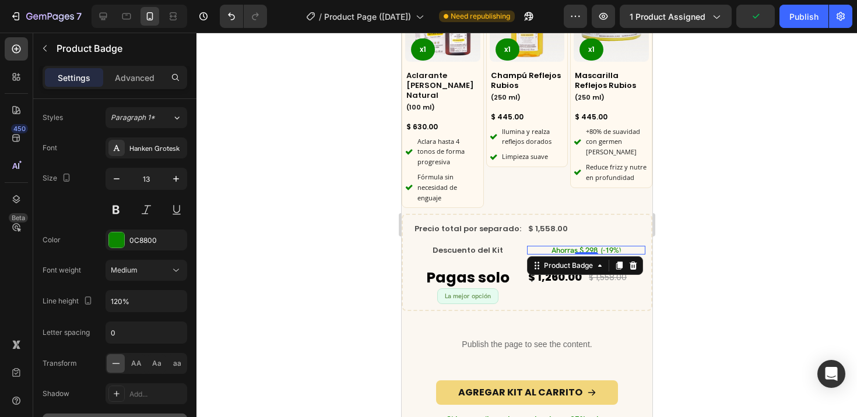
click at [251, 304] on div at bounding box center [526, 225] width 660 height 385
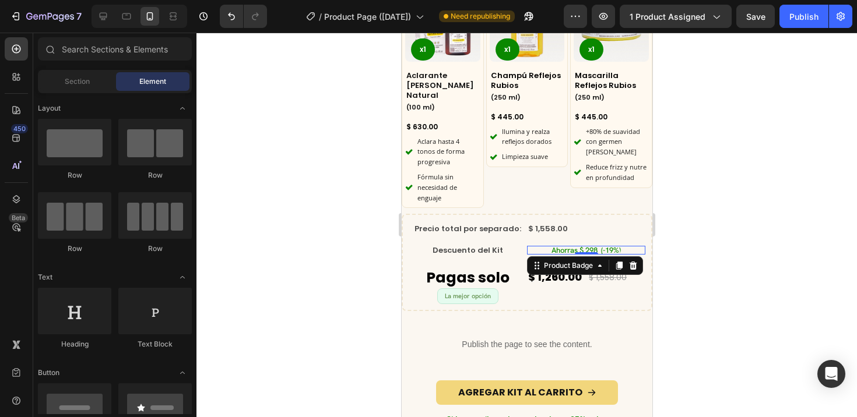
click at [585, 246] on pre "Ahorras $ 298 (-19%)" at bounding box center [585, 250] width 69 height 9
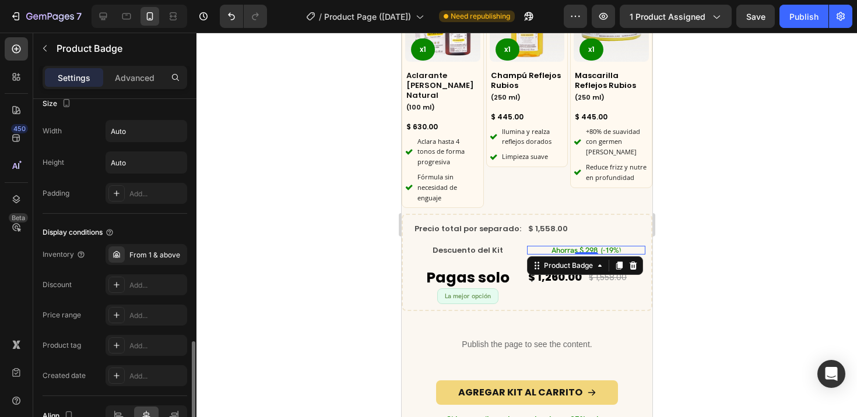
scroll to position [644, 0]
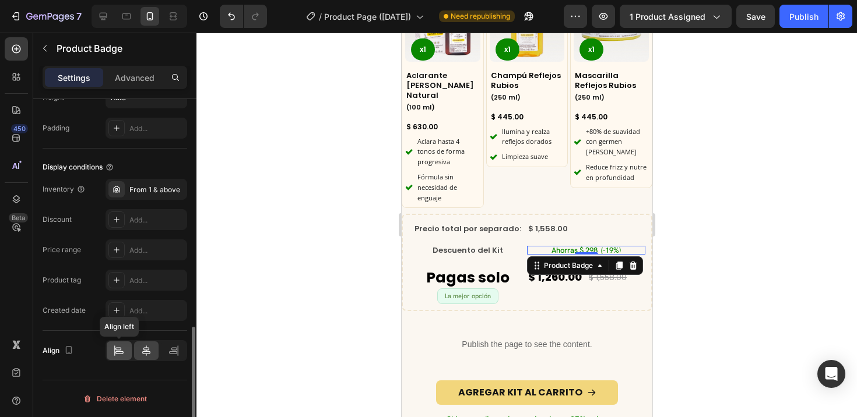
click at [121, 348] on icon at bounding box center [118, 348] width 6 height 3
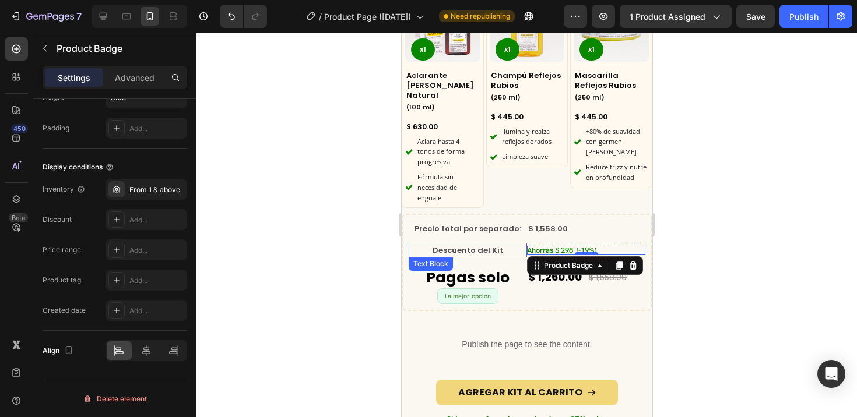
scroll to position [0, 0]
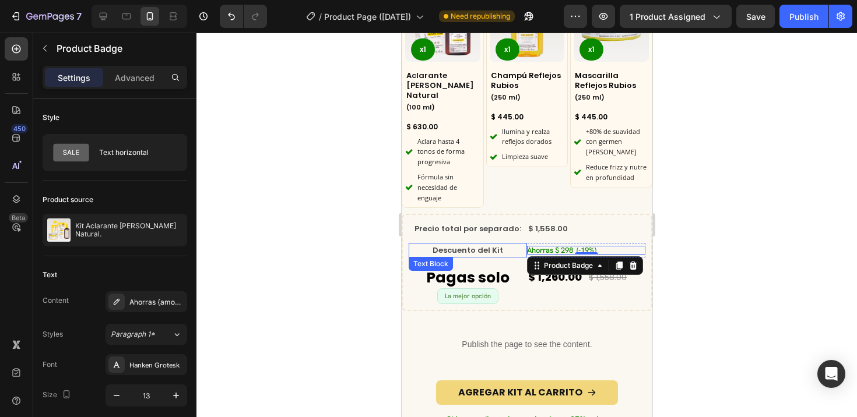
click at [489, 245] on span "Descuento del Kit" at bounding box center [467, 250] width 71 height 11
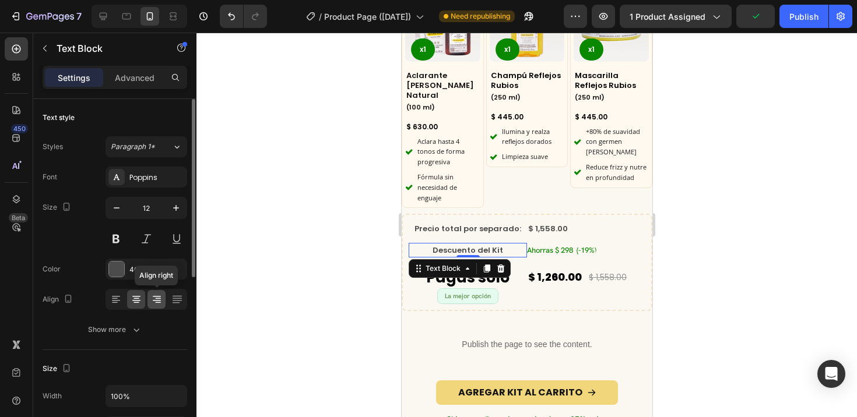
click at [161, 298] on icon at bounding box center [157, 300] width 12 height 12
click at [302, 304] on div at bounding box center [526, 225] width 660 height 385
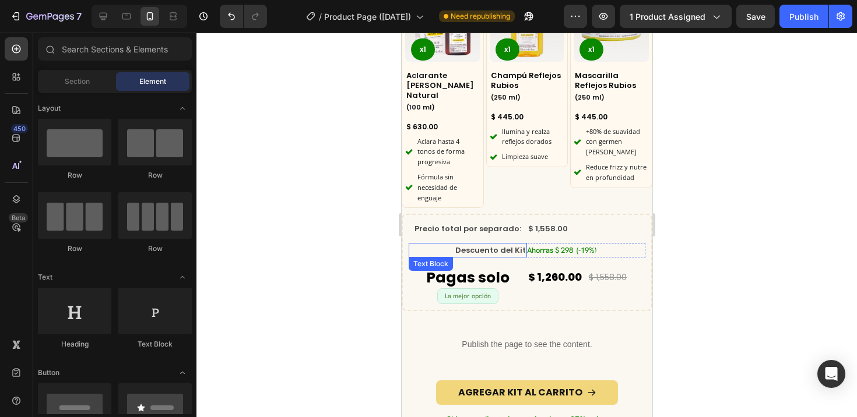
click at [518, 245] on span "Descuento del Kit" at bounding box center [489, 250] width 71 height 11
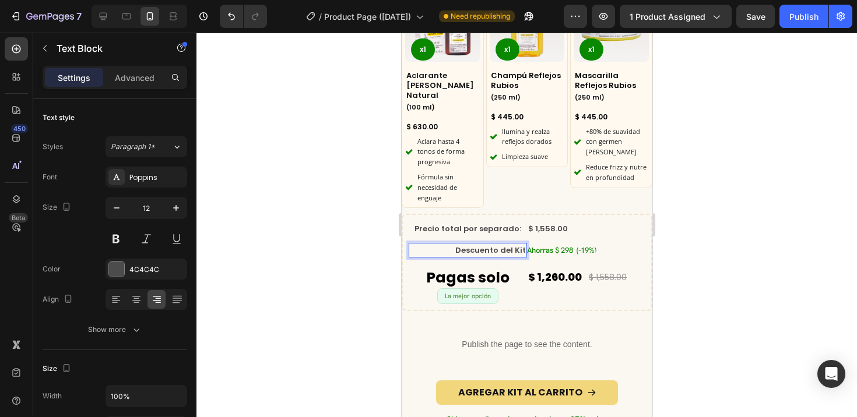
click at [518, 245] on span "Descuento del Kit" at bounding box center [489, 250] width 71 height 11
click at [510, 223] on span "Precio total por separado:" at bounding box center [467, 228] width 107 height 11
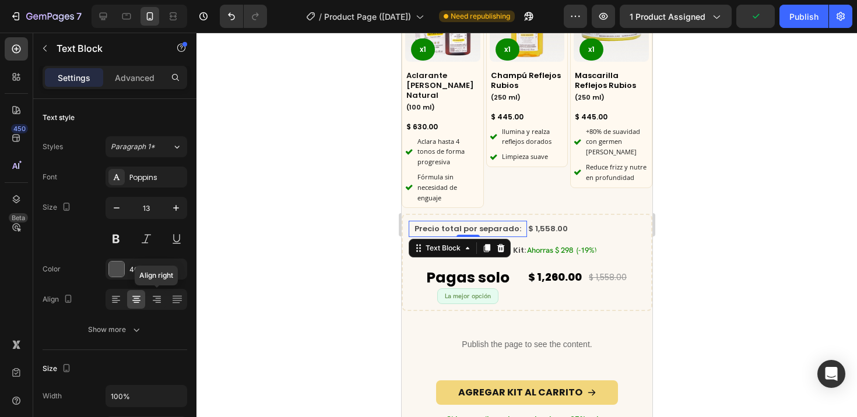
drag, startPoint x: 158, startPoint y: 299, endPoint x: 217, endPoint y: 299, distance: 58.8
click at [158, 299] on icon at bounding box center [157, 300] width 12 height 12
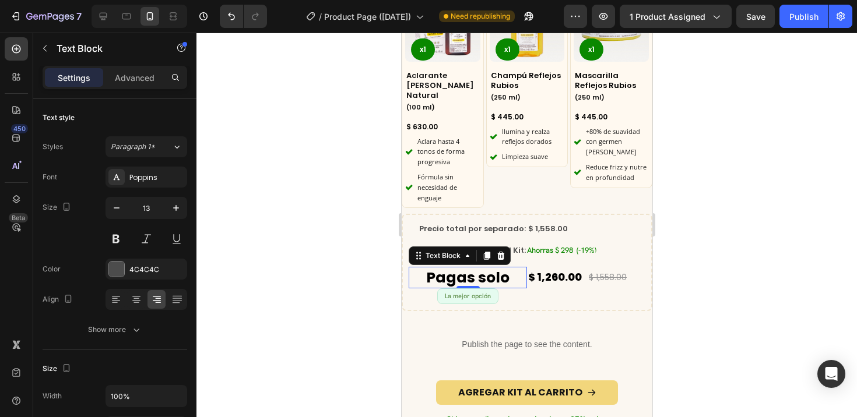
click at [514, 271] on p "Pagas solo" at bounding box center [467, 279] width 116 height 16
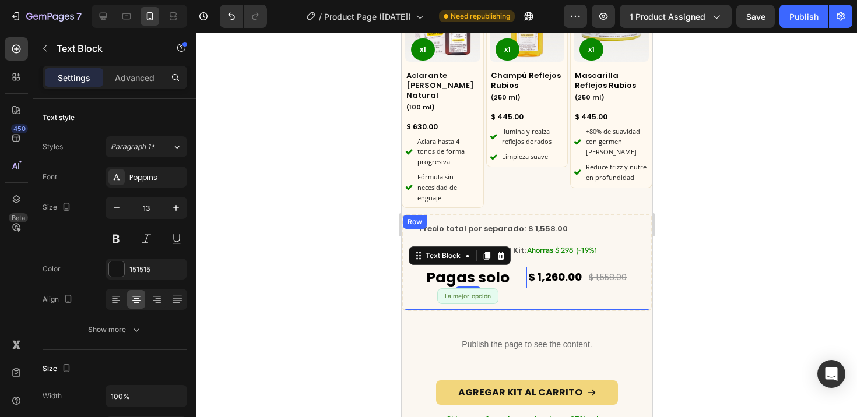
click at [537, 292] on div "Precio total por separado: Text Block $ 1,558.00 Compare Price Compare Price Ro…" at bounding box center [526, 262] width 251 height 97
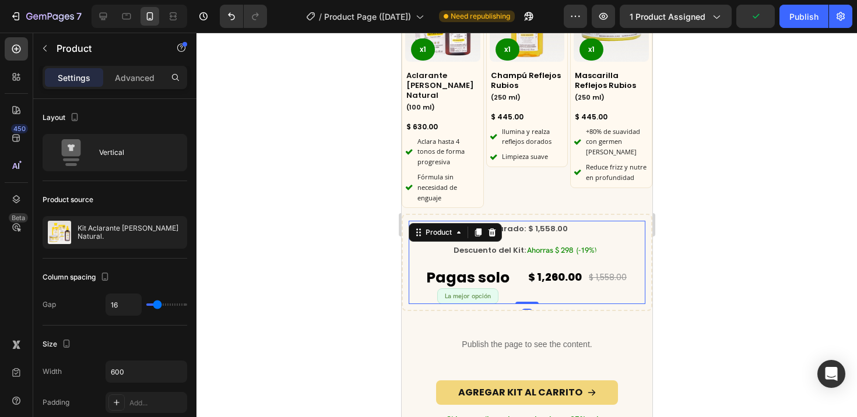
click at [501, 252] on div "Precio total por separado: Text Block $ 1,558.00 Compare Price Compare Price Ro…" at bounding box center [526, 262] width 237 height 83
click at [495, 267] on strong "Pagas solo" at bounding box center [466, 277] width 83 height 20
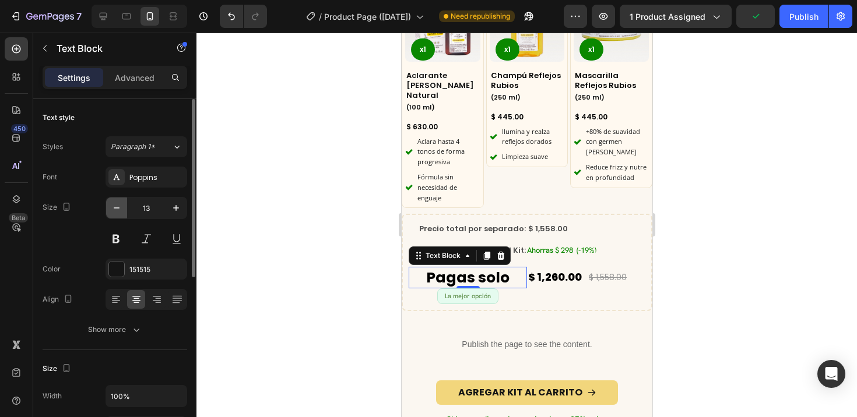
click at [114, 210] on icon "button" at bounding box center [117, 208] width 12 height 12
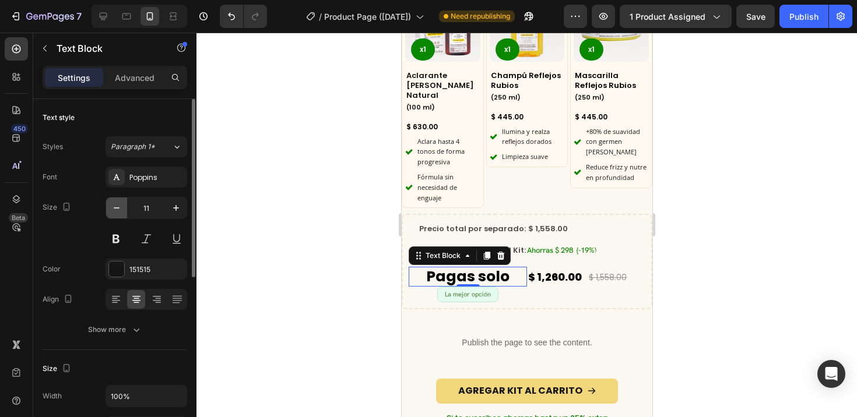
click at [114, 210] on icon "button" at bounding box center [117, 208] width 12 height 12
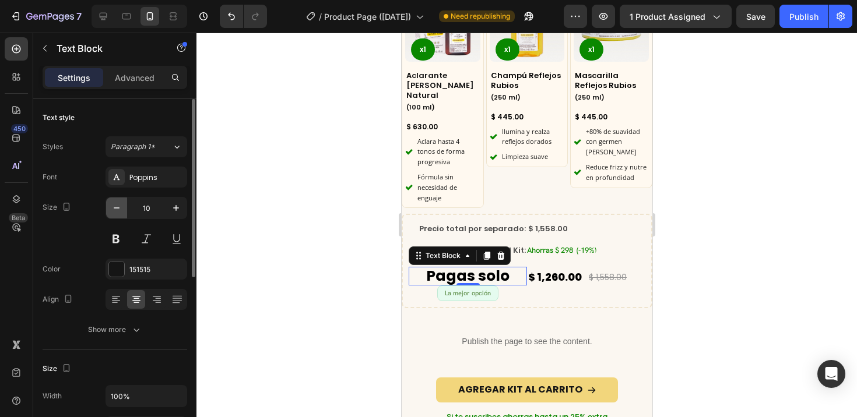
click at [114, 210] on icon "button" at bounding box center [117, 208] width 12 height 12
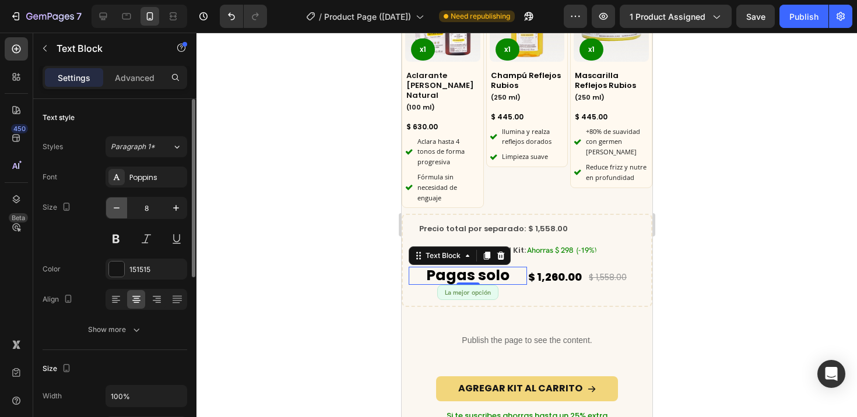
click at [114, 210] on icon "button" at bounding box center [117, 208] width 12 height 12
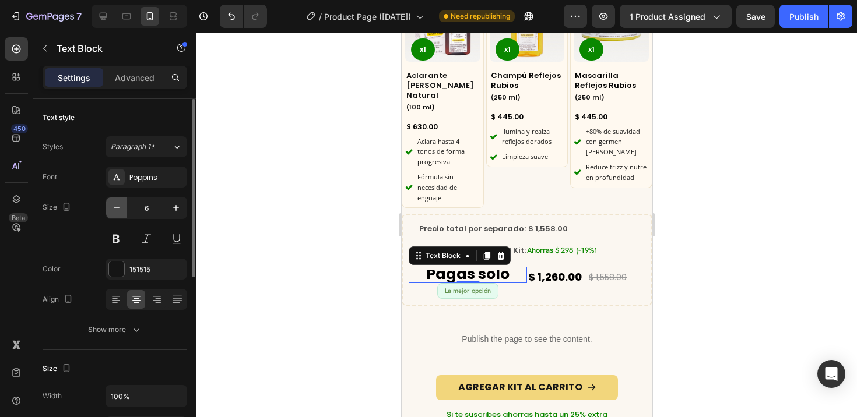
click at [114, 210] on icon "button" at bounding box center [117, 208] width 12 height 12
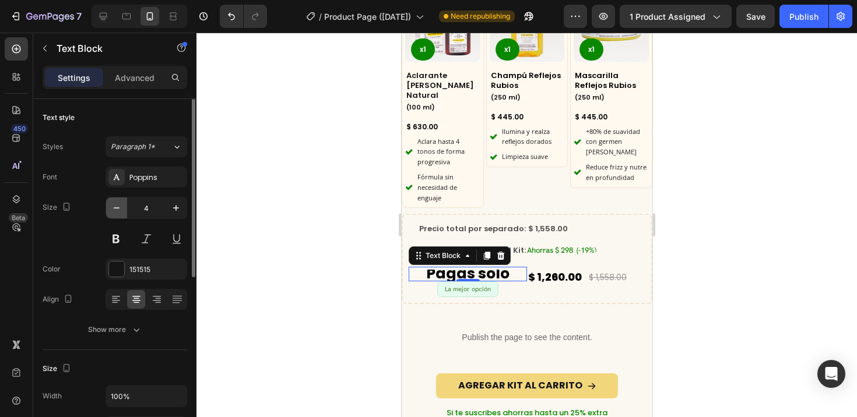
click at [114, 210] on icon "button" at bounding box center [117, 208] width 12 height 12
click at [176, 205] on icon "button" at bounding box center [176, 208] width 12 height 12
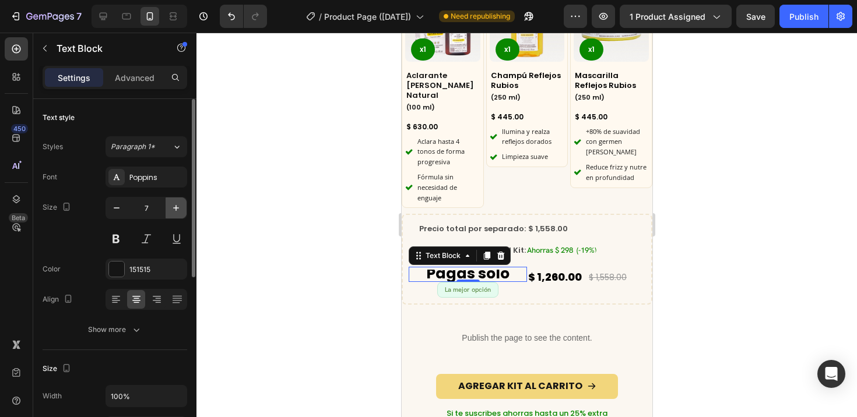
click at [176, 205] on icon "button" at bounding box center [176, 208] width 12 height 12
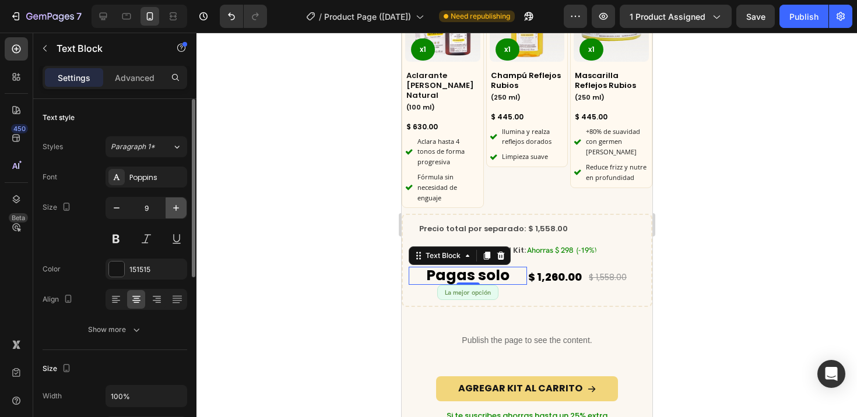
click at [176, 205] on icon "button" at bounding box center [176, 208] width 12 height 12
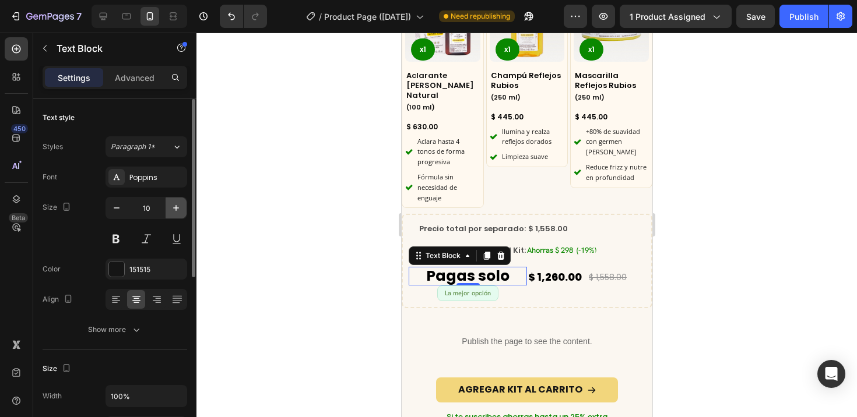
click at [176, 205] on icon "button" at bounding box center [176, 208] width 12 height 12
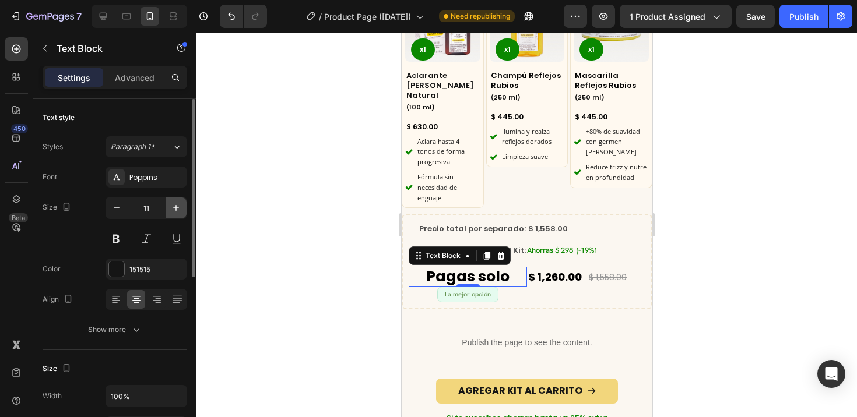
click at [176, 205] on icon "button" at bounding box center [176, 208] width 12 height 12
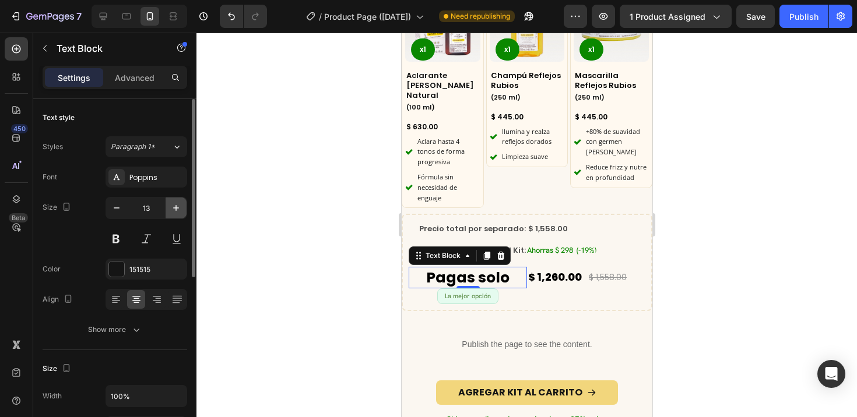
click at [176, 205] on icon "button" at bounding box center [176, 208] width 12 height 12
type input "14"
click at [493, 268] on strong "Pagas solo" at bounding box center [466, 278] width 83 height 20
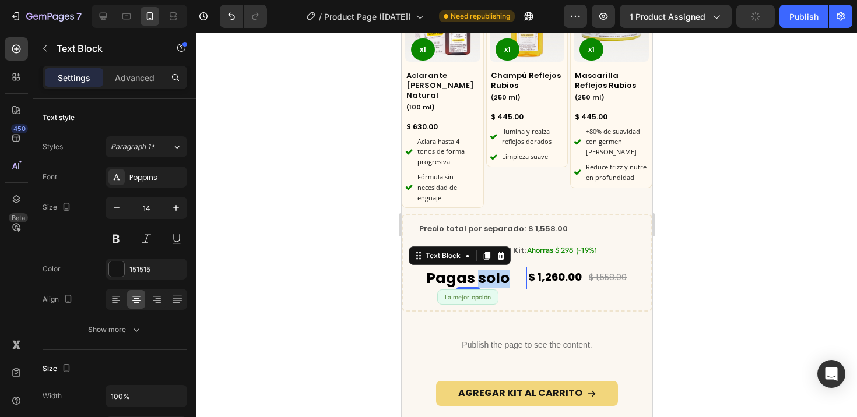
click at [493, 268] on strong "Pagas solo" at bounding box center [466, 278] width 83 height 20
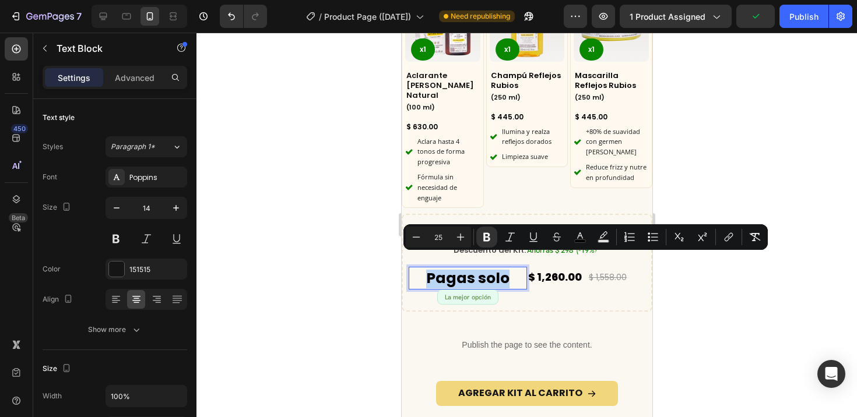
click at [493, 268] on strong "Pagas solo" at bounding box center [466, 278] width 83 height 20
click at [424, 237] on button "Minus" at bounding box center [416, 237] width 21 height 21
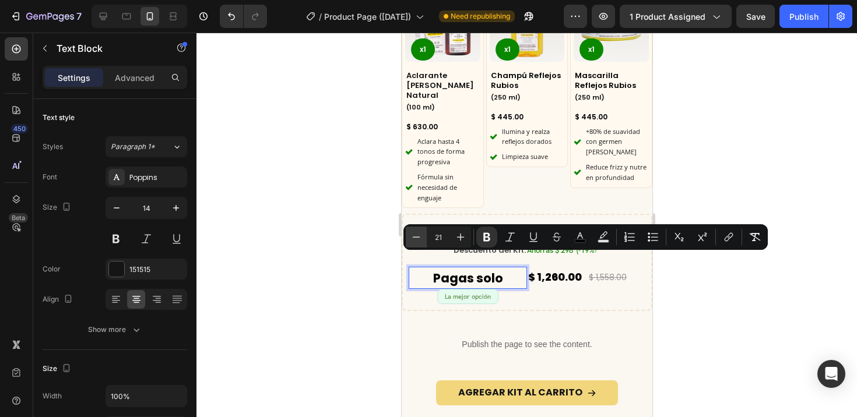
click at [424, 237] on button "Minus" at bounding box center [416, 237] width 21 height 21
type input "19"
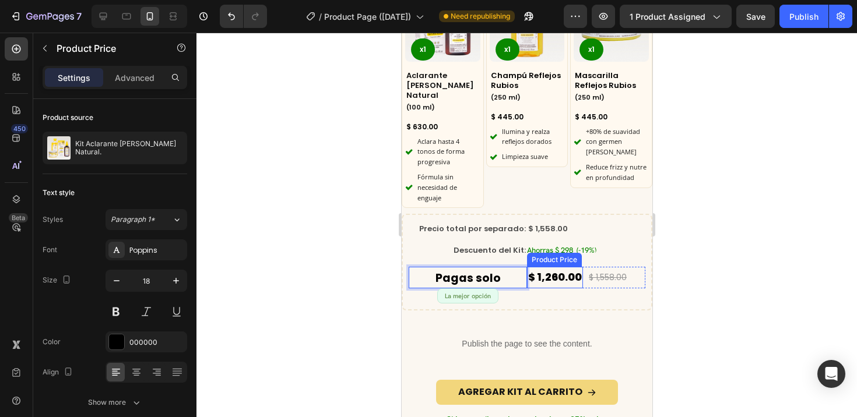
click at [568, 267] on div "$ 1,260.00" at bounding box center [554, 277] width 56 height 21
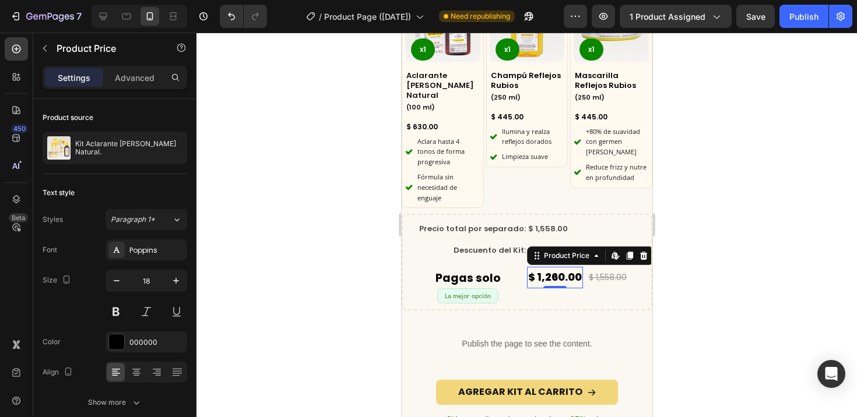
click at [558, 267] on div "$ 1,260.00" at bounding box center [554, 277] width 56 height 21
click at [118, 279] on icon "button" at bounding box center [117, 281] width 12 height 12
click at [177, 284] on icon "button" at bounding box center [176, 281] width 12 height 12
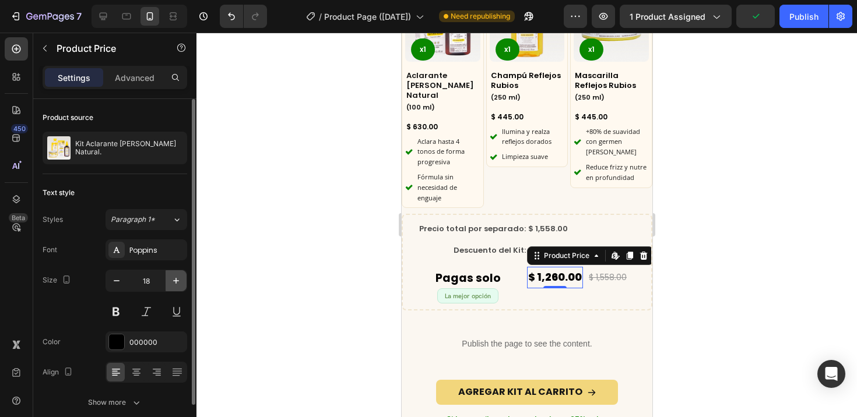
type input "19"
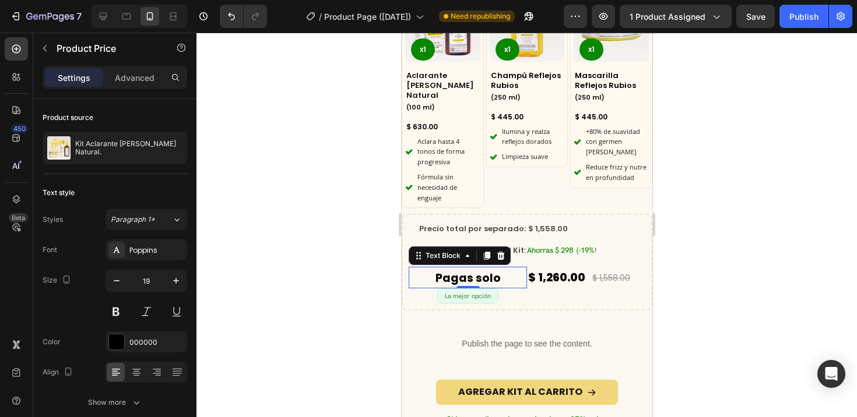
click at [471, 270] on strong "Pagas solo" at bounding box center [467, 278] width 65 height 16
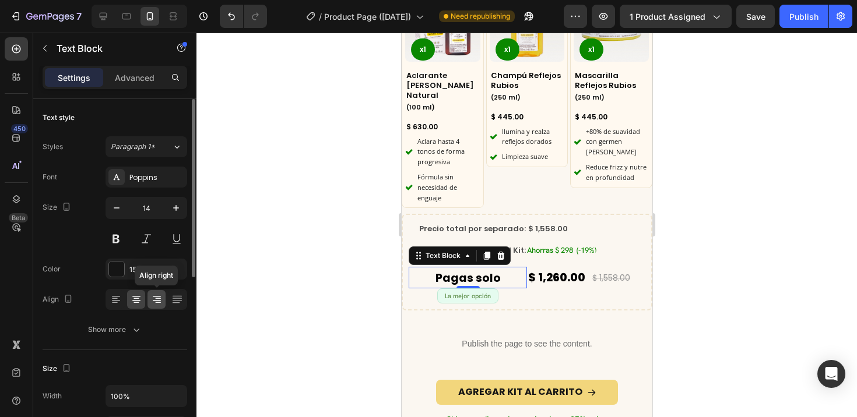
click at [160, 302] on icon at bounding box center [158, 302] width 6 height 1
click at [502, 270] on strong "Pagas solo" at bounding box center [492, 278] width 65 height 16
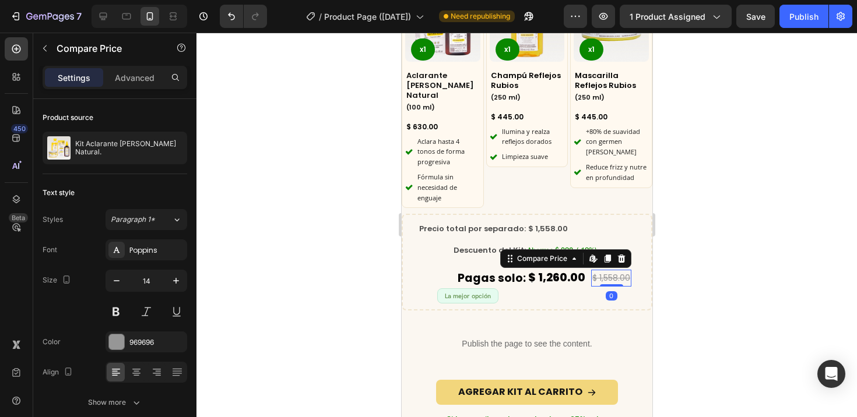
click at [594, 270] on div "$ 1,558.00" at bounding box center [610, 278] width 40 height 17
click at [119, 281] on icon "button" at bounding box center [117, 280] width 6 height 1
click at [118, 280] on icon "button" at bounding box center [117, 280] width 6 height 1
type input "12"
click at [202, 319] on div at bounding box center [526, 225] width 660 height 385
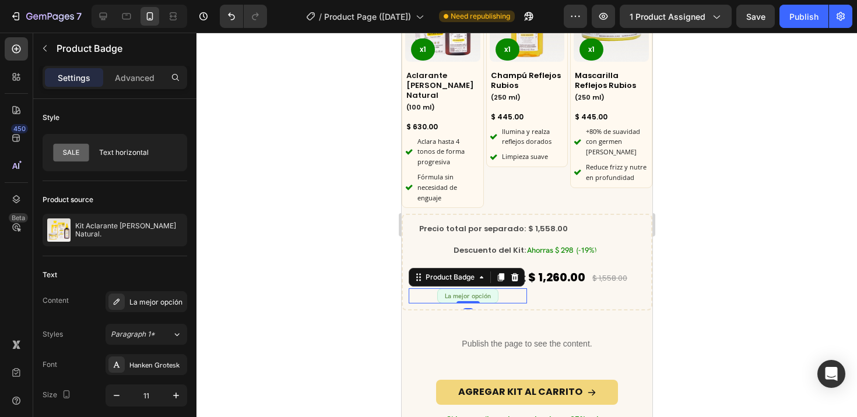
click at [489, 289] on pre "La mejor opción" at bounding box center [467, 296] width 60 height 15
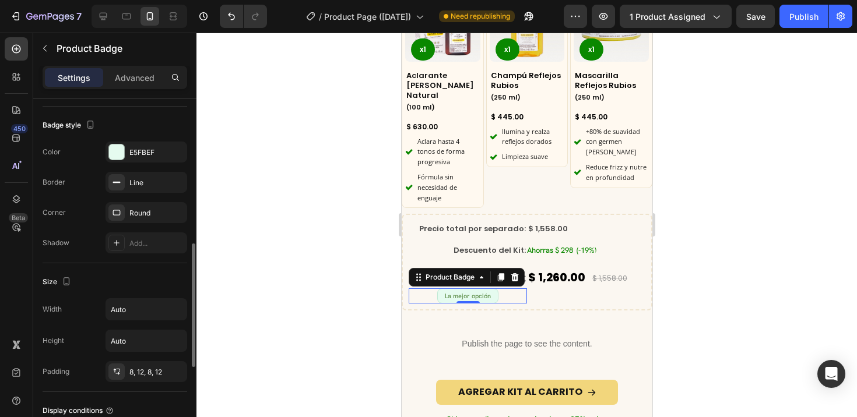
scroll to position [619, 0]
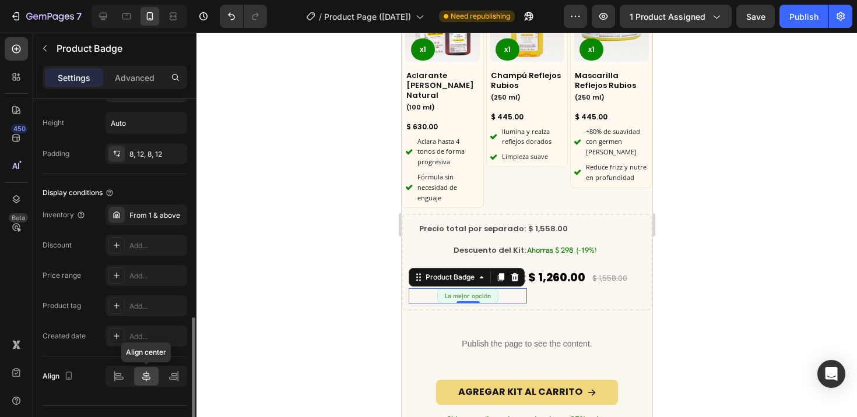
click at [143, 373] on icon at bounding box center [146, 377] width 12 height 12
click at [251, 329] on div at bounding box center [526, 225] width 660 height 385
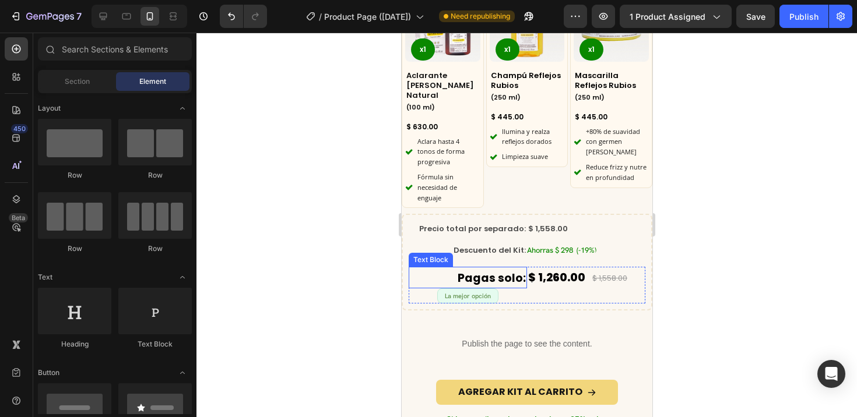
click at [482, 270] on strong "Pagas solo:" at bounding box center [491, 278] width 68 height 16
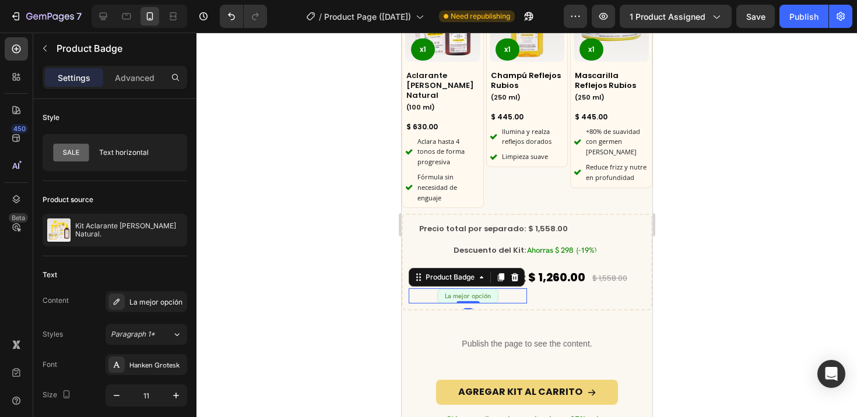
click at [477, 289] on pre "La mejor opción" at bounding box center [467, 296] width 60 height 15
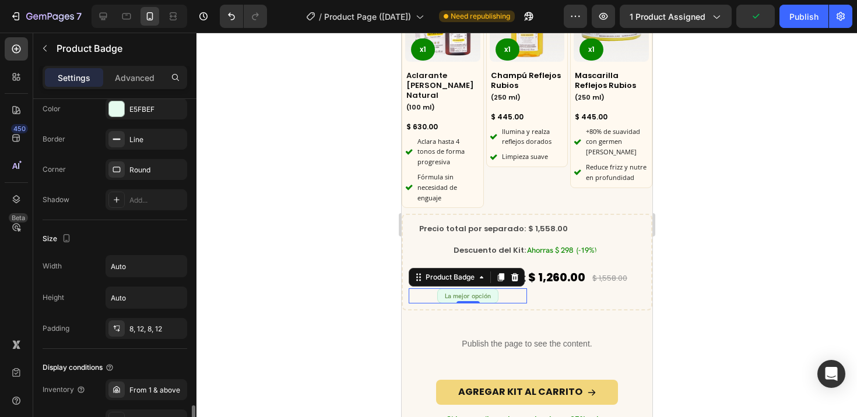
scroll to position [644, 0]
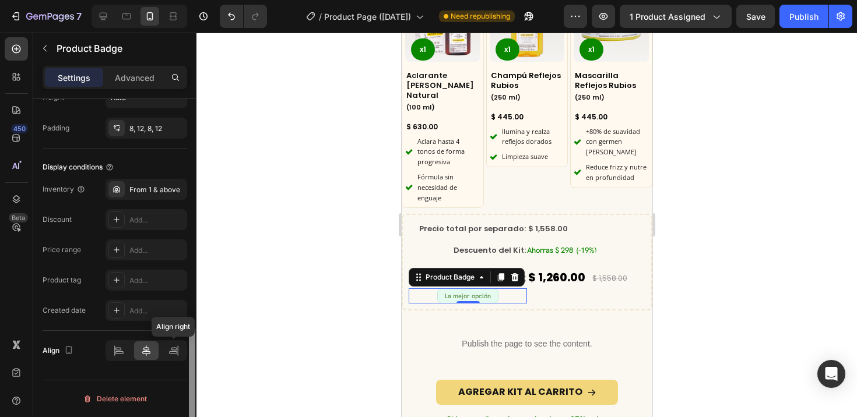
click at [173, 349] on icon at bounding box center [174, 351] width 12 height 12
click at [267, 284] on div at bounding box center [526, 225] width 660 height 385
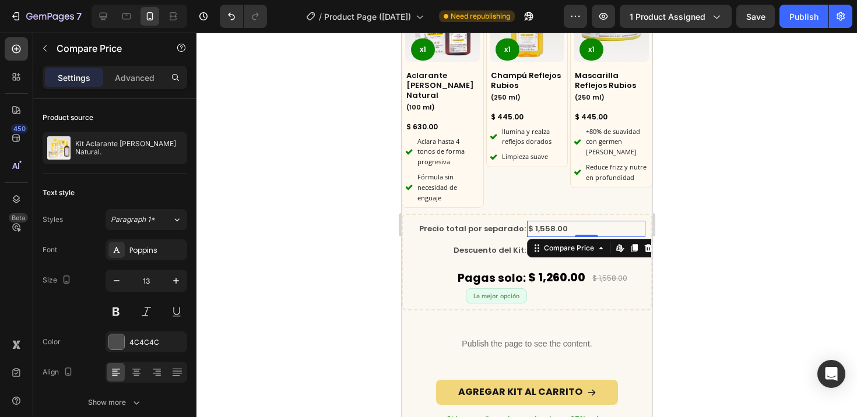
click at [573, 221] on div "$ 1,558.00" at bounding box center [585, 229] width 118 height 16
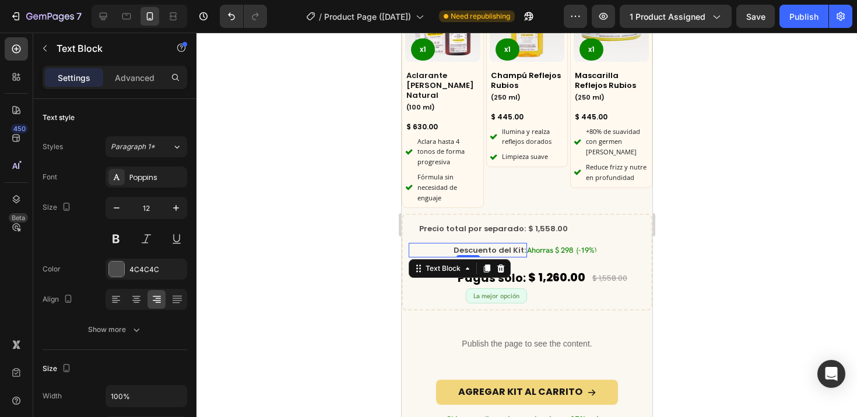
click at [477, 245] on span "Descuento del Kit:" at bounding box center [489, 250] width 72 height 11
click at [362, 239] on div at bounding box center [526, 225] width 660 height 385
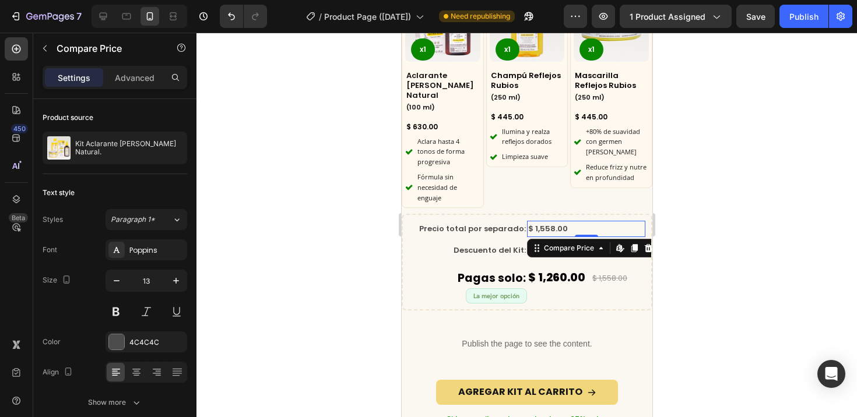
drag, startPoint x: 542, startPoint y: 216, endPoint x: 531, endPoint y: 217, distance: 11.1
click at [542, 221] on div "$ 1,558.00" at bounding box center [585, 229] width 118 height 16
click at [163, 370] on div at bounding box center [156, 372] width 18 height 19
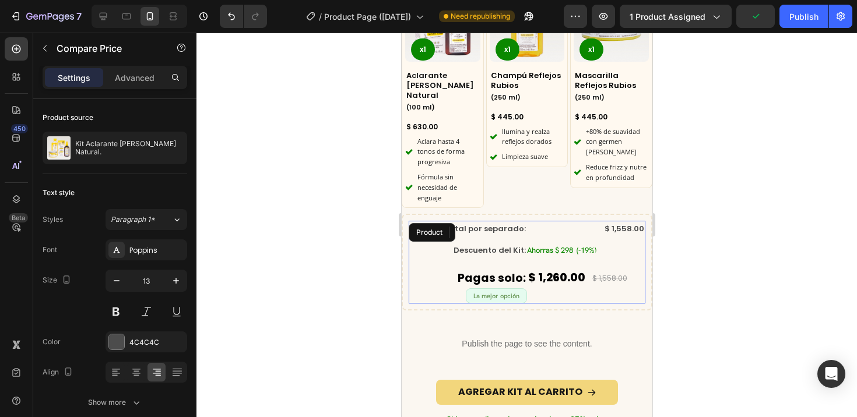
click at [501, 226] on div "Precio total por separado: Text Block $ 1,558.00 Compare Price Edit content in …" at bounding box center [526, 239] width 237 height 37
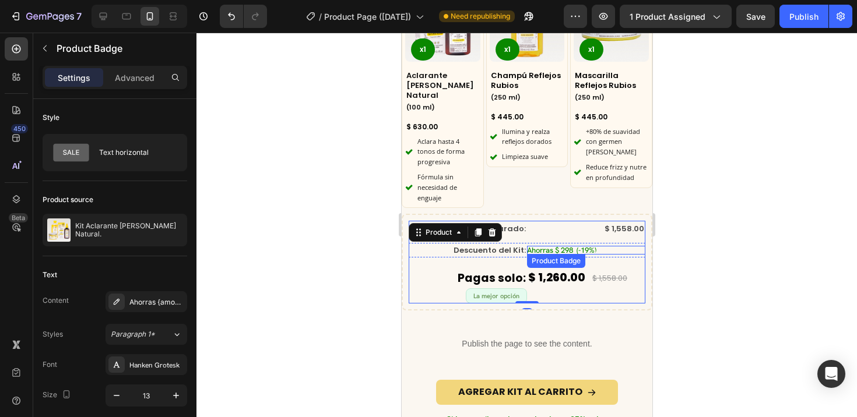
click at [577, 246] on div "Ahorras $ 298 (-19%) Product Badge" at bounding box center [585, 250] width 118 height 9
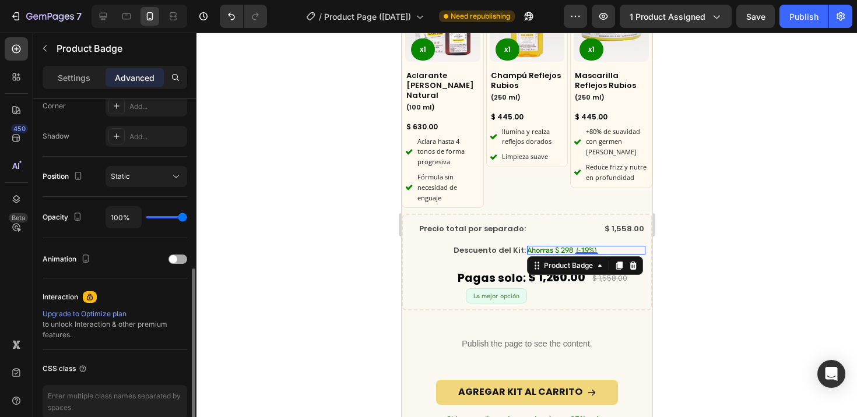
scroll to position [426, 0]
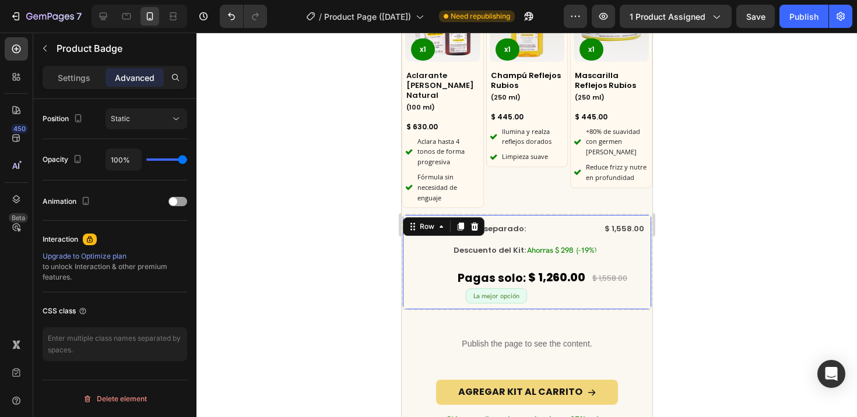
click at [583, 214] on div "Precio total por separado: Text Block $ 1,558.00 Compare Price Compare Price Ro…" at bounding box center [526, 262] width 251 height 97
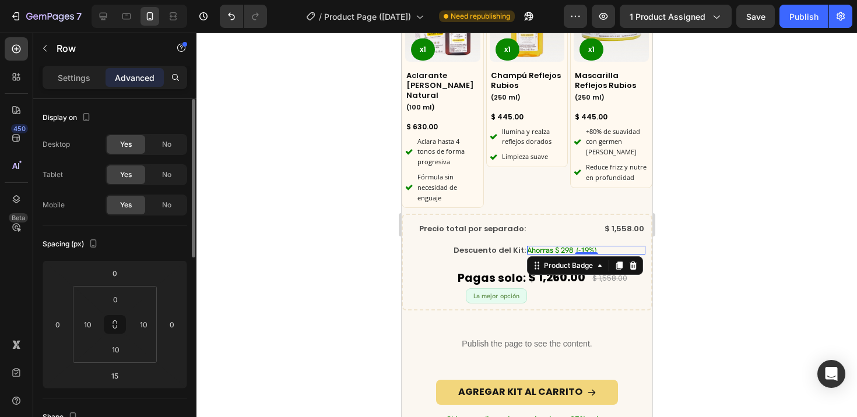
click at [588, 246] on pre "Ahorras $ 298 (-19%)" at bounding box center [560, 250] width 69 height 9
click at [87, 79] on p "Settings" at bounding box center [74, 78] width 33 height 12
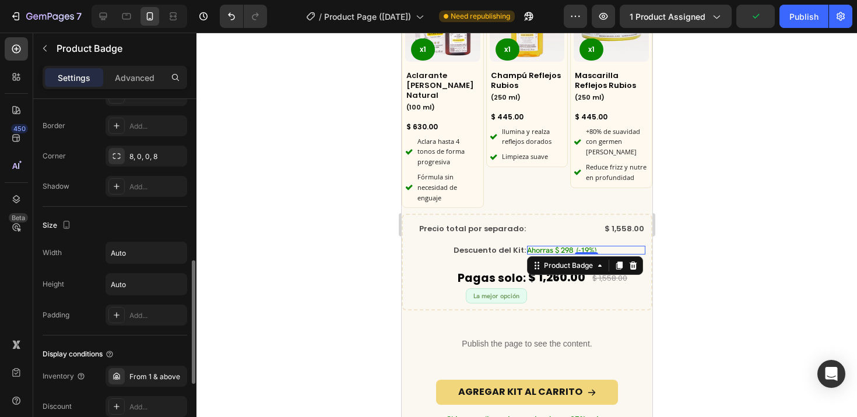
scroll to position [644, 0]
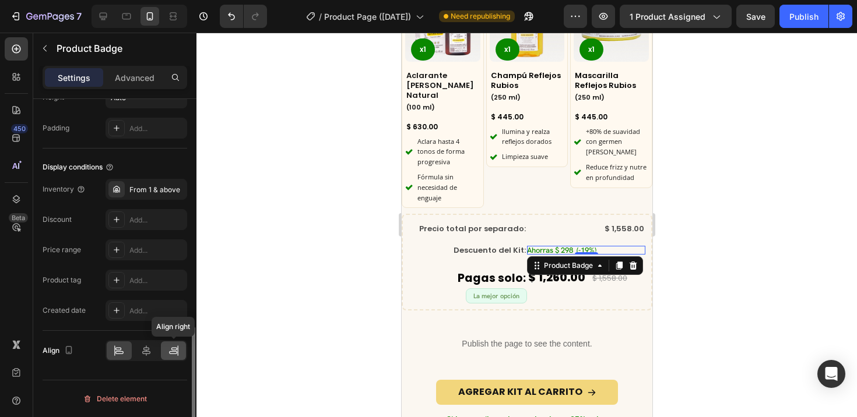
click at [174, 353] on icon at bounding box center [174, 351] width 12 height 12
click at [299, 304] on div at bounding box center [526, 225] width 660 height 385
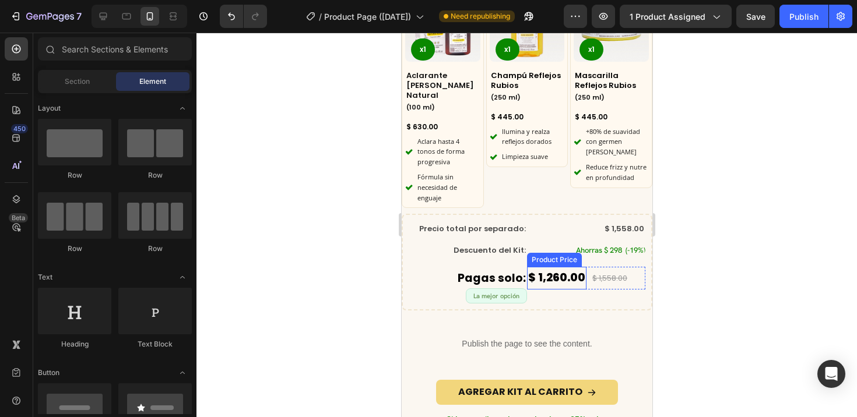
click at [565, 267] on div "$ 1,260.00" at bounding box center [555, 278] width 59 height 22
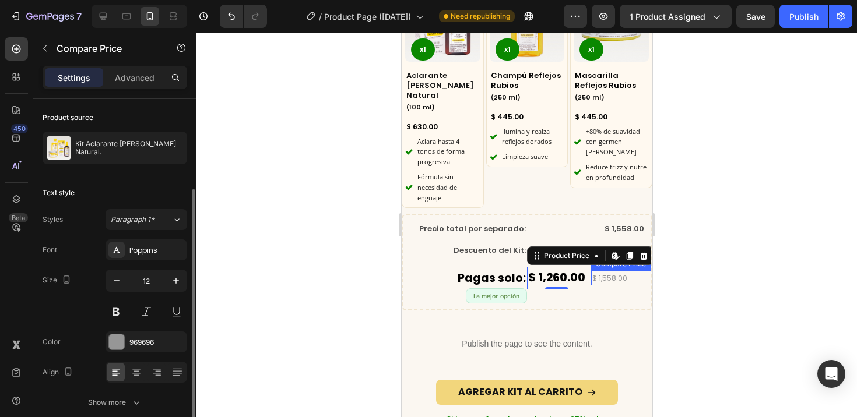
scroll to position [52, 0]
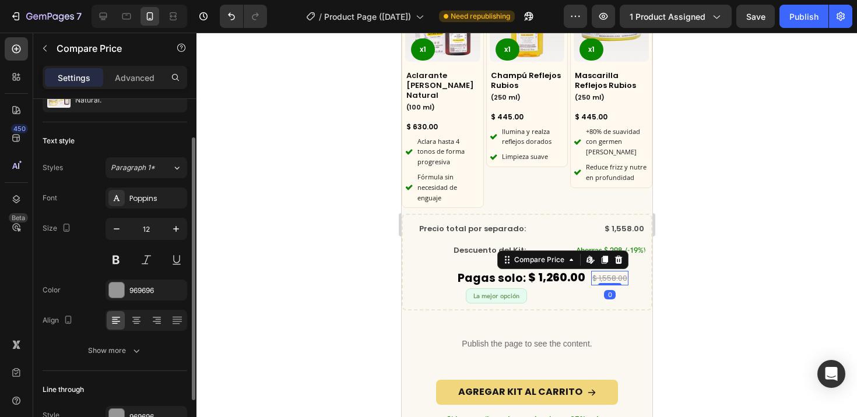
click at [591, 271] on div "$ 1,558.00" at bounding box center [608, 278] width 37 height 15
click at [160, 318] on icon at bounding box center [157, 321] width 12 height 12
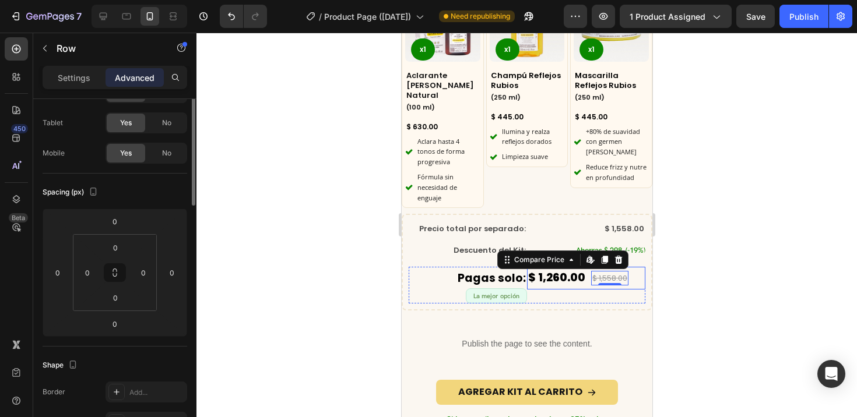
click at [626, 269] on div "$ 1,260.00 Product Price Product Price $ 1,558.00 Compare Price Edit content in…" at bounding box center [585, 278] width 118 height 22
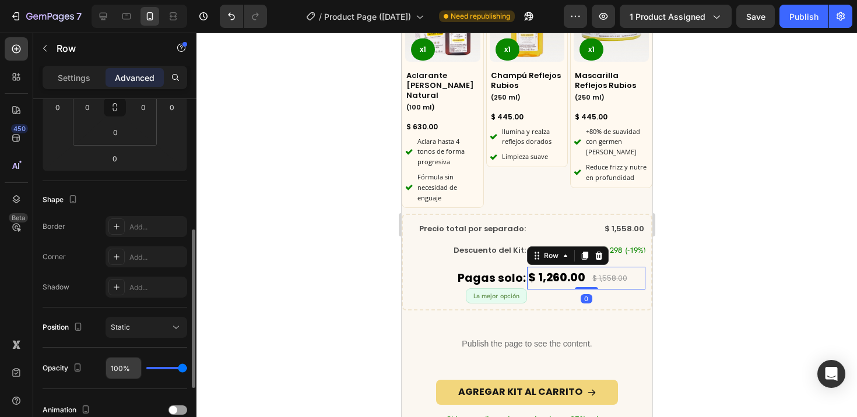
scroll to position [316, 0]
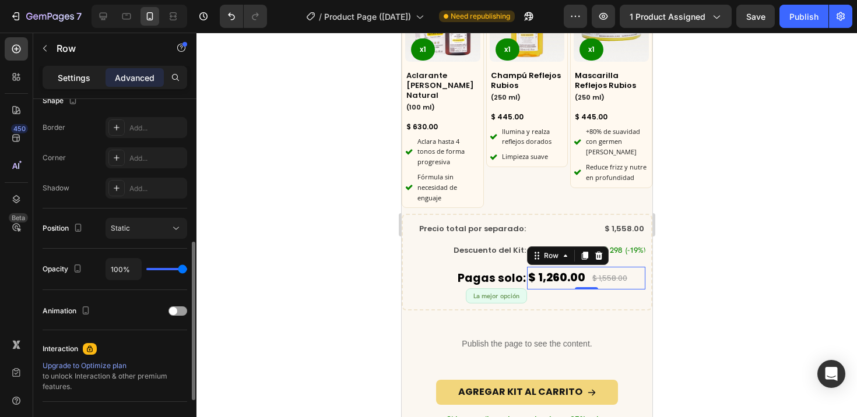
click at [82, 80] on p "Settings" at bounding box center [74, 78] width 33 height 12
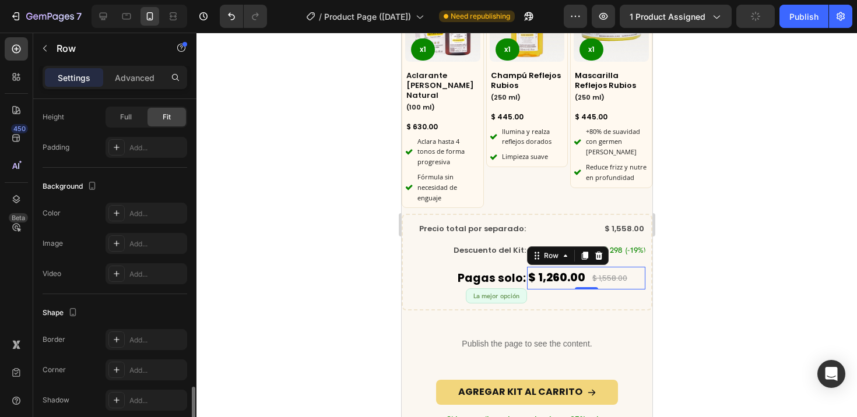
scroll to position [462, 0]
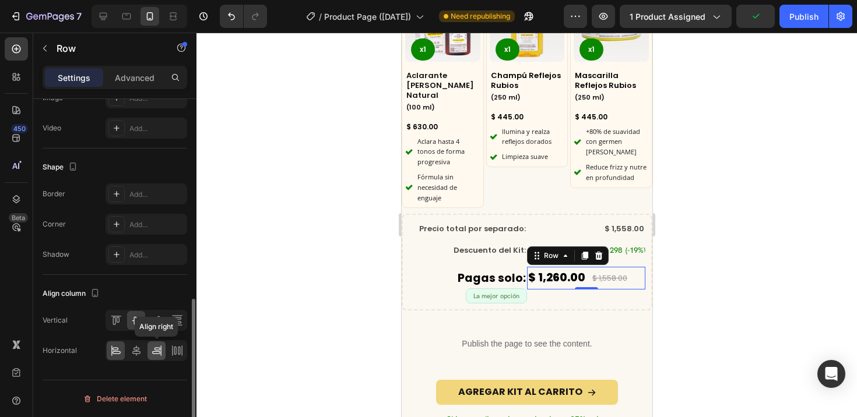
click at [154, 345] on icon at bounding box center [157, 351] width 12 height 12
click at [314, 246] on div at bounding box center [526, 225] width 660 height 385
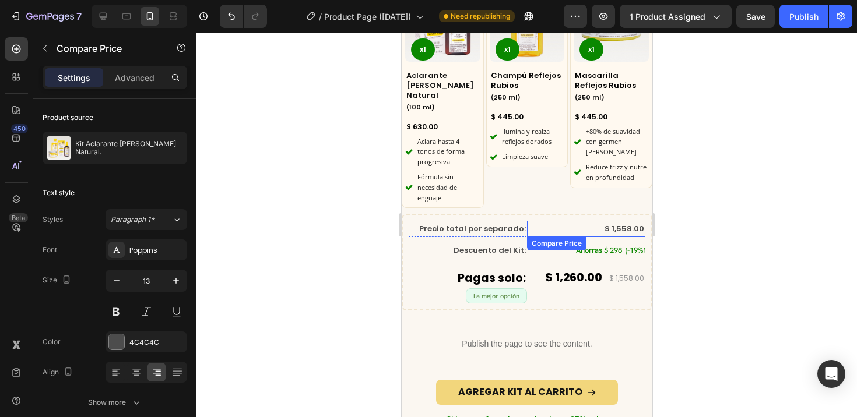
click at [552, 221] on div "$ 1,558.00" at bounding box center [585, 229] width 118 height 16
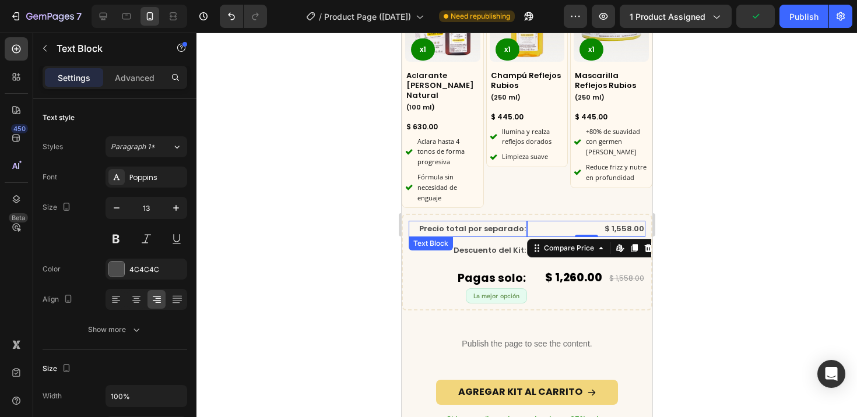
click at [516, 223] on div "Precio total por separado:" at bounding box center [467, 229] width 118 height 16
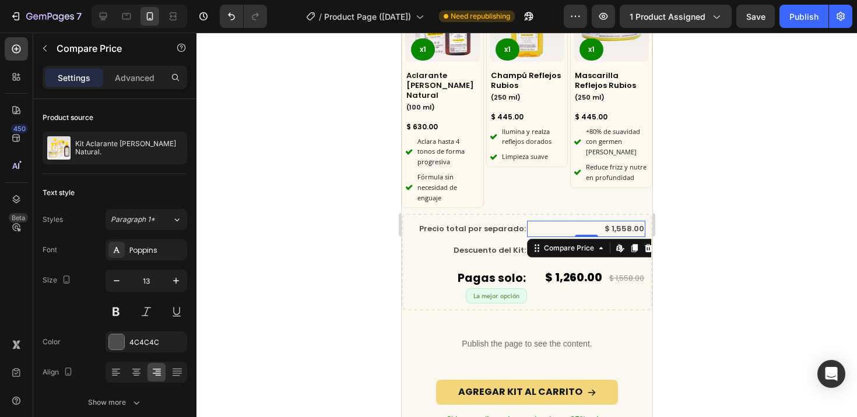
click at [527, 221] on div "$ 1,558.00" at bounding box center [585, 229] width 118 height 16
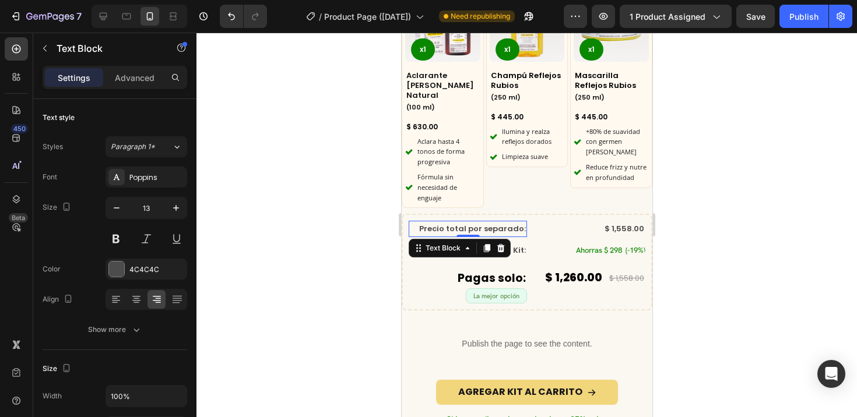
click at [520, 221] on div "Precio total por separado:" at bounding box center [467, 229] width 118 height 16
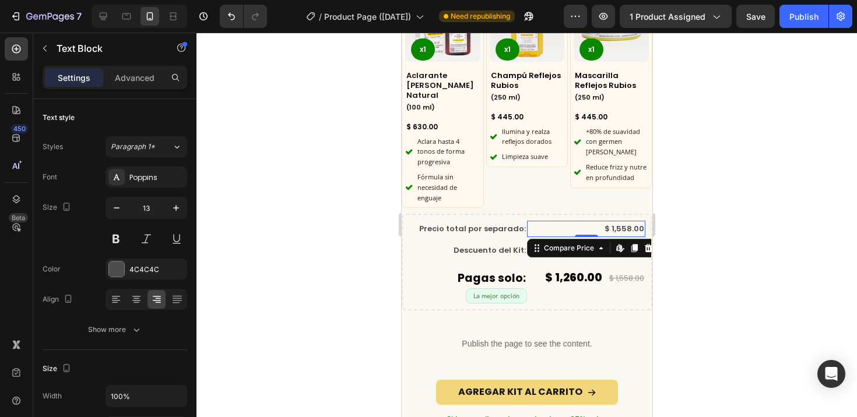
click at [526, 221] on div "$ 1,558.00" at bounding box center [585, 229] width 118 height 16
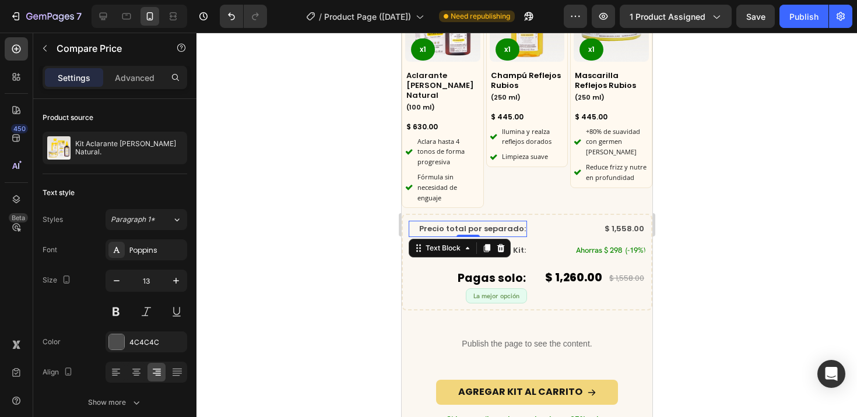
click at [519, 222] on p "Precio total por separado:" at bounding box center [467, 228] width 116 height 13
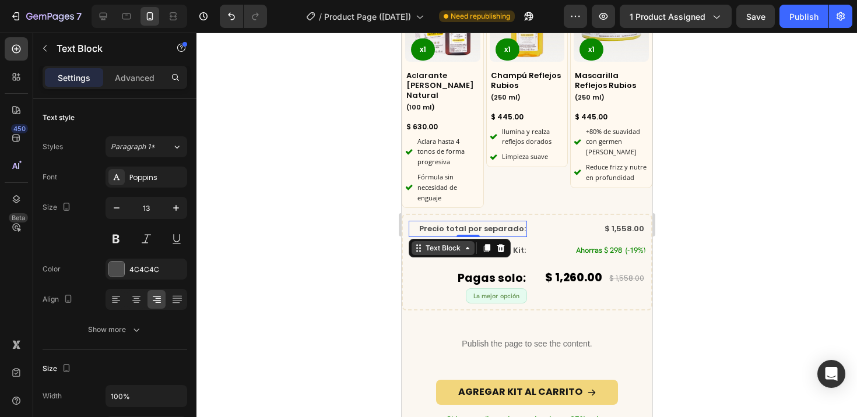
click at [426, 243] on div "Text Block" at bounding box center [442, 248] width 40 height 10
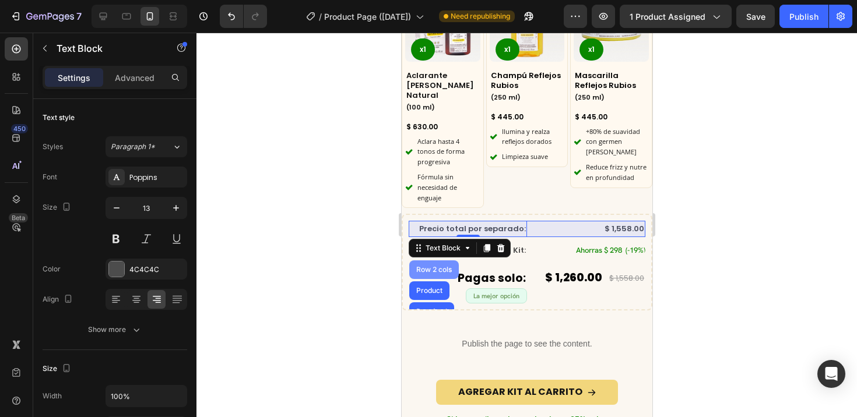
click at [428, 266] on div "Row 2 cols" at bounding box center [433, 269] width 40 height 7
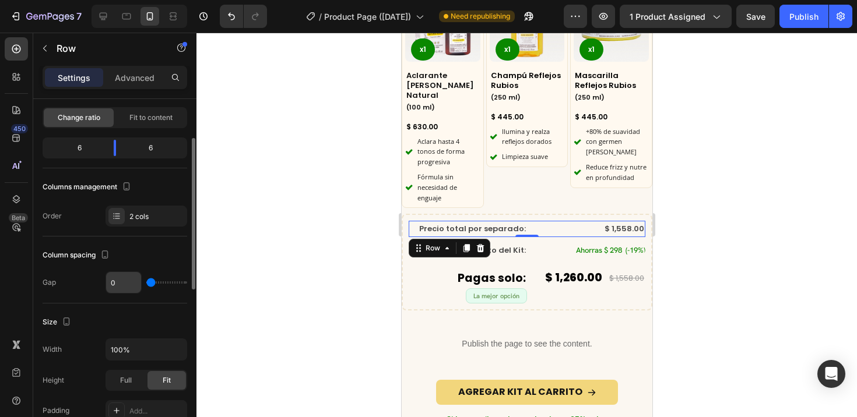
scroll to position [86, 0]
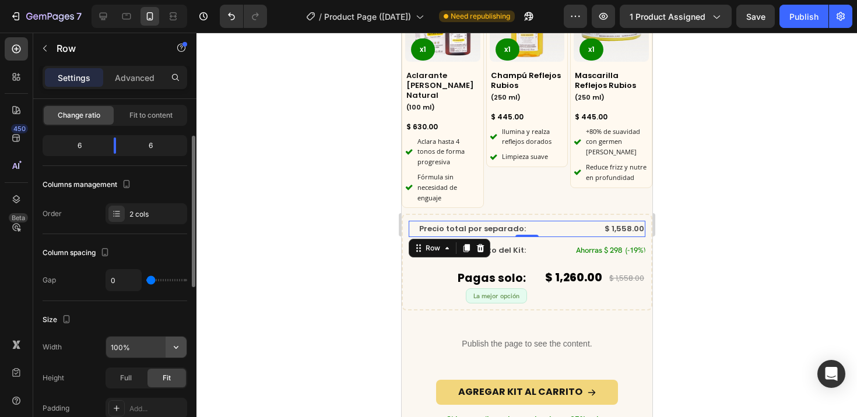
click at [175, 347] on icon "button" at bounding box center [176, 347] width 12 height 12
click at [117, 346] on input "100%" at bounding box center [146, 347] width 80 height 21
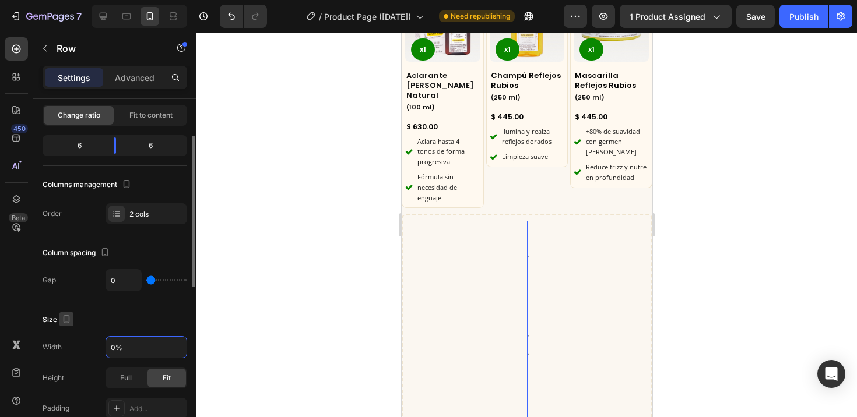
type input "80%"
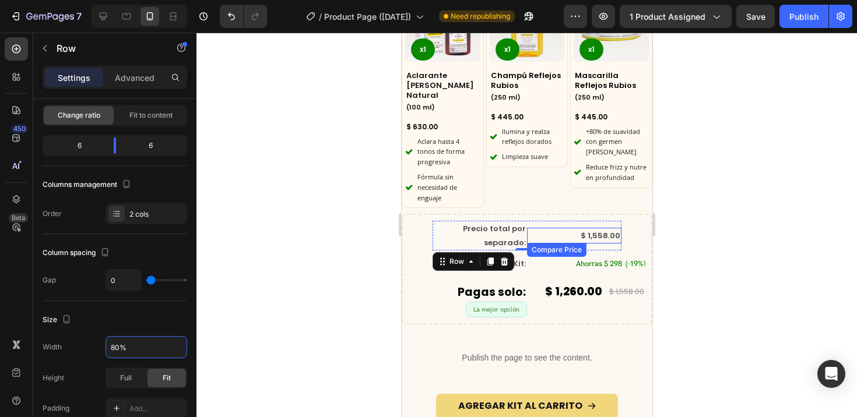
click at [582, 228] on div "$ 1,558.00" at bounding box center [573, 236] width 94 height 16
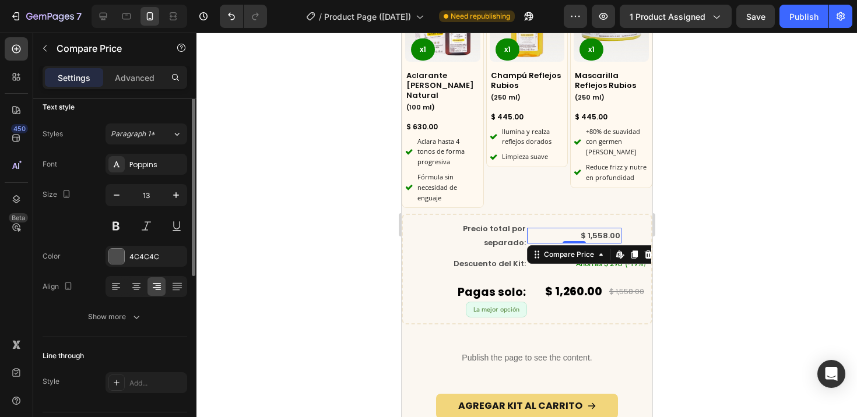
scroll to position [0, 0]
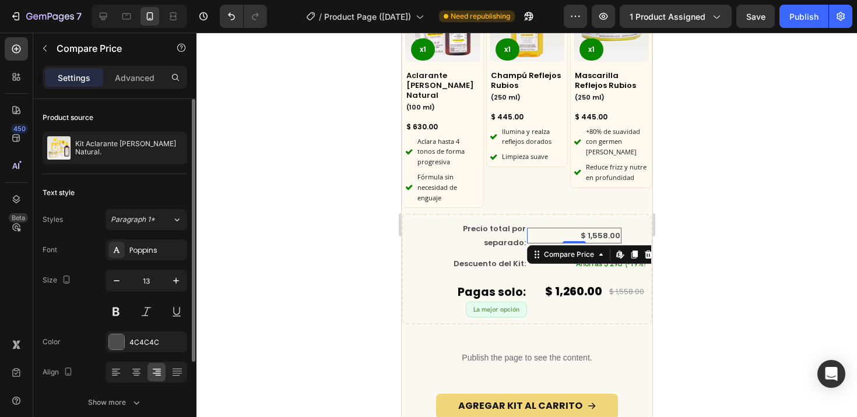
click at [376, 253] on div at bounding box center [526, 225] width 660 height 385
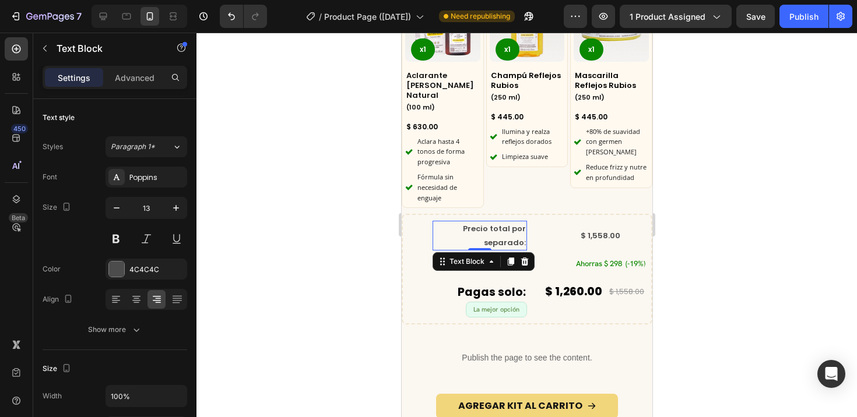
click at [496, 223] on p "Precio total por separado:" at bounding box center [479, 235] width 92 height 27
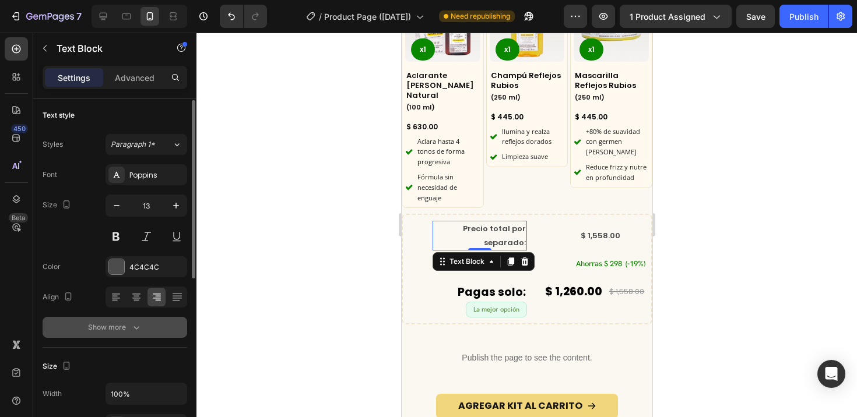
click at [122, 334] on button "Show more" at bounding box center [115, 327] width 144 height 21
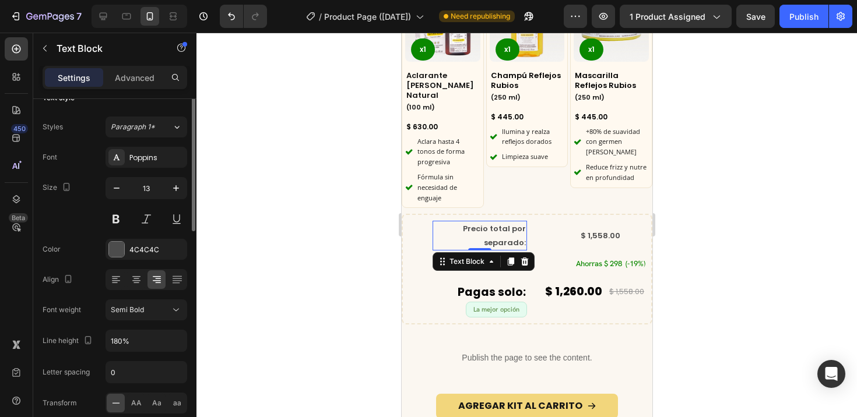
scroll to position [65, 0]
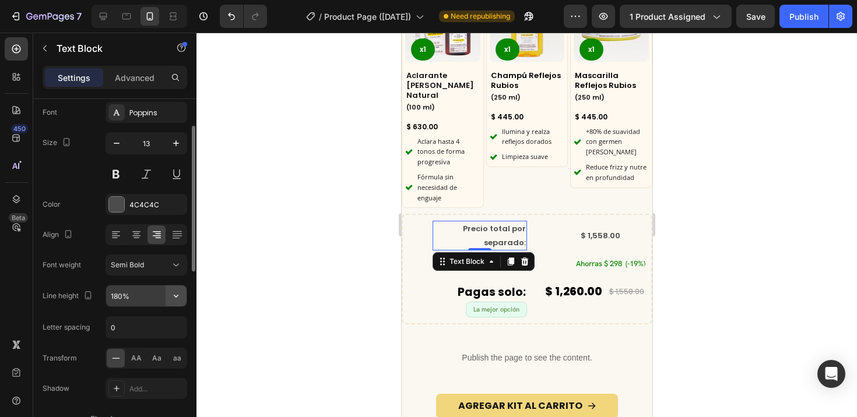
click at [176, 297] on icon "button" at bounding box center [176, 296] width 5 height 3
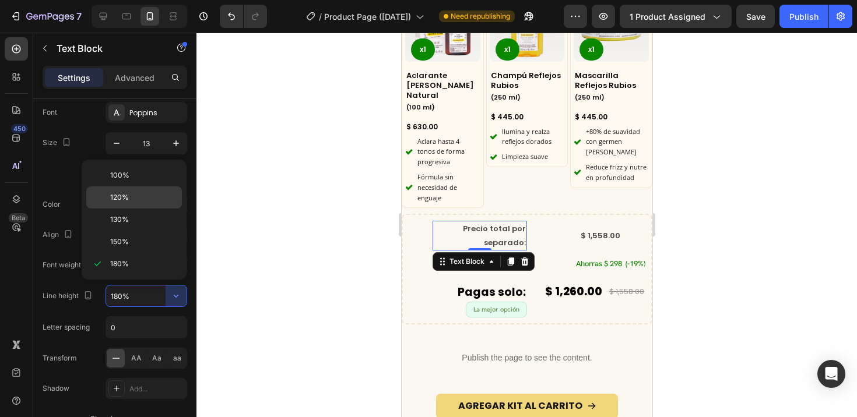
click at [136, 190] on div "120%" at bounding box center [134, 197] width 96 height 22
type input "120%"
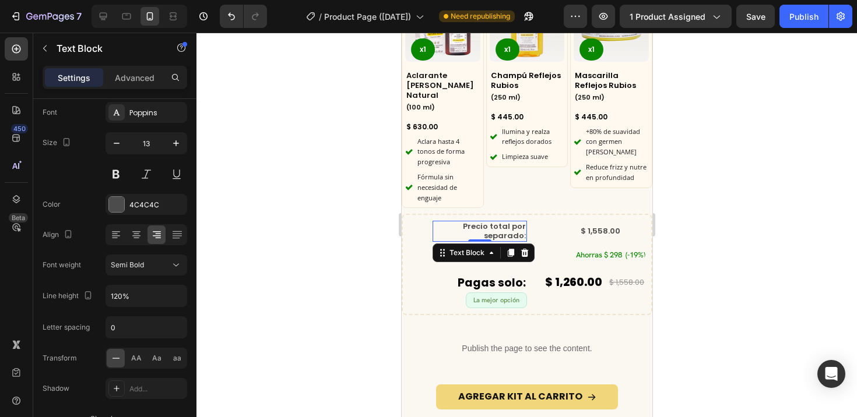
click at [353, 265] on div at bounding box center [526, 225] width 660 height 385
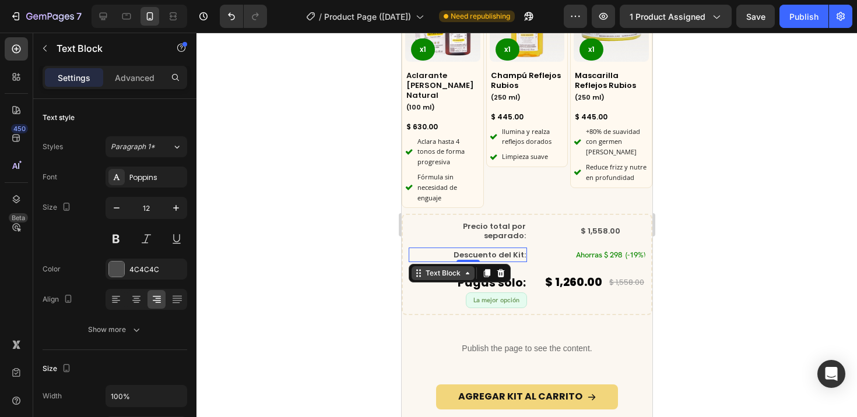
click at [421, 269] on icon at bounding box center [417, 273] width 9 height 9
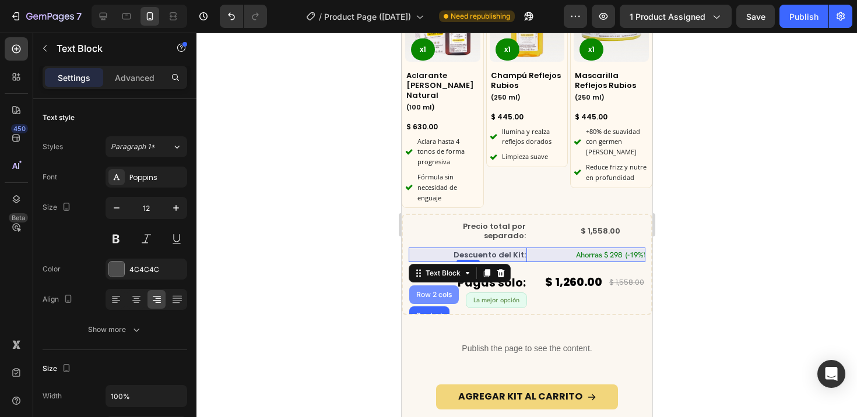
click at [429, 291] on div "Row 2 cols" at bounding box center [433, 294] width 40 height 7
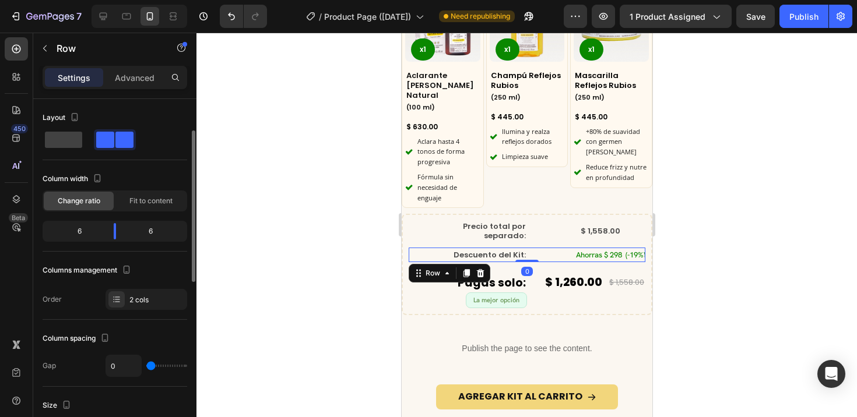
scroll to position [92, 0]
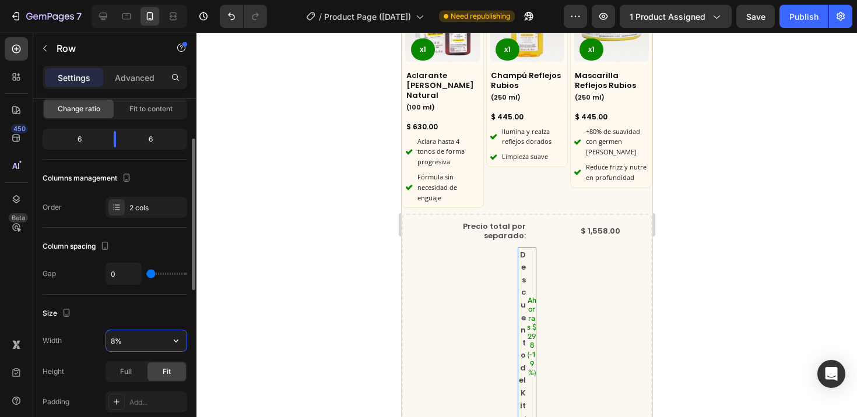
type input "80%"
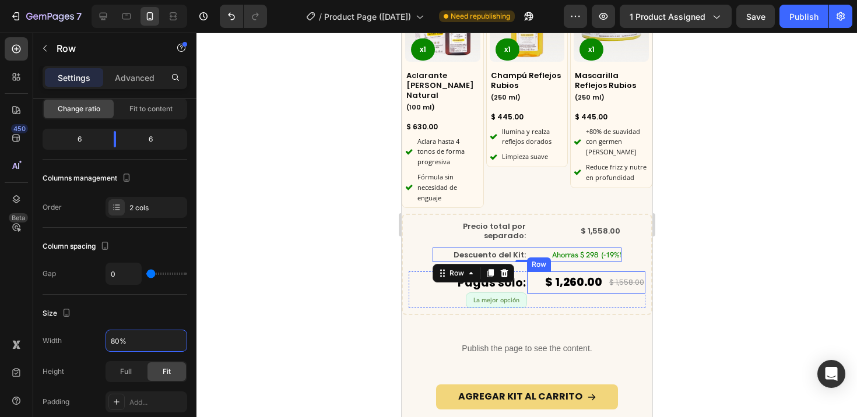
click at [526, 272] on div "$ 1,260.00 Product Price Product Price $ 1,558.00 Compare Price Compare Price R…" at bounding box center [585, 283] width 118 height 22
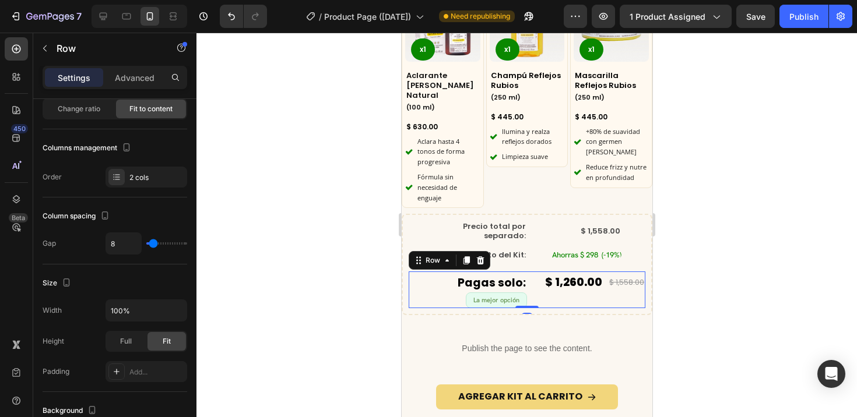
click at [528, 283] on div "$ 1,260.00 Product Price Product Price $ 1,558.00 Compare Price Compare Price R…" at bounding box center [585, 290] width 118 height 37
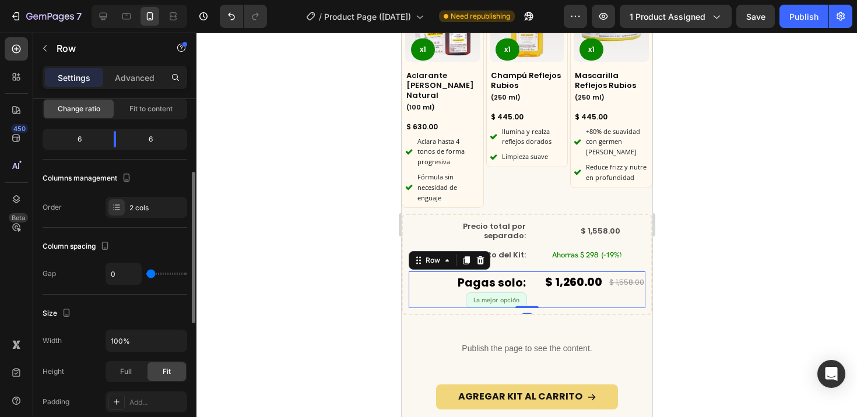
scroll to position [184, 0]
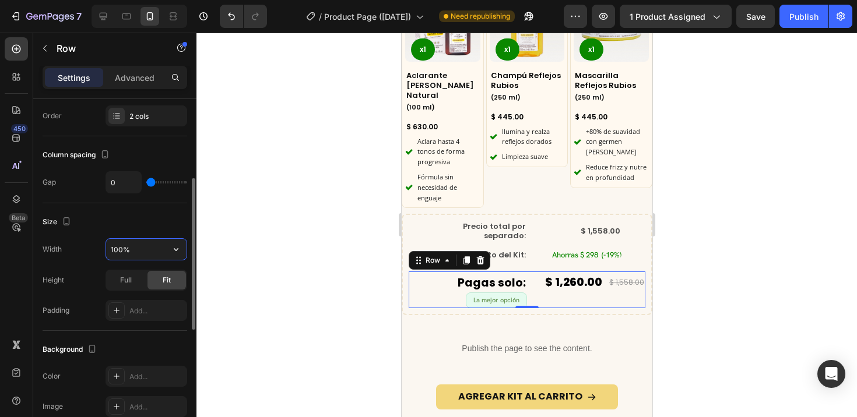
click at [117, 252] on input "100%" at bounding box center [146, 249] width 80 height 21
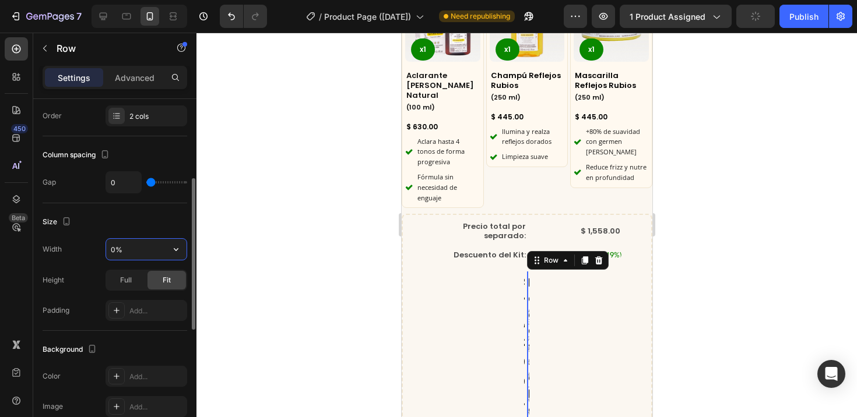
type input "90%"
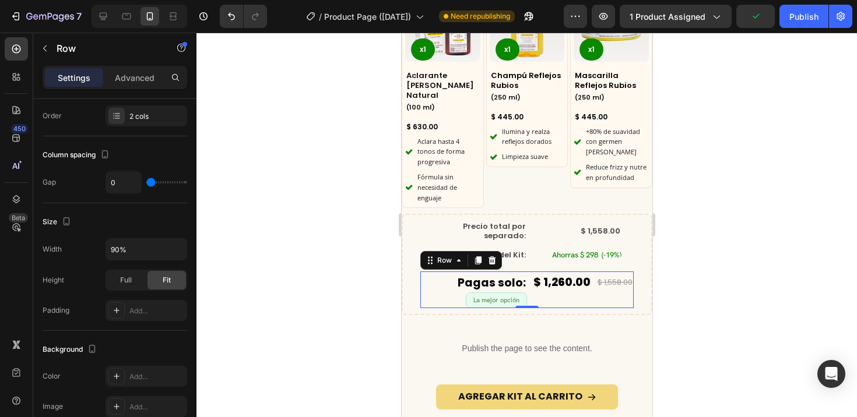
click at [305, 347] on div at bounding box center [526, 225] width 660 height 385
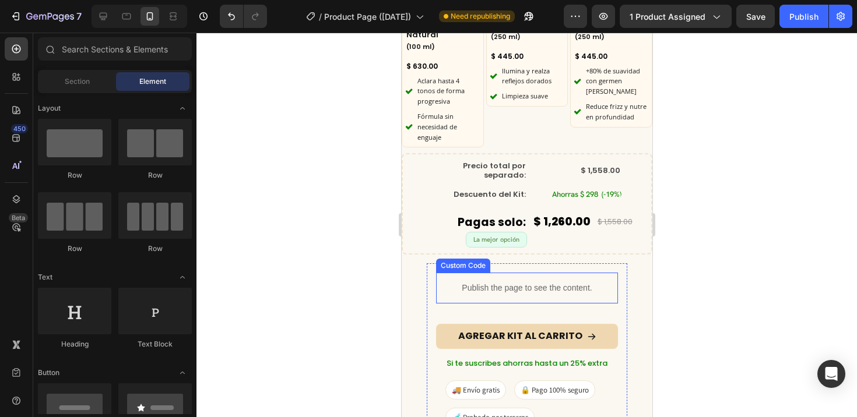
scroll to position [2662, 0]
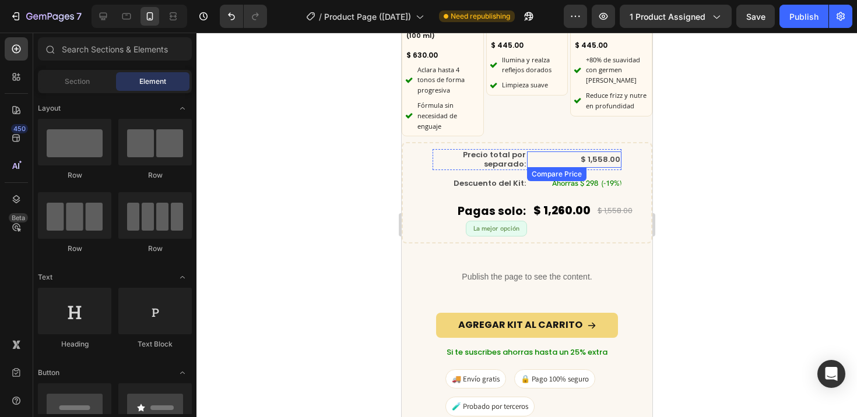
click at [592, 151] on div "$ 1,558.00" at bounding box center [573, 159] width 94 height 16
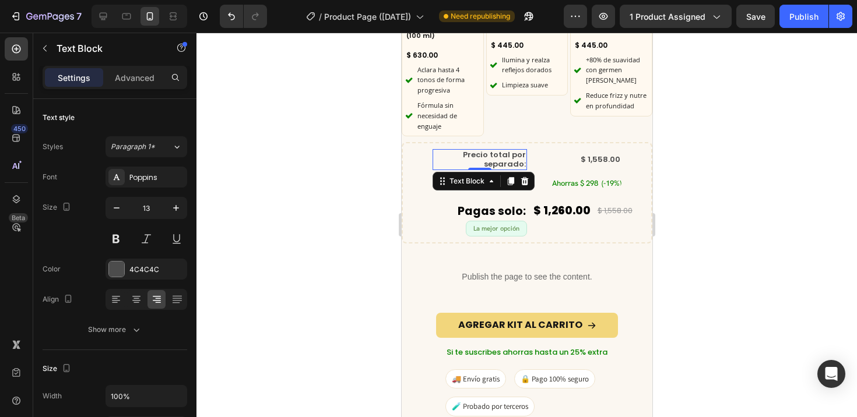
click at [520, 156] on div "Precio total por separado:" at bounding box center [479, 159] width 94 height 20
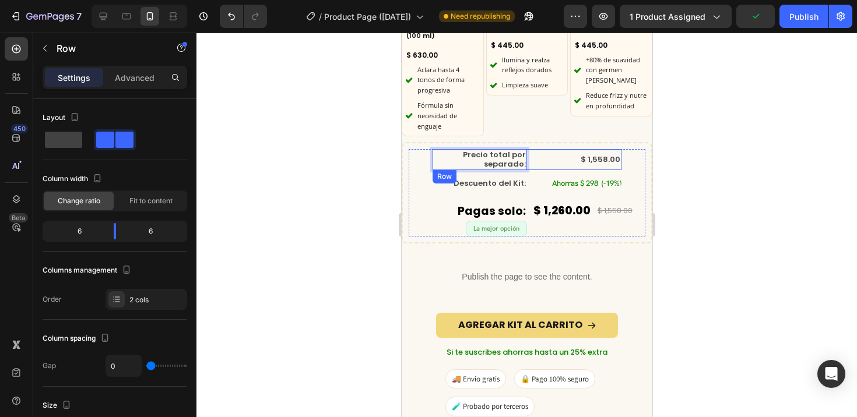
click at [526, 149] on div "$ 1,558.00 Compare Price Compare Price" at bounding box center [573, 159] width 94 height 20
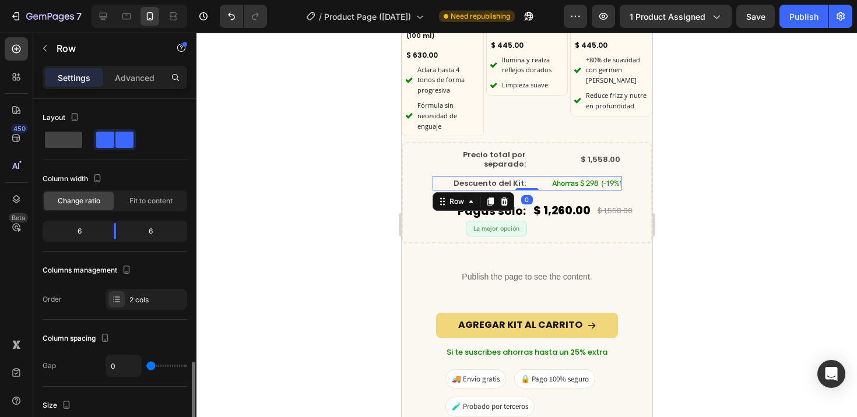
scroll to position [184, 0]
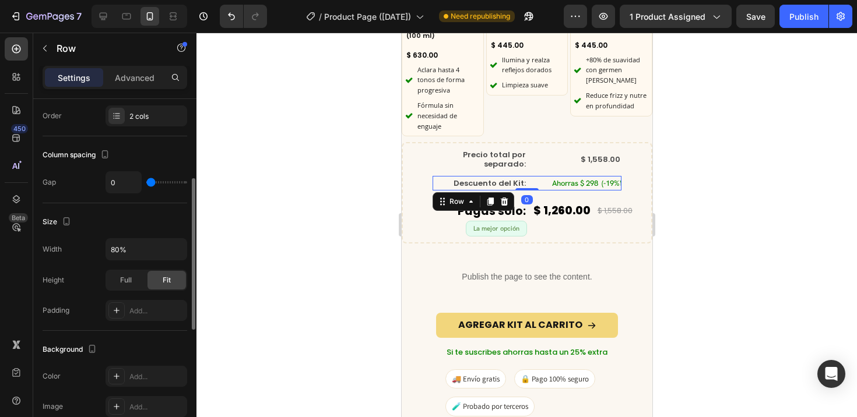
click at [598, 176] on div "Ahorras $ 298 (-19%) Product Badge" at bounding box center [573, 183] width 94 height 15
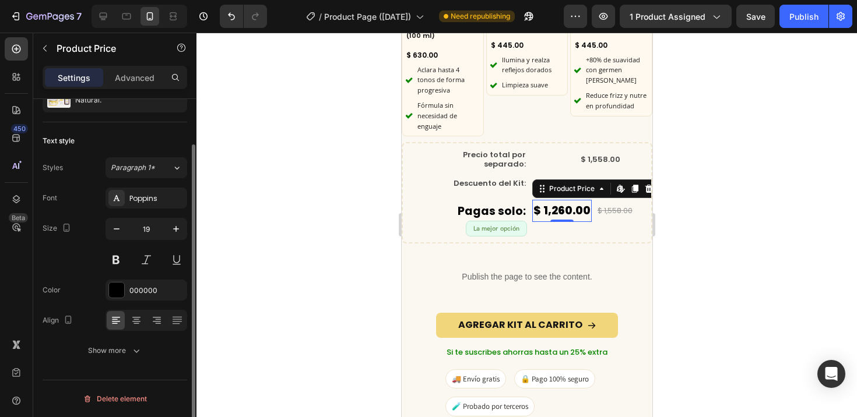
click at [577, 200] on div "$ 1,260.00" at bounding box center [560, 211] width 59 height 22
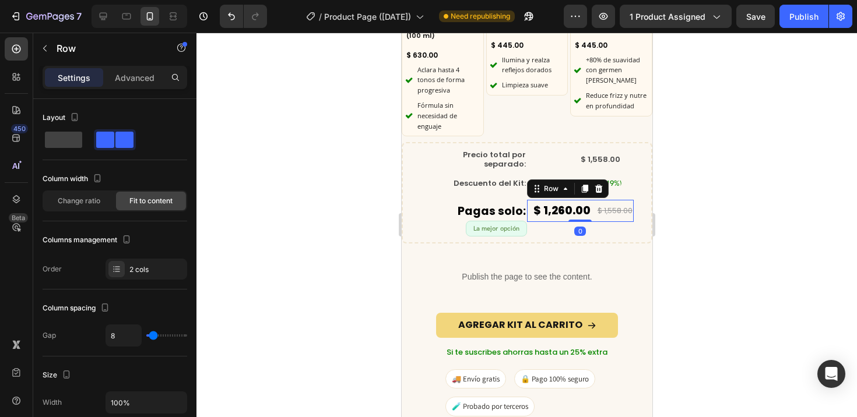
click at [526, 200] on div "$ 1,260.00 Product Price Product Price $ 1,558.00 Compare Price Compare Price R…" at bounding box center [579, 211] width 107 height 22
click at [148, 77] on p "Advanced" at bounding box center [135, 78] width 40 height 12
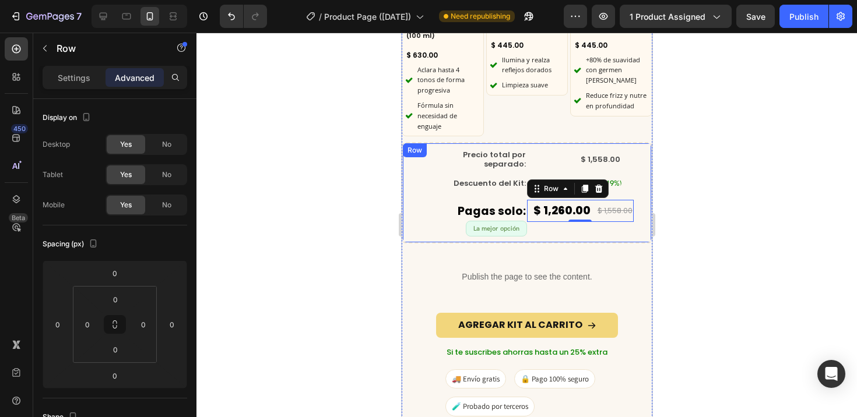
click at [692, 206] on div at bounding box center [526, 225] width 660 height 385
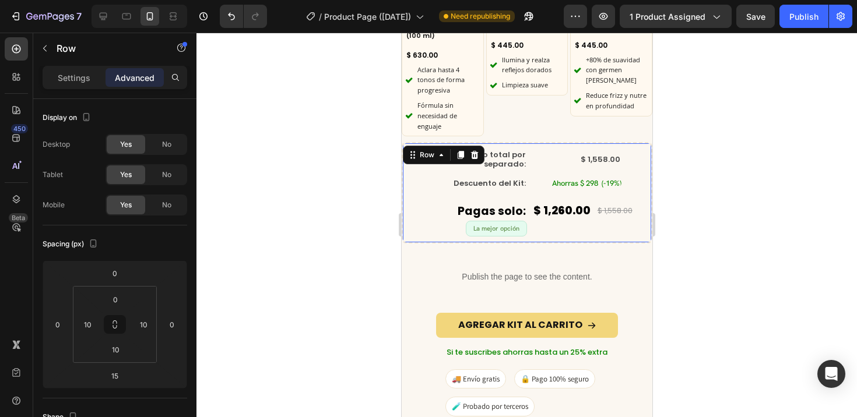
click at [440, 142] on div "Precio total por separado: Text Block $ 1,558.00 Compare Price Compare Price Ro…" at bounding box center [526, 192] width 251 height 101
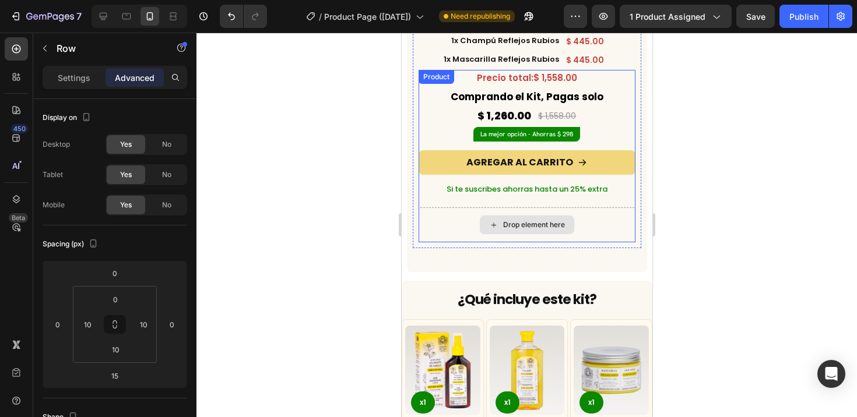
scroll to position [2353, 0]
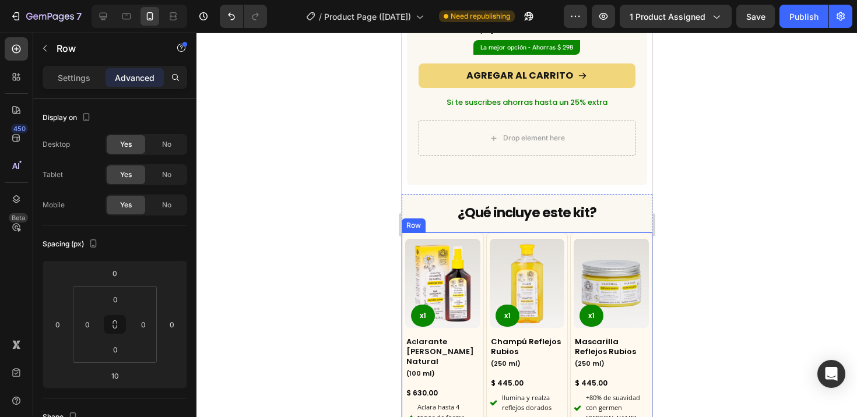
click at [482, 232] on div "Product Images x1 Product Badge Aclarante Rubio Natural Heading (100 ml) Headin…" at bounding box center [526, 353] width 251 height 242
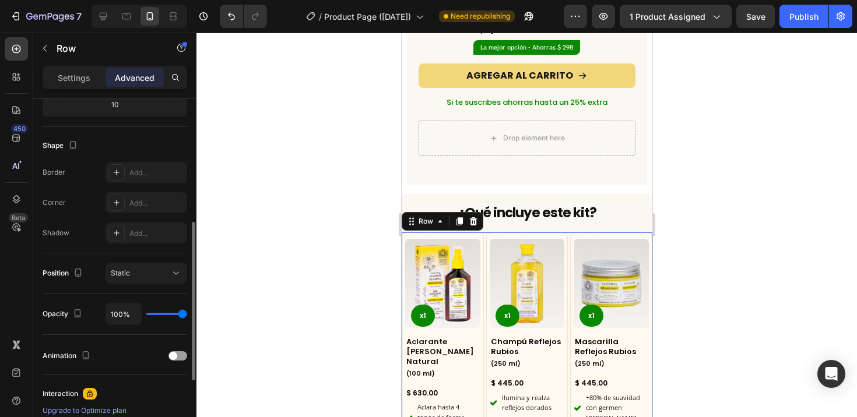
scroll to position [426, 0]
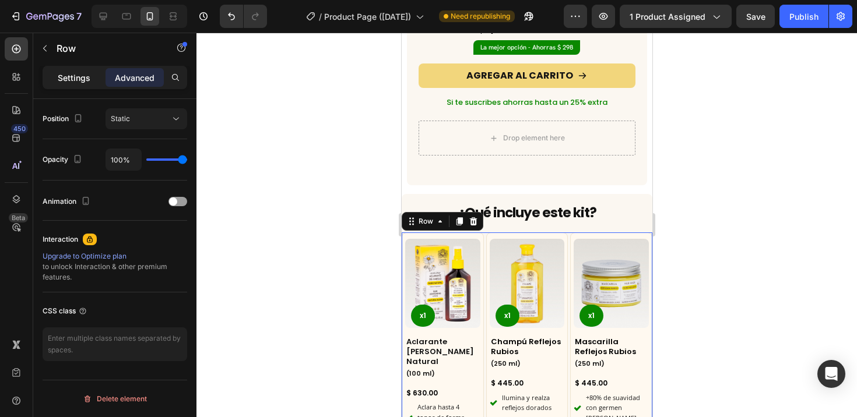
click at [73, 84] on div "Settings" at bounding box center [74, 77] width 58 height 19
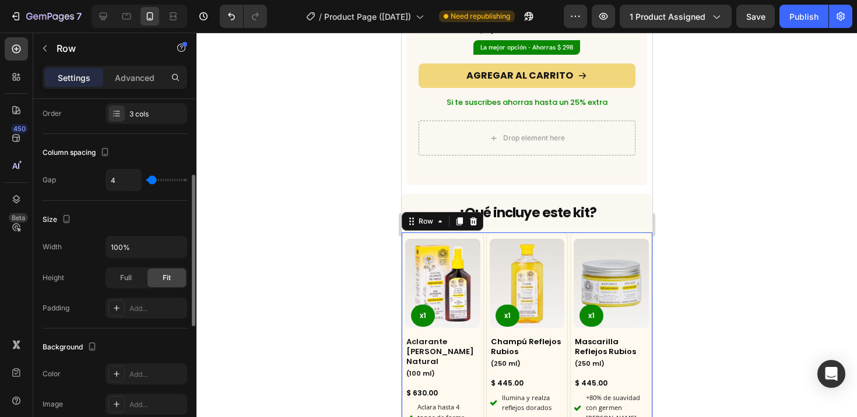
scroll to position [161, 0]
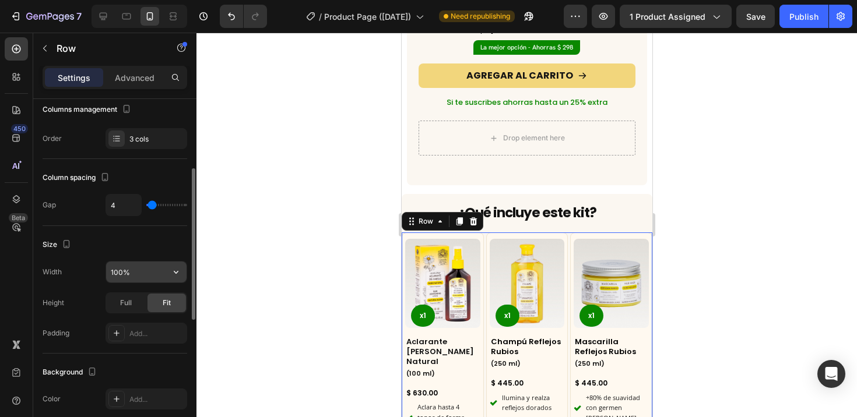
click at [122, 265] on input "100%" at bounding box center [146, 272] width 80 height 21
drag, startPoint x: 123, startPoint y: 272, endPoint x: 93, endPoint y: 263, distance: 31.5
click at [93, 263] on div "Width 100%" at bounding box center [115, 272] width 144 height 22
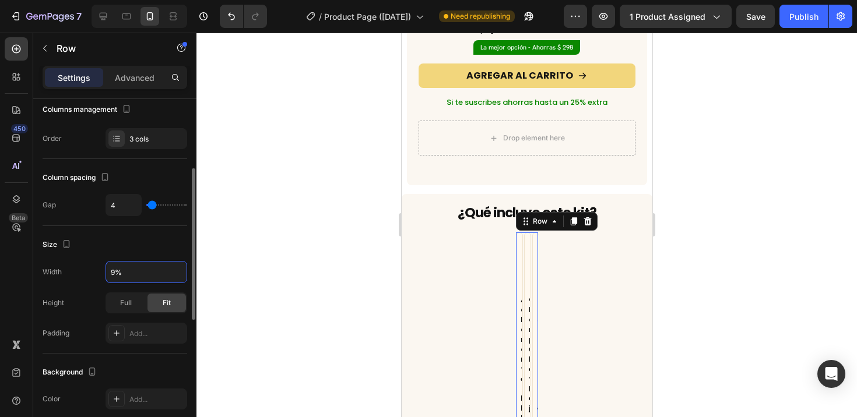
type input "95%"
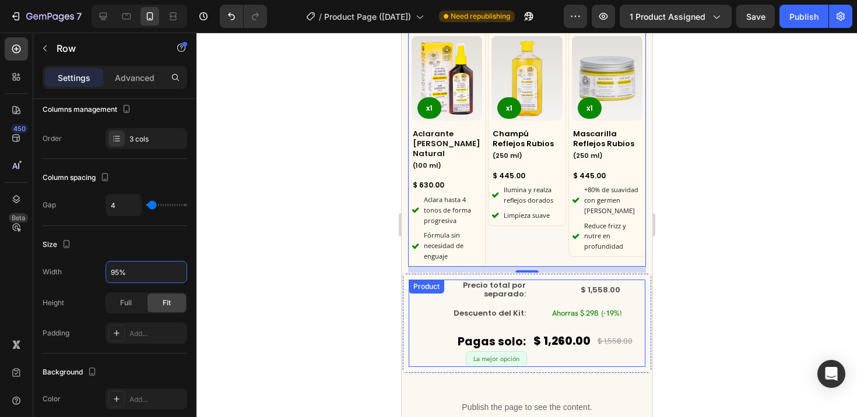
scroll to position [2529, 0]
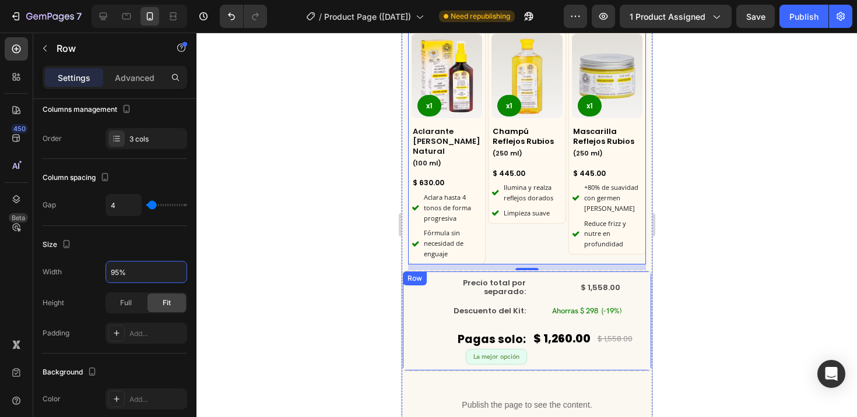
click at [418, 273] on div "Row" at bounding box center [413, 278] width 19 height 10
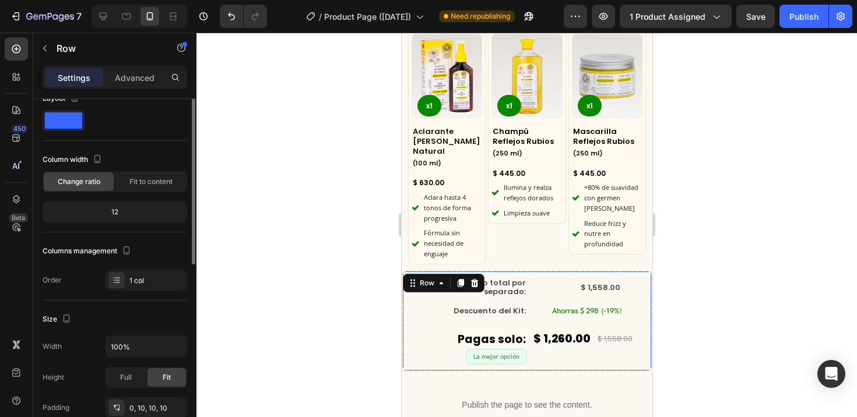
scroll to position [63, 0]
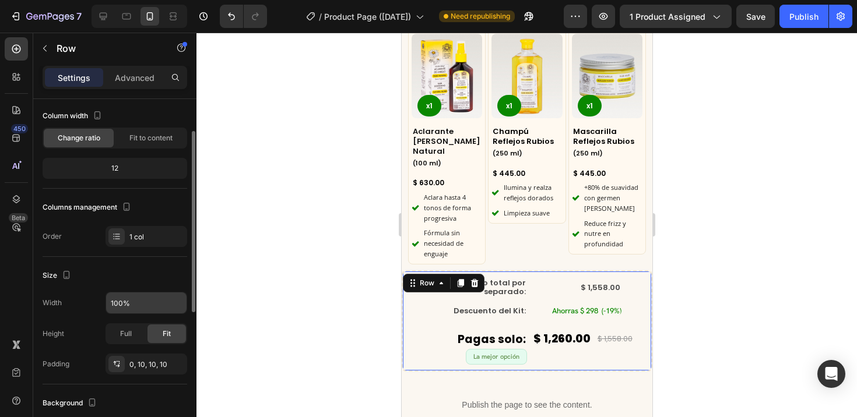
click at [127, 292] on div "100%" at bounding box center [146, 303] width 82 height 22
drag, startPoint x: 120, startPoint y: 298, endPoint x: 97, endPoint y: 286, distance: 26.3
click at [121, 298] on input "100%" at bounding box center [146, 302] width 80 height 21
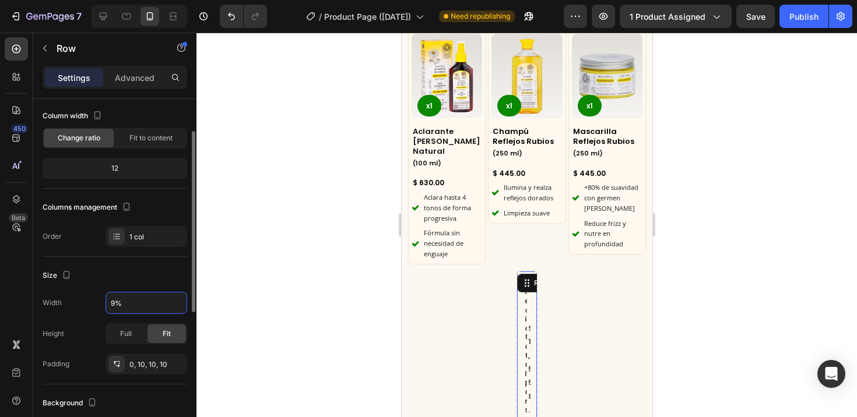
type input "95%"
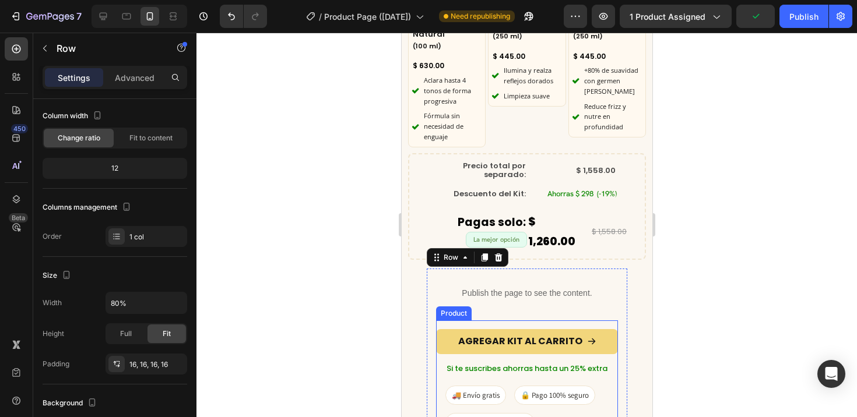
scroll to position [2688, 0]
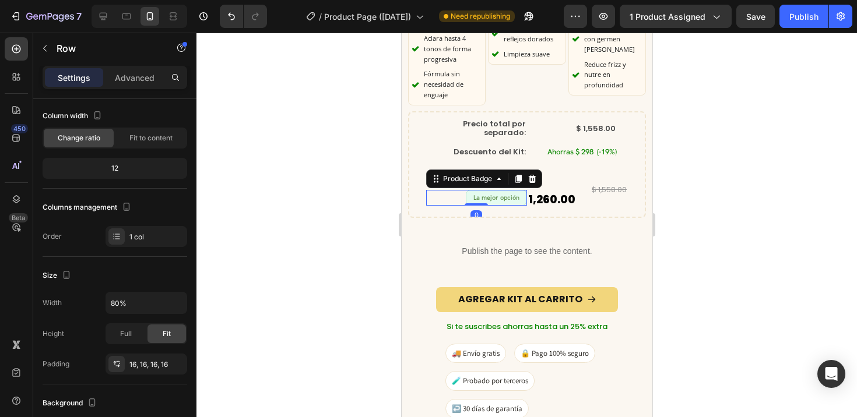
click at [432, 190] on div "La mejor opción" at bounding box center [475, 198] width 101 height 16
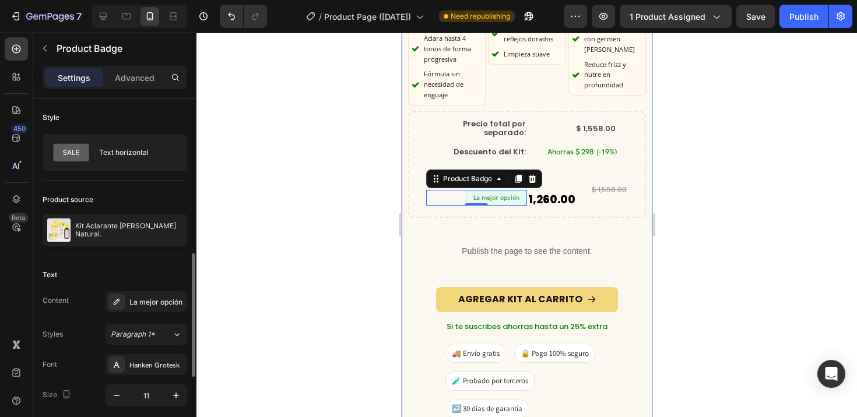
scroll to position [20, 0]
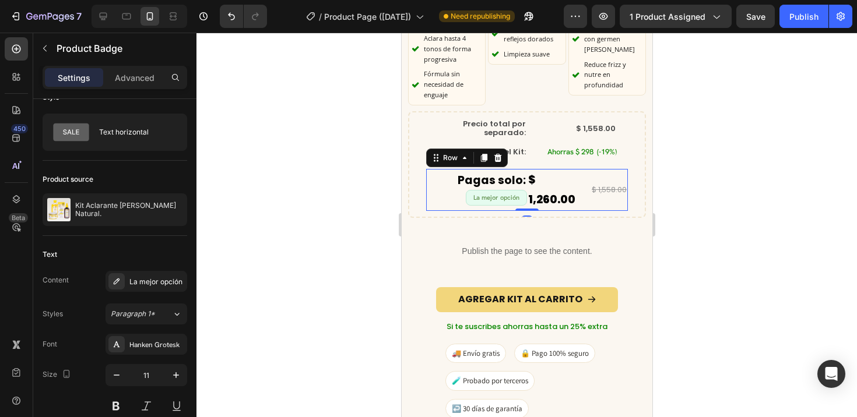
click at [517, 194] on div "Pagas solo: Text Block La mejor opción Product Badge" at bounding box center [475, 190] width 101 height 42
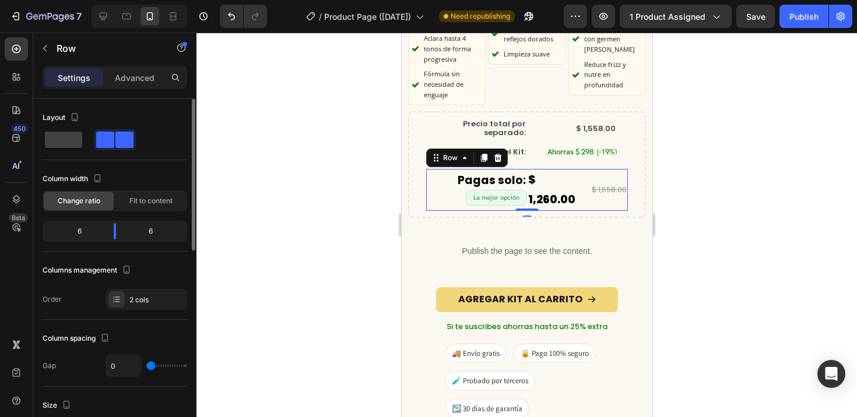
scroll to position [117, 0]
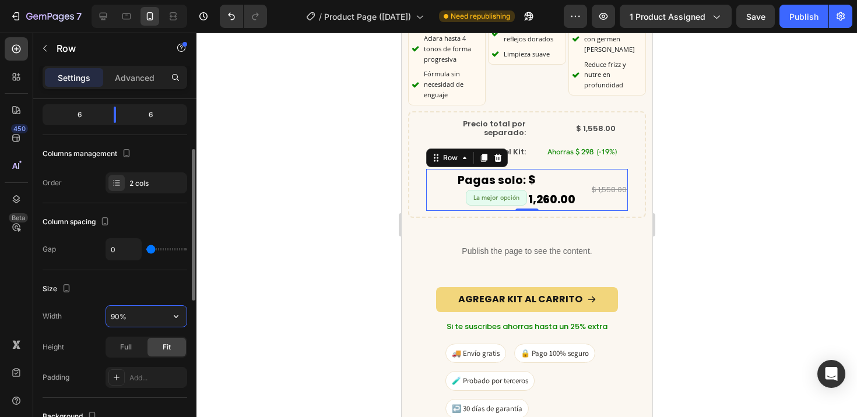
click at [119, 318] on input "90%" at bounding box center [146, 316] width 80 height 21
click at [177, 318] on icon "button" at bounding box center [176, 317] width 12 height 12
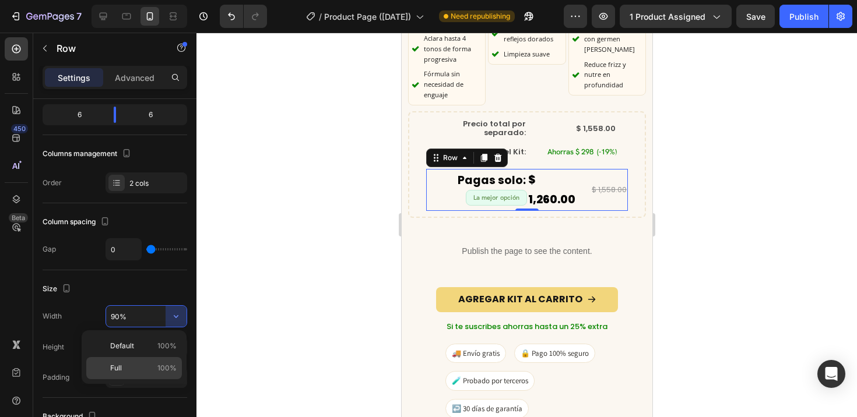
click at [146, 363] on p "Full 100%" at bounding box center [143, 368] width 66 height 10
type input "100%"
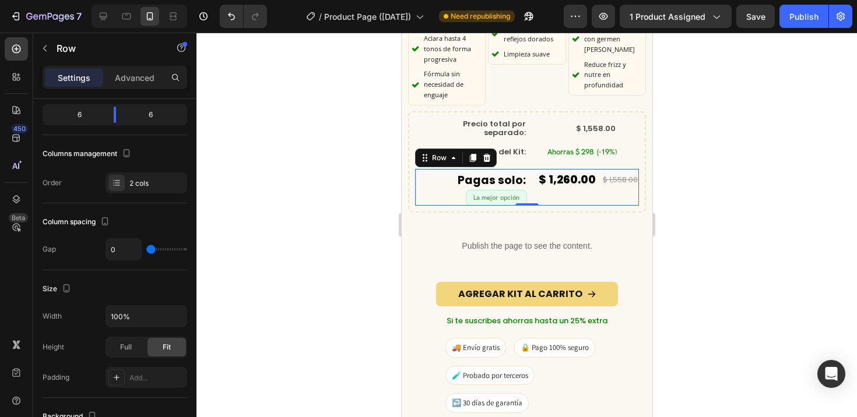
click at [239, 278] on div at bounding box center [526, 225] width 660 height 385
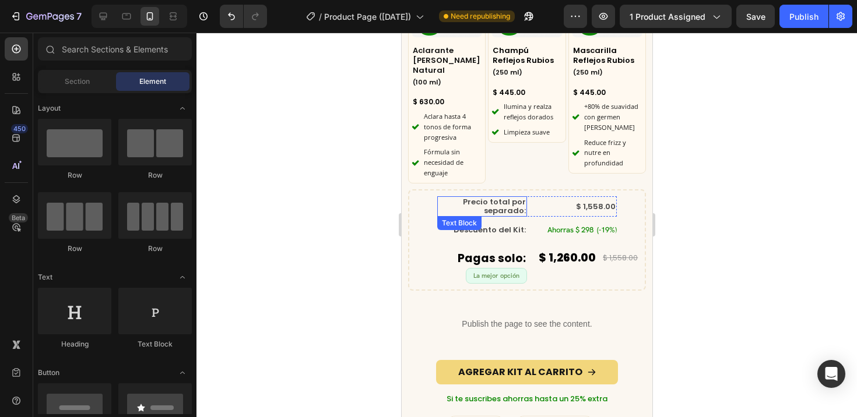
scroll to position [2551, 0]
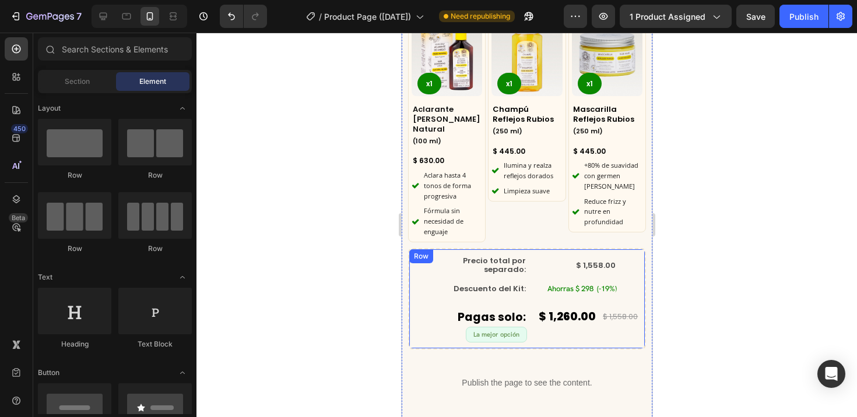
click at [413, 274] on div "Precio total por separado: Text Block $ 1,558.00 Compare Price Compare Price Ro…" at bounding box center [526, 298] width 238 height 101
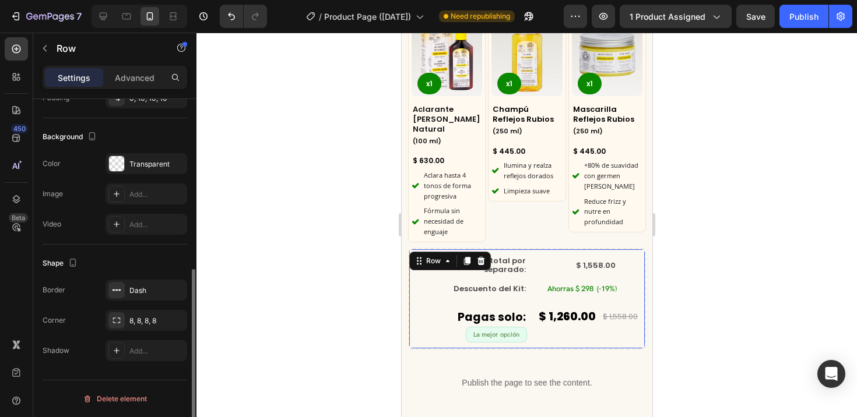
scroll to position [0, 0]
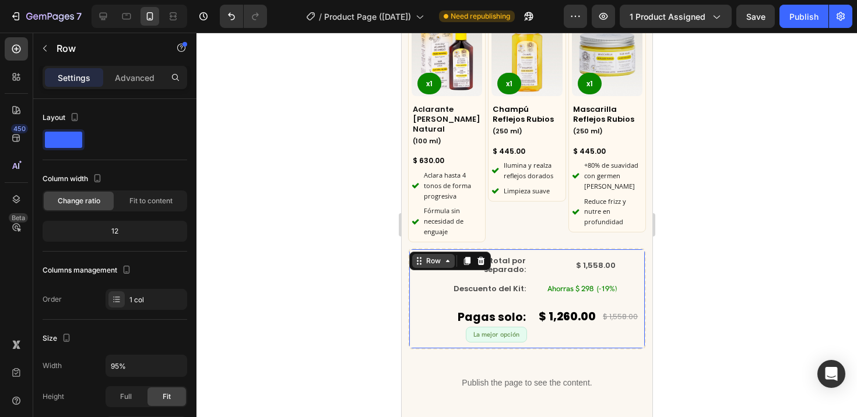
click at [428, 256] on div "Row" at bounding box center [432, 261] width 19 height 10
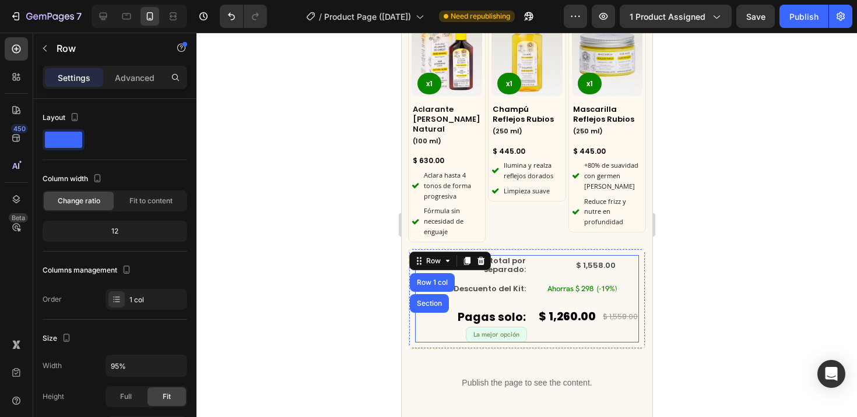
click at [621, 255] on div "Precio total por separado: Text Block $ 1,558.00 Compare Price Compare Price Ro…" at bounding box center [526, 275] width 224 height 41
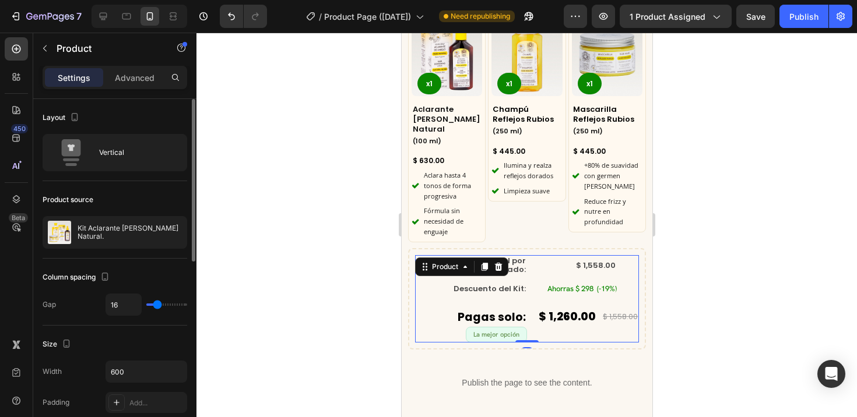
type input "21"
type input "20"
type input "19"
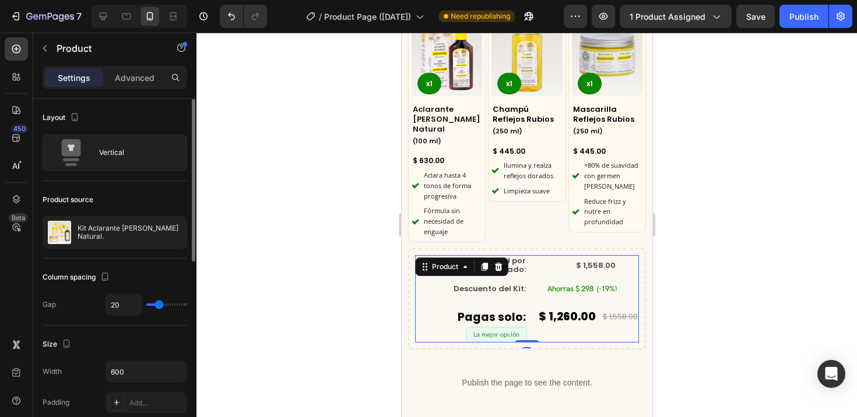
type input "19"
type input "18"
type input "17"
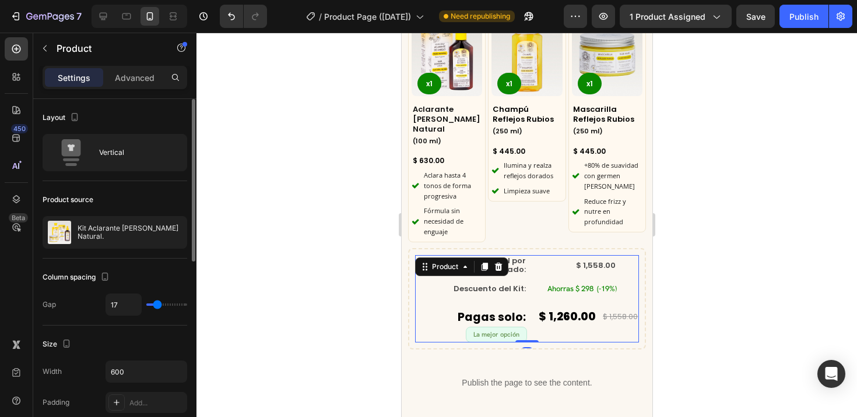
type input "16"
type input "14"
type input "12"
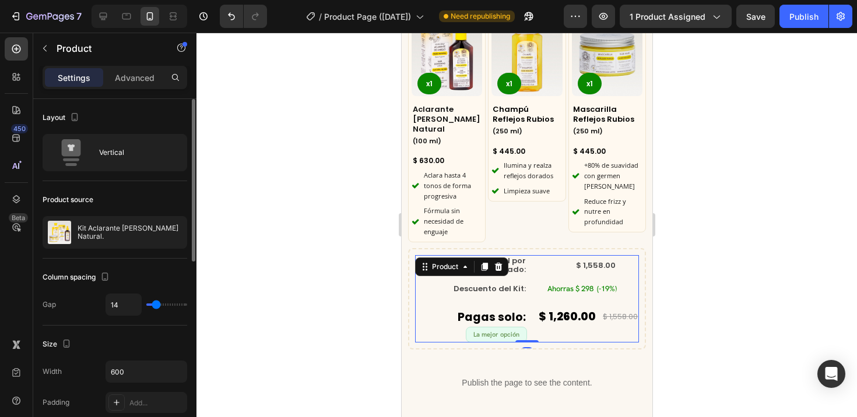
type input "12"
type input "10"
type input "8"
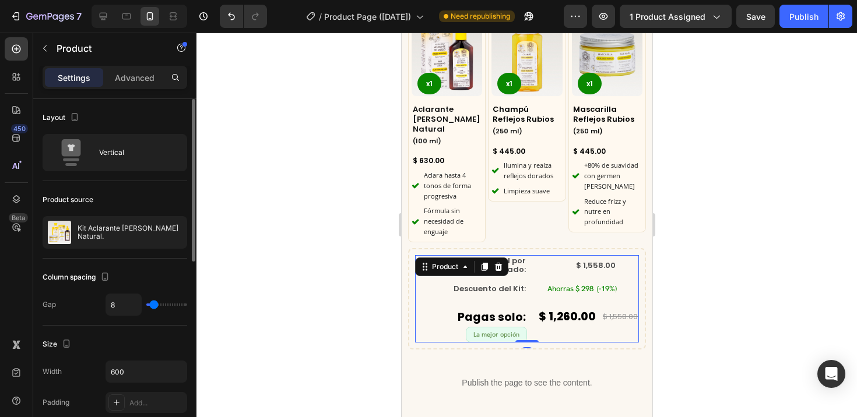
type input "7"
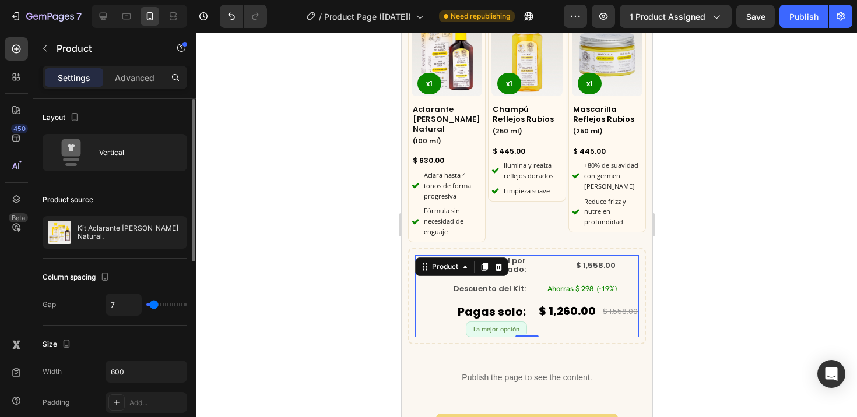
type input "5"
type input "3"
type input "2"
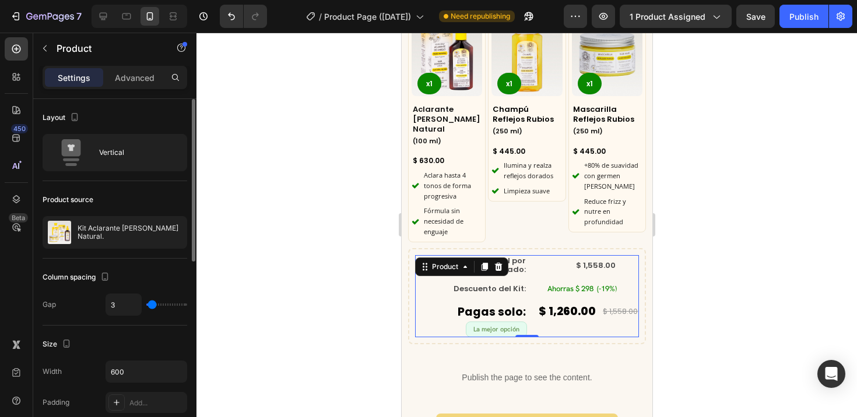
type input "2"
type input "1"
type input "0"
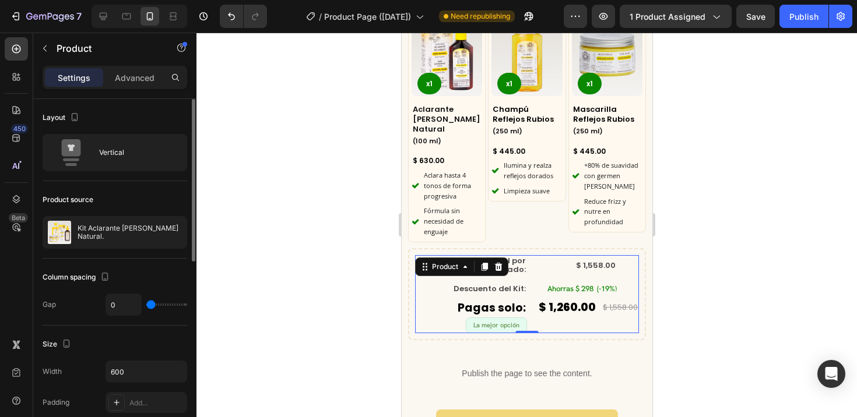
drag, startPoint x: 159, startPoint y: 304, endPoint x: 147, endPoint y: 301, distance: 12.5
type input "0"
click at [147, 304] on input "range" at bounding box center [166, 305] width 41 height 2
click at [260, 302] on div at bounding box center [526, 225] width 660 height 385
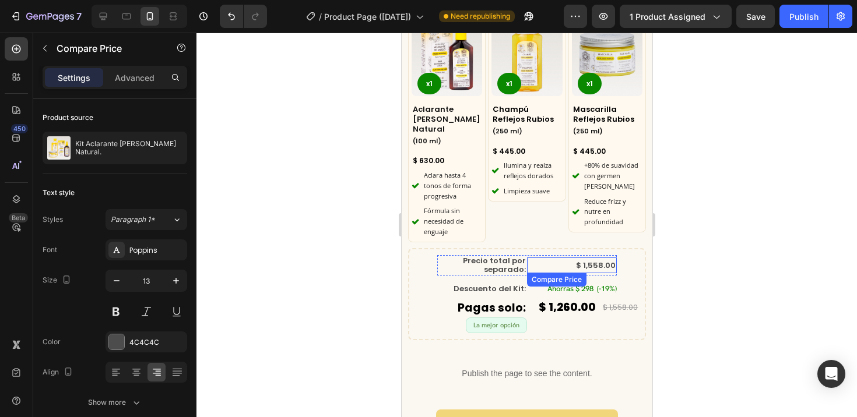
click at [600, 258] on div "$ 1,558.00" at bounding box center [571, 266] width 90 height 16
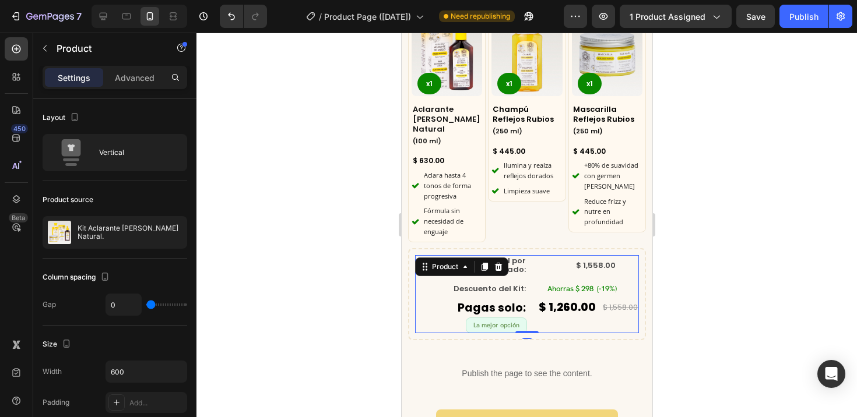
click at [618, 255] on div "Precio total por separado: Text Block $ 1,558.00 Compare Price Compare Price Ro…" at bounding box center [526, 275] width 224 height 41
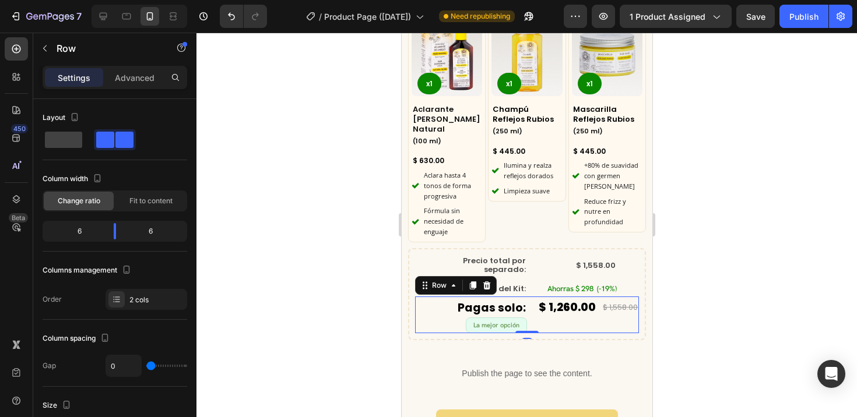
click at [596, 312] on div "$ 1,260.00 Product Price Product Price $ 1,558.00 Compare Price Compare Price R…" at bounding box center [582, 315] width 112 height 37
click at [613, 300] on div "$ 1,558.00" at bounding box center [619, 307] width 37 height 15
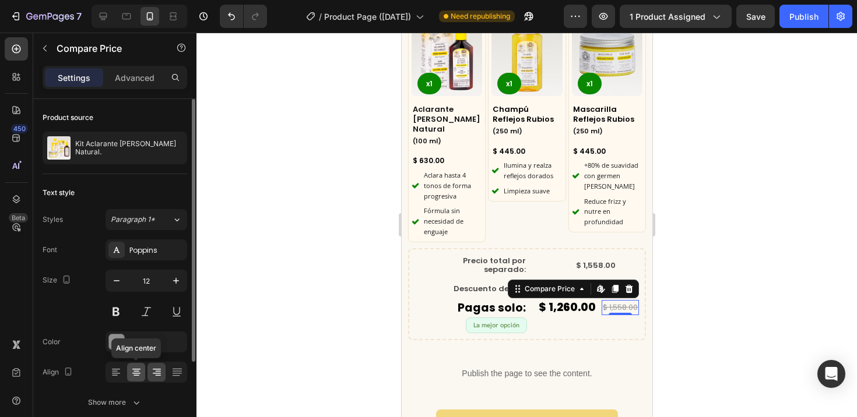
click at [134, 366] on icon at bounding box center [137, 372] width 12 height 12
click at [578, 297] on div "$ 1,260.00" at bounding box center [566, 308] width 59 height 22
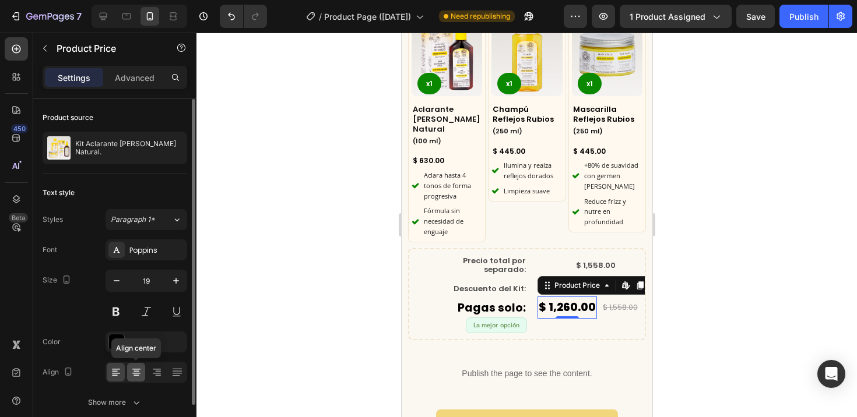
click at [139, 369] on icon at bounding box center [136, 369] width 8 height 1
click at [360, 328] on div at bounding box center [526, 225] width 660 height 385
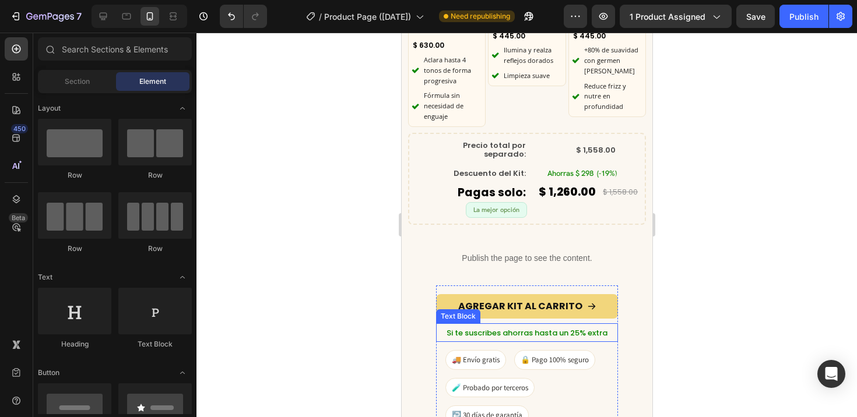
scroll to position [2678, 0]
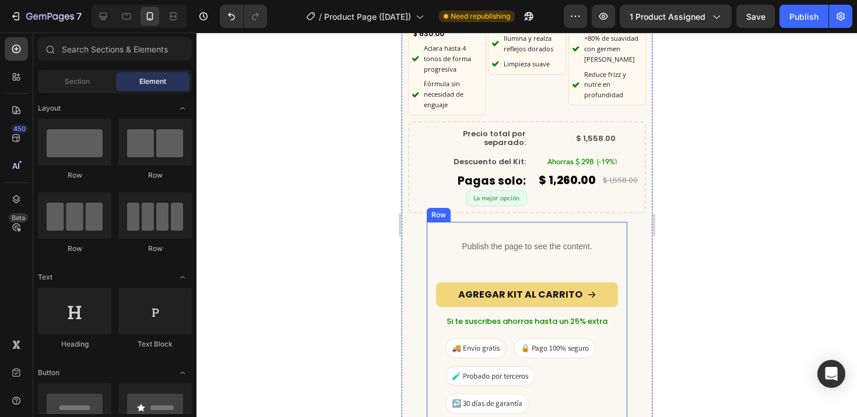
click at [602, 254] on div "Publish the page to see the content. Custom Code AGREGAR KIT AL CARRITO Add to …" at bounding box center [526, 364] width 182 height 267
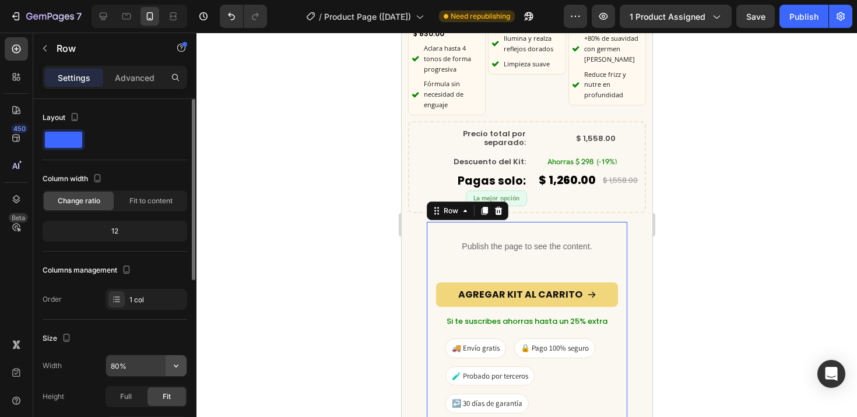
click at [169, 363] on button "button" at bounding box center [175, 365] width 21 height 21
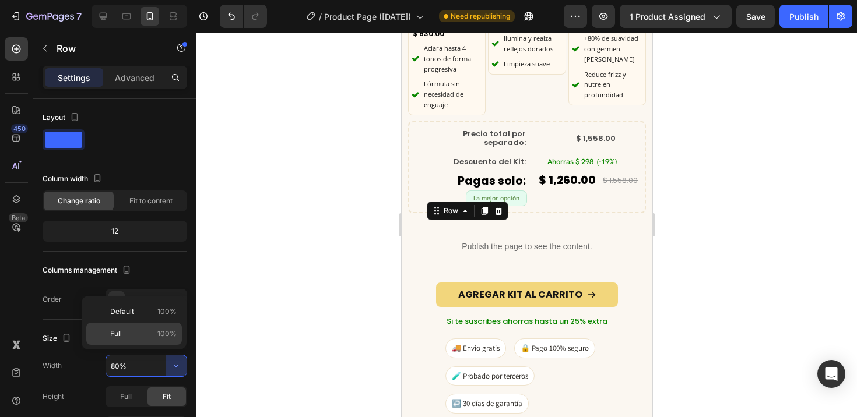
click at [144, 338] on p "Full 100%" at bounding box center [143, 334] width 66 height 10
type input "100%"
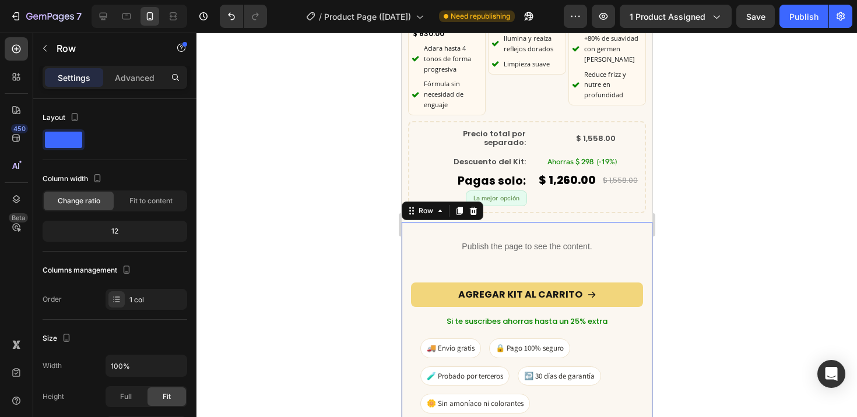
click at [301, 339] on div at bounding box center [526, 225] width 660 height 385
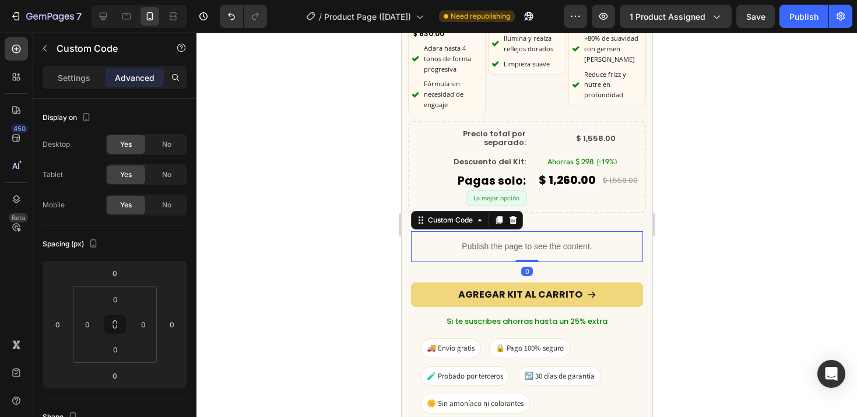
click at [528, 231] on div "Publish the page to see the content." at bounding box center [526, 246] width 232 height 31
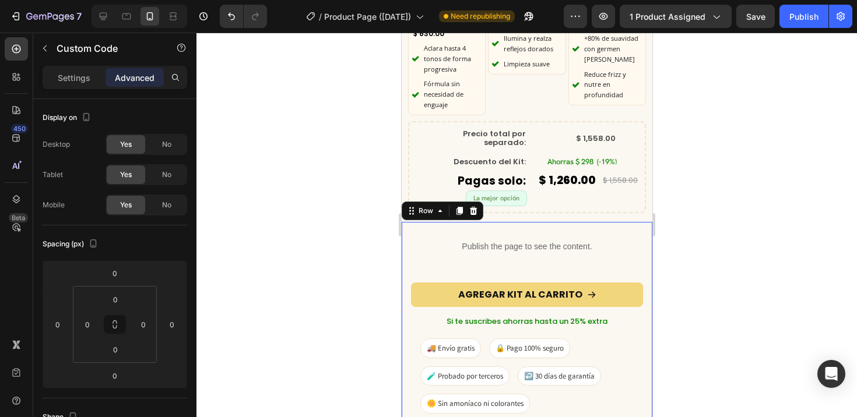
click at [539, 222] on div "Publish the page to see the content. Custom Code AGREGAR KIT AL CARRITO Add to …" at bounding box center [526, 351] width 251 height 258
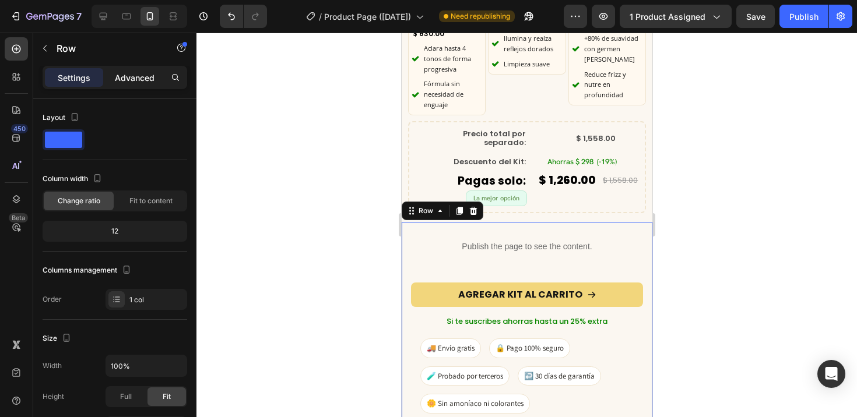
click at [137, 80] on p "Advanced" at bounding box center [135, 78] width 40 height 12
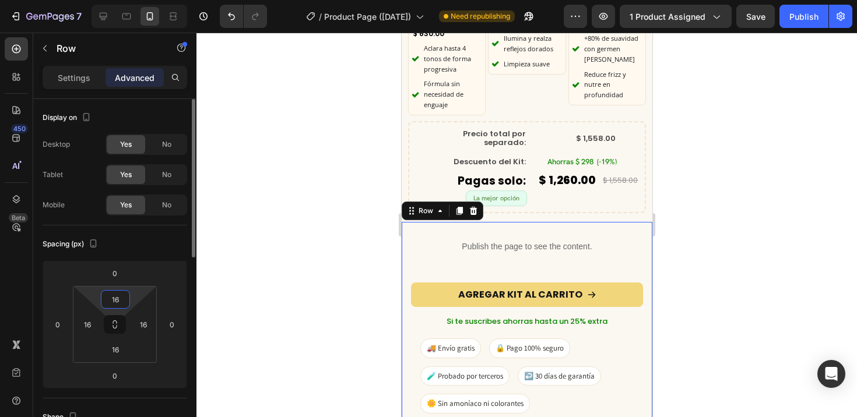
click at [117, 302] on input "16" at bounding box center [115, 299] width 23 height 17
type input "0"
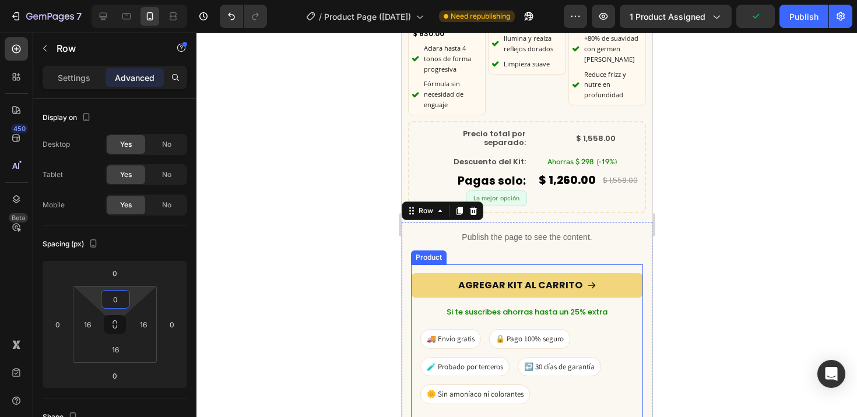
click at [514, 265] on div "AGREGAR KIT AL CARRITO Add to Cart" at bounding box center [526, 284] width 232 height 38
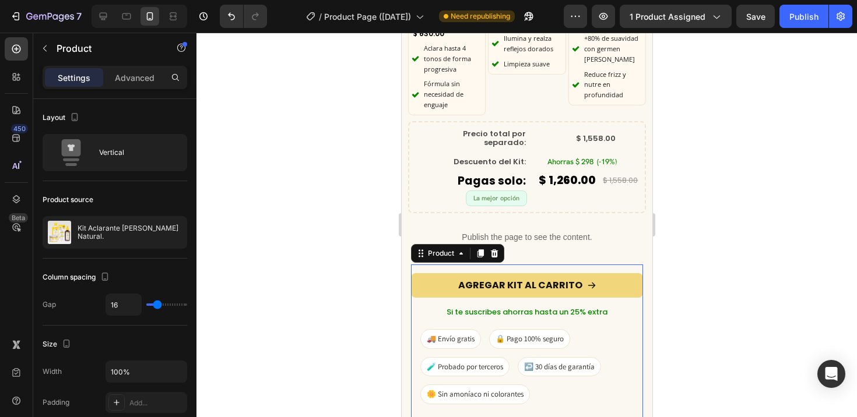
click at [134, 66] on div "Settings Advanced" at bounding box center [115, 77] width 144 height 23
click at [135, 77] on p "Advanced" at bounding box center [135, 78] width 40 height 12
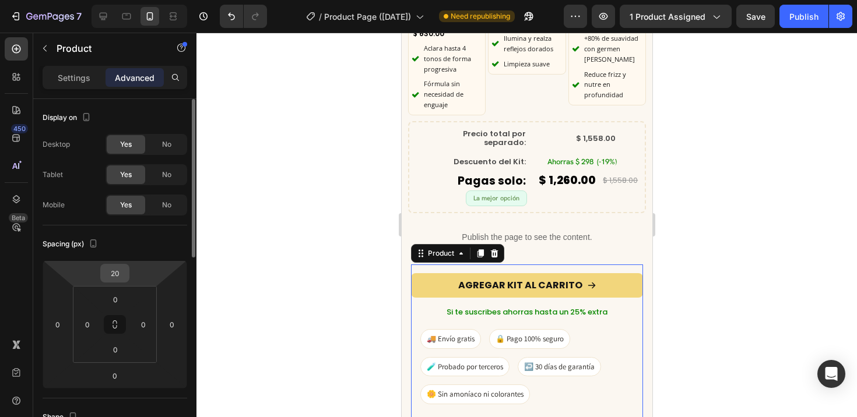
click at [115, 274] on input "20" at bounding box center [114, 273] width 23 height 17
type input "0"
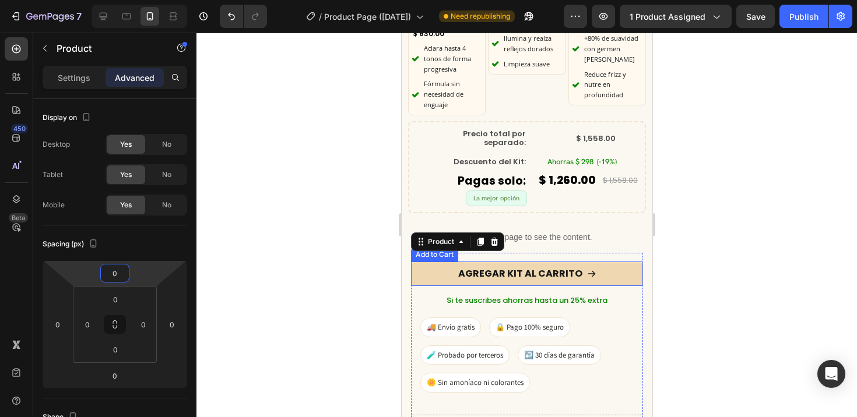
click at [535, 271] on button "AGREGAR KIT AL CARRITO" at bounding box center [526, 274] width 232 height 25
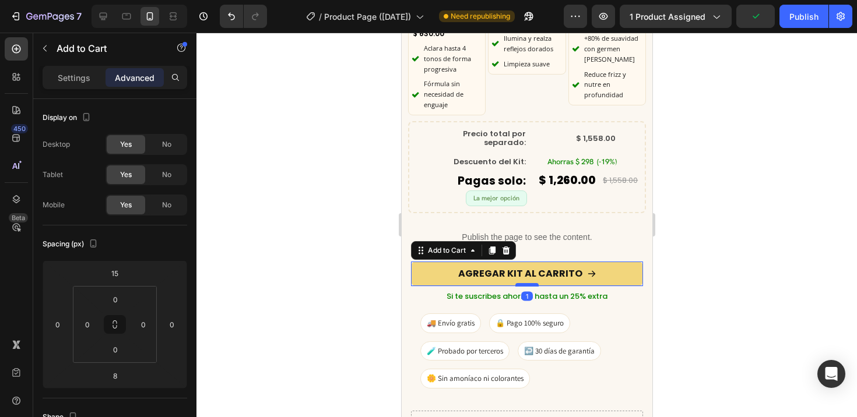
click at [529, 283] on div at bounding box center [525, 284] width 23 height 3
type input "1"
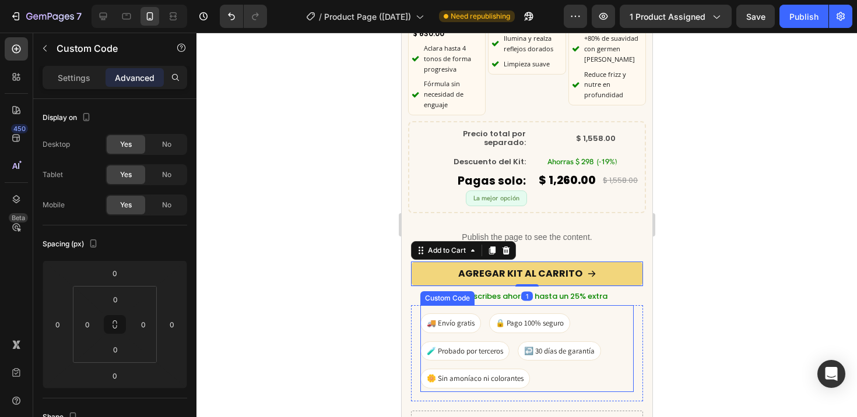
click at [566, 313] on div "🚚 Envío gratis 🔒 Pago 100% seguro 🧪 Probado por terceros ↩️ 30 días de garantía…" at bounding box center [526, 350] width 213 height 75
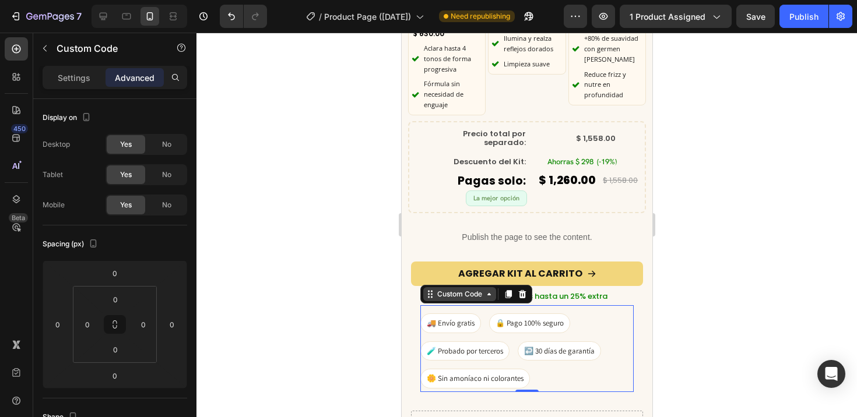
click at [475, 289] on div "Custom Code" at bounding box center [459, 294] width 50 height 10
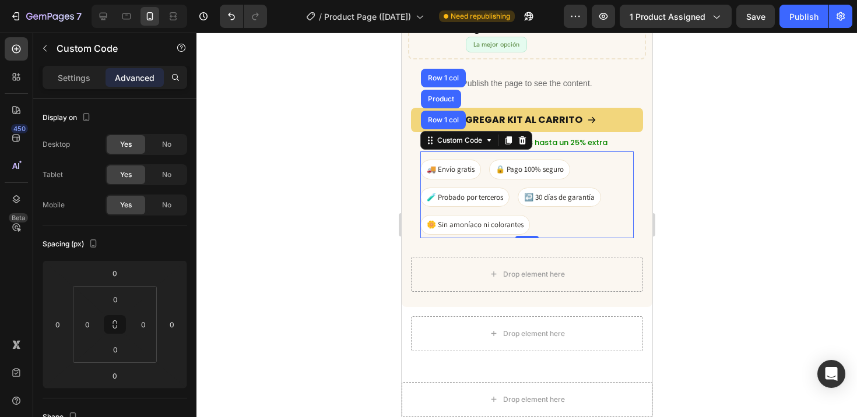
scroll to position [2831, 0]
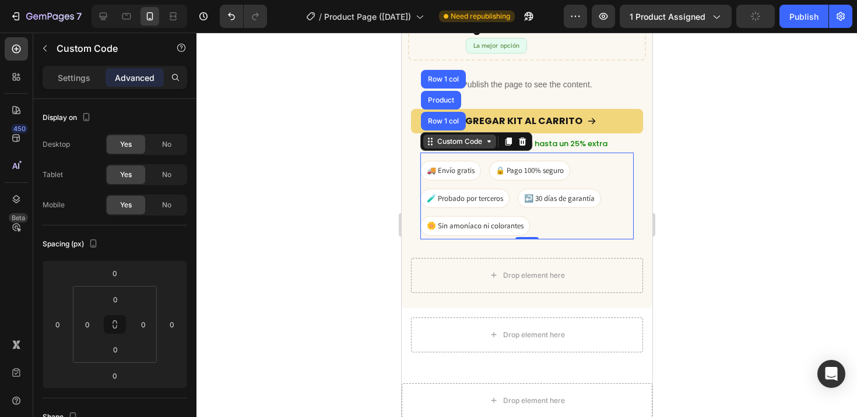
click at [453, 136] on div "Custom Code" at bounding box center [459, 141] width 50 height 10
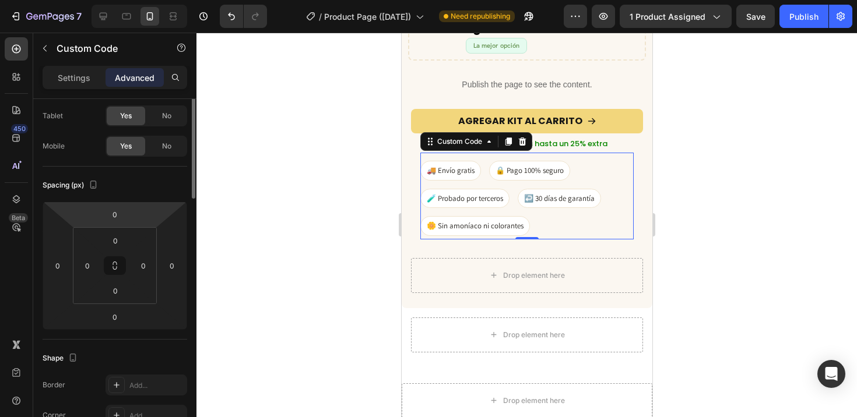
scroll to position [0, 0]
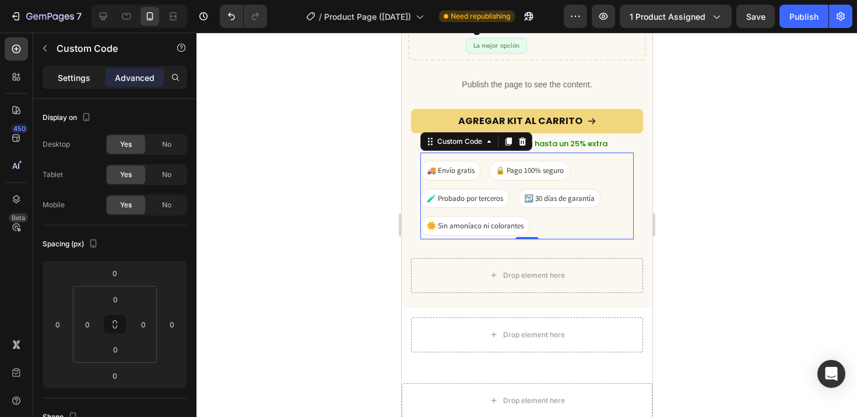
click at [76, 86] on div "Settings" at bounding box center [74, 77] width 58 height 19
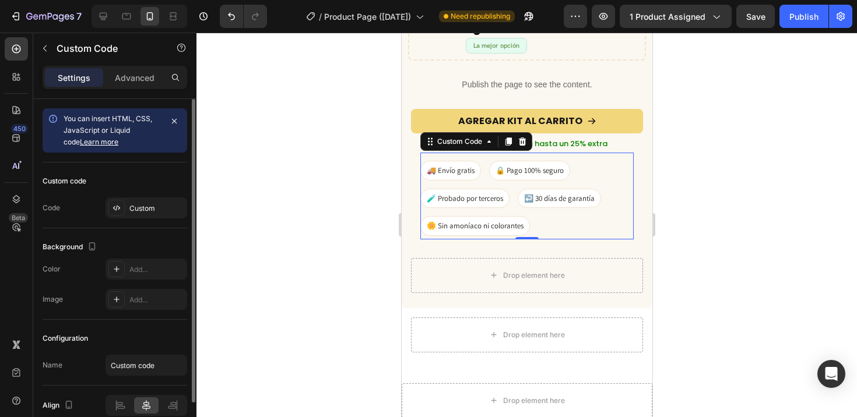
scroll to position [55, 0]
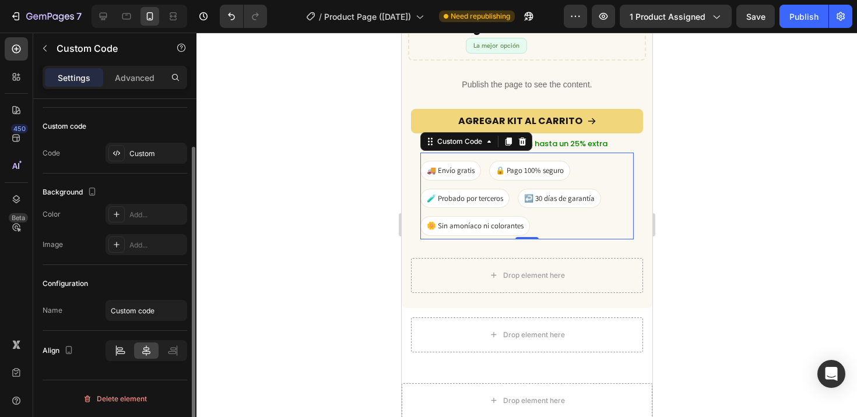
click at [124, 347] on icon at bounding box center [120, 351] width 12 height 12
click at [145, 348] on icon at bounding box center [146, 351] width 8 height 10
click at [138, 319] on input "Custom code" at bounding box center [146, 310] width 82 height 21
click at [307, 262] on div at bounding box center [526, 225] width 660 height 385
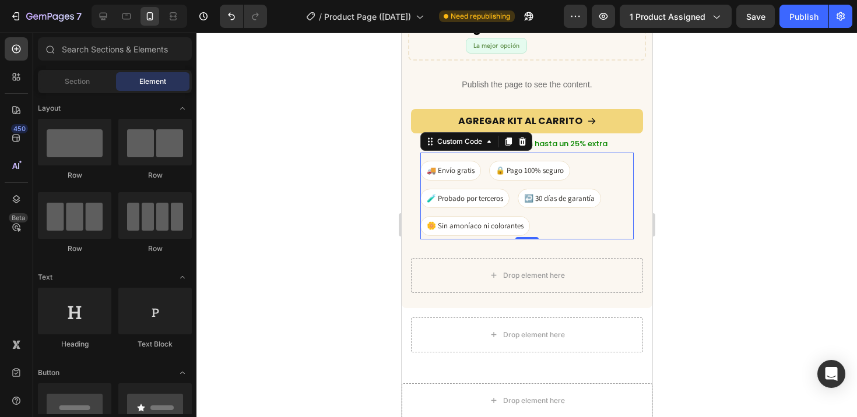
click at [600, 219] on div "🚚 Envío gratis 🔒 Pago 100% seguro 🧪 Probado por terceros ↩️ 30 días de garantía…" at bounding box center [526, 198] width 213 height 75
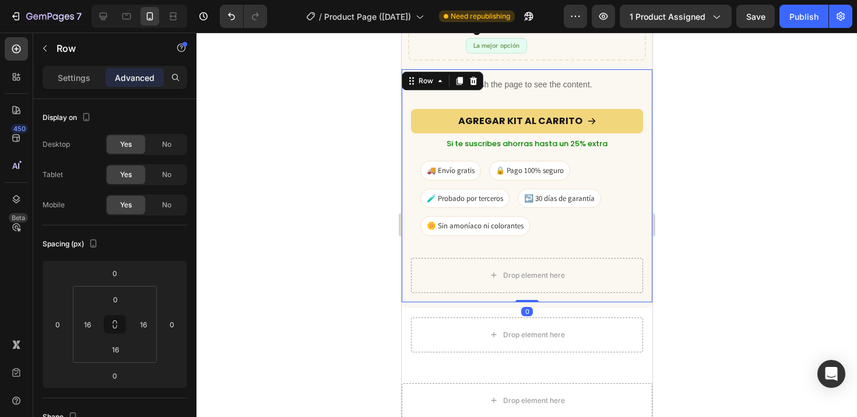
click at [640, 184] on div "Publish the page to see the content. Custom Code AGREGAR KIT AL CARRITO Add to …" at bounding box center [526, 185] width 251 height 233
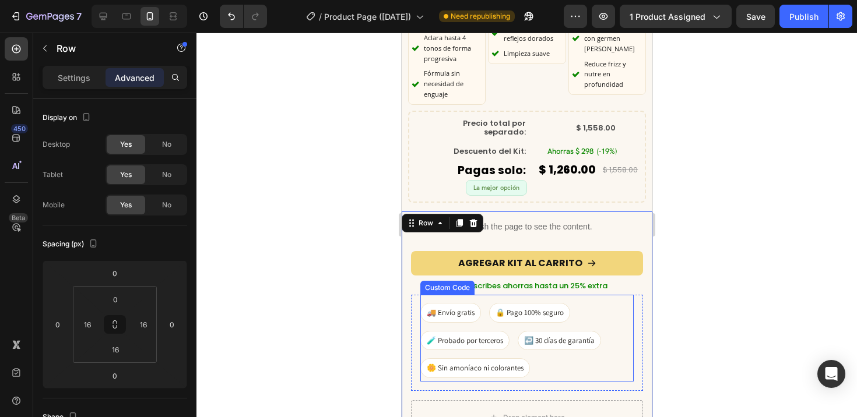
scroll to position [2689, 0]
click at [603, 303] on div "🚚 Envío gratis 🔒 Pago 100% seguro 🧪 Probado por terceros ↩️ 30 días de garantía…" at bounding box center [526, 340] width 213 height 75
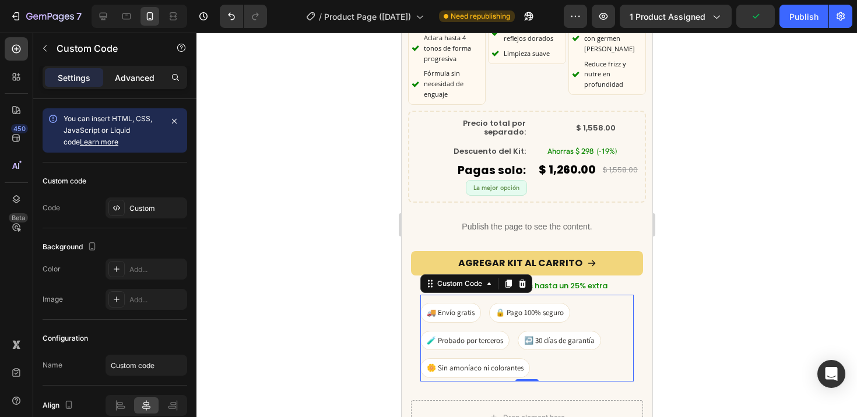
click at [143, 77] on p "Advanced" at bounding box center [135, 78] width 40 height 12
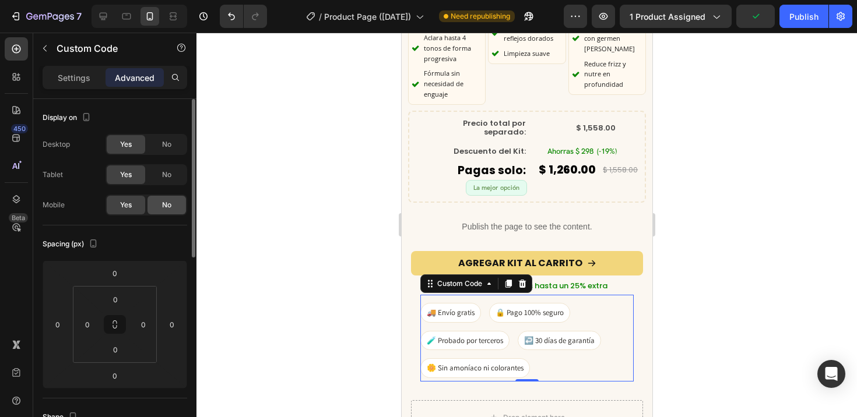
click at [165, 206] on span "No" at bounding box center [166, 205] width 9 height 10
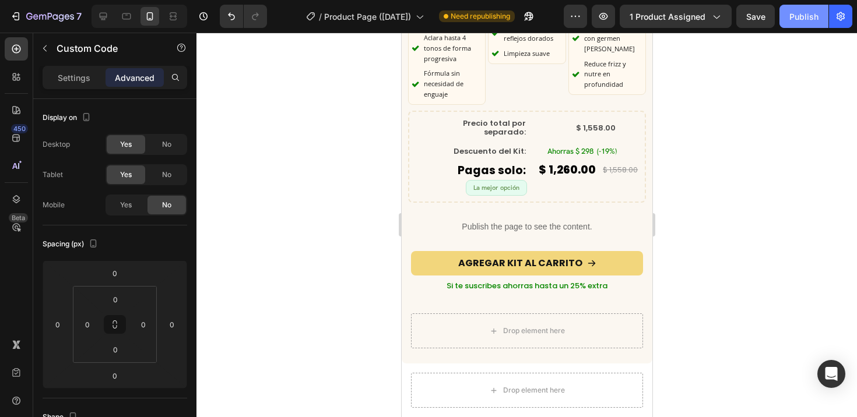
click at [807, 17] on div "Publish" at bounding box center [803, 16] width 29 height 12
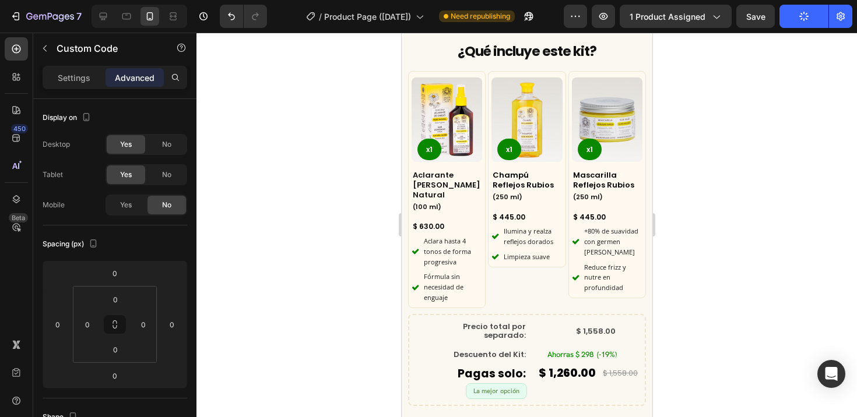
scroll to position [2486, 0]
